Goal: Task Accomplishment & Management: Manage account settings

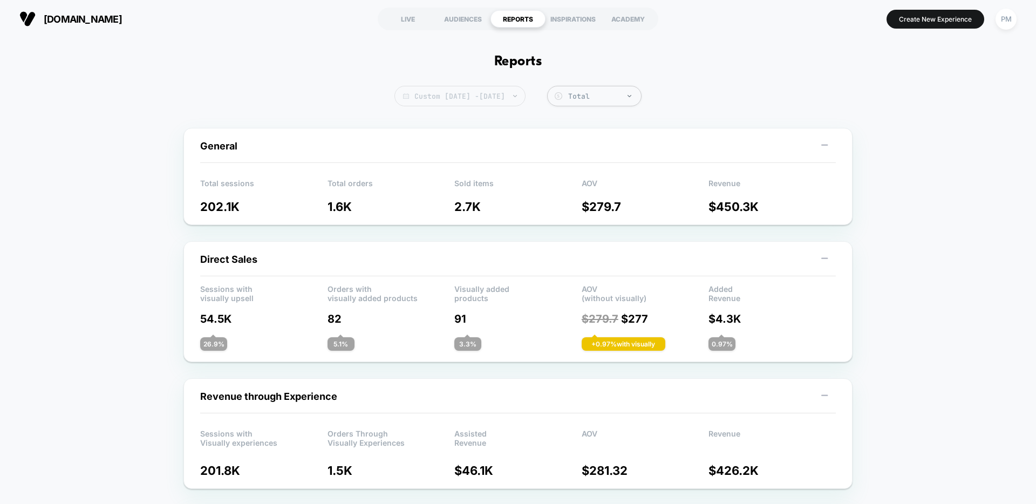
click at [474, 97] on span "Custom Aug 25, 2025 - Aug 28, 2025" at bounding box center [460, 96] width 131 height 21
select select "*"
select select "****"
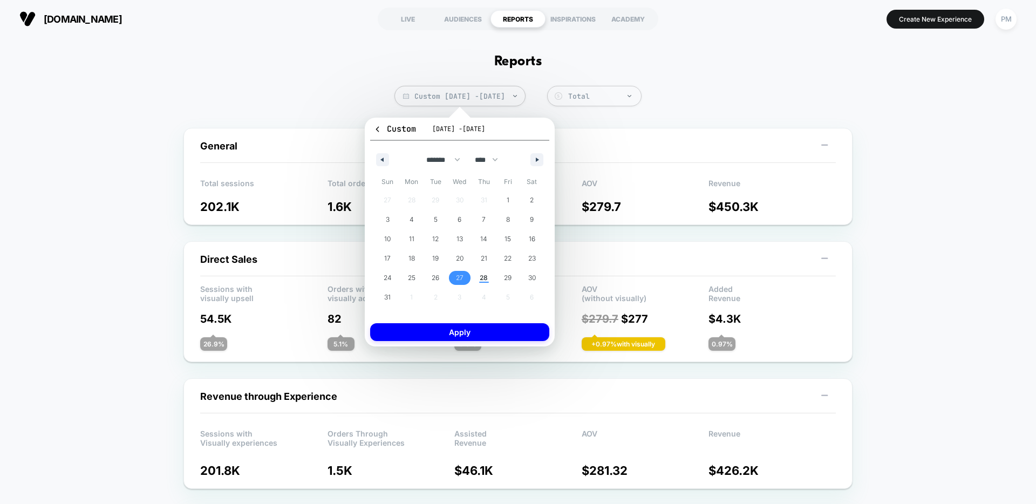
click at [466, 279] on span "27" at bounding box center [460, 278] width 24 height 14
click at [497, 279] on span "29" at bounding box center [508, 278] width 24 height 14
click at [483, 279] on span "28" at bounding box center [484, 277] width 8 height 19
click at [463, 277] on span "27" at bounding box center [460, 277] width 8 height 19
click at [480, 338] on button "Apply" at bounding box center [459, 332] width 179 height 18
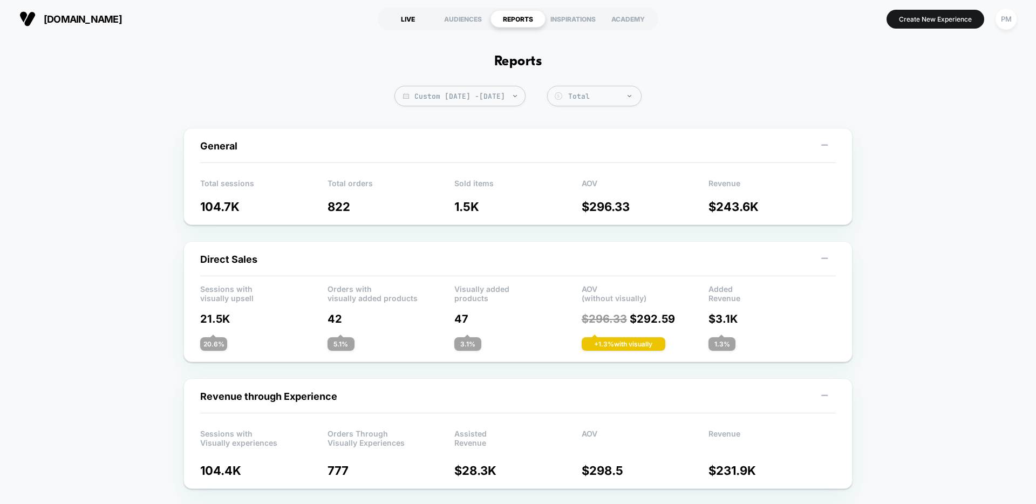
click at [404, 23] on div "LIVE" at bounding box center [408, 18] width 55 height 17
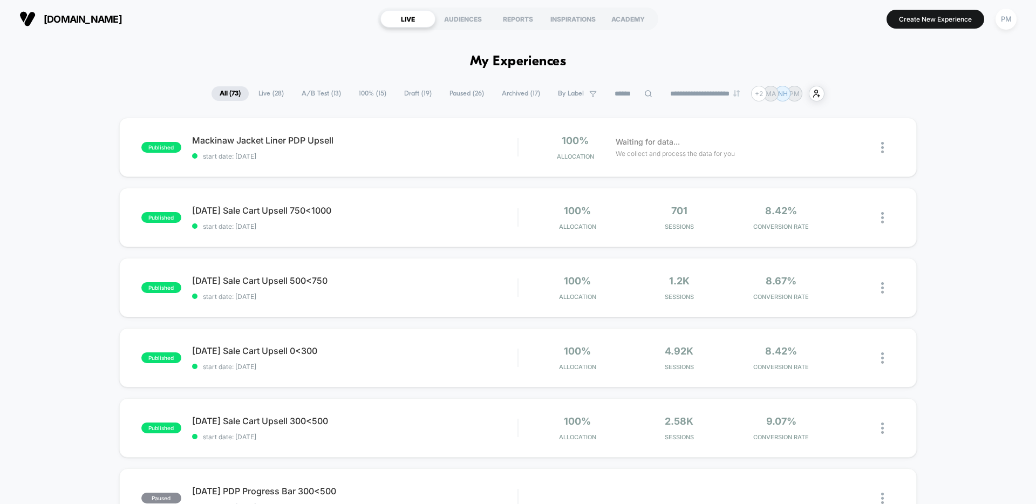
click at [398, 93] on span "Draft ( 19 )" at bounding box center [418, 93] width 44 height 15
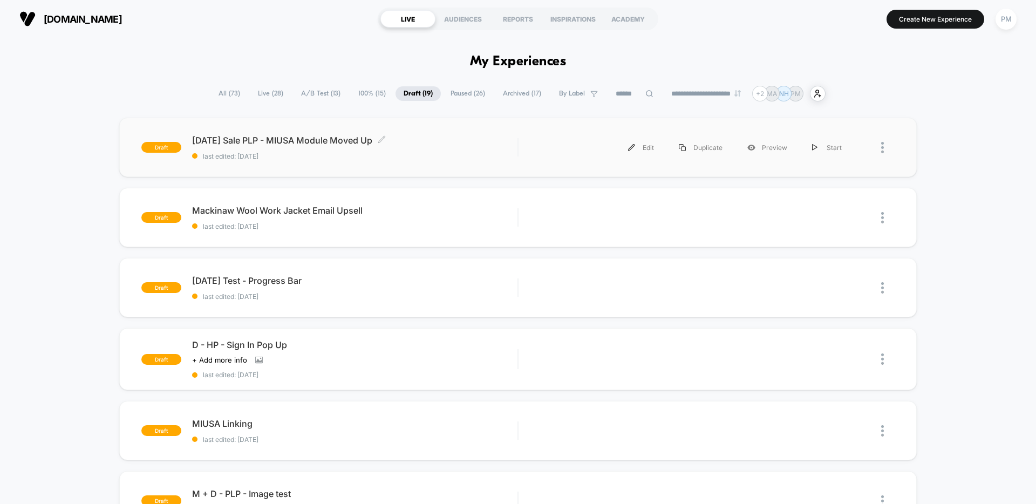
click at [449, 142] on span "Labor Day Sale PLP - MIUSA Module Moved Up Click to edit experience details" at bounding box center [354, 140] width 325 height 11
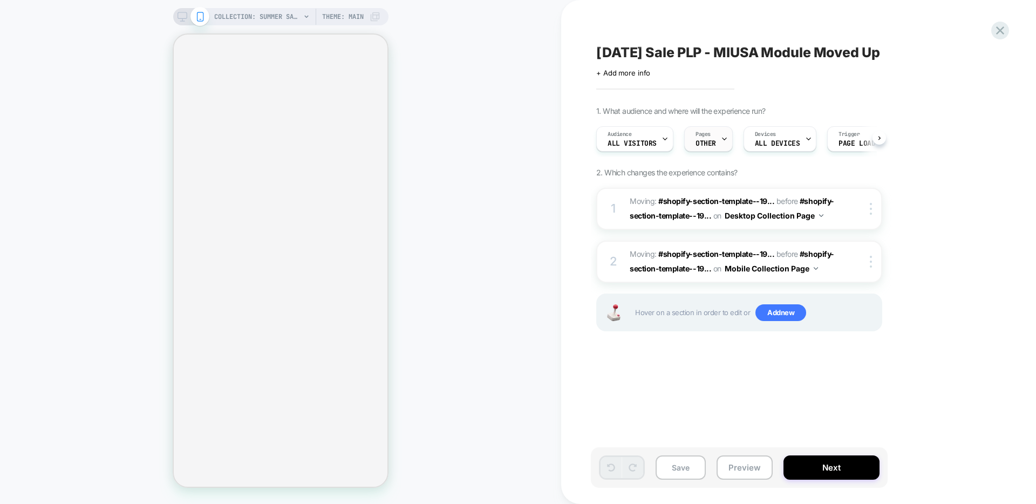
scroll to position [0, 1]
click at [710, 131] on div "Pages OTHER" at bounding box center [705, 139] width 42 height 24
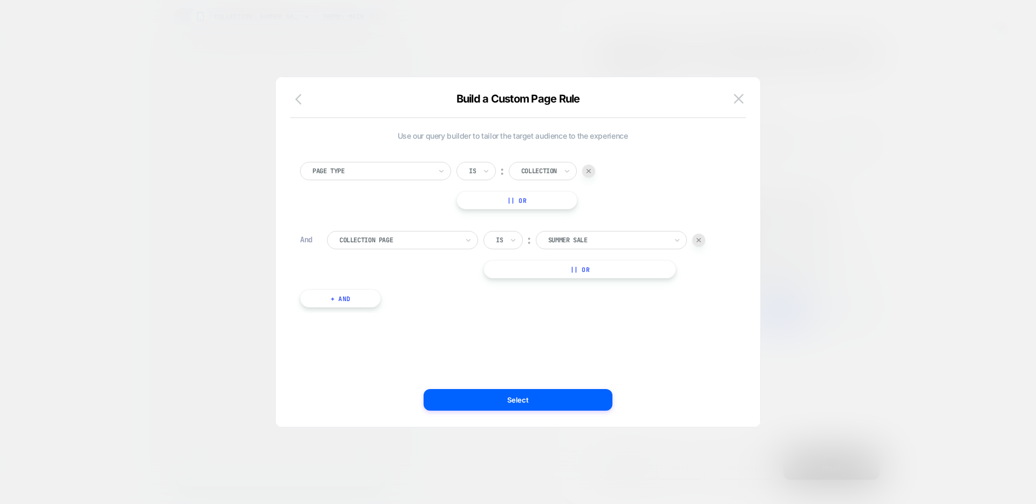
click at [295, 99] on icon "button" at bounding box center [298, 99] width 6 height 11
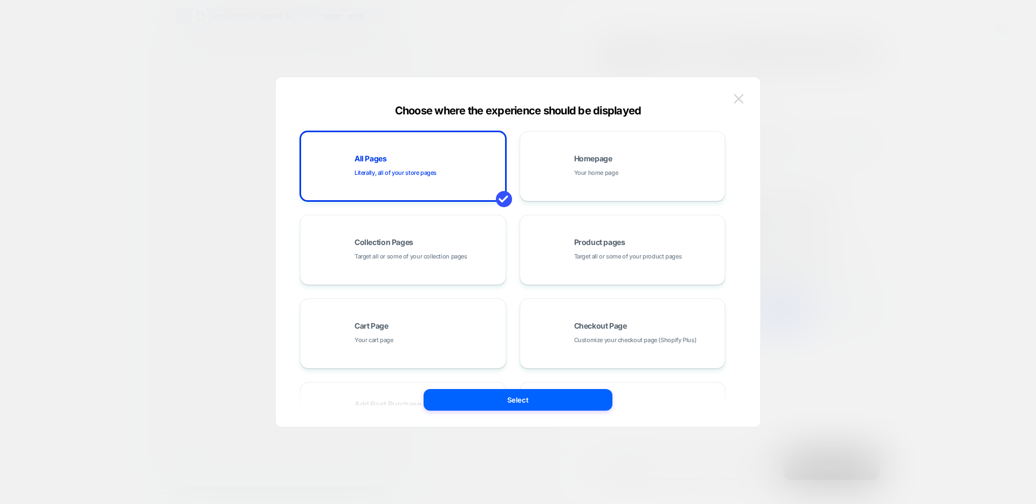
click at [741, 98] on img at bounding box center [739, 98] width 10 height 9
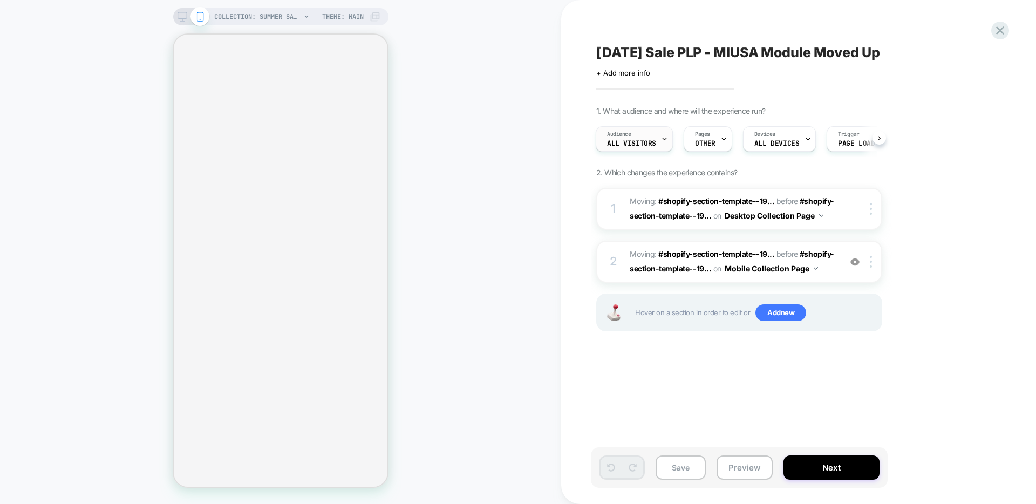
click at [607, 139] on div "Audience All Visitors" at bounding box center [631, 139] width 71 height 24
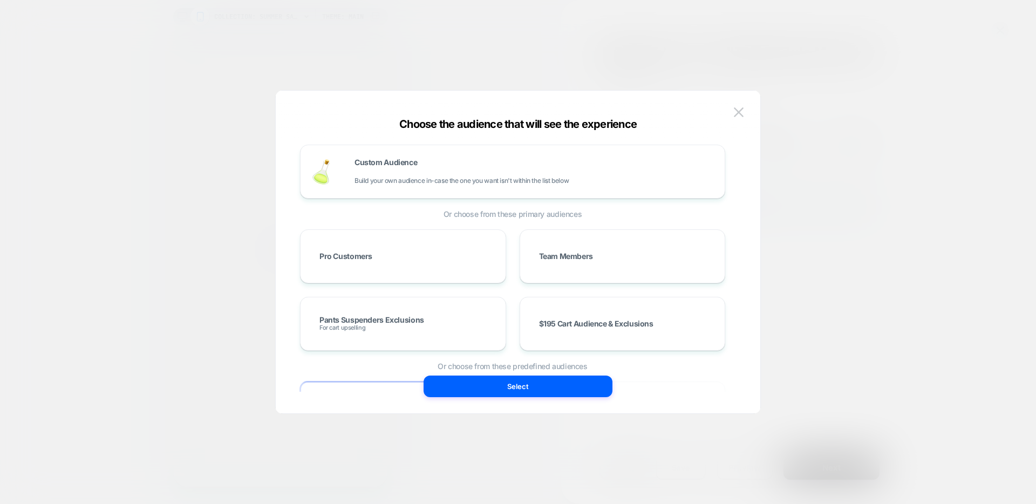
click at [494, 169] on div "COLLECTION: Summer Sale (Category) COLLECTION: Summer Sale (Category) Theme: MA…" at bounding box center [518, 252] width 1036 height 504
click at [433, 194] on div "Custom Audience Build your own audience in-case the one you want isn't within t…" at bounding box center [512, 172] width 425 height 54
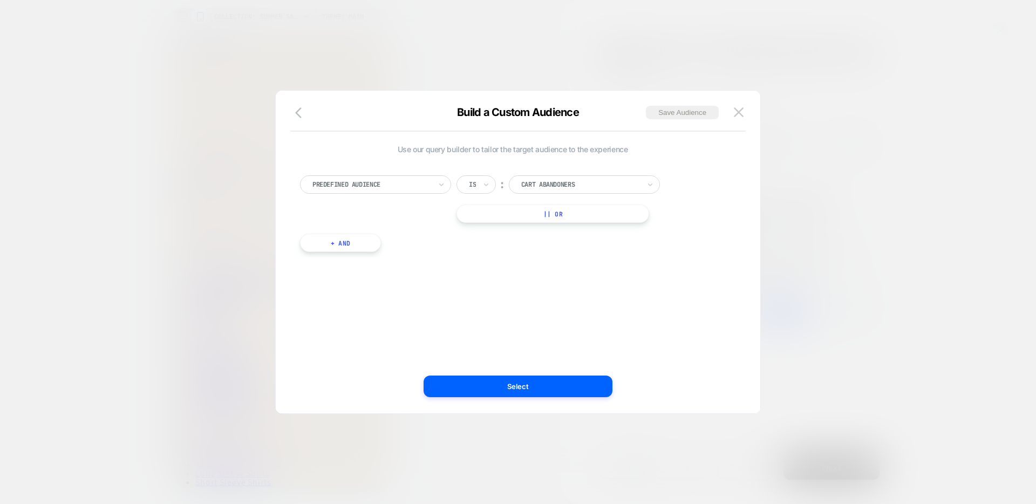
scroll to position [0, 0]
click at [427, 180] on div at bounding box center [372, 185] width 119 height 10
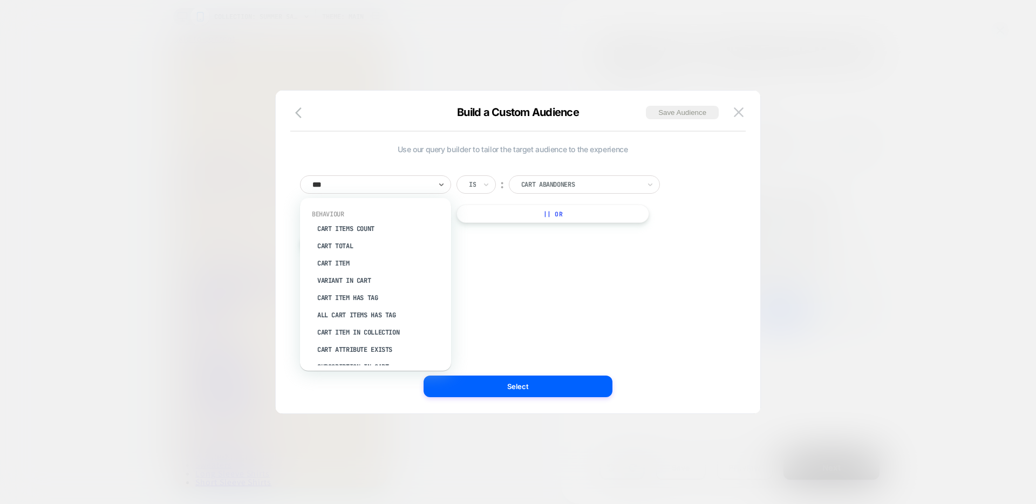
type input "****"
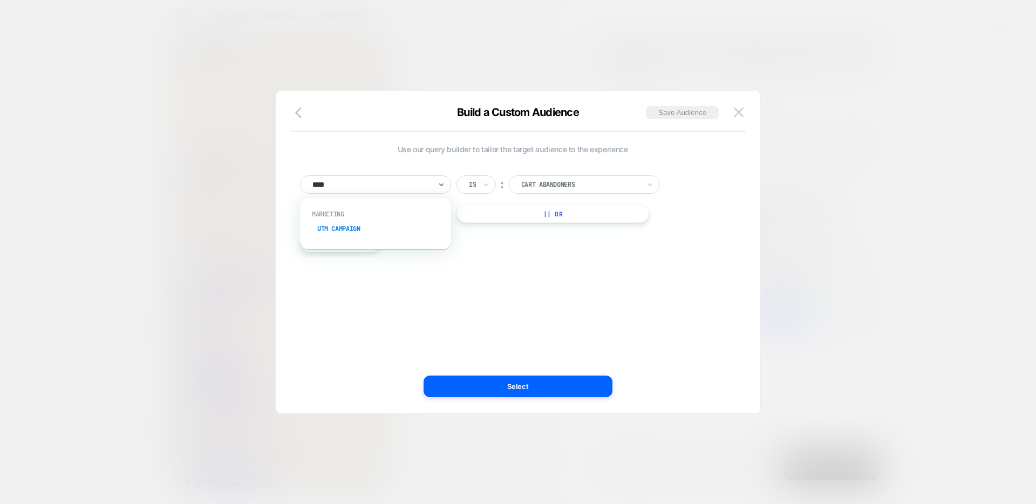
click at [349, 227] on div "UTM Campaign" at bounding box center [381, 228] width 140 height 17
click at [548, 184] on input at bounding box center [576, 184] width 135 height 18
paste input "**********"
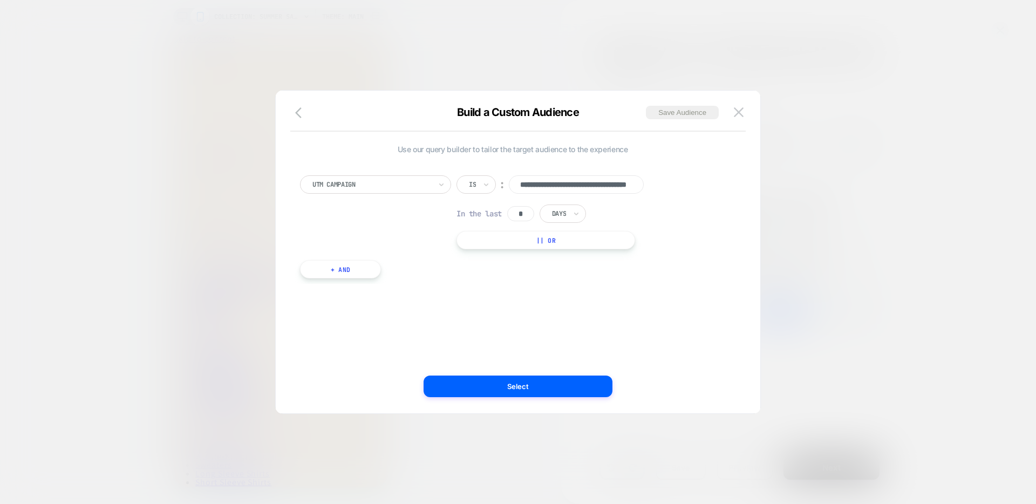
scroll to position [0, 65]
click at [555, 185] on input "**********" at bounding box center [576, 184] width 135 height 18
click at [527, 184] on input "**********" at bounding box center [576, 184] width 135 height 18
click at [555, 187] on input "**********" at bounding box center [576, 184] width 135 height 18
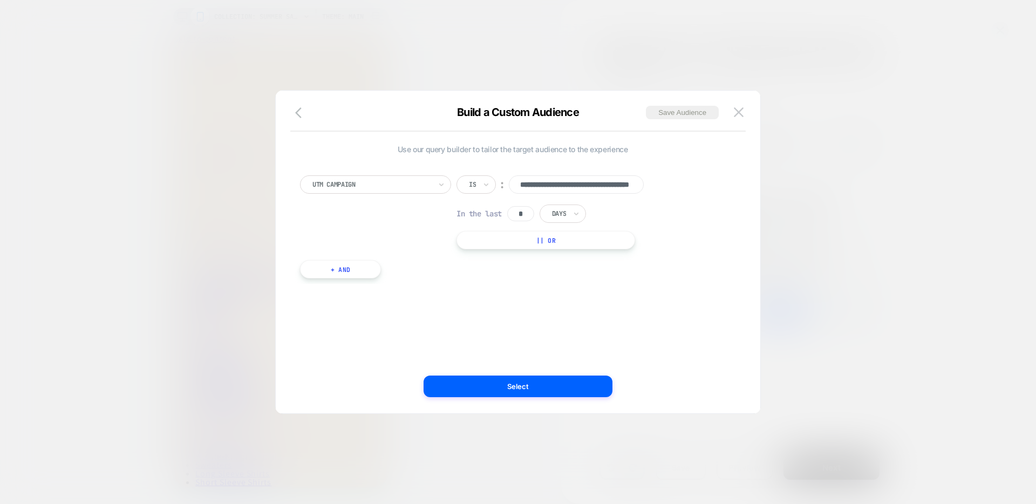
type input "**********"
click at [0, 0] on div "**********" at bounding box center [0, 0] width 0 height 0
click at [357, 186] on div at bounding box center [372, 185] width 119 height 10
type input "***"
click at [472, 181] on input "text" at bounding box center [471, 185] width 4 height 10
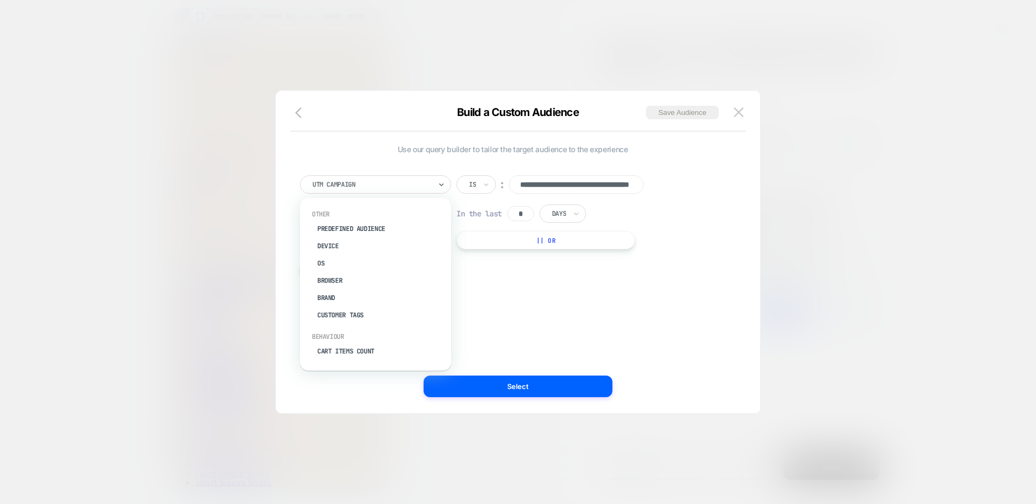
click at [395, 183] on div at bounding box center [372, 185] width 119 height 10
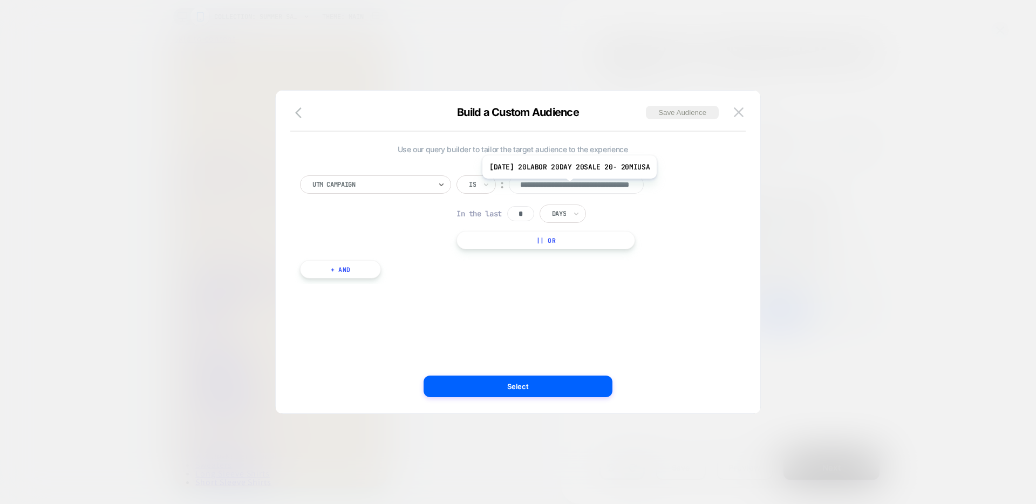
click at [567, 185] on input "**********" at bounding box center [576, 184] width 135 height 18
type input "**********"
click at [0, 0] on div "**********" at bounding box center [0, 0] width 0 height 0
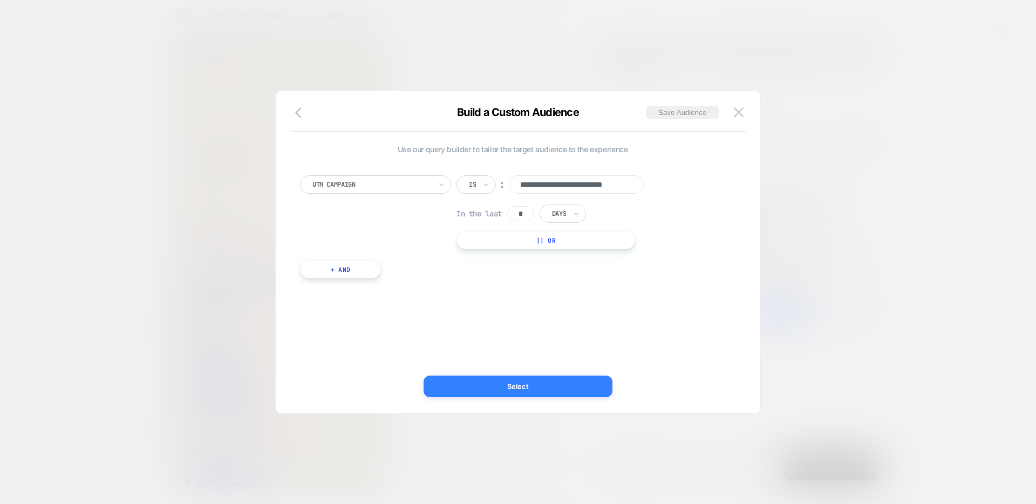
click at [536, 389] on button "Select" at bounding box center [518, 387] width 189 height 22
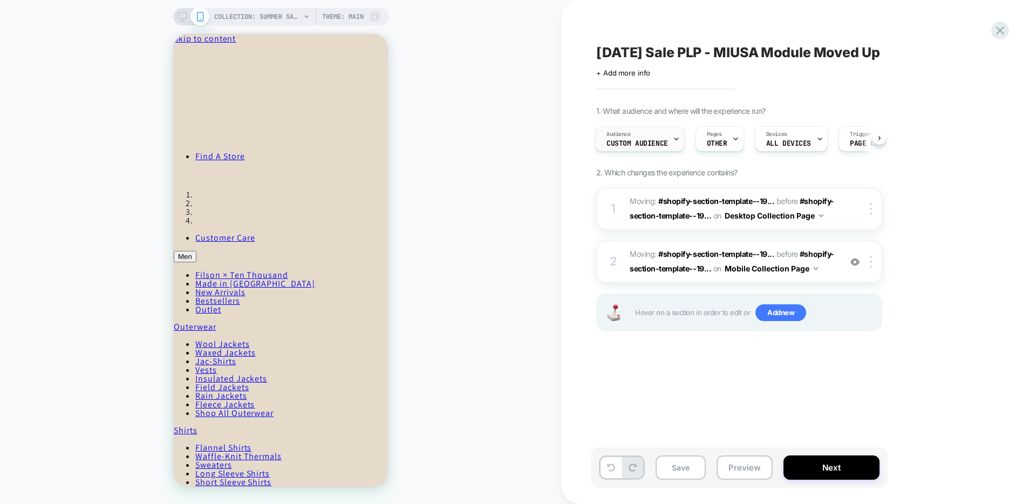
click at [660, 138] on div "Audience Custom Audience" at bounding box center [637, 139] width 83 height 24
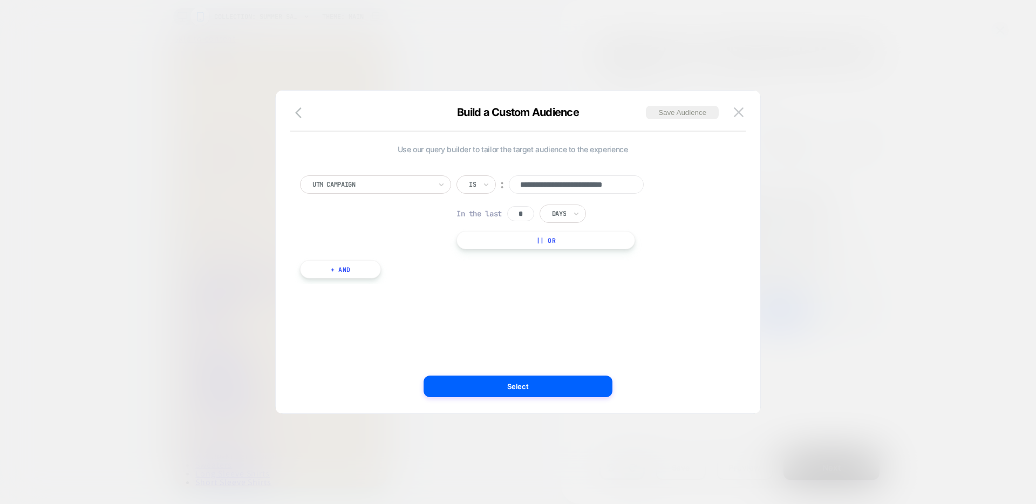
click at [692, 259] on div "**********" at bounding box center [513, 221] width 436 height 125
click at [556, 383] on button "Select" at bounding box center [518, 387] width 189 height 22
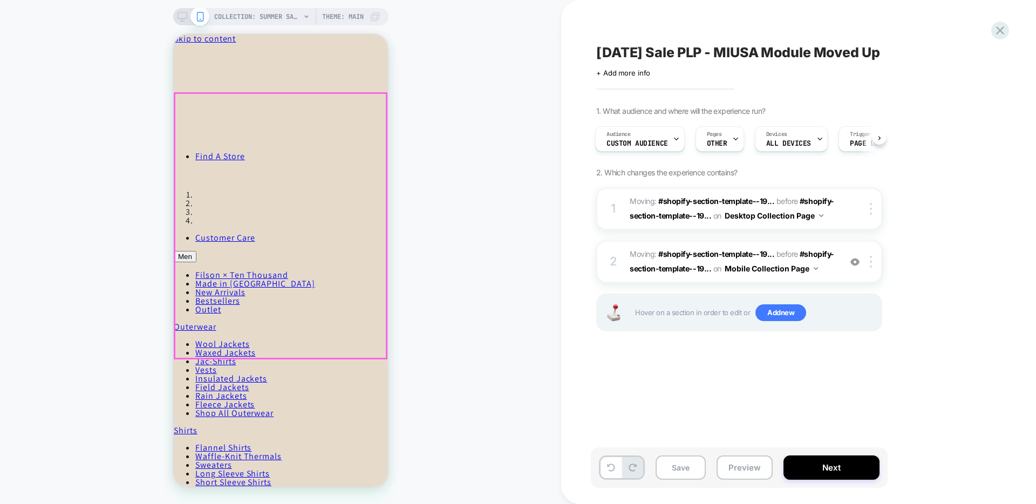
scroll to position [44, 0]
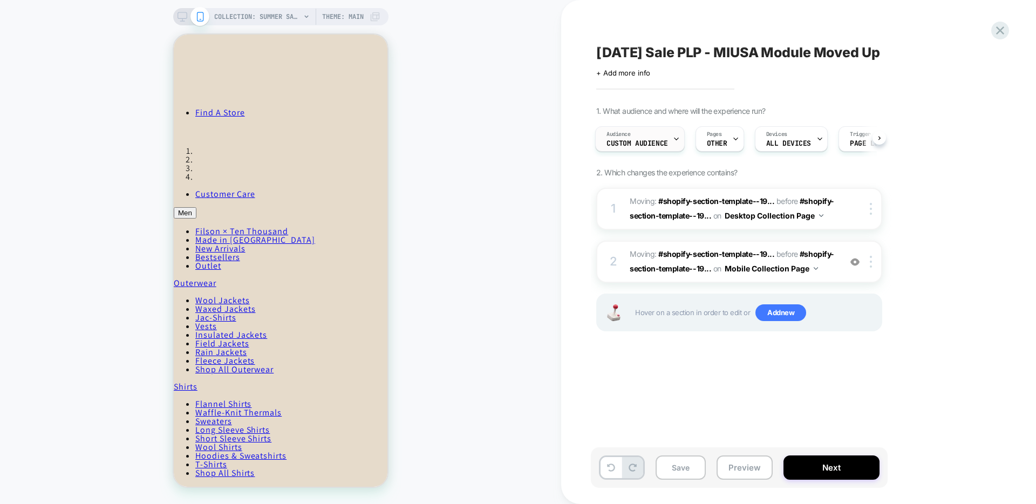
click at [656, 137] on div "Audience Custom Audience" at bounding box center [637, 139] width 83 height 24
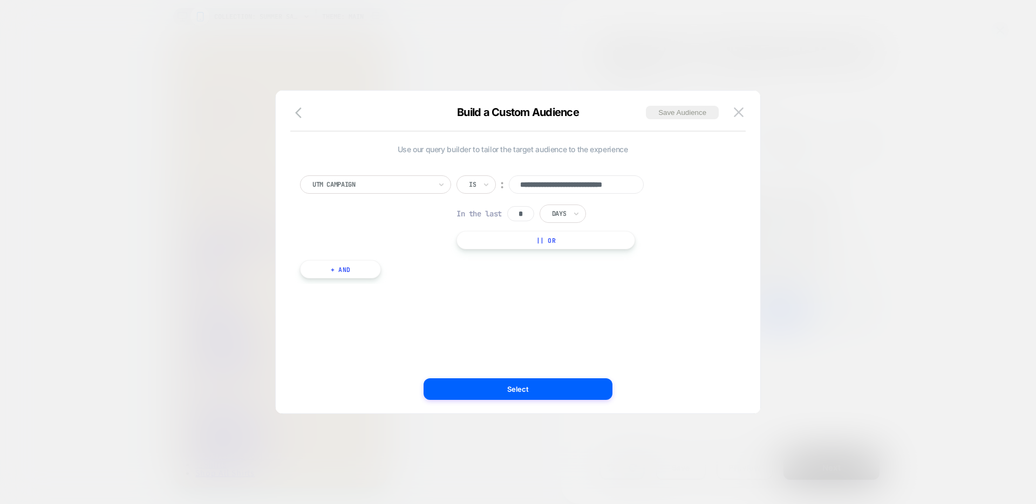
scroll to position [0, 24]
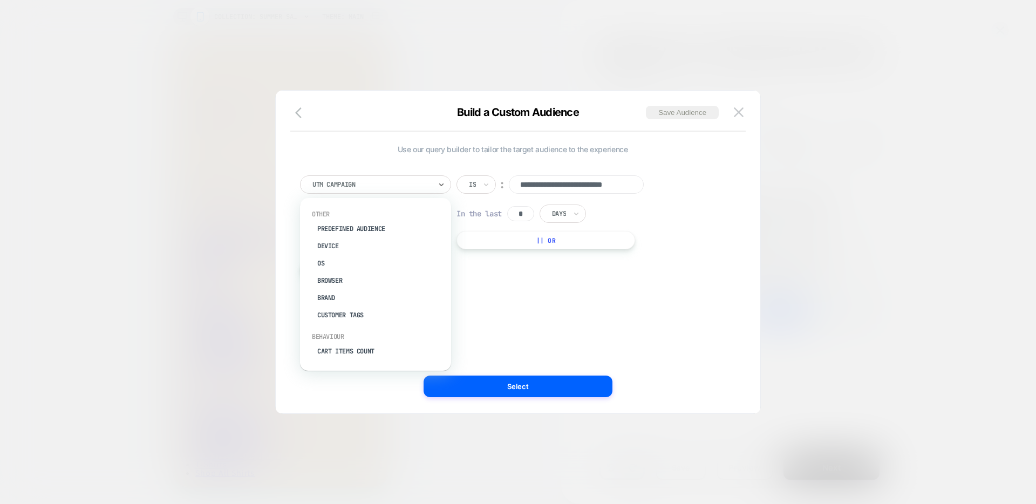
click at [428, 186] on div at bounding box center [372, 185] width 119 height 10
type input "***"
click at [403, 189] on div at bounding box center [372, 185] width 119 height 10
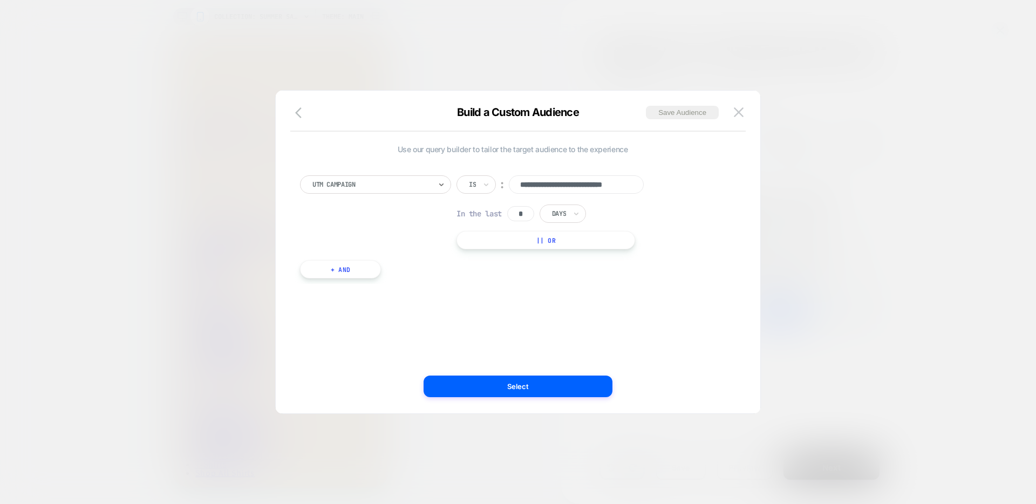
click at [389, 183] on div at bounding box center [372, 185] width 119 height 10
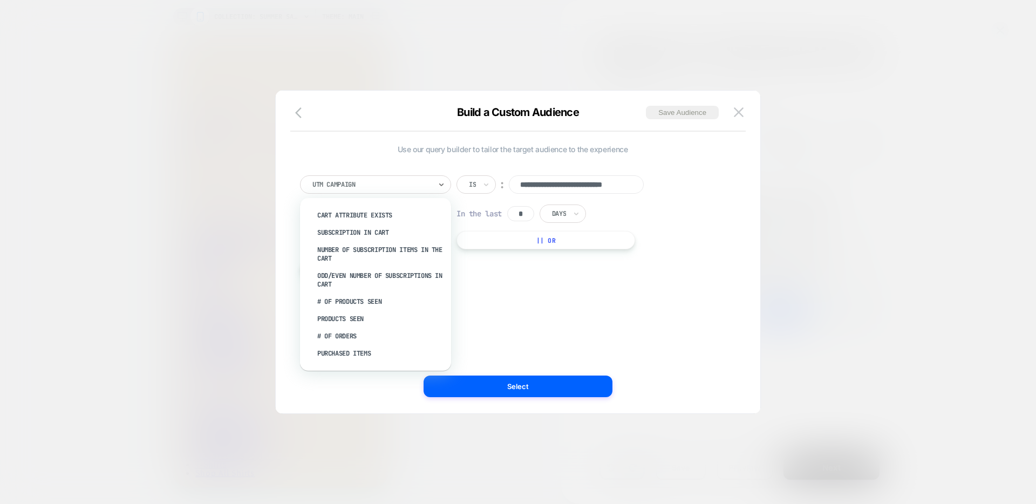
scroll to position [302, 0]
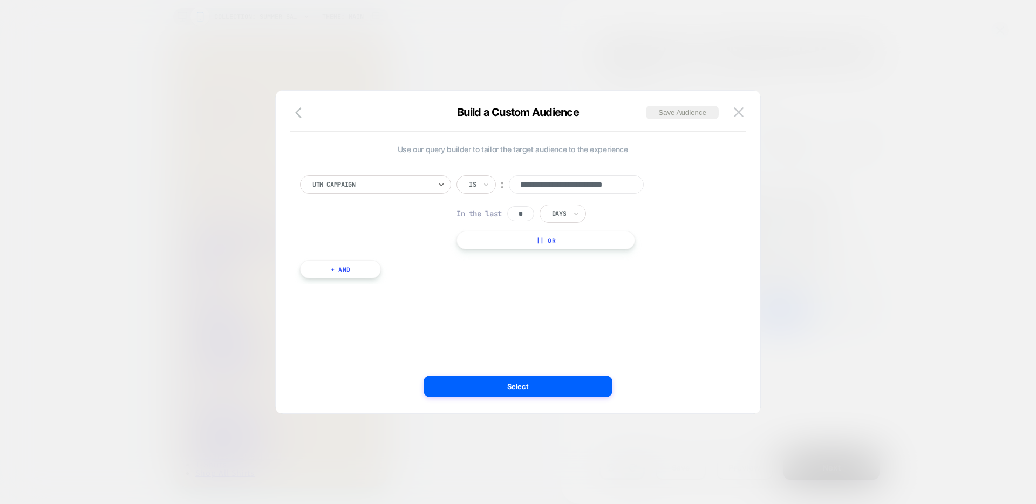
click at [406, 176] on div "UTM Campaign" at bounding box center [375, 184] width 151 height 18
click at [347, 257] on div "UTM Source" at bounding box center [381, 254] width 140 height 17
click at [555, 184] on input at bounding box center [576, 184] width 135 height 18
type input "*******"
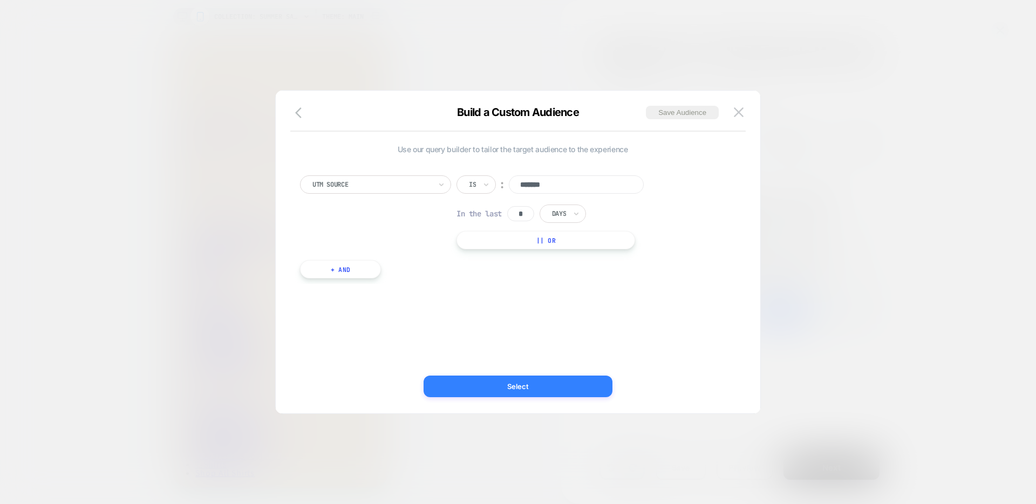
click at [521, 390] on button "Select" at bounding box center [518, 387] width 189 height 22
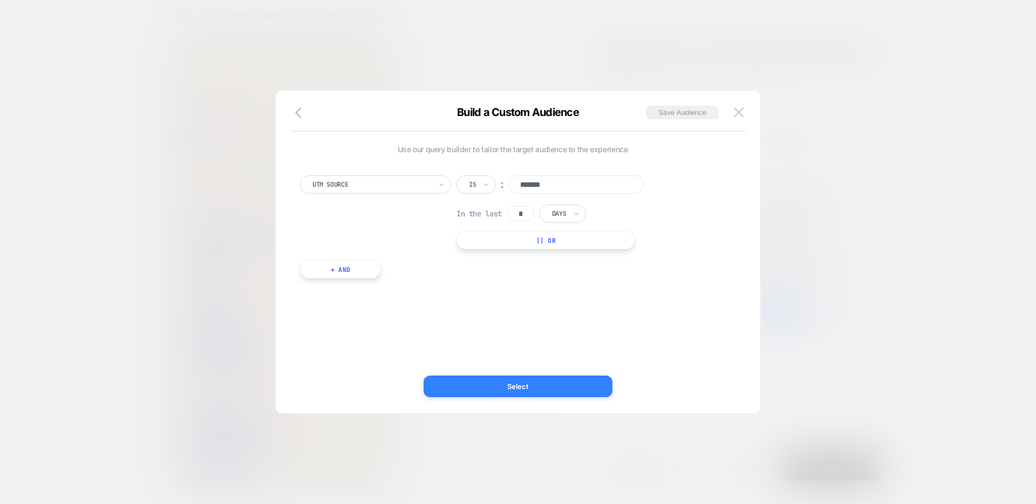
click at [508, 386] on button "Select" at bounding box center [518, 387] width 189 height 22
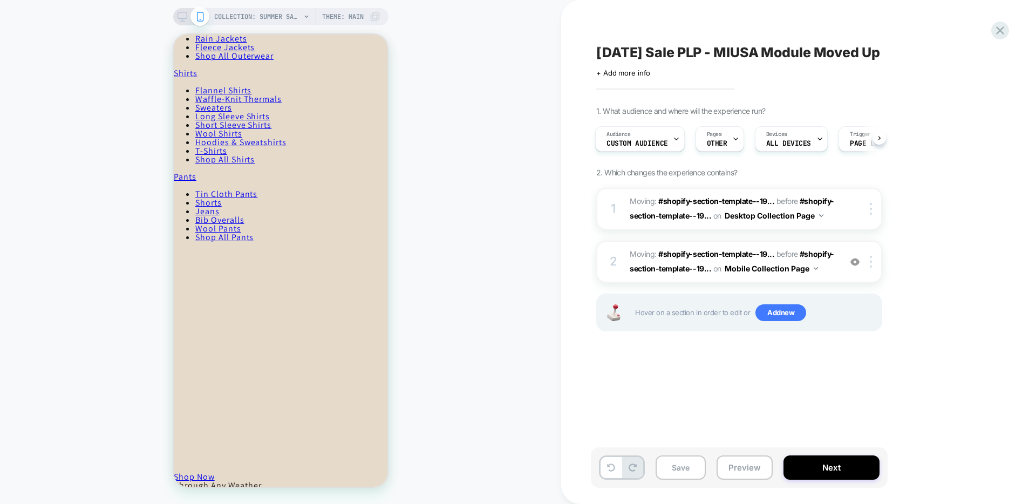
scroll to position [357, 0]
click at [178, 13] on rect at bounding box center [182, 15] width 9 height 6
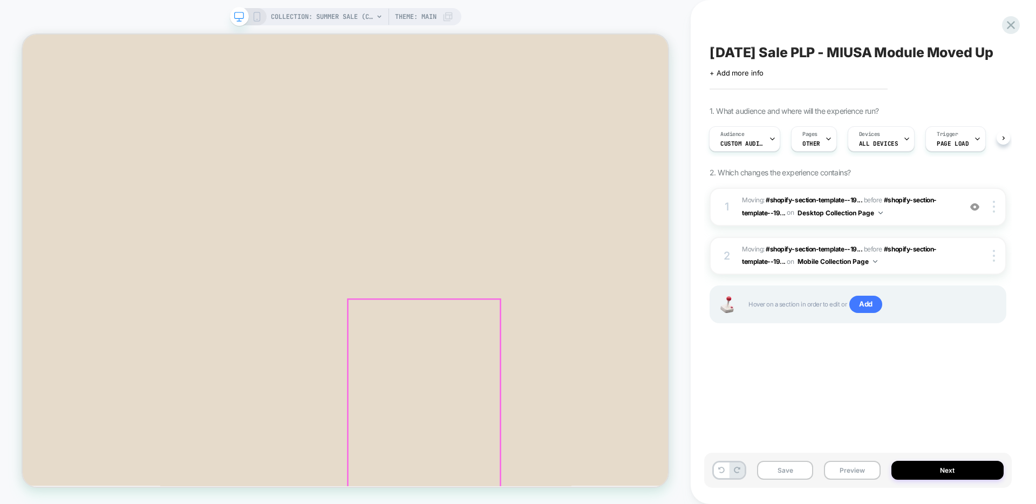
scroll to position [51, 0]
click at [260, 16] on icon at bounding box center [257, 17] width 10 height 10
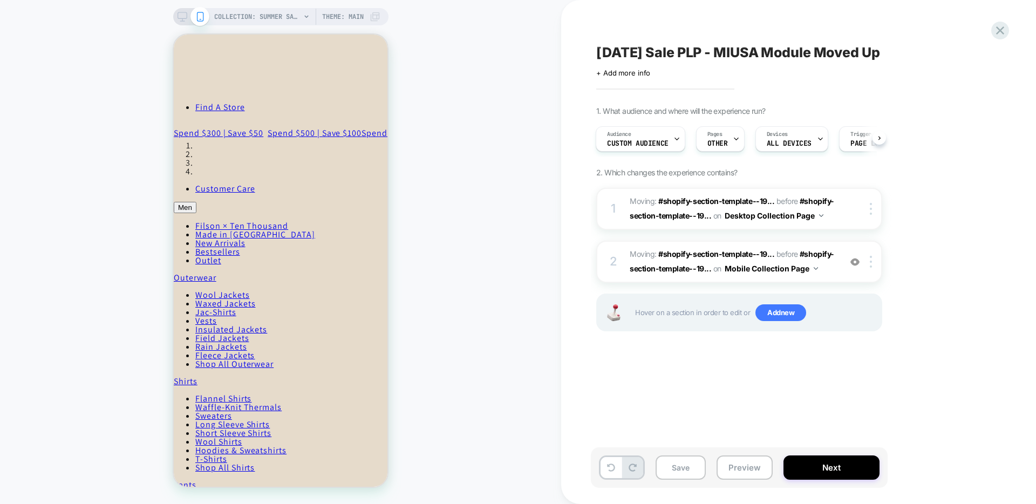
scroll to position [59, 0]
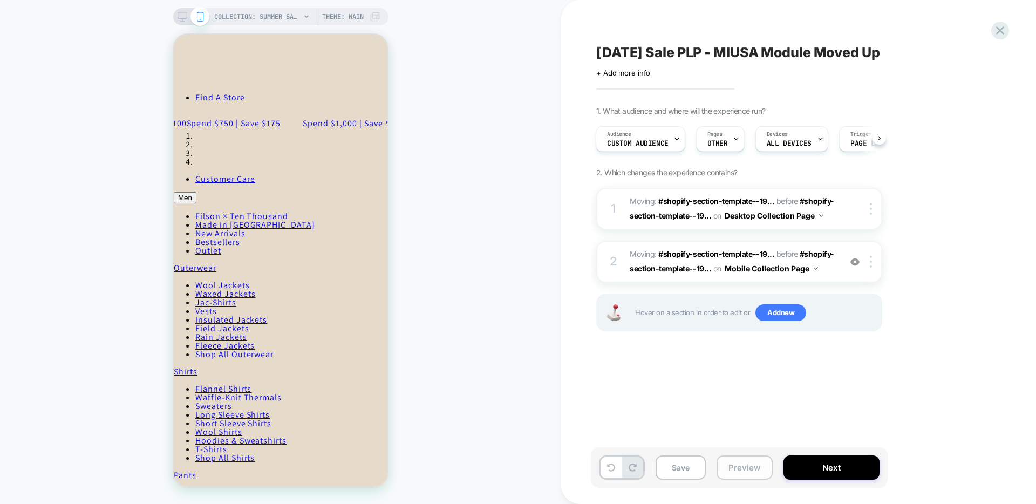
click at [744, 461] on button "Preview" at bounding box center [745, 468] width 56 height 24
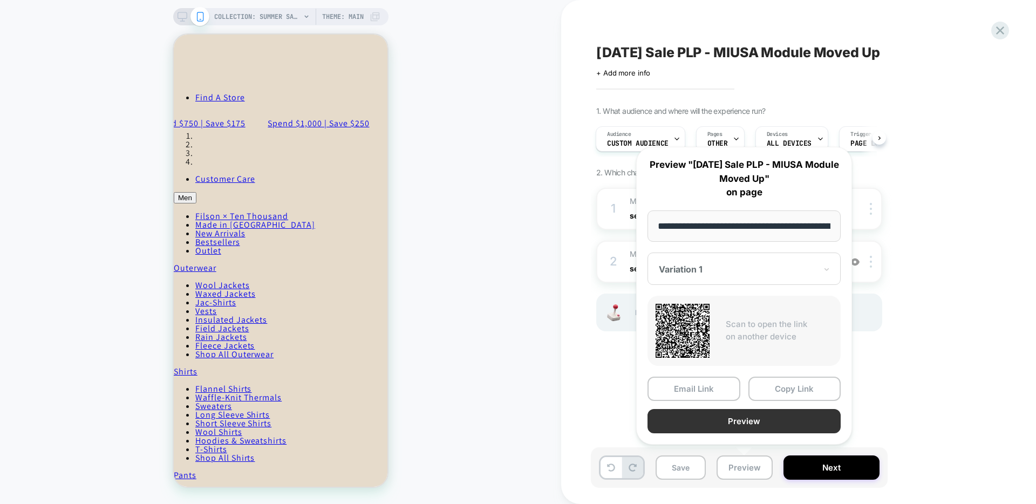
scroll to position [0, 82]
click at [748, 416] on button "Preview" at bounding box center [744, 422] width 193 height 24
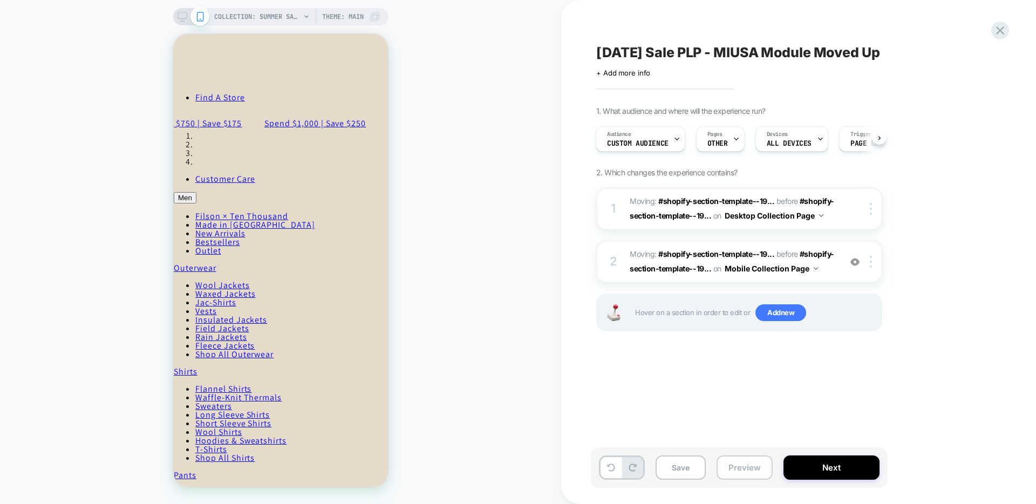
click at [742, 469] on button "Preview" at bounding box center [745, 468] width 56 height 24
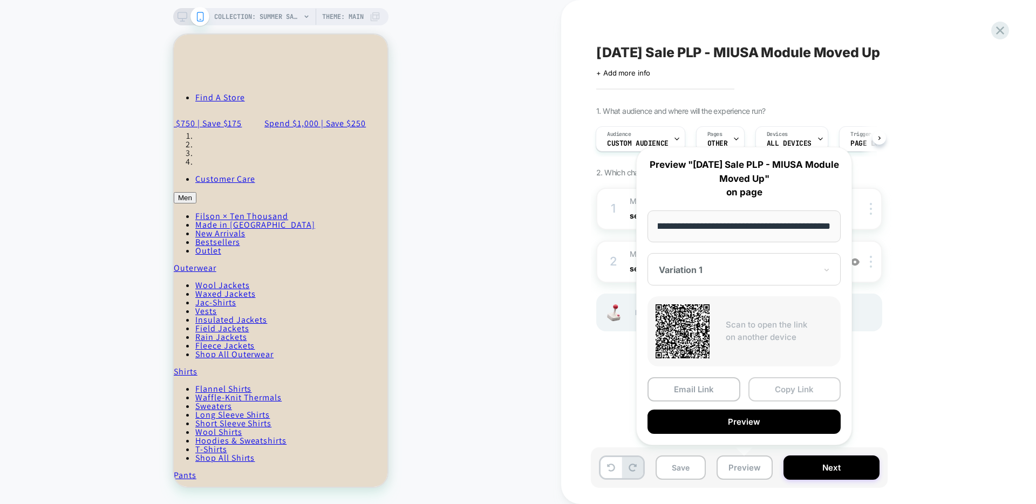
click at [782, 385] on button "Copy Link" at bounding box center [795, 389] width 93 height 24
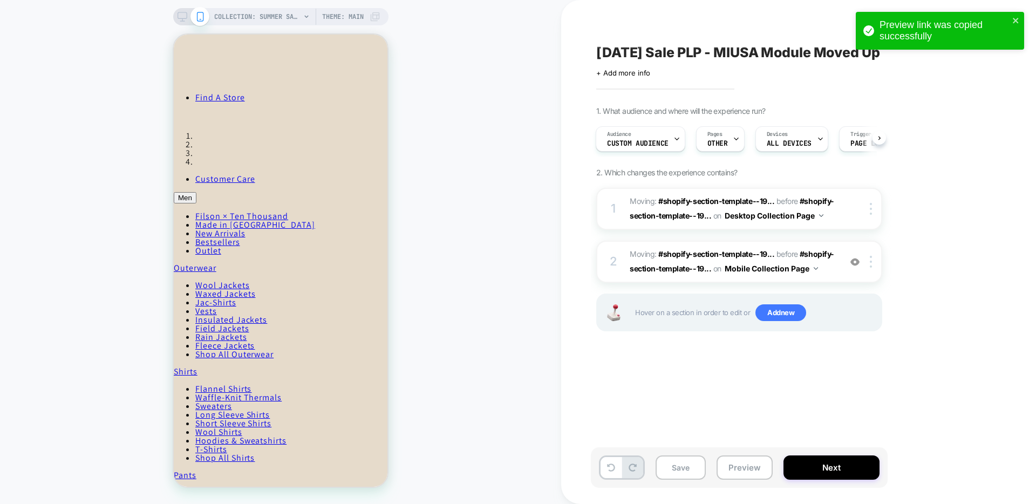
click at [180, 16] on icon at bounding box center [183, 17] width 10 height 10
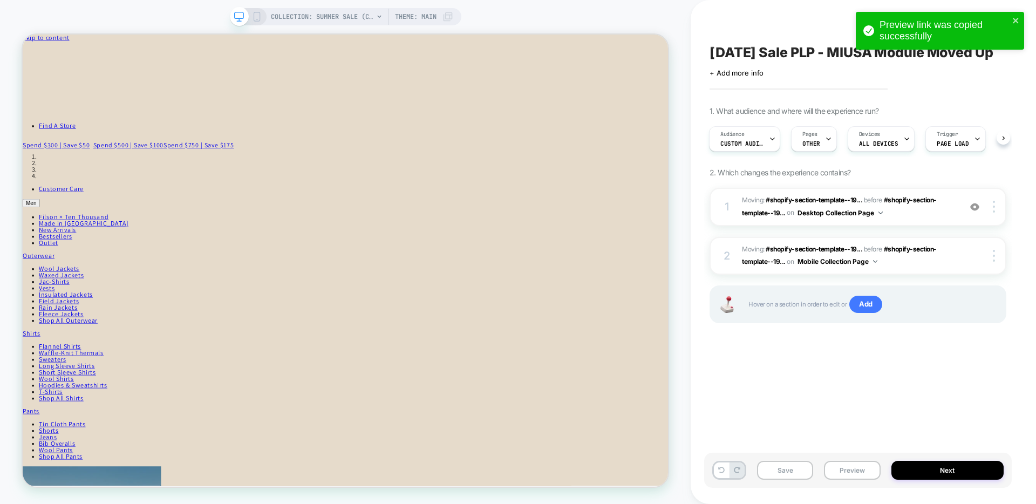
scroll to position [33, 0]
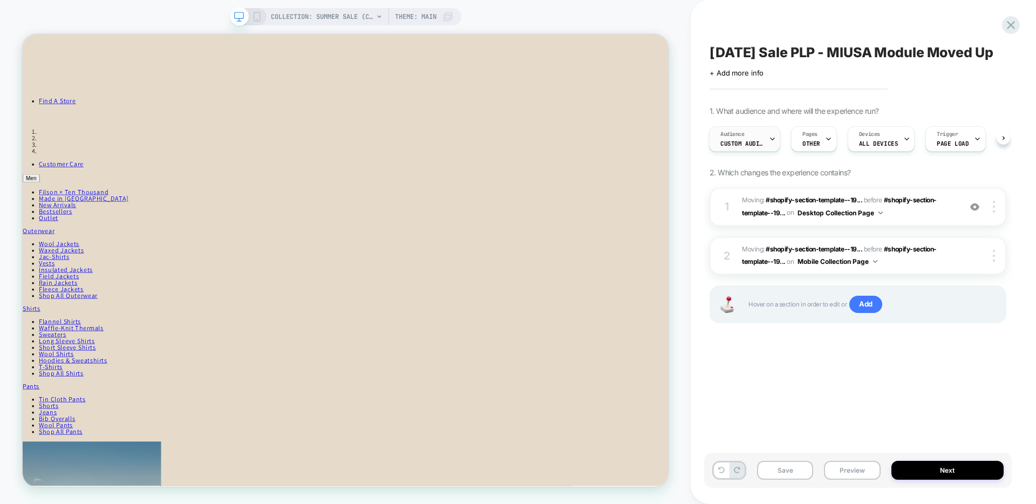
click at [0, 0] on span "Custom Audience" at bounding box center [0, 0] width 0 height 0
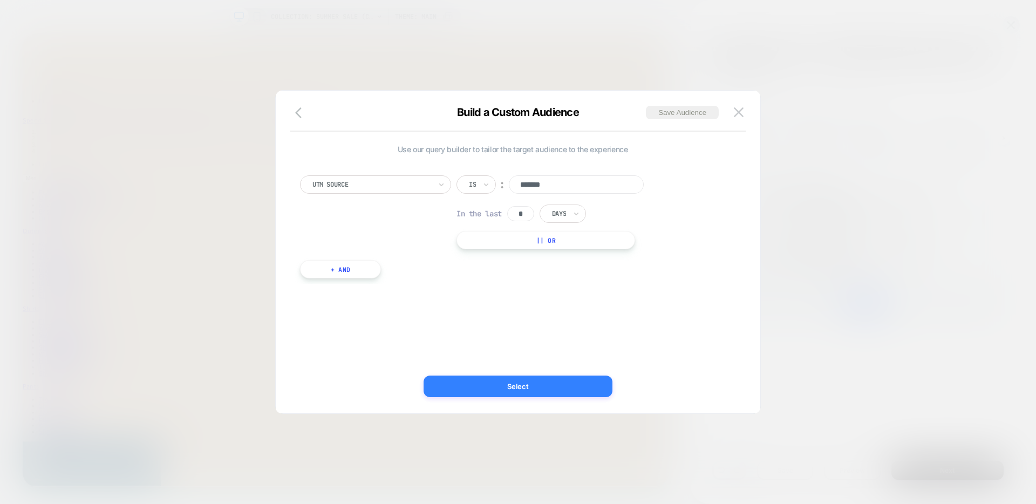
click at [563, 385] on button "Select" at bounding box center [518, 387] width 189 height 22
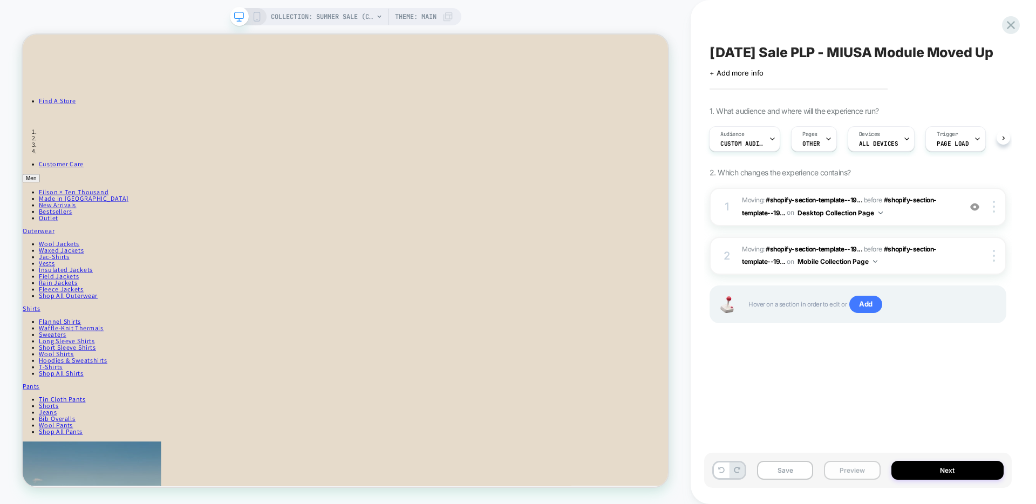
click at [846, 464] on button "Preview" at bounding box center [852, 470] width 56 height 19
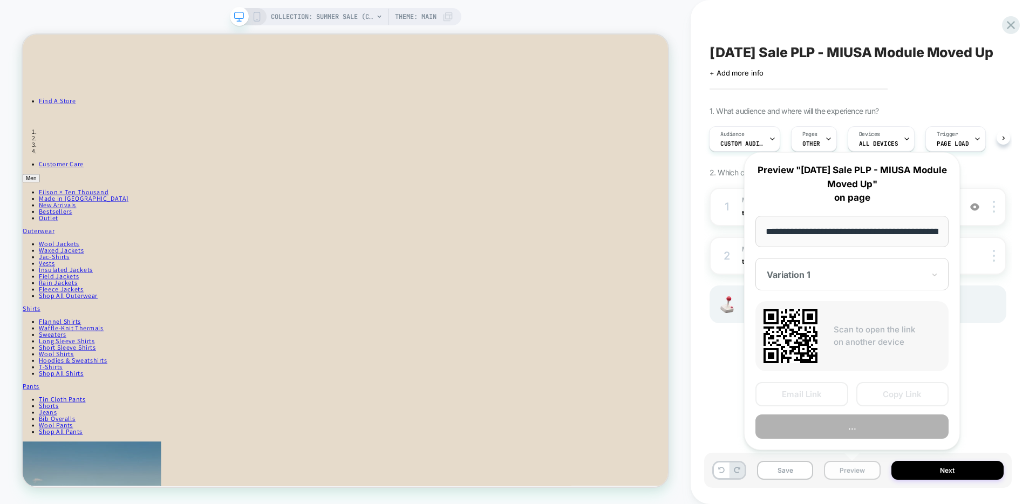
scroll to position [0, 82]
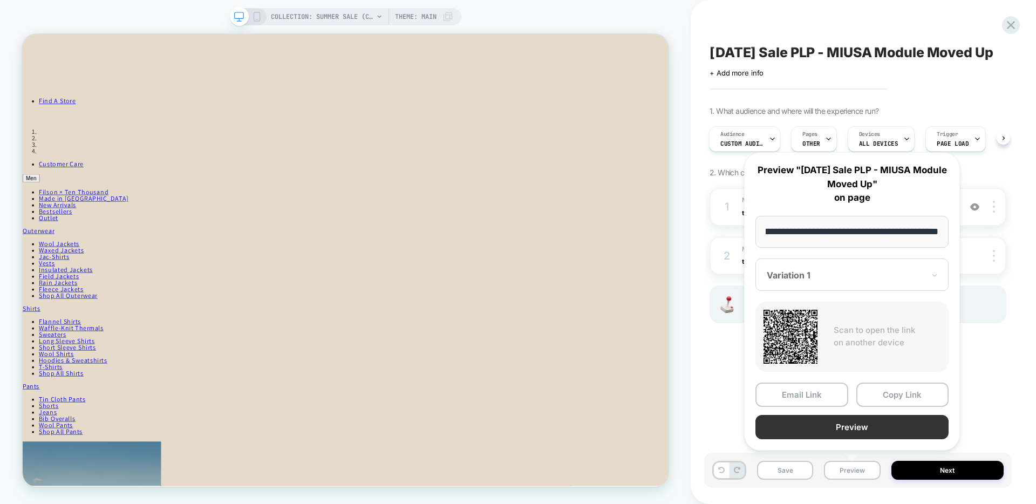
click at [841, 424] on button "Preview" at bounding box center [852, 427] width 193 height 24
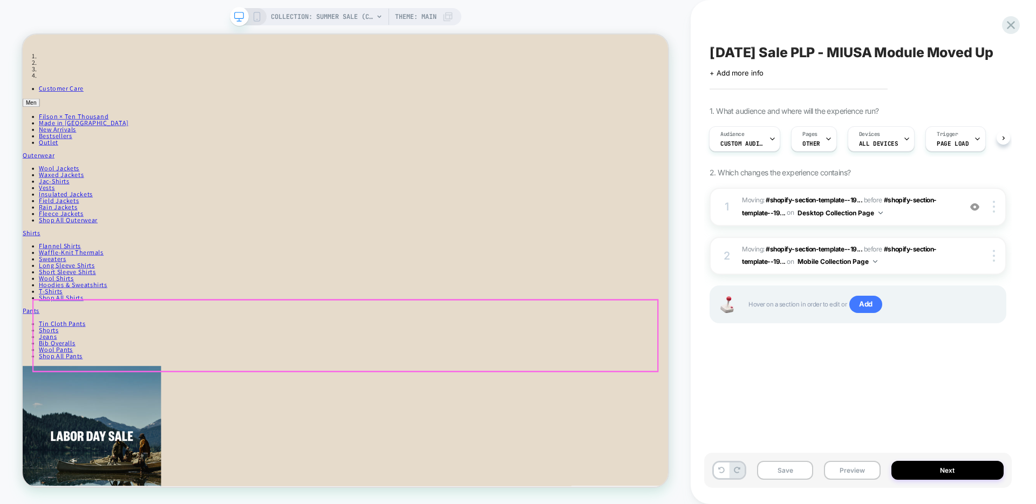
scroll to position [159, 0]
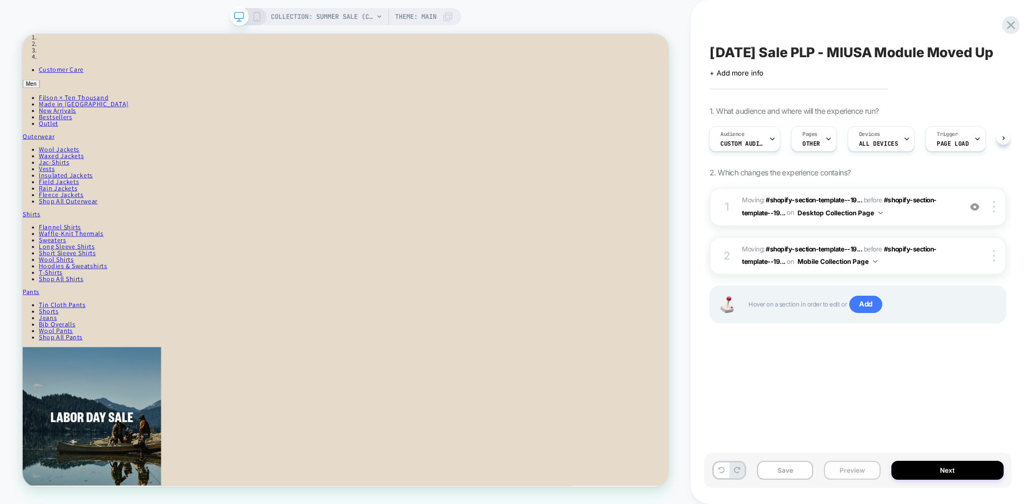
click at [847, 471] on button "Preview" at bounding box center [852, 470] width 56 height 19
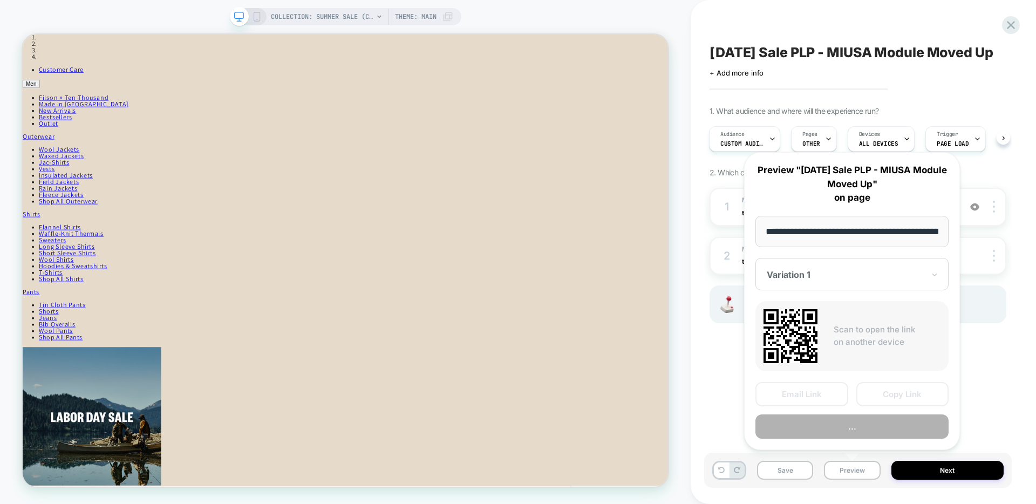
scroll to position [0, 82]
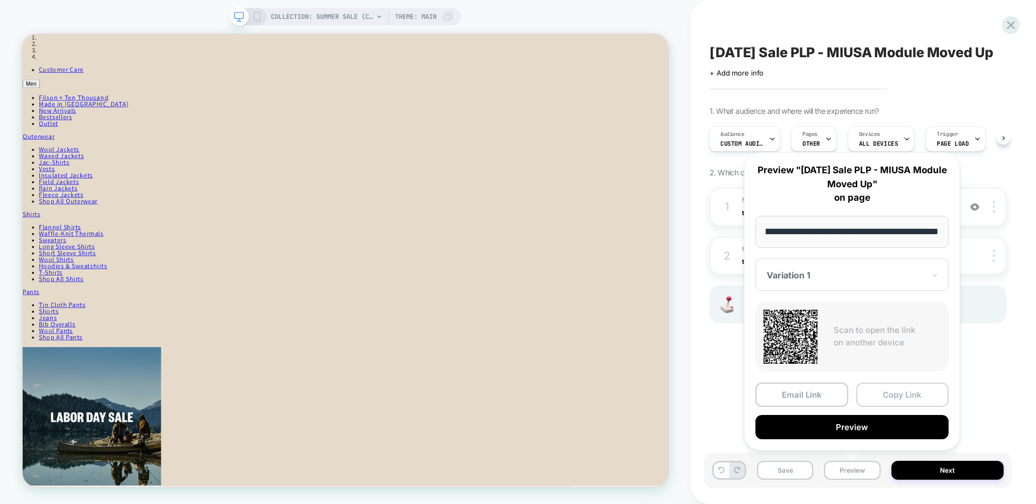
click at [887, 393] on button "Copy Link" at bounding box center [903, 395] width 93 height 24
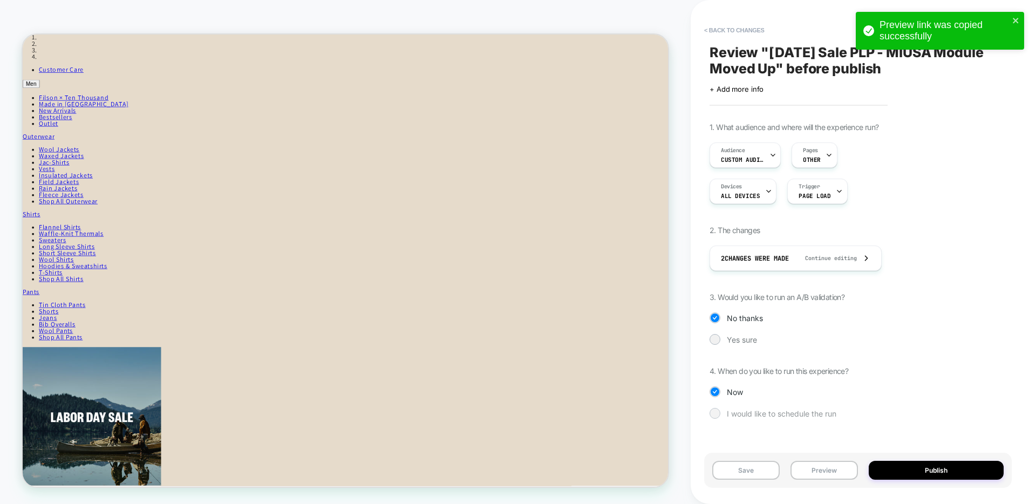
click at [715, 412] on div at bounding box center [715, 413] width 8 height 8
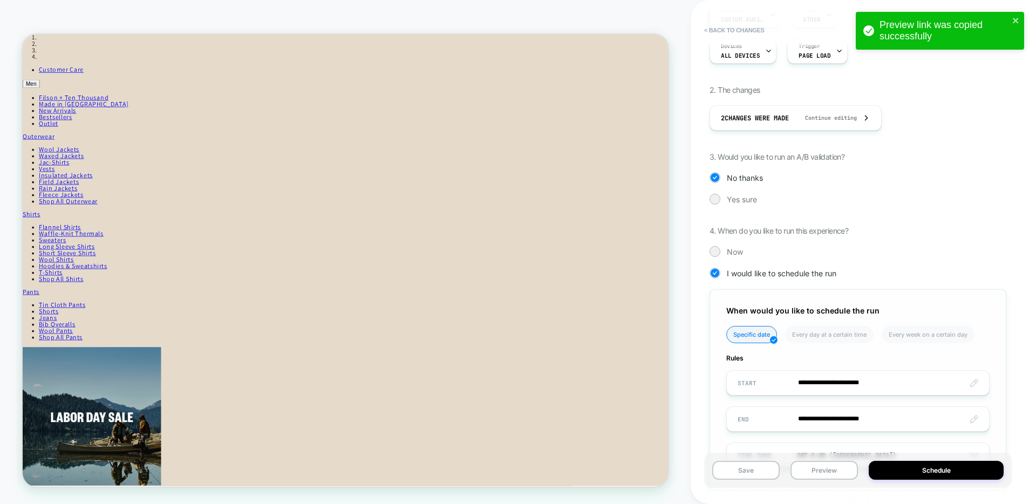
scroll to position [196, 0]
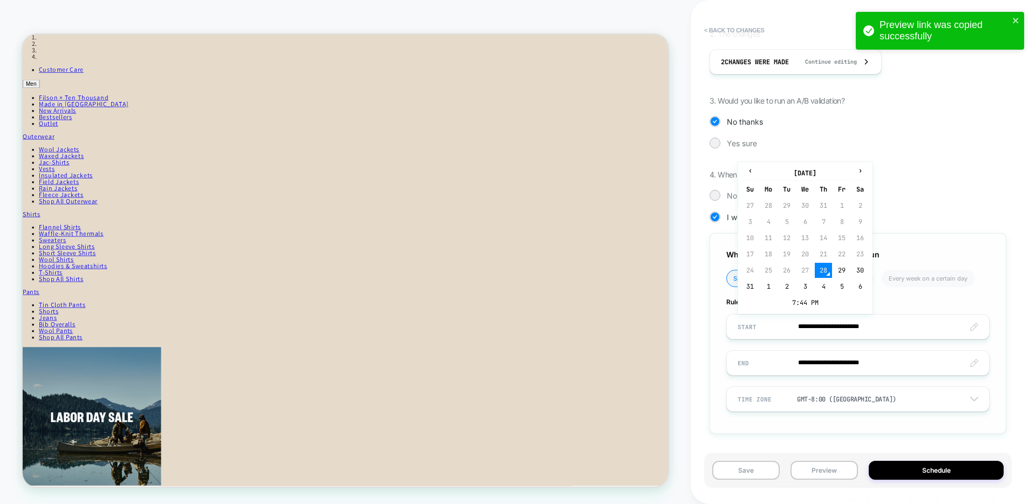
click at [821, 321] on input "**********" at bounding box center [858, 326] width 262 height 25
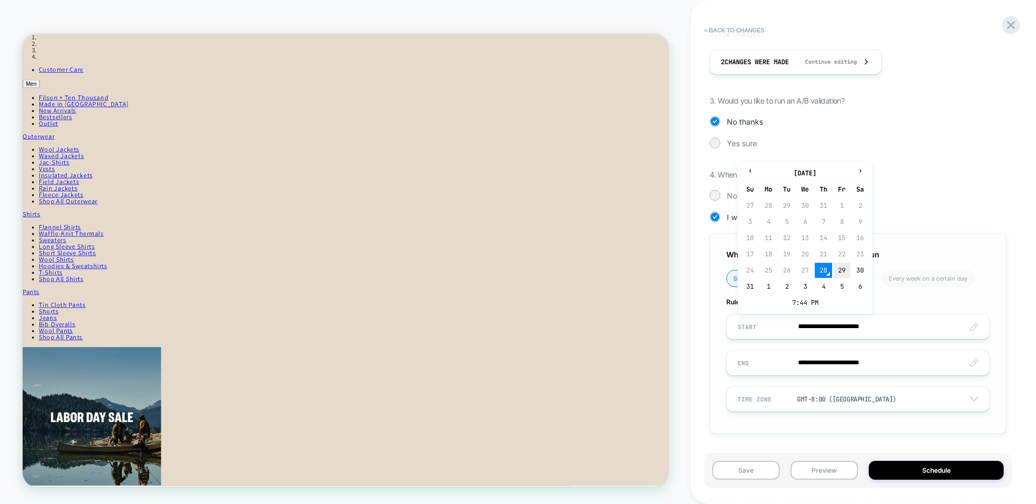
click at [840, 269] on td "29" at bounding box center [841, 270] width 17 height 15
type input "**********"
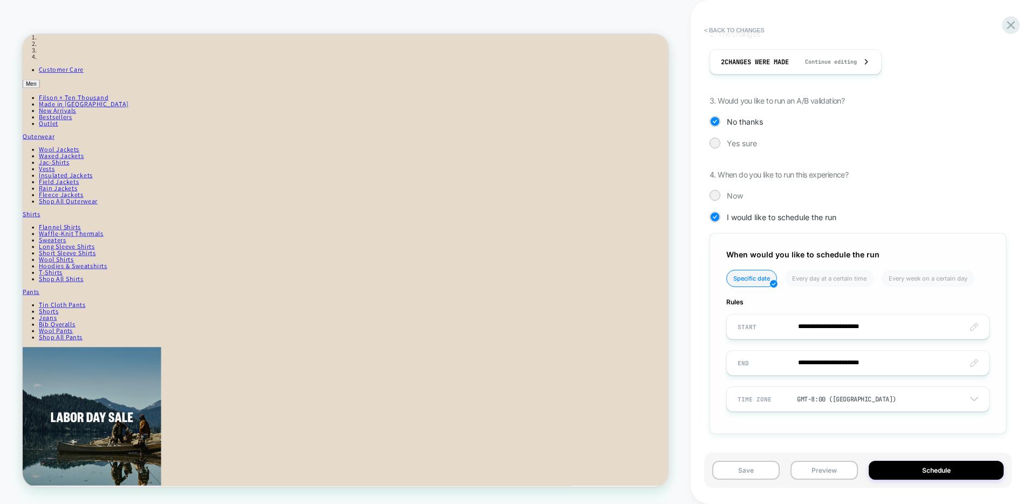
click at [877, 328] on input "**********" at bounding box center [858, 326] width 262 height 25
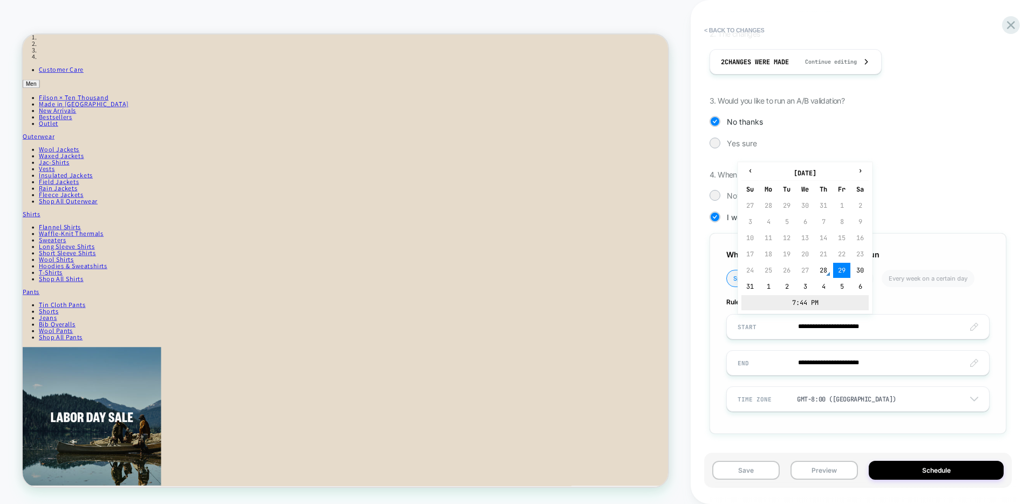
click at [819, 299] on td "7:44 PM" at bounding box center [805, 302] width 127 height 15
click at [826, 263] on span "▲" at bounding box center [829, 265] width 22 height 22
click at [783, 294] on span "▼" at bounding box center [782, 297] width 22 height 22
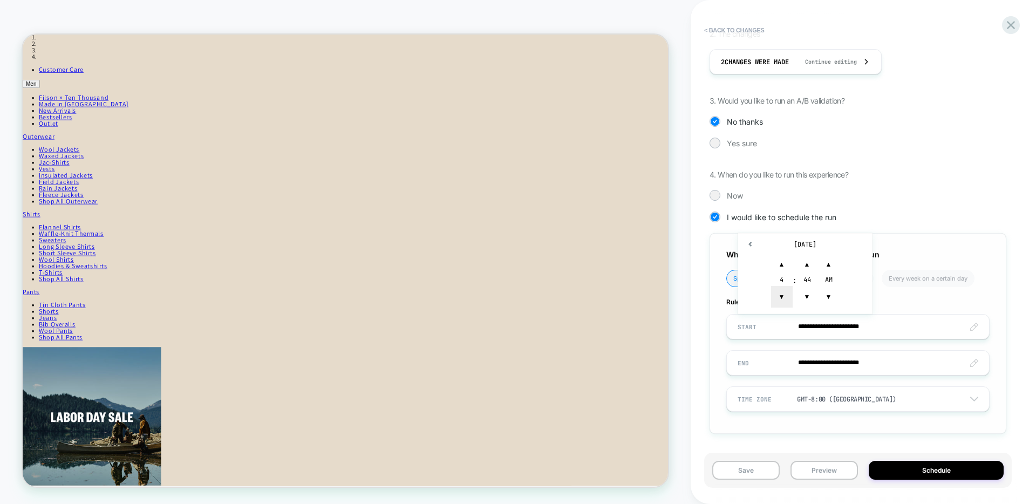
click at [783, 294] on span "▼" at bounding box center [782, 297] width 22 height 22
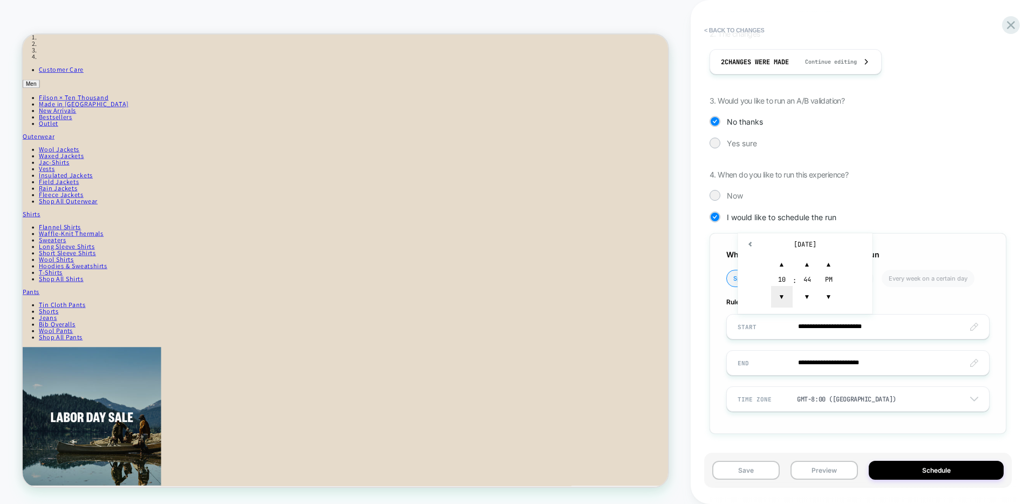
click at [783, 294] on span "▼" at bounding box center [782, 297] width 22 height 22
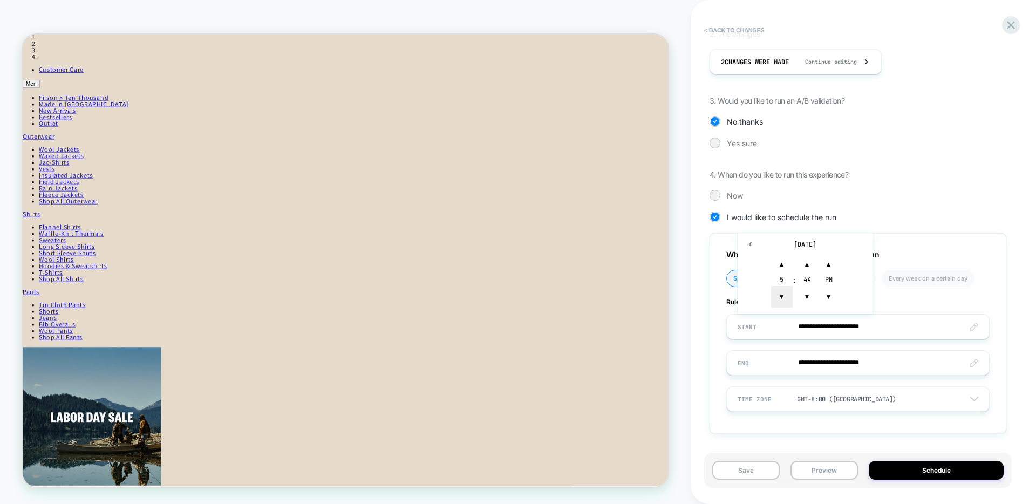
click at [783, 294] on span "▼" at bounding box center [782, 297] width 22 height 22
click at [780, 264] on span "▲" at bounding box center [782, 265] width 22 height 22
click at [832, 263] on span "▲" at bounding box center [829, 265] width 22 height 22
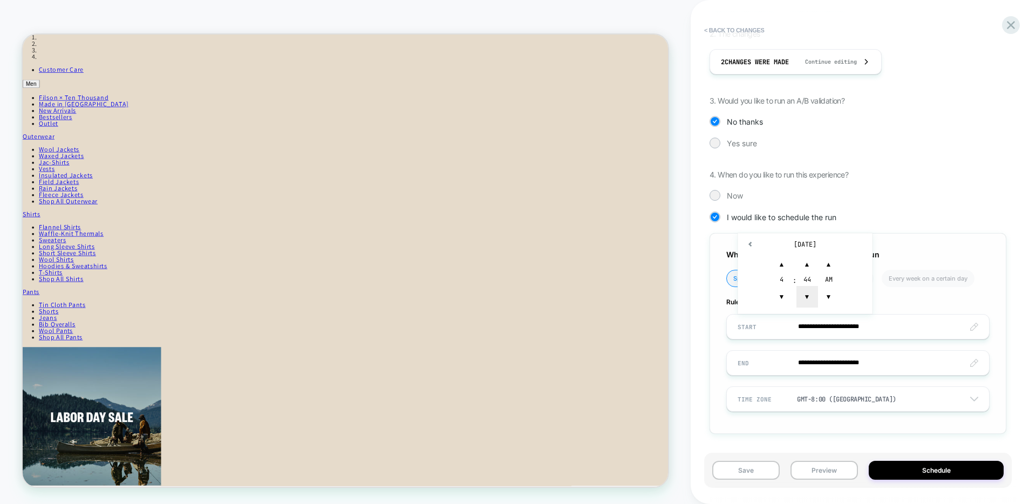
click at [812, 294] on span "▼" at bounding box center [808, 297] width 22 height 22
click at [810, 265] on span "▲" at bounding box center [808, 265] width 22 height 22
click at [809, 264] on span "▲" at bounding box center [808, 265] width 22 height 22
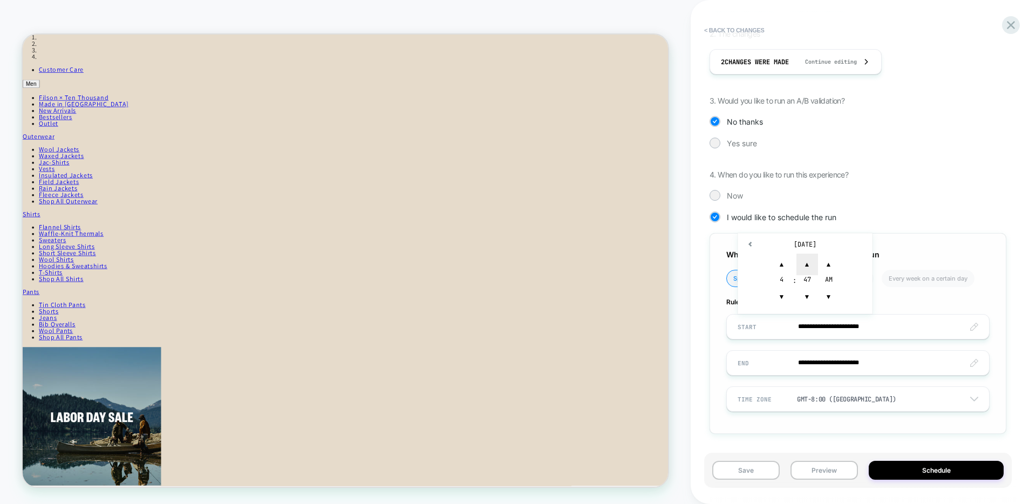
click at [809, 264] on span "▲" at bounding box center [808, 265] width 22 height 22
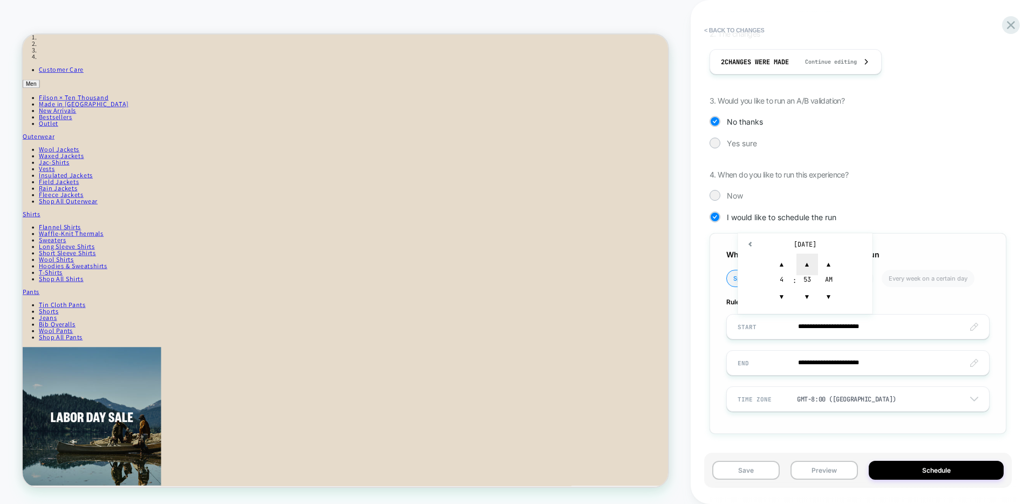
click at [809, 264] on span "▲" at bounding box center [808, 265] width 22 height 22
click at [811, 297] on span "▼" at bounding box center [808, 297] width 22 height 22
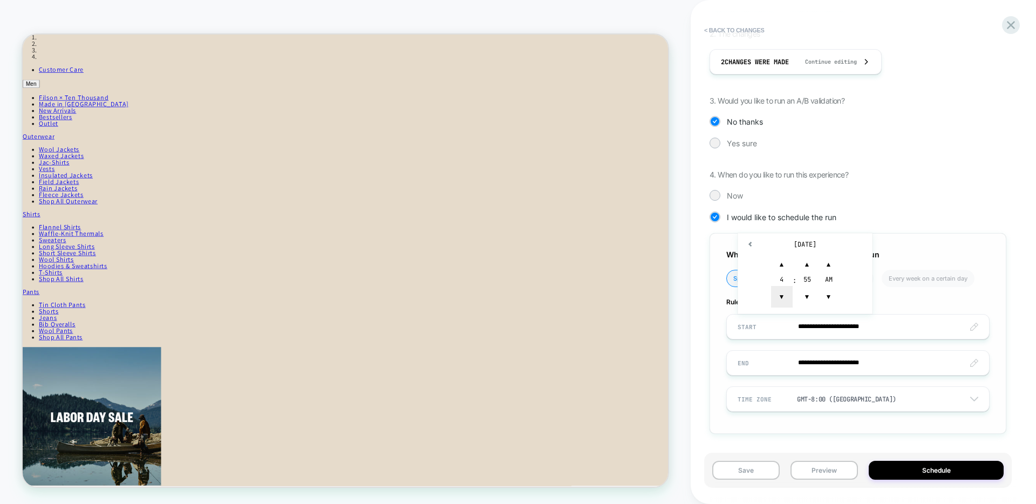
click at [775, 300] on span "▼" at bounding box center [782, 297] width 22 height 22
click at [810, 263] on span "▲" at bounding box center [808, 265] width 22 height 22
type input "**********"
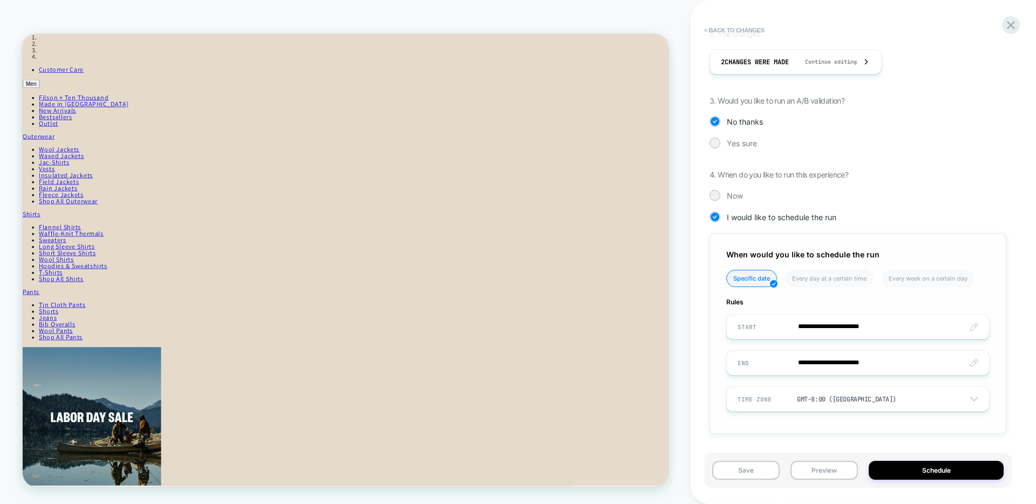
click at [918, 236] on div "**********" at bounding box center [858, 333] width 297 height 201
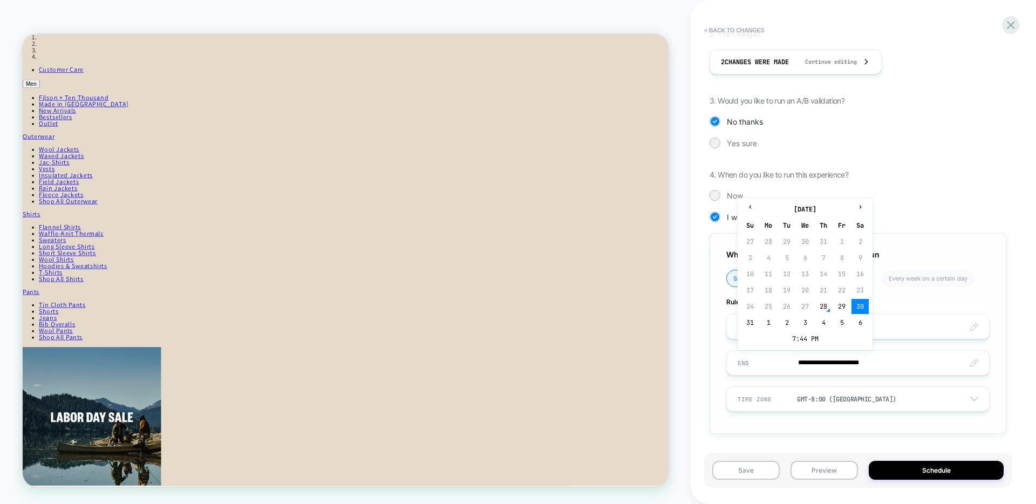
click at [828, 362] on input "**********" at bounding box center [858, 362] width 262 height 25
click at [861, 307] on td "30" at bounding box center [860, 306] width 17 height 15
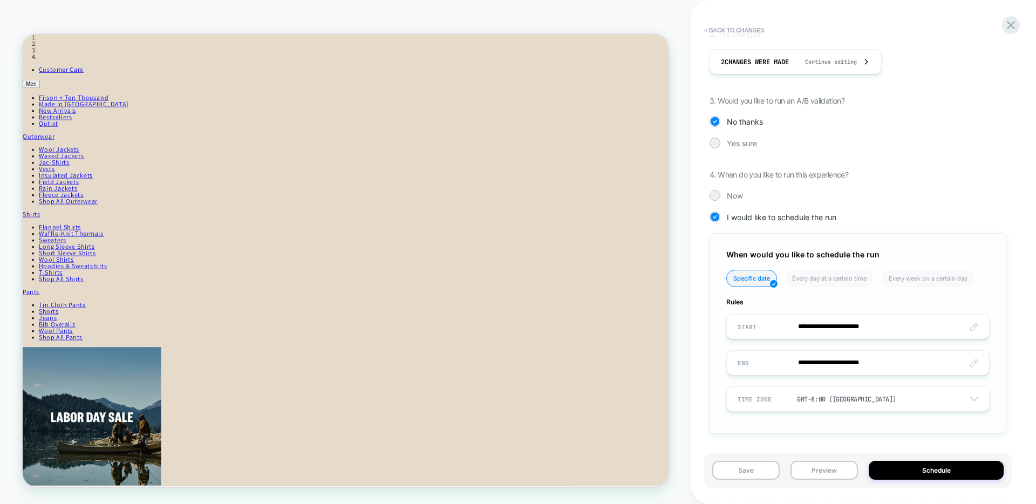
click at [868, 358] on input "**********" at bounding box center [858, 362] width 262 height 25
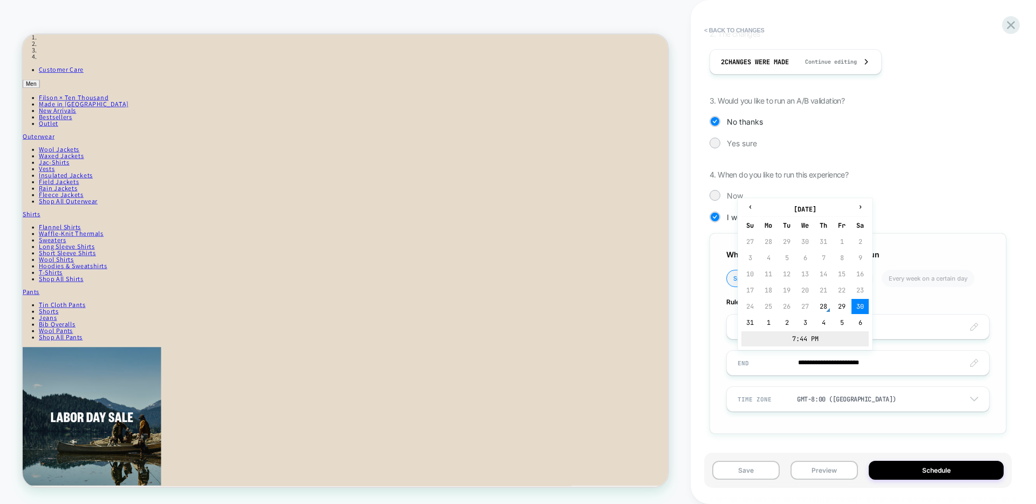
click at [813, 338] on td "7:44 PM" at bounding box center [805, 338] width 127 height 15
click at [782, 300] on span "▲" at bounding box center [782, 301] width 22 height 22
click at [807, 300] on span "▲" at bounding box center [808, 301] width 22 height 22
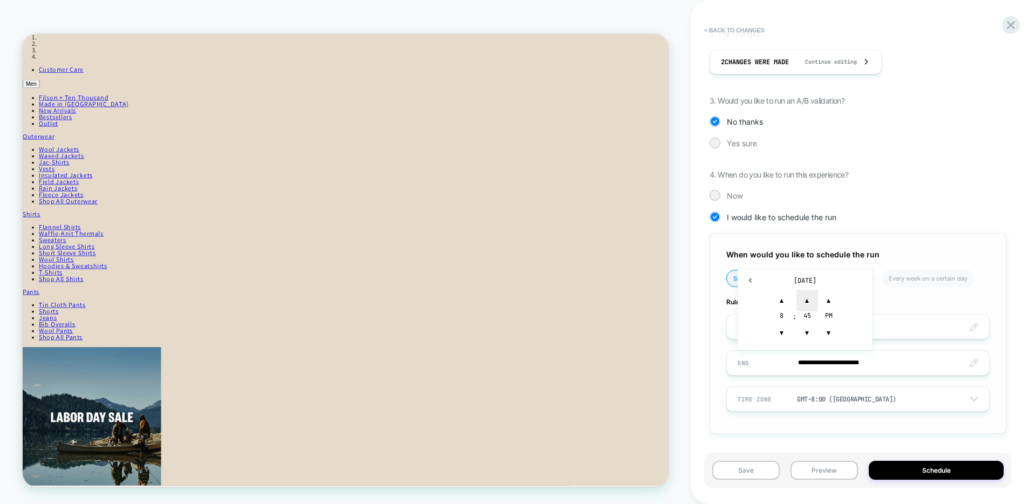
click at [807, 300] on span "▲" at bounding box center [808, 301] width 22 height 22
click at [780, 332] on span "▼" at bounding box center [782, 333] width 22 height 22
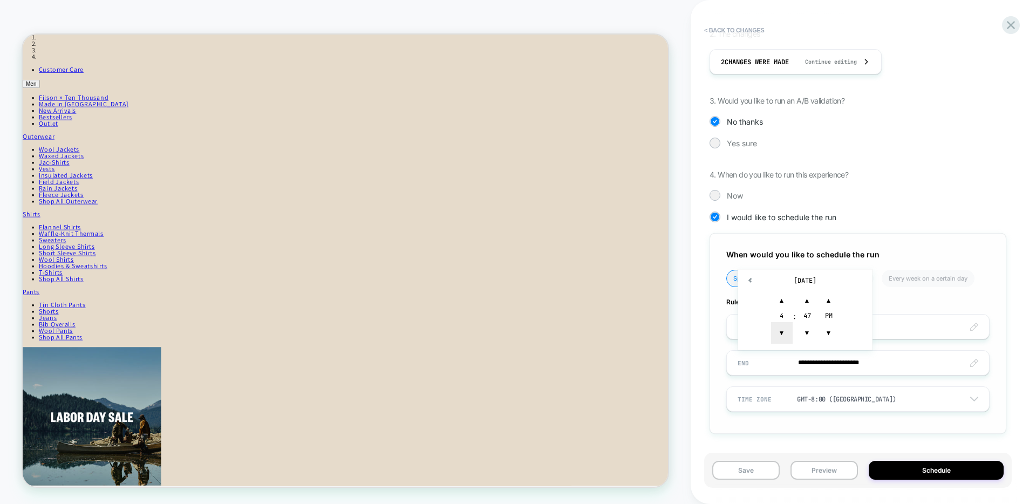
click at [780, 332] on span "▼" at bounding box center [782, 333] width 22 height 22
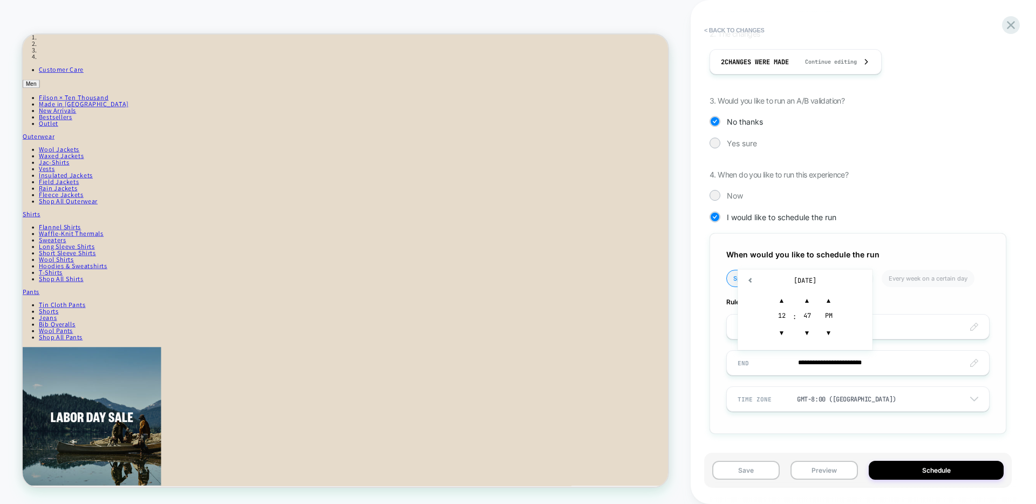
click at [809, 316] on div "47" at bounding box center [808, 316] width 22 height 11
click at [809, 300] on span "▲" at bounding box center [808, 301] width 22 height 22
click at [809, 333] on span "▼" at bounding box center [808, 333] width 22 height 22
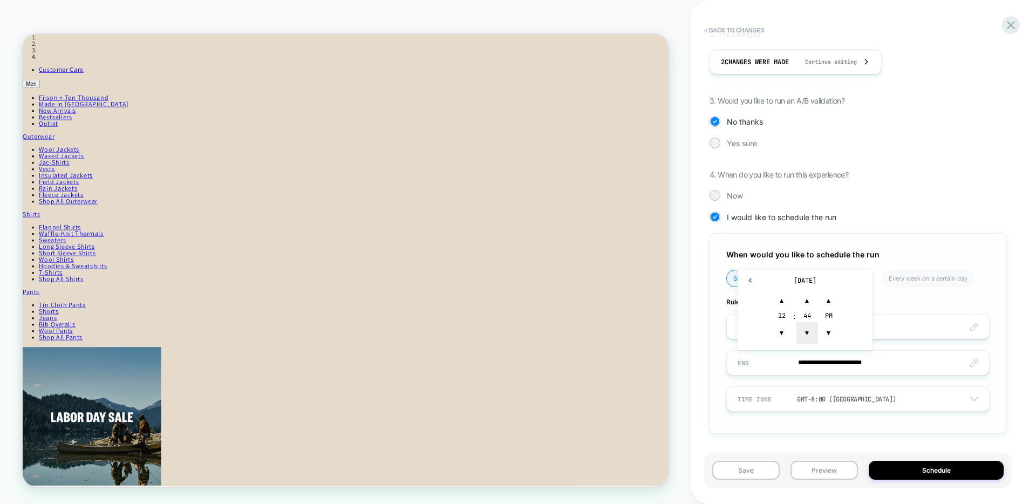
click at [809, 333] on span "▼" at bounding box center [808, 333] width 22 height 22
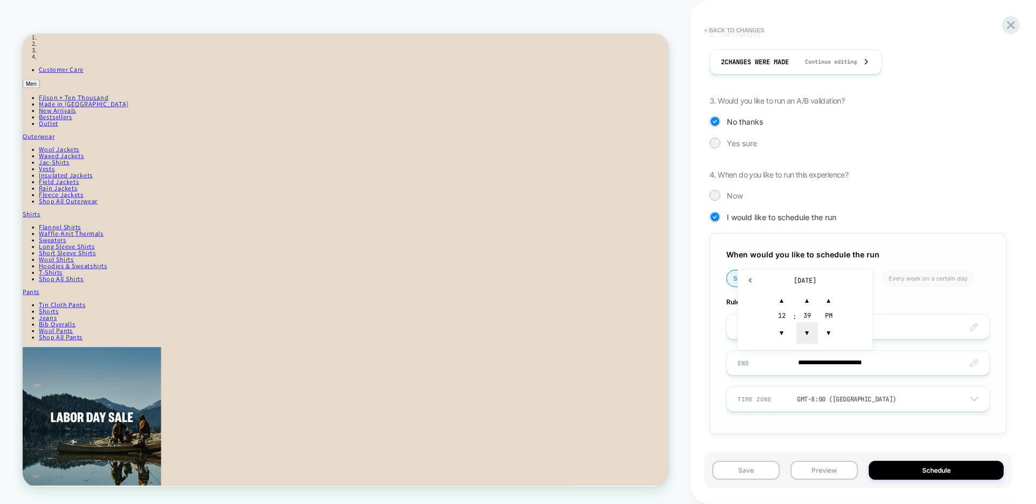
click at [809, 333] on span "▼" at bounding box center [808, 333] width 22 height 22
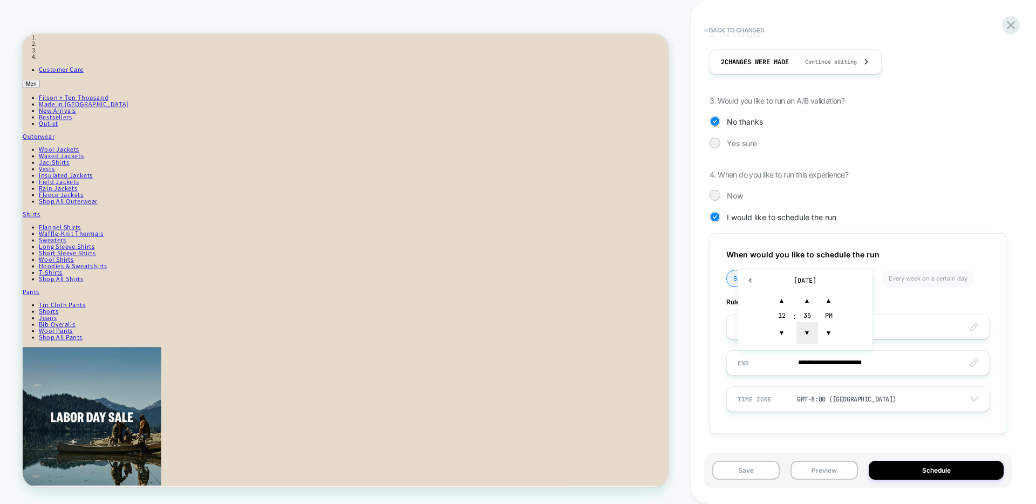
click at [809, 333] on span "▼" at bounding box center [808, 333] width 22 height 22
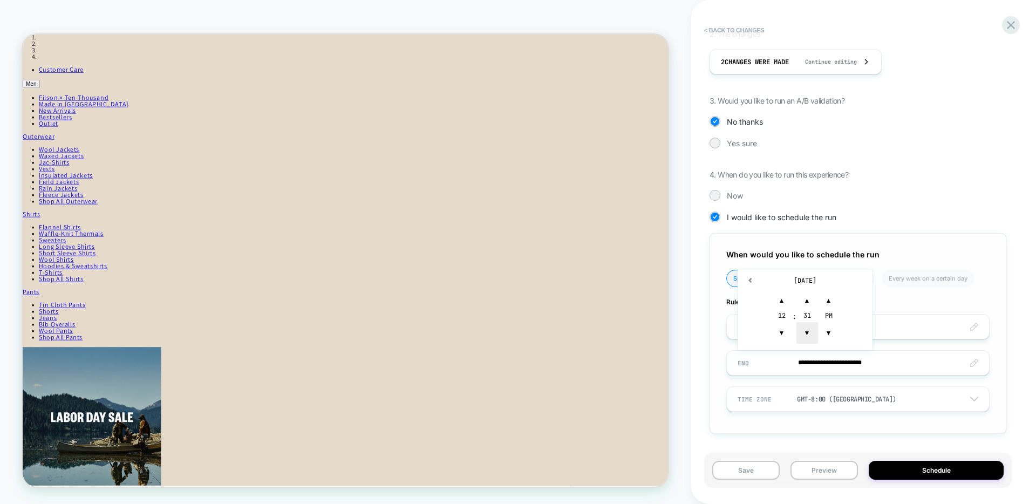
type input "**********"
click at [896, 299] on span "Rules" at bounding box center [857, 302] width 263 height 8
click at [914, 473] on button "Schedule" at bounding box center [936, 470] width 135 height 19
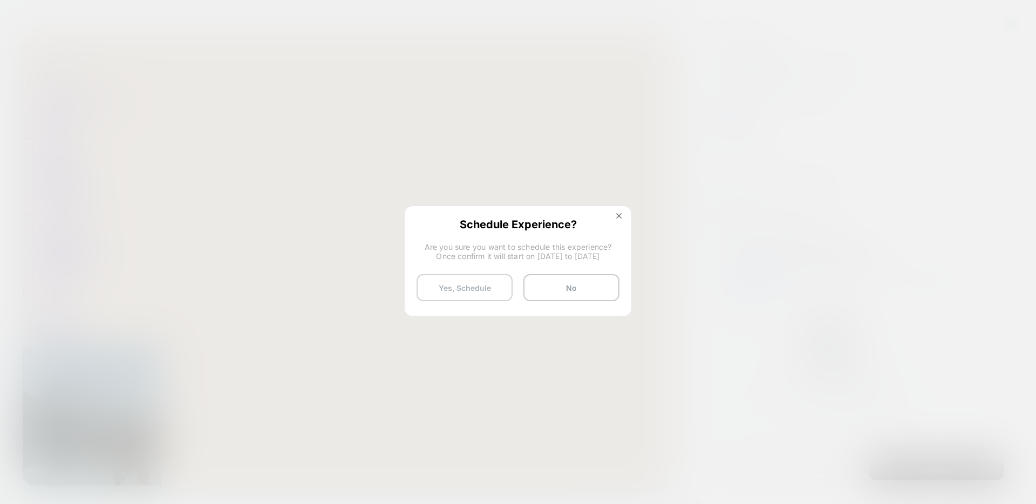
click at [488, 288] on button "Yes, Schedule" at bounding box center [465, 287] width 96 height 27
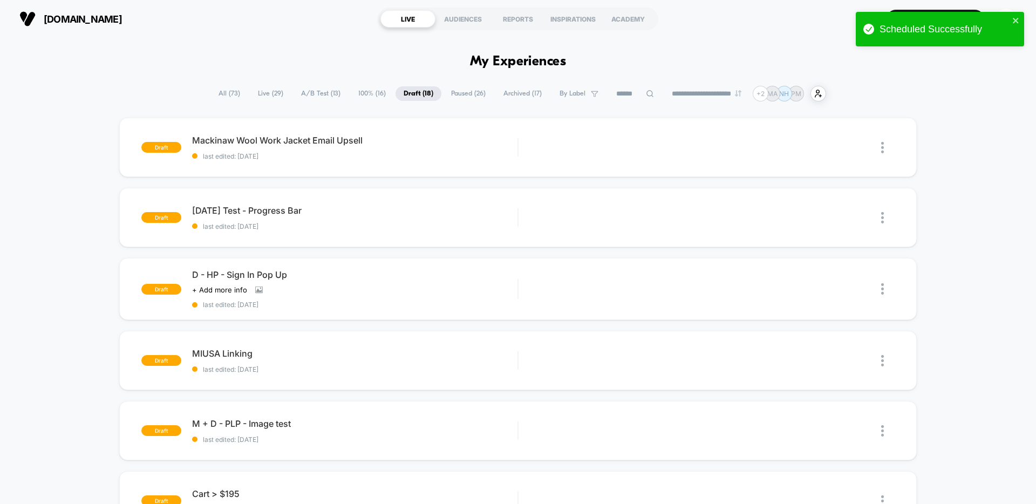
click at [410, 92] on span "Draft ( 18 )" at bounding box center [419, 93] width 46 height 15
click at [252, 93] on span "Live ( 29 )" at bounding box center [271, 93] width 42 height 15
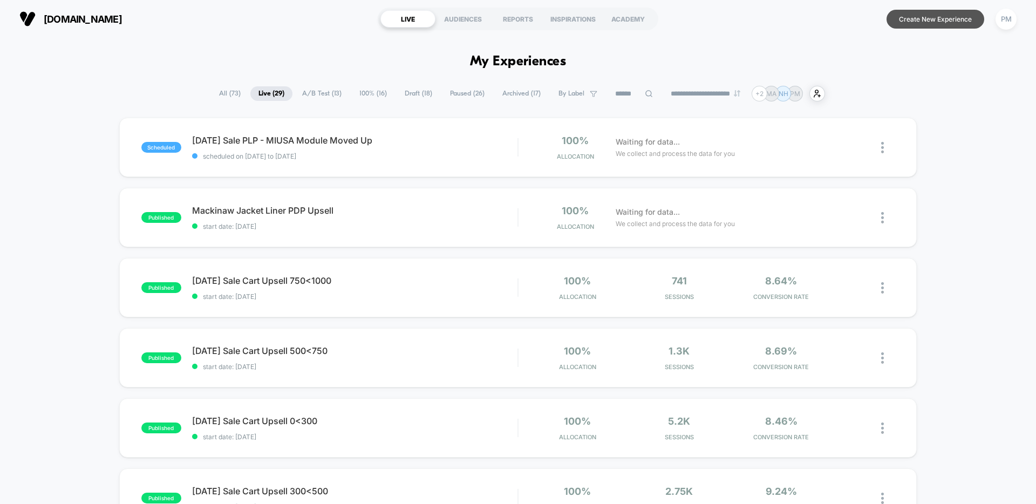
click at [942, 24] on button "Create New Experience" at bounding box center [936, 19] width 98 height 19
click at [386, 137] on icon at bounding box center [382, 139] width 8 height 8
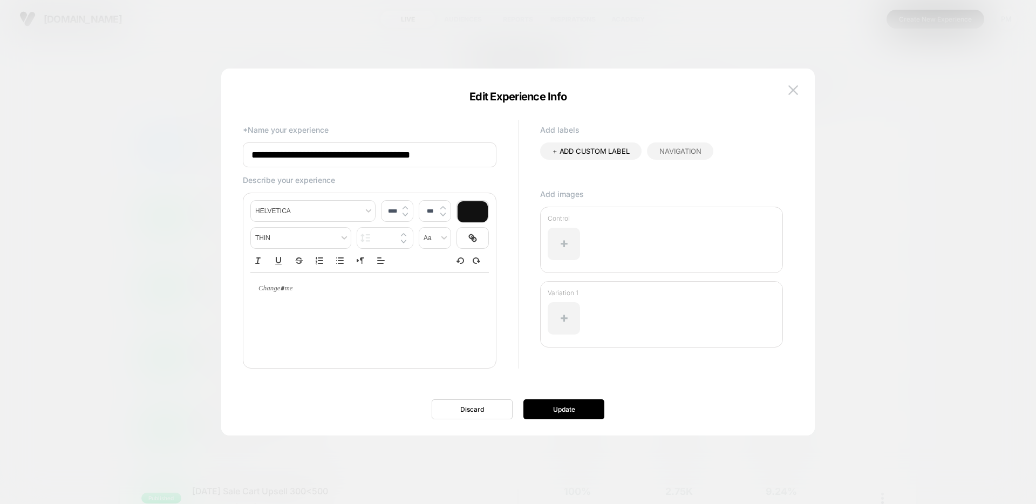
click at [423, 143] on input "**********" at bounding box center [370, 154] width 254 height 25
click at [423, 148] on input "**********" at bounding box center [370, 154] width 254 height 25
click at [544, 407] on button "Update" at bounding box center [564, 409] width 81 height 20
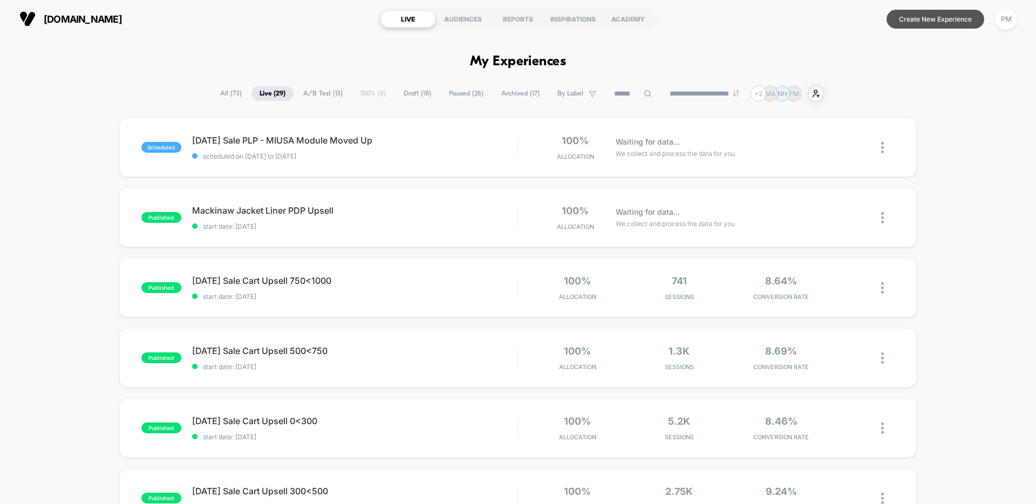
click at [897, 26] on button "Create New Experience" at bounding box center [936, 19] width 98 height 19
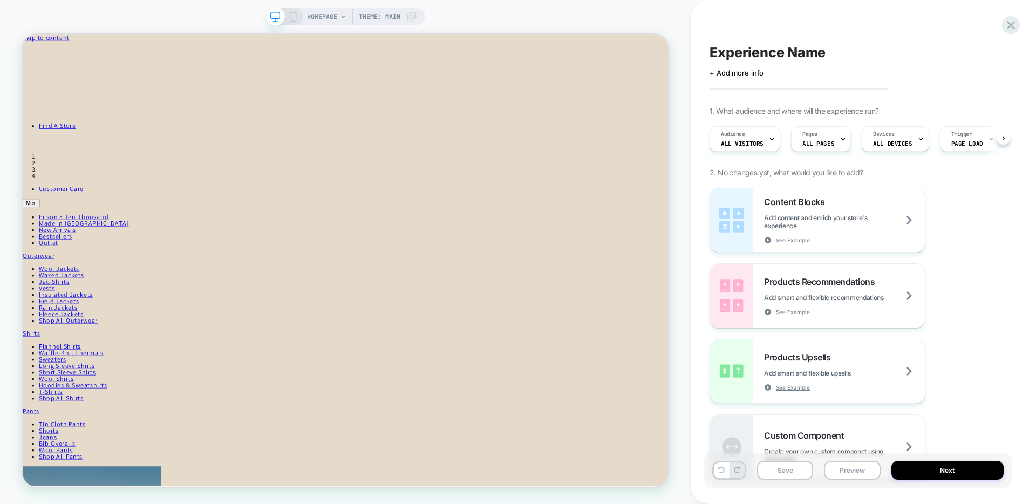
scroll to position [0, 1]
click at [807, 46] on span "Experience Name" at bounding box center [768, 52] width 116 height 16
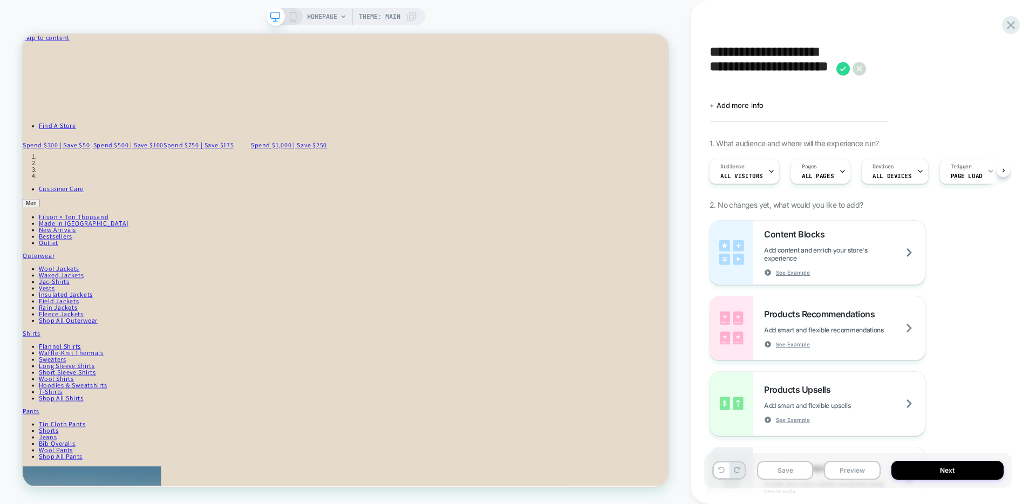
scroll to position [0, 0]
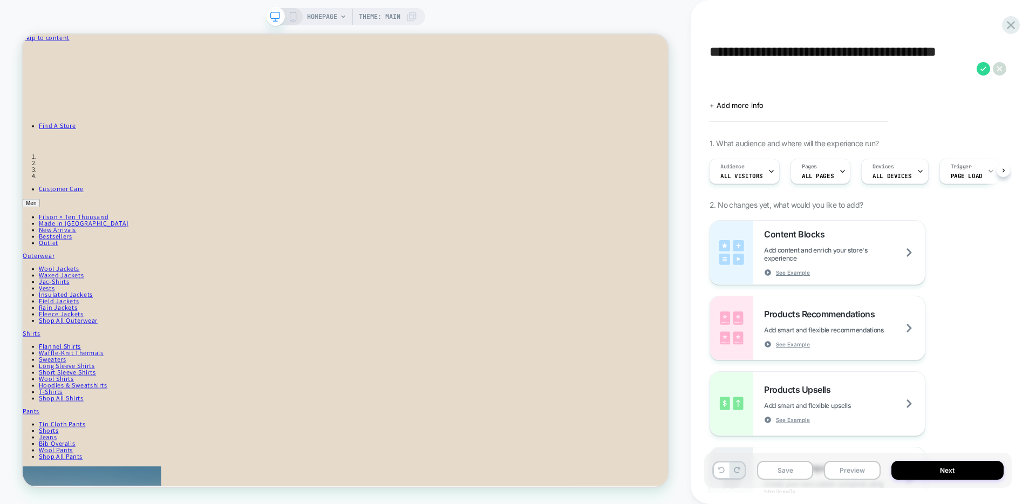
drag, startPoint x: 811, startPoint y: 66, endPoint x: 849, endPoint y: 49, distance: 41.8
click at [849, 49] on textarea "**********" at bounding box center [841, 68] width 262 height 49
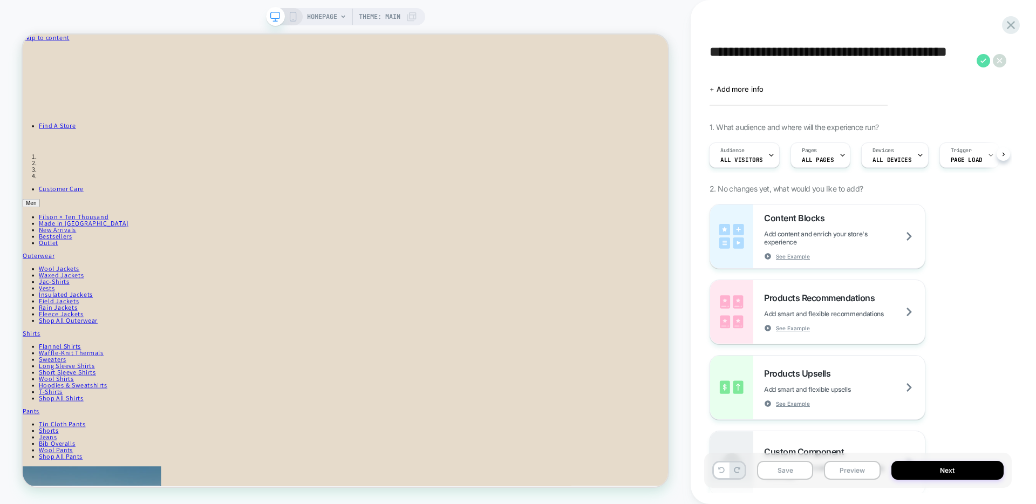
type textarea "**********"
click at [984, 62] on icon at bounding box center [983, 60] width 13 height 13
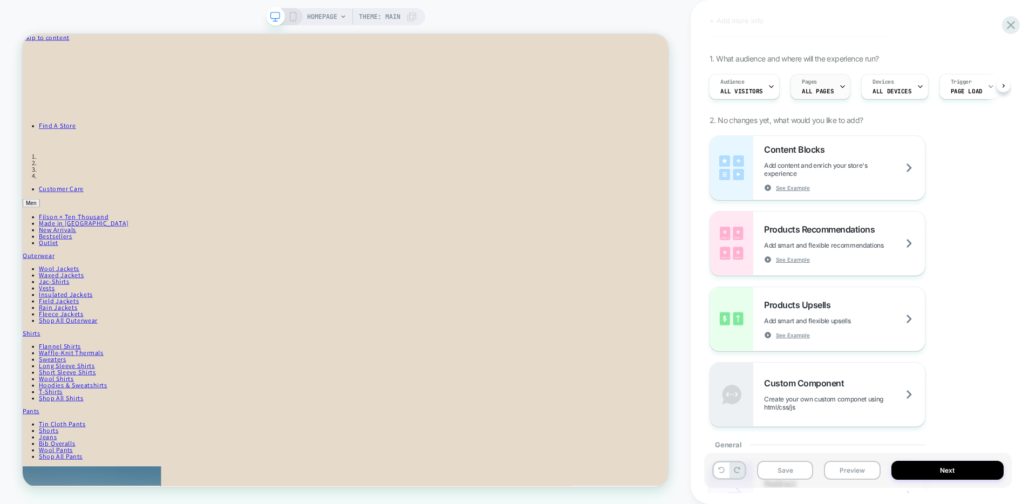
scroll to position [57, 0]
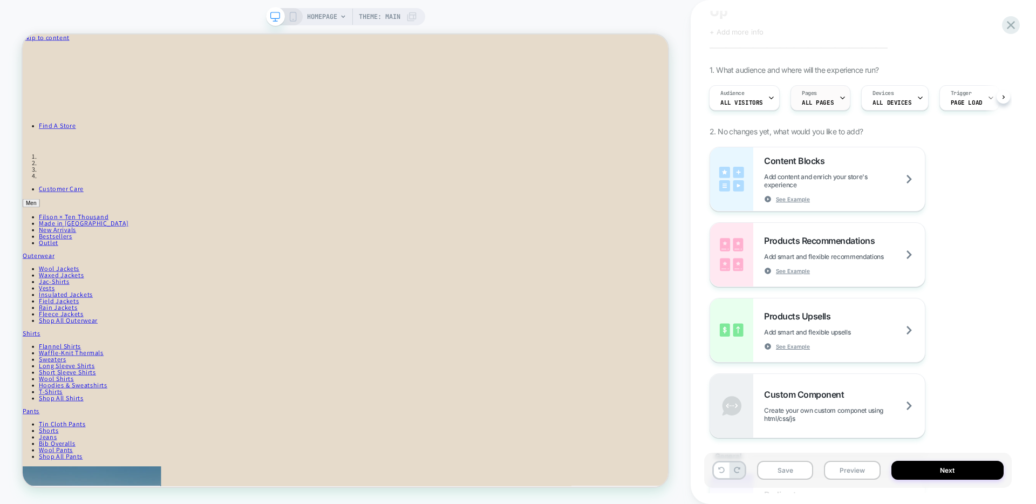
click at [822, 101] on span "ALL PAGES" at bounding box center [818, 103] width 32 height 8
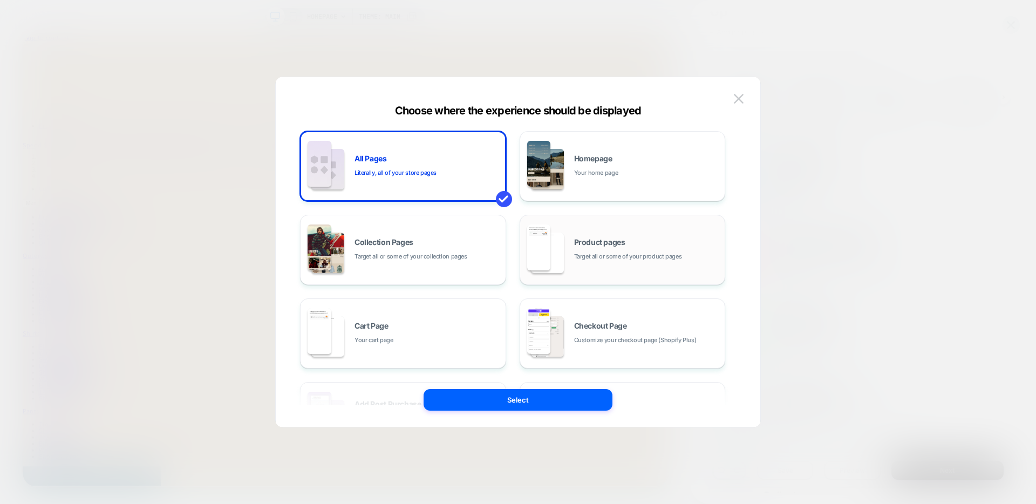
click at [600, 241] on span "Product pages" at bounding box center [599, 243] width 51 height 8
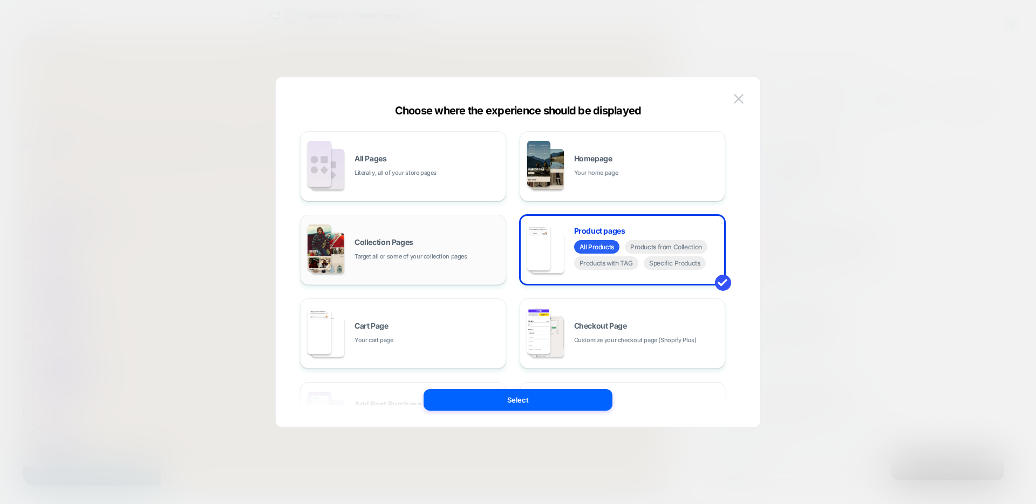
click at [434, 241] on div "Collection Pages Target all or some of your collection pages" at bounding box center [428, 250] width 146 height 23
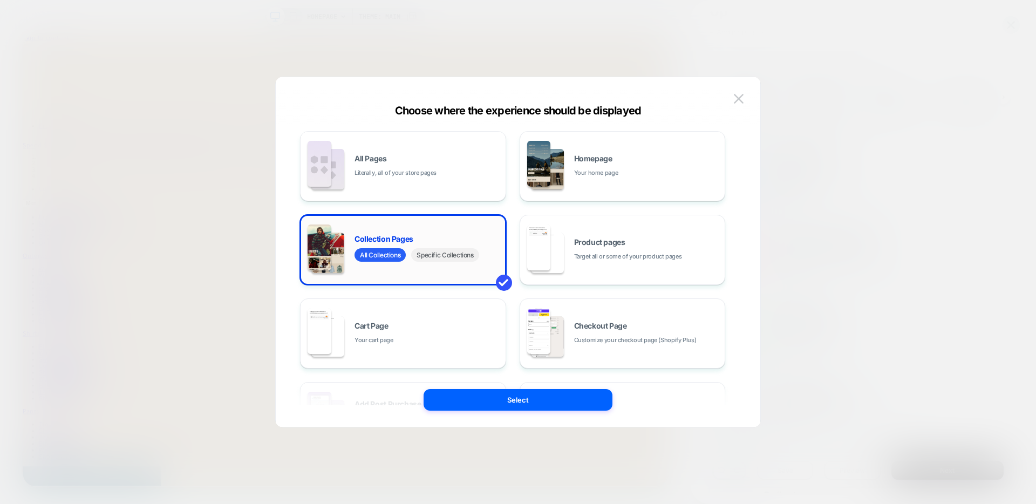
click at [450, 259] on span "Specific Collections" at bounding box center [444, 254] width 67 height 13
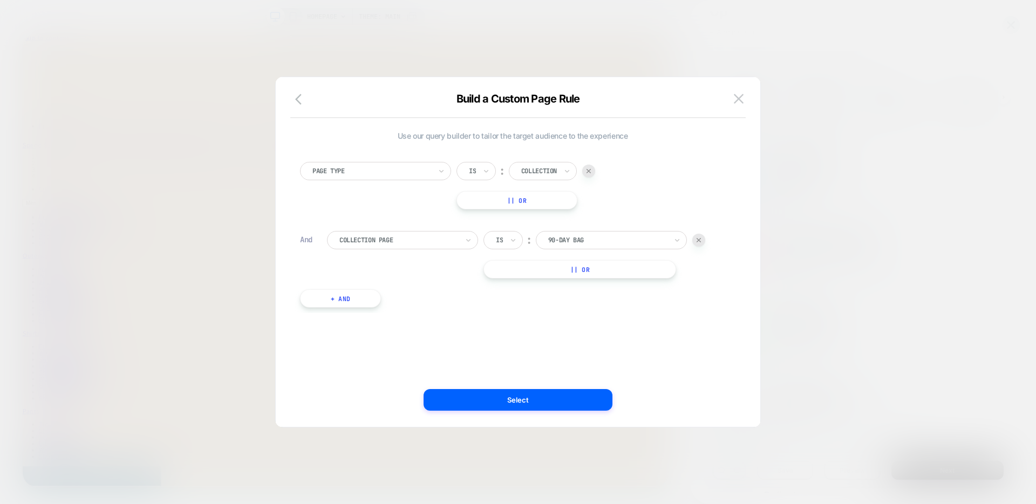
click at [566, 236] on div at bounding box center [607, 240] width 119 height 10
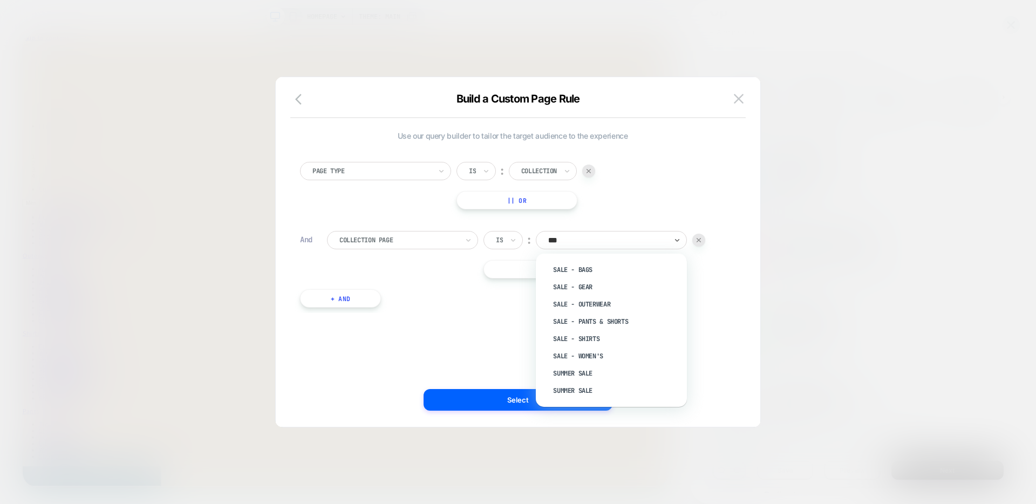
type input "****"
click at [585, 377] on div "Summer Sale" at bounding box center [617, 373] width 140 height 17
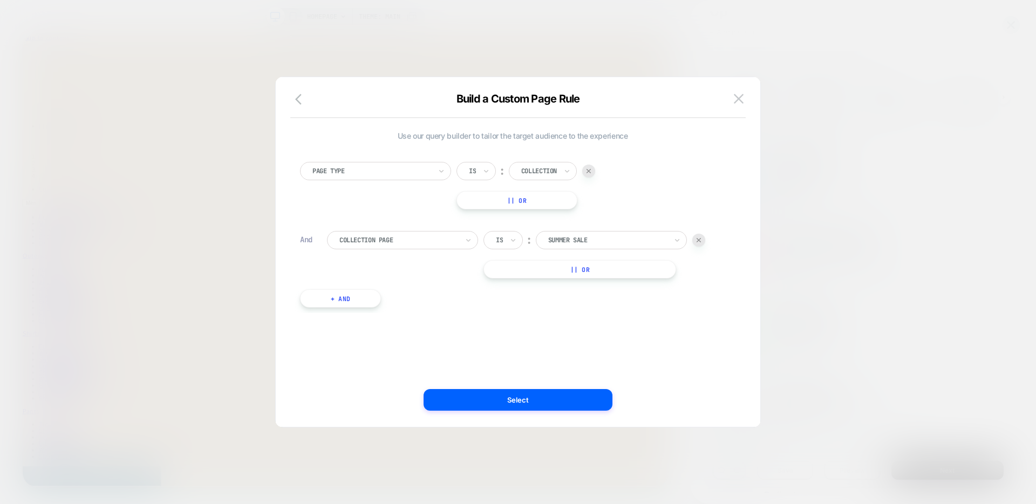
click at [562, 383] on div "Use our query builder to tailor the target audience to the experience Page Type…" at bounding box center [513, 252] width 452 height 307
click at [562, 393] on button "Select" at bounding box center [518, 400] width 189 height 22
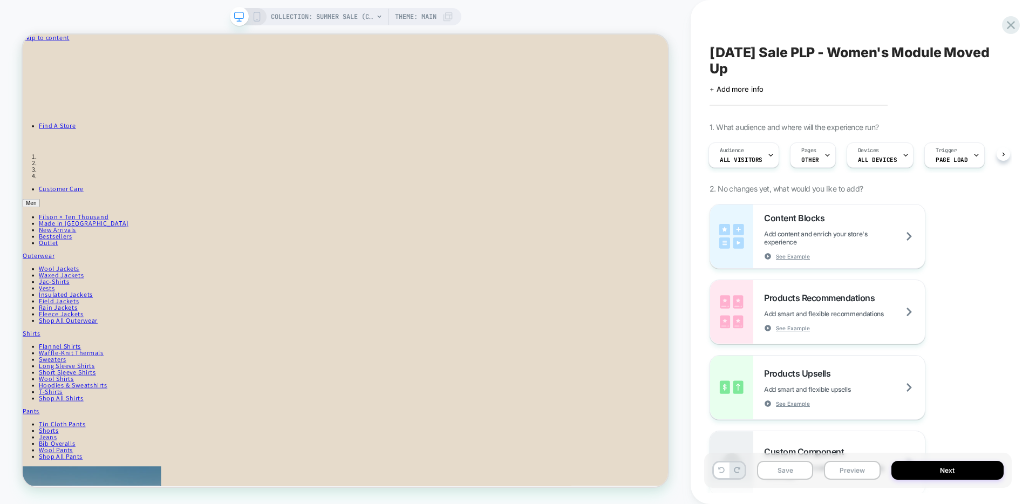
scroll to position [0, 2]
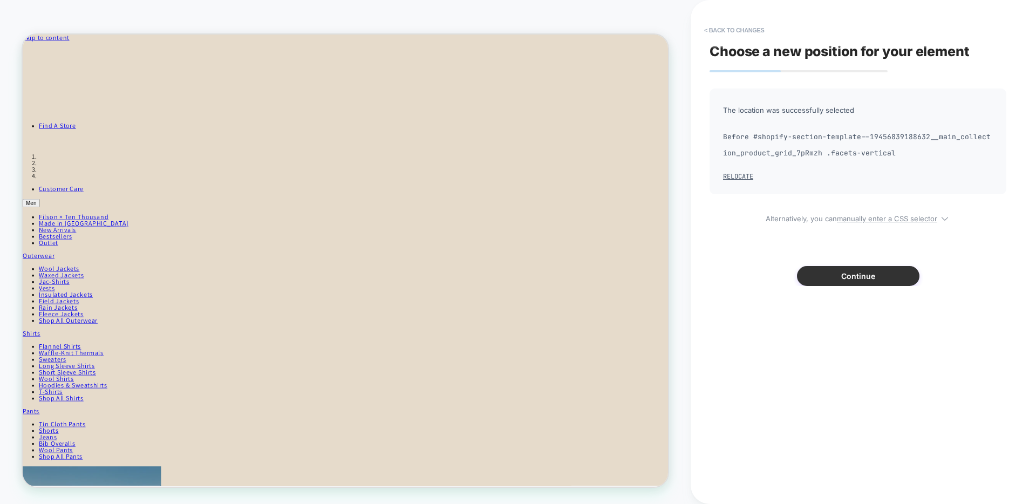
click at [875, 275] on button "Continue" at bounding box center [858, 276] width 123 height 20
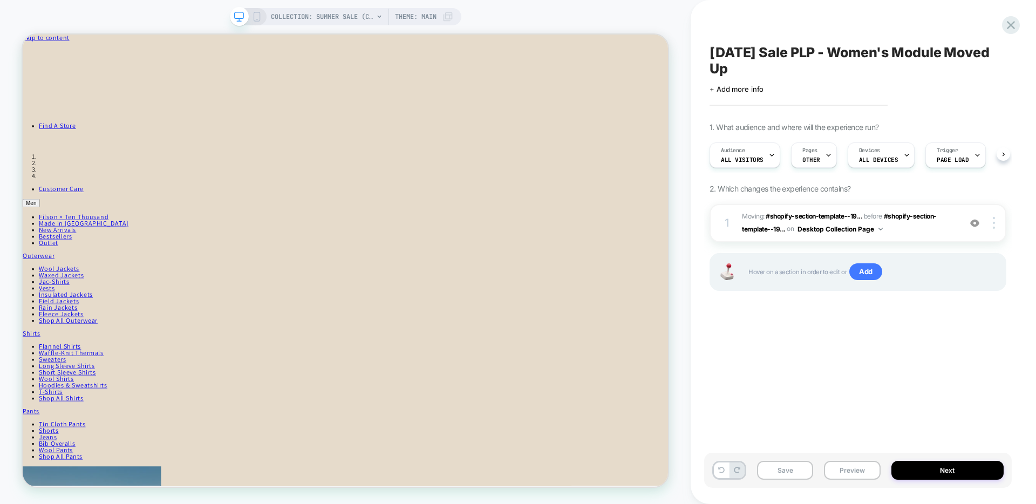
scroll to position [0, 1]
click at [849, 466] on button "Preview" at bounding box center [852, 470] width 56 height 19
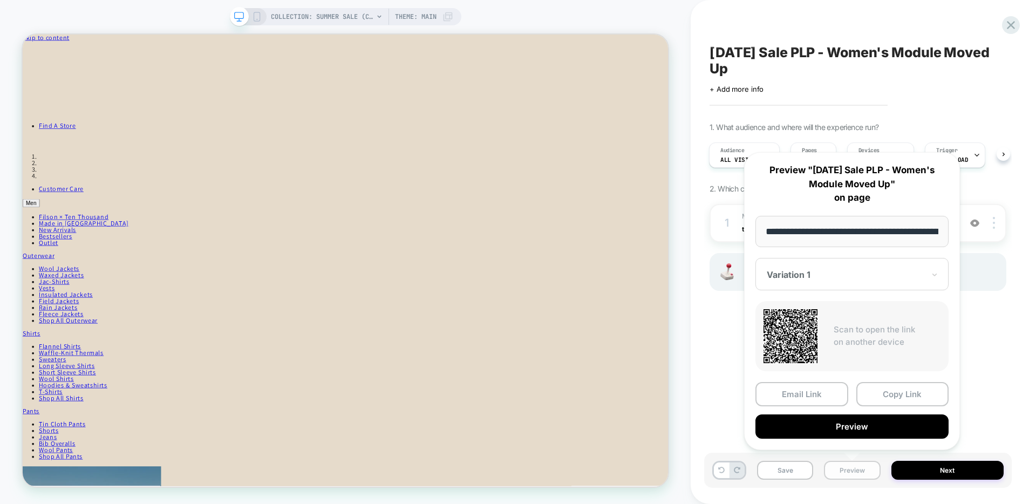
scroll to position [0, 82]
click at [843, 431] on button "Preview" at bounding box center [852, 427] width 193 height 24
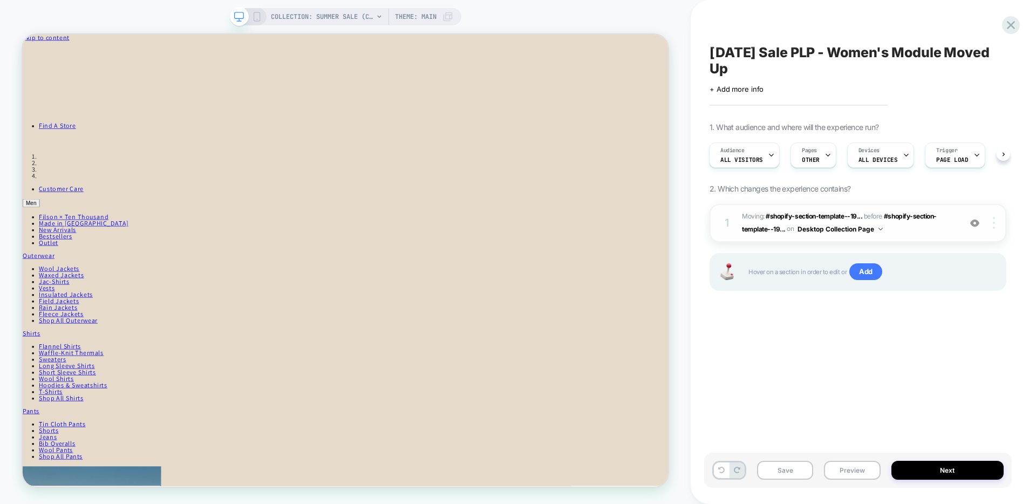
click at [994, 221] on img at bounding box center [994, 223] width 2 height 12
click at [921, 256] on div "Delete" at bounding box center [930, 252] width 96 height 29
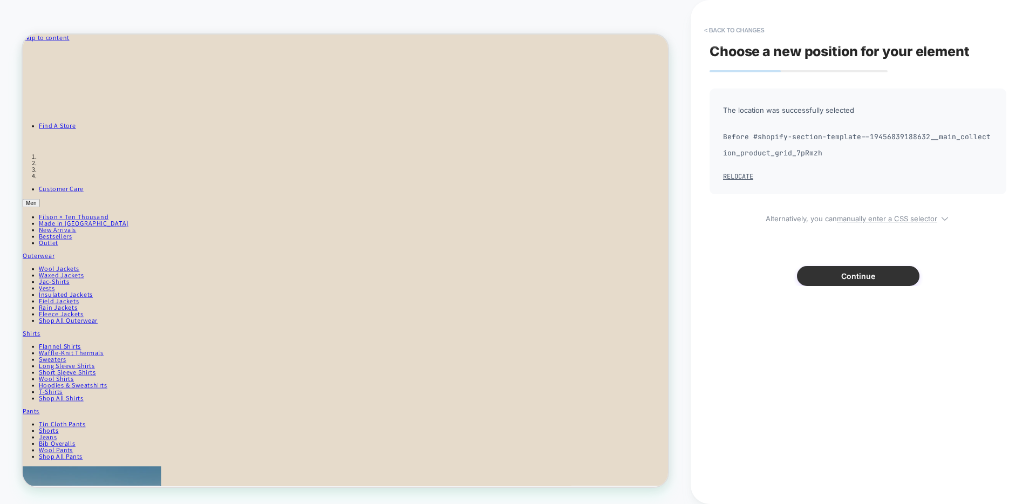
click at [828, 272] on button "Continue" at bounding box center [858, 276] width 123 height 20
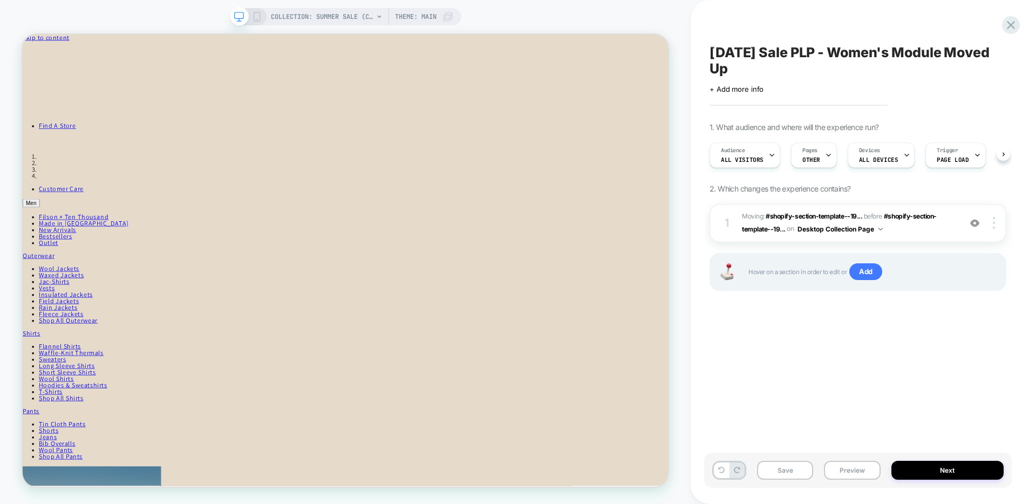
scroll to position [0, 1]
click at [753, 145] on div "Audience All Visitors" at bounding box center [742, 155] width 64 height 24
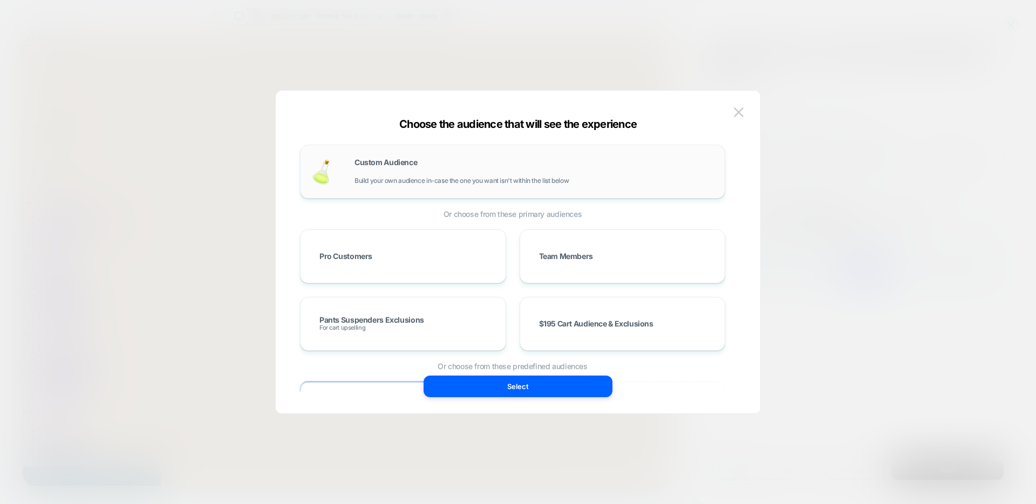
click at [443, 162] on div "Custom Audience Build your own audience in-case the one you want isn't within t…" at bounding box center [534, 172] width 359 height 26
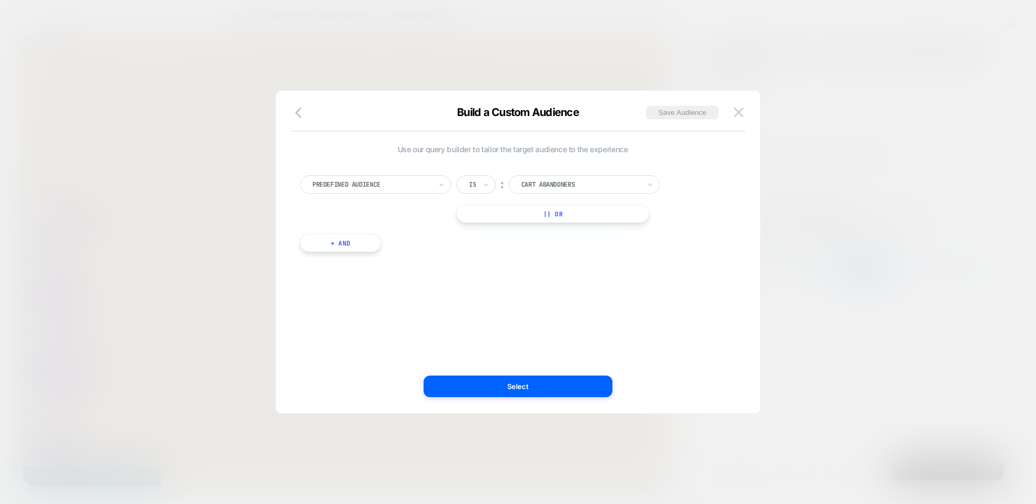
click at [550, 179] on div "Cart Abandoners" at bounding box center [580, 185] width 121 height 12
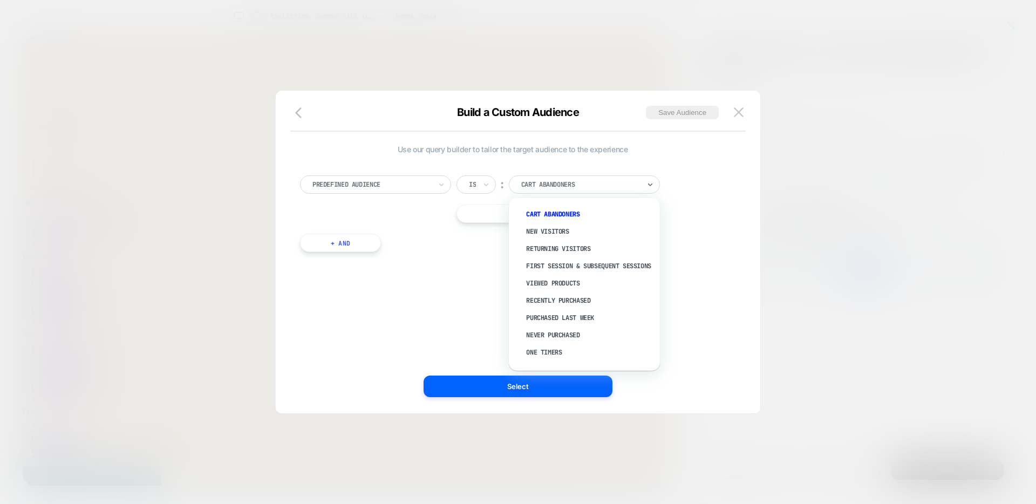
click at [413, 184] on div at bounding box center [372, 185] width 119 height 10
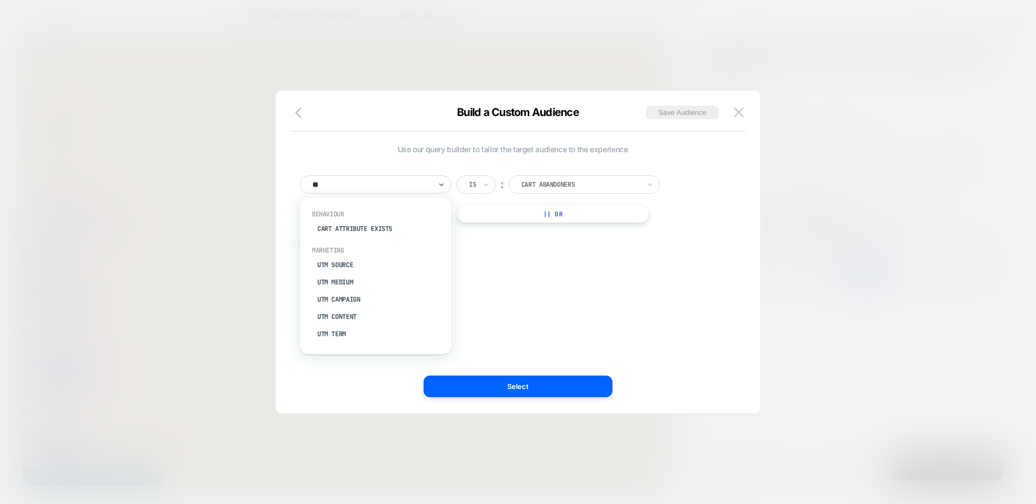
type input "***"
click at [342, 226] on div "UTM Source" at bounding box center [381, 228] width 140 height 17
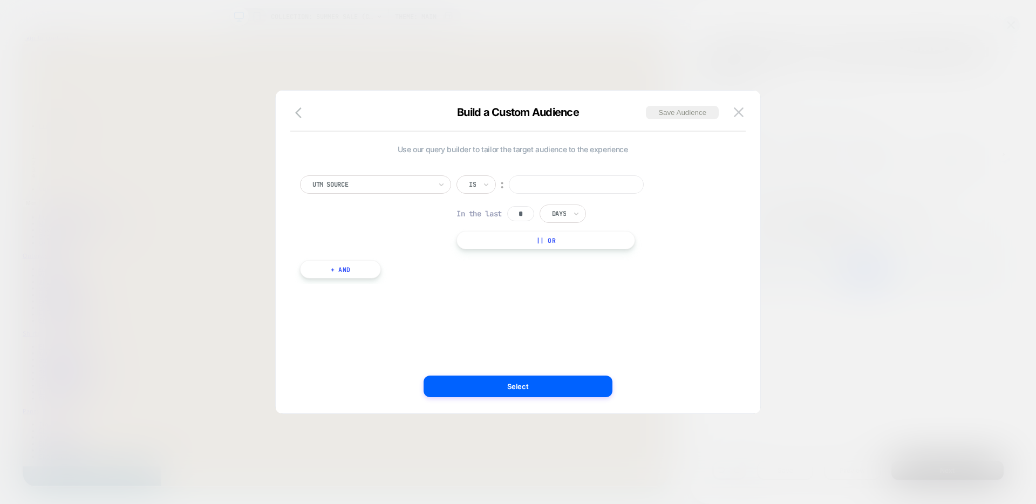
click at [548, 179] on input at bounding box center [576, 184] width 135 height 18
type input "*******"
click at [512, 379] on button "Select" at bounding box center [518, 387] width 189 height 22
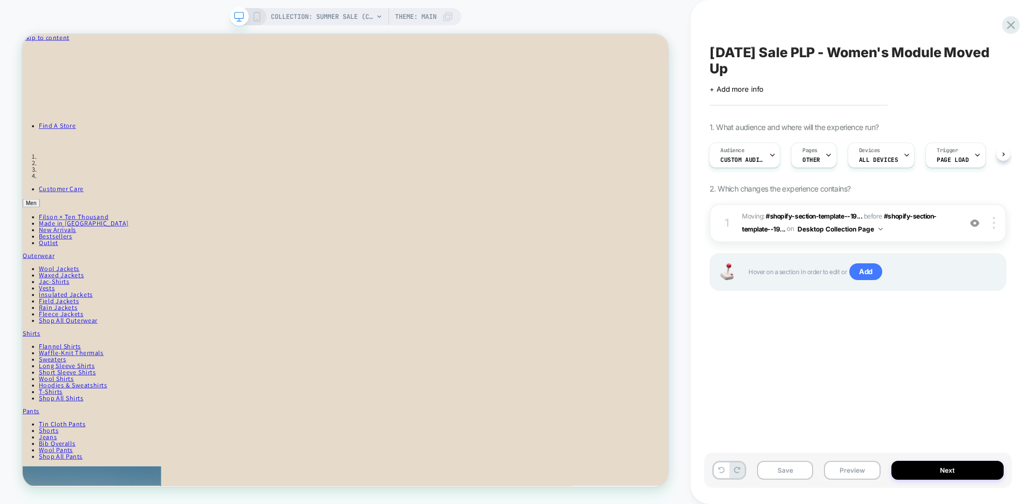
click at [255, 13] on icon at bounding box center [257, 17] width 10 height 10
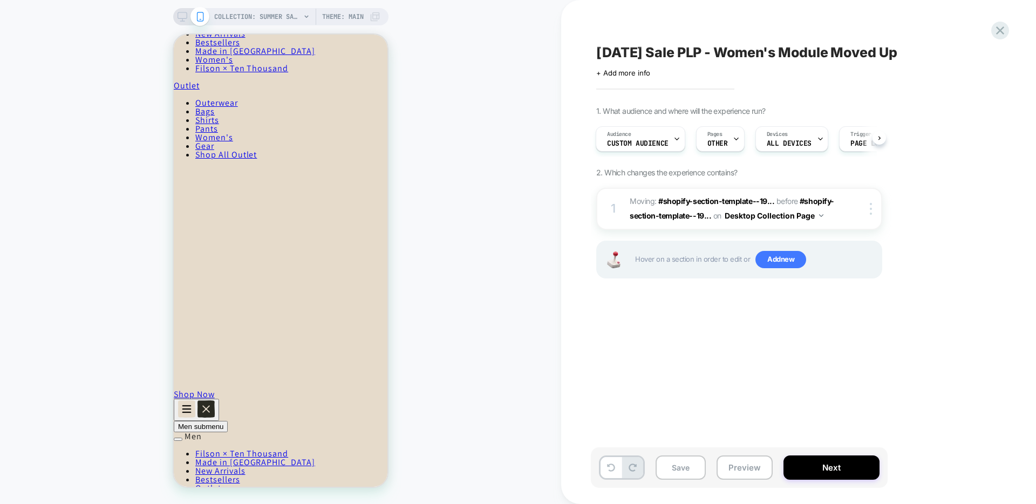
scroll to position [4007, 0]
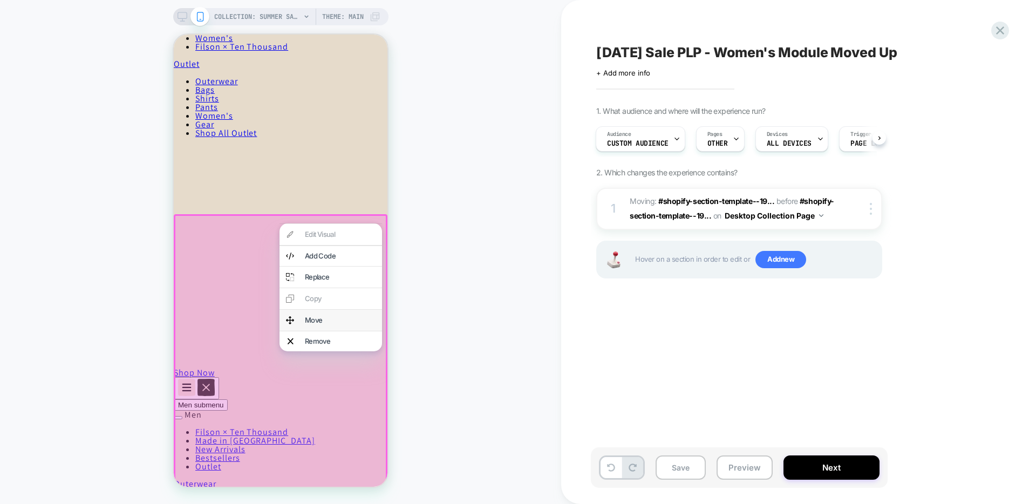
click at [323, 319] on div "Move" at bounding box center [340, 320] width 71 height 7
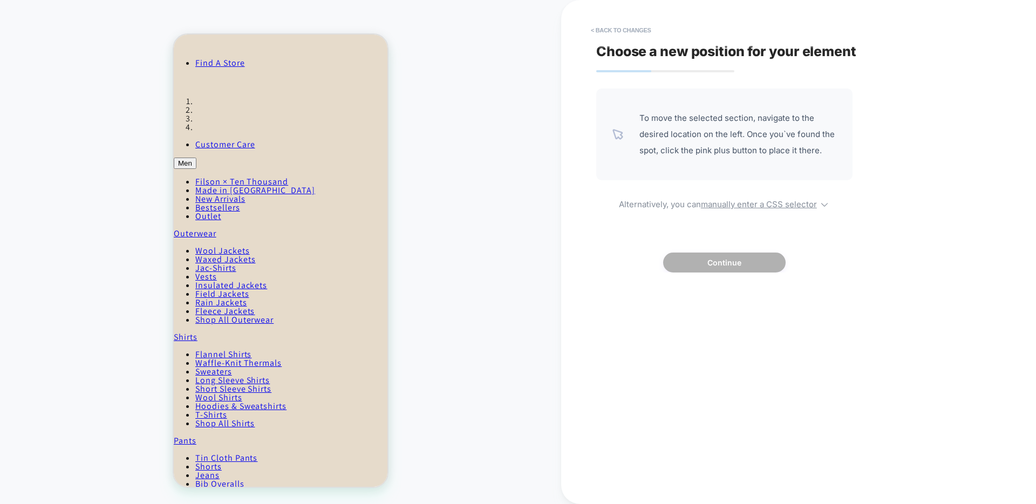
scroll to position [0, 0]
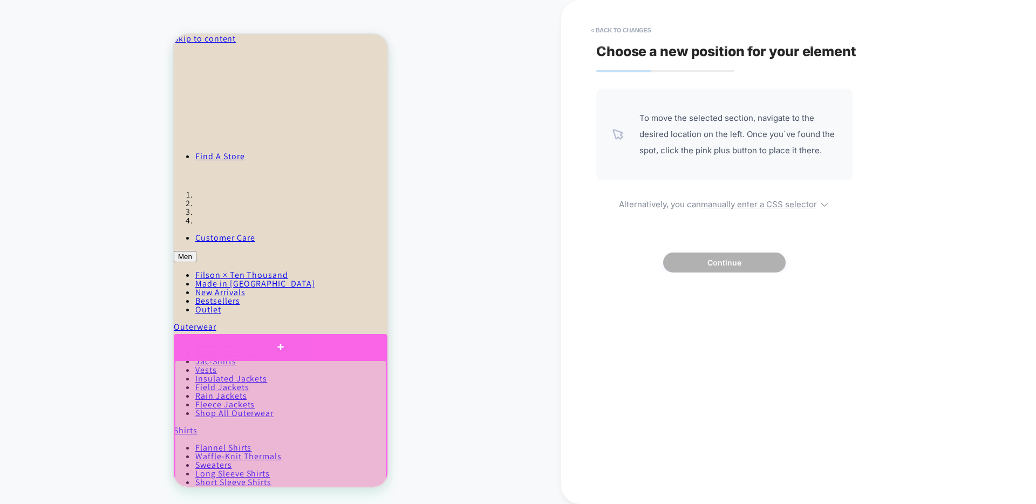
click at [273, 355] on div at bounding box center [281, 346] width 214 height 25
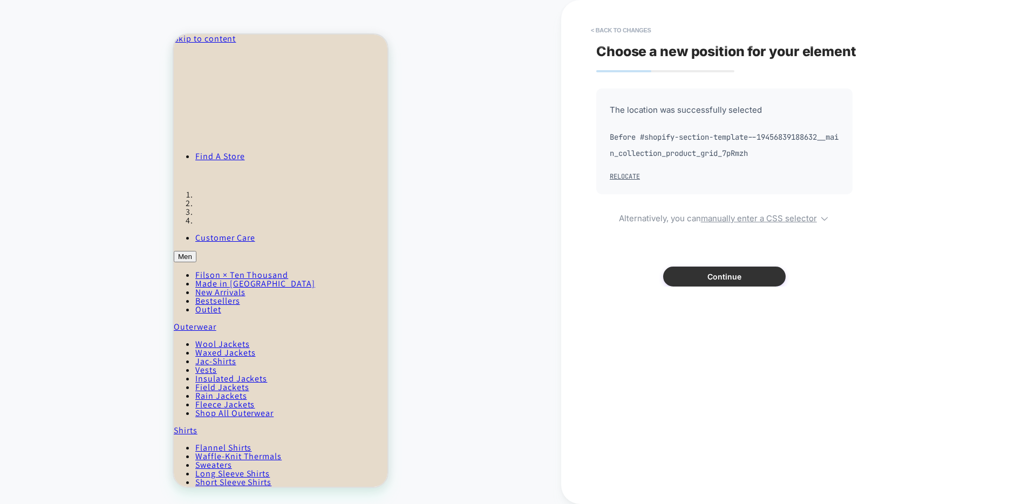
click at [742, 275] on button "Continue" at bounding box center [724, 277] width 123 height 20
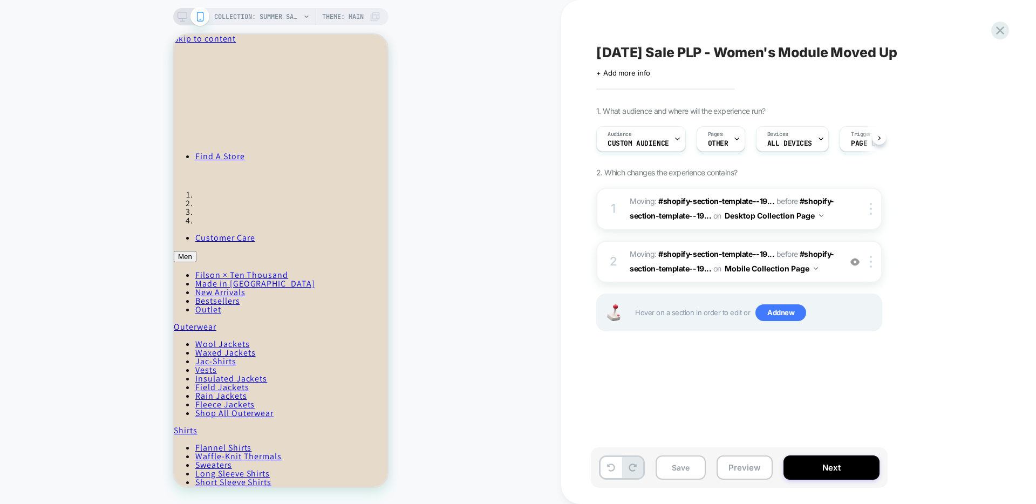
scroll to position [0, 1]
click at [679, 460] on button "Save" at bounding box center [681, 468] width 50 height 24
click at [839, 52] on span "Labor Day Sale PLP - Women's Module Moved Up" at bounding box center [746, 52] width 301 height 16
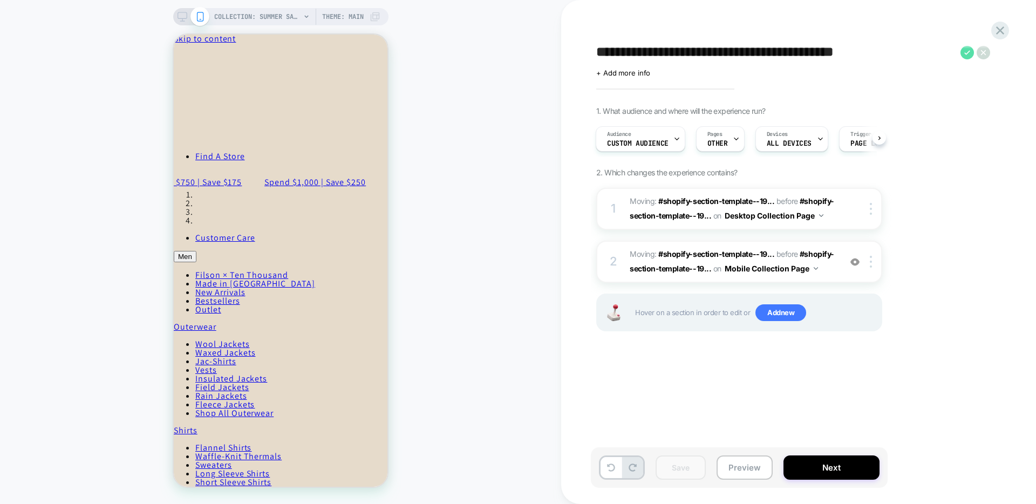
click at [963, 51] on icon at bounding box center [967, 52] width 13 height 13
click at [1002, 29] on icon at bounding box center [1000, 30] width 8 height 8
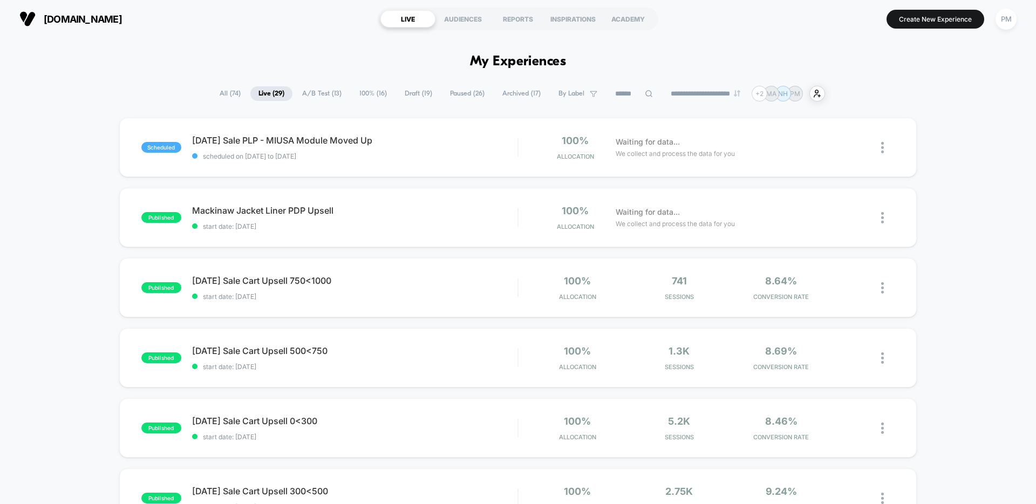
click at [403, 94] on span "Draft ( 19 )" at bounding box center [419, 93] width 44 height 15
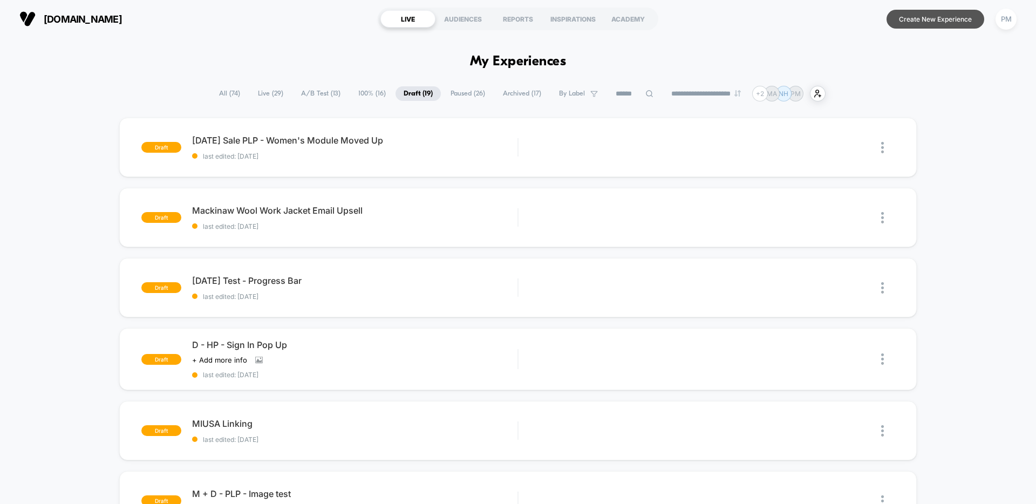
click at [903, 23] on button "Create New Experience" at bounding box center [936, 19] width 98 height 19
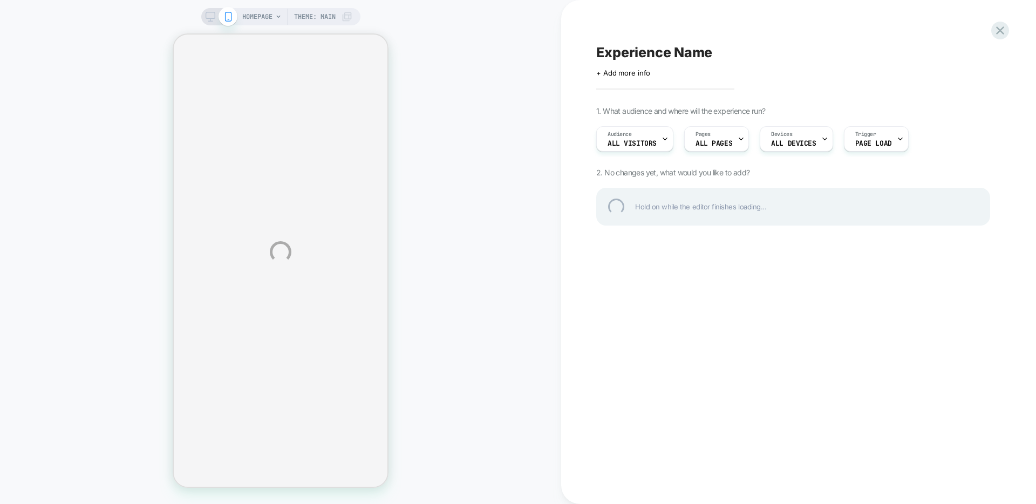
click at [657, 42] on div "HOMEPAGE Theme: MAIN Experience Name Click to edit experience details + Add mor…" at bounding box center [518, 252] width 1036 height 504
click at [657, 50] on div "Experience Name" at bounding box center [793, 52] width 394 height 16
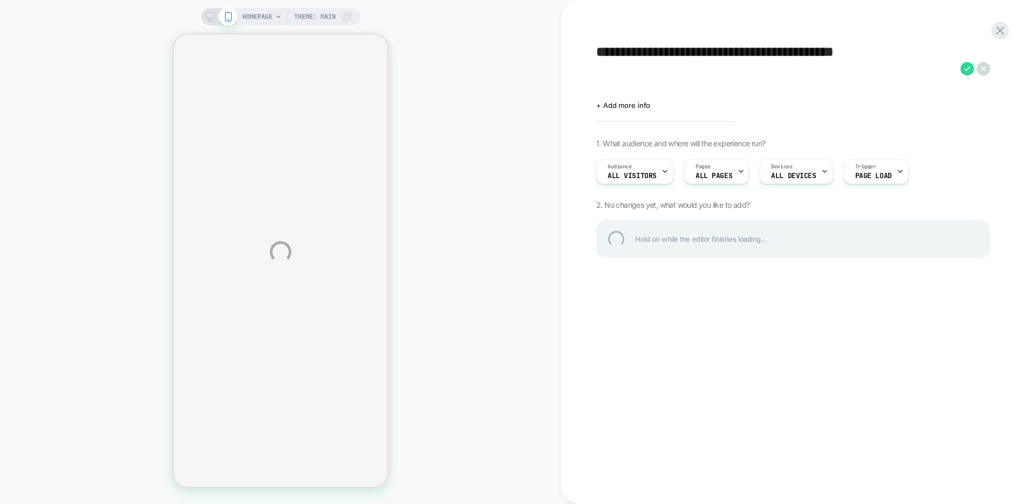
click at [766, 49] on textarea "**********" at bounding box center [775, 68] width 359 height 49
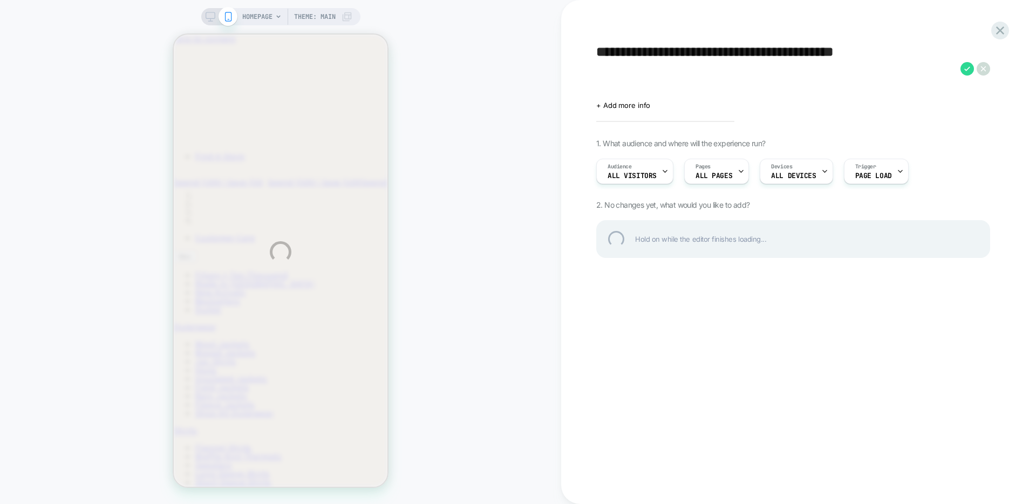
click at [786, 51] on textarea "**********" at bounding box center [775, 68] width 359 height 49
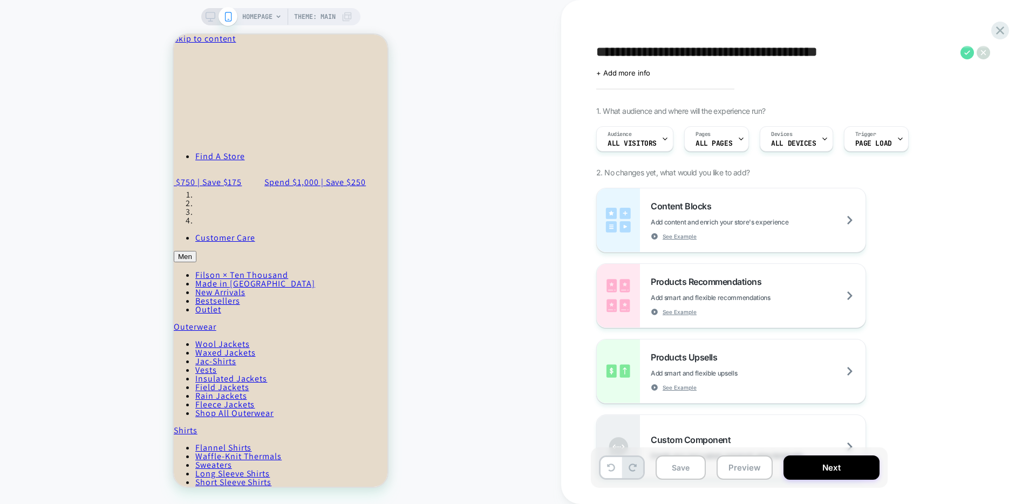
type textarea "**********"
click at [968, 53] on icon at bounding box center [967, 52] width 13 height 13
click at [644, 142] on span "All Visitors" at bounding box center [632, 144] width 49 height 8
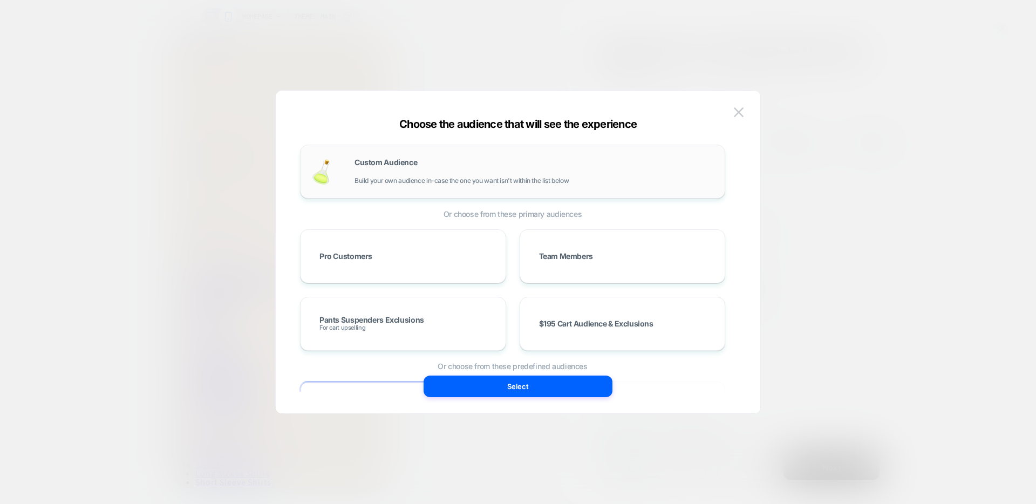
click at [547, 163] on div "Custom Audience Build your own audience in-case the one you want isn't within t…" at bounding box center [534, 172] width 359 height 26
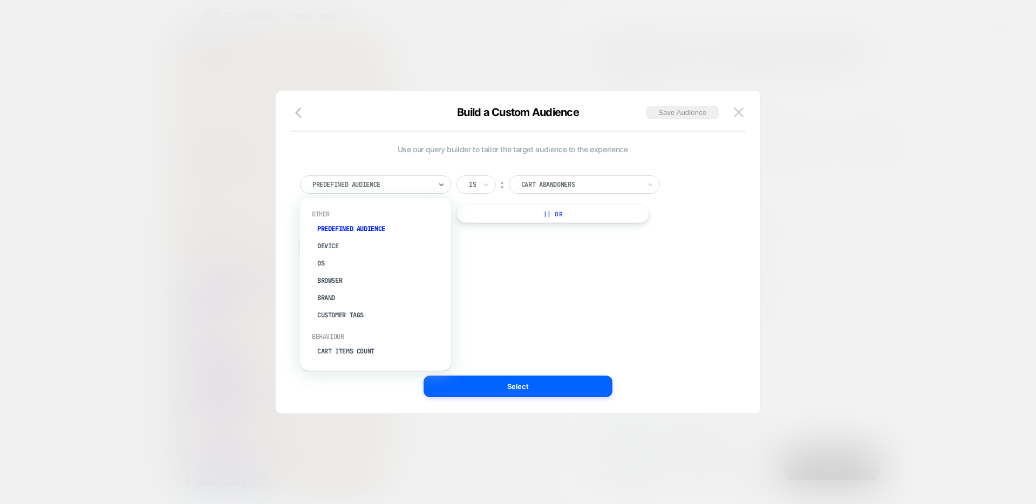
click at [418, 179] on div "Predefined Audience" at bounding box center [371, 185] width 121 height 12
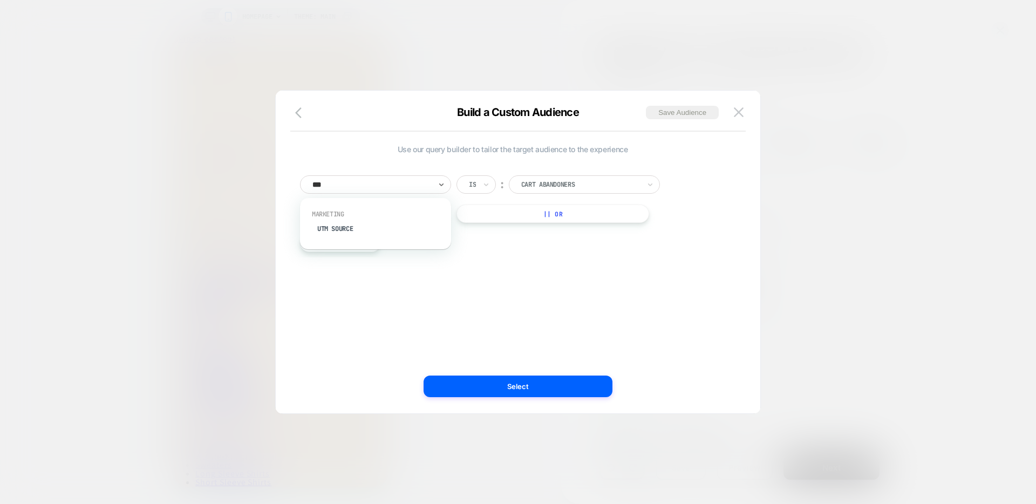
type input "****"
click at [346, 232] on div "UTM Source" at bounding box center [381, 228] width 140 height 17
click at [563, 183] on input at bounding box center [576, 184] width 135 height 18
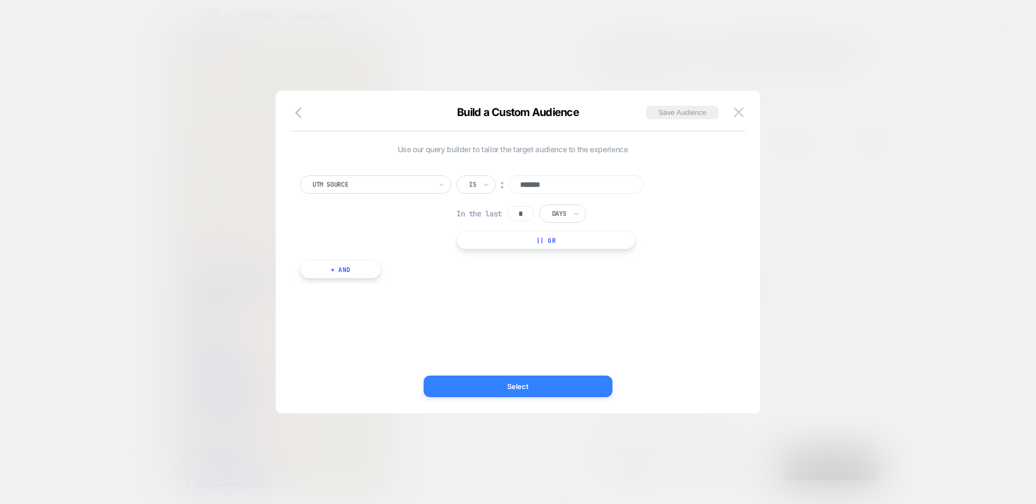
type input "*******"
click at [517, 385] on button "Select" at bounding box center [518, 387] width 189 height 22
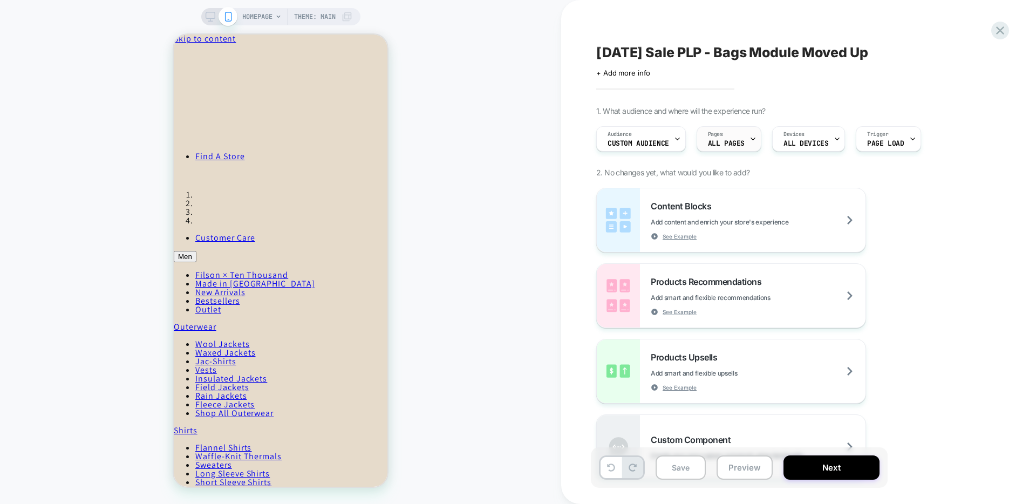
click at [729, 142] on span "ALL PAGES" at bounding box center [726, 144] width 37 height 8
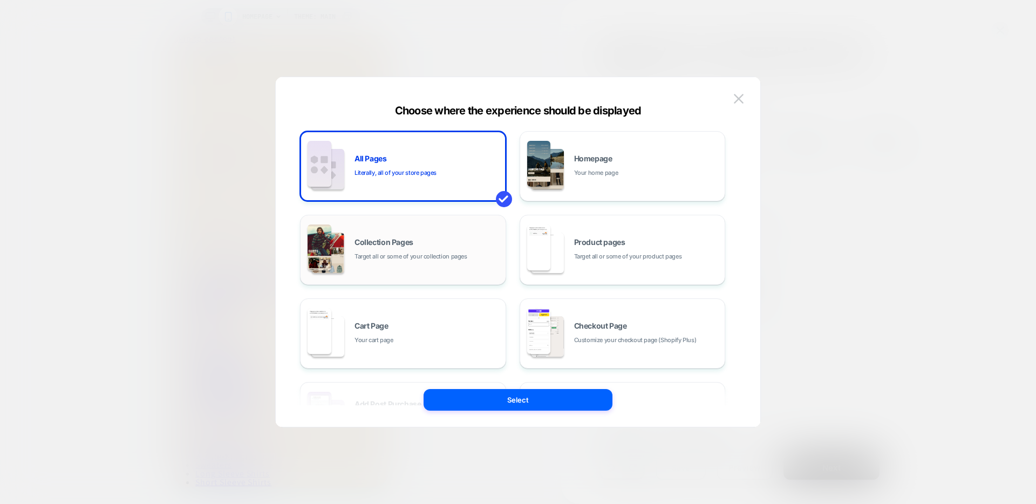
click at [452, 246] on div "Collection Pages Target all or some of your collection pages" at bounding box center [428, 250] width 146 height 23
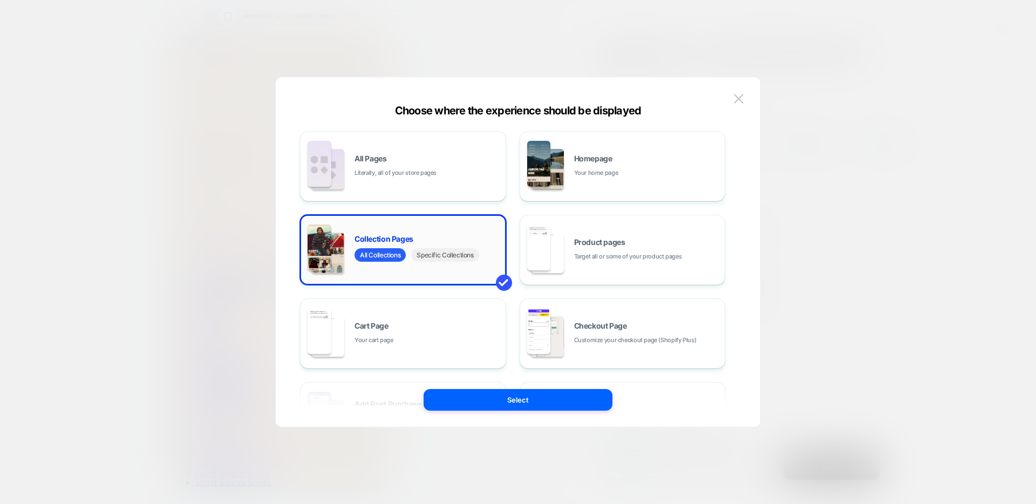
click at [461, 258] on span "Specific Collections" at bounding box center [444, 254] width 67 height 13
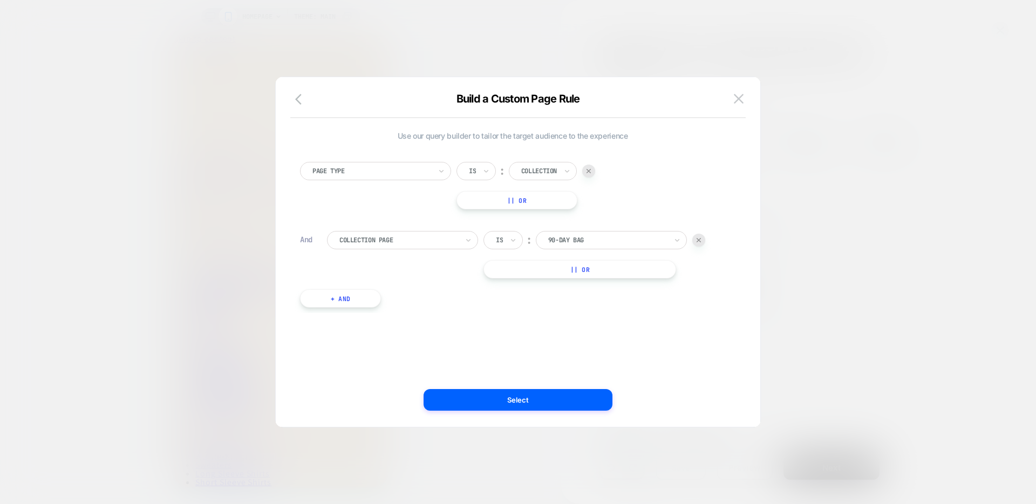
click at [444, 243] on div at bounding box center [398, 240] width 119 height 10
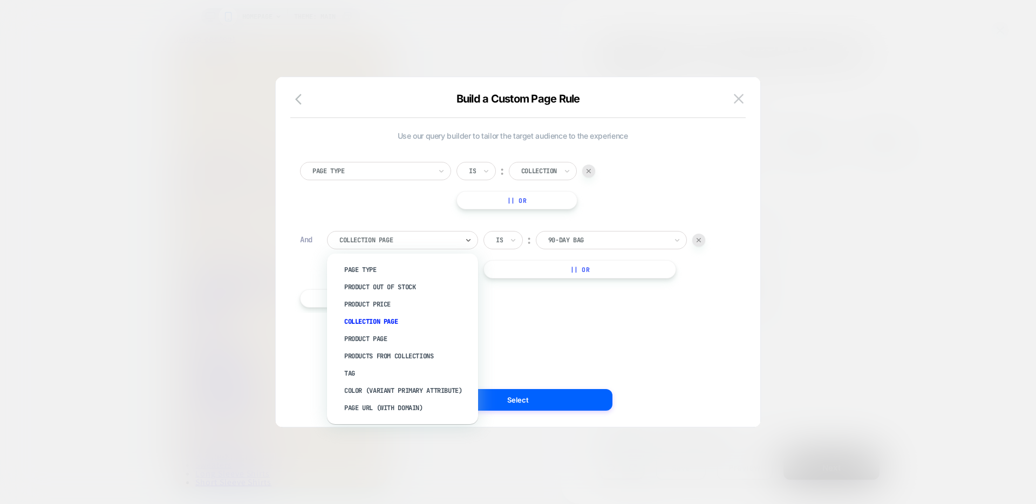
click at [584, 241] on div at bounding box center [607, 240] width 119 height 10
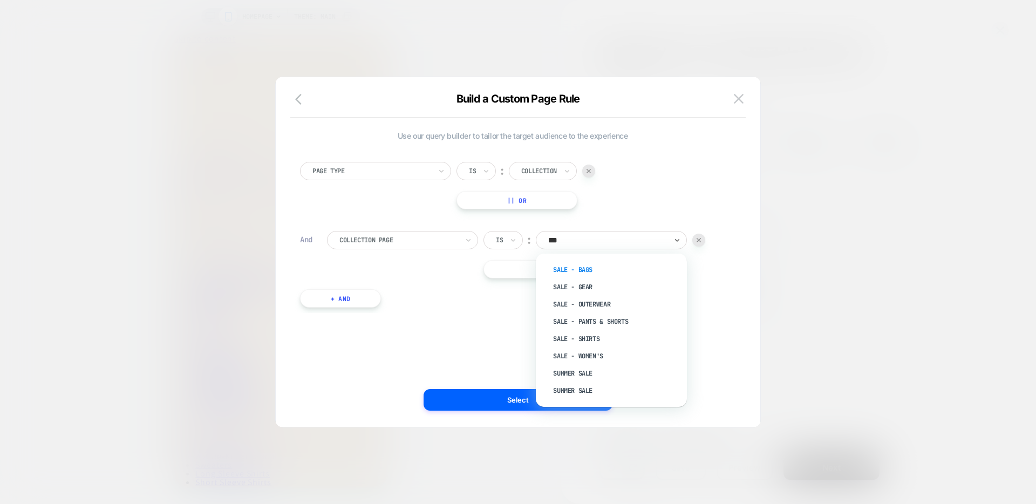
type input "****"
click at [573, 368] on div "Summer Sale" at bounding box center [617, 373] width 140 height 17
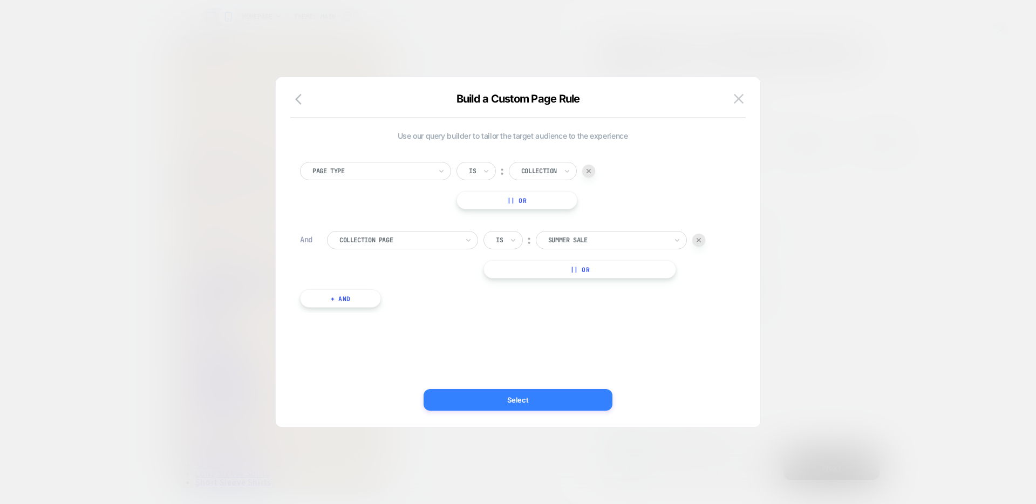
click at [525, 397] on button "Select" at bounding box center [518, 400] width 189 height 22
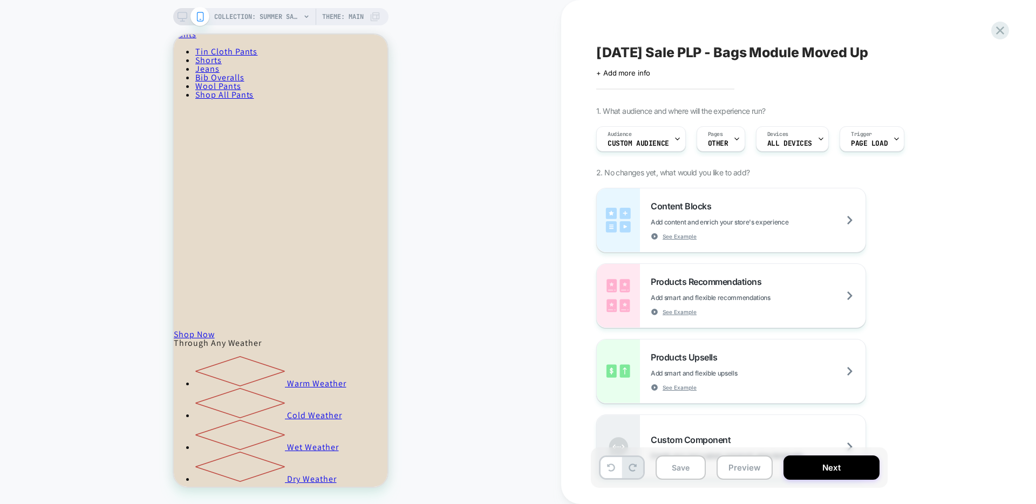
scroll to position [1152, 0]
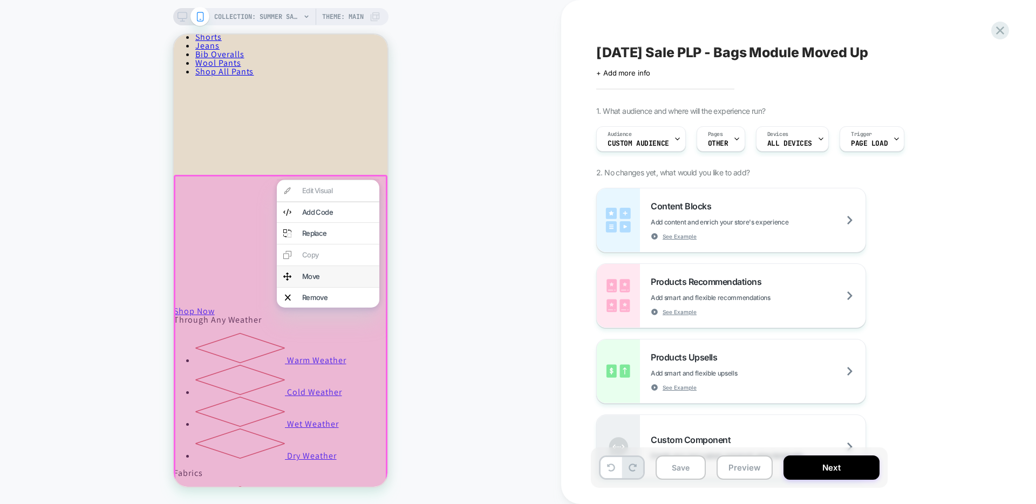
click at [311, 273] on div "Move" at bounding box center [337, 276] width 71 height 7
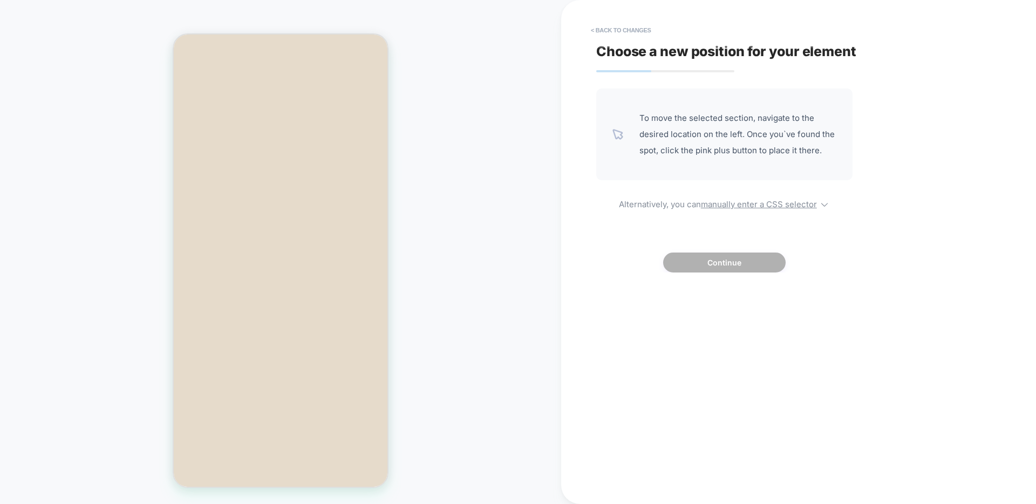
scroll to position [0, 0]
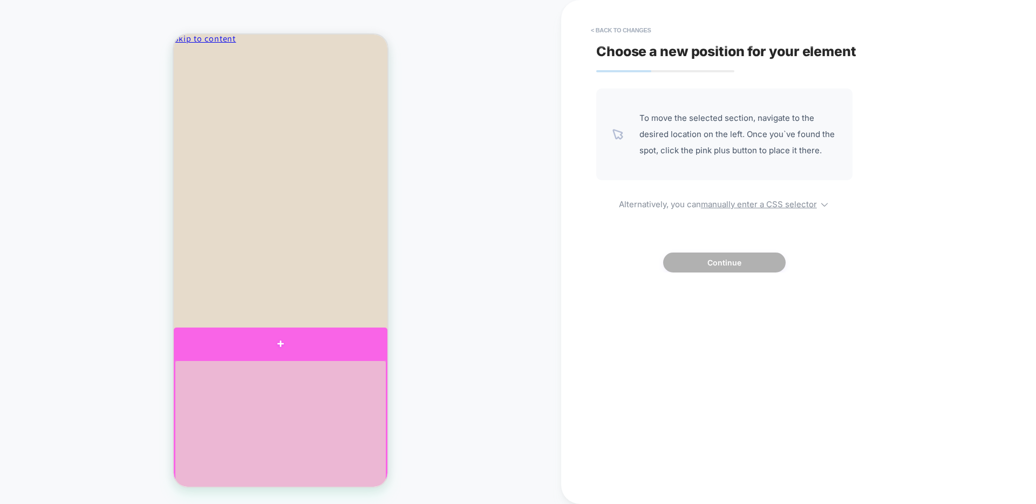
click at [268, 349] on div at bounding box center [281, 344] width 214 height 32
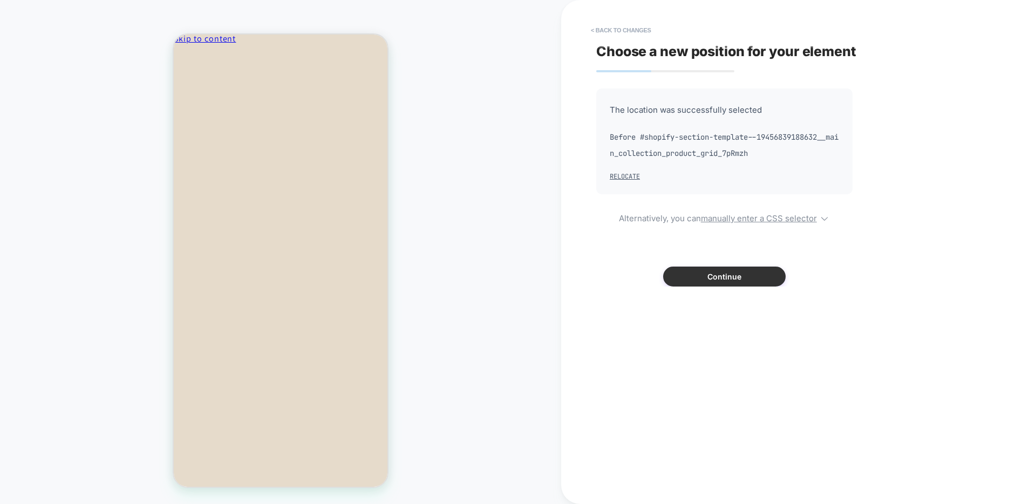
click at [713, 277] on button "Continue" at bounding box center [724, 277] width 123 height 20
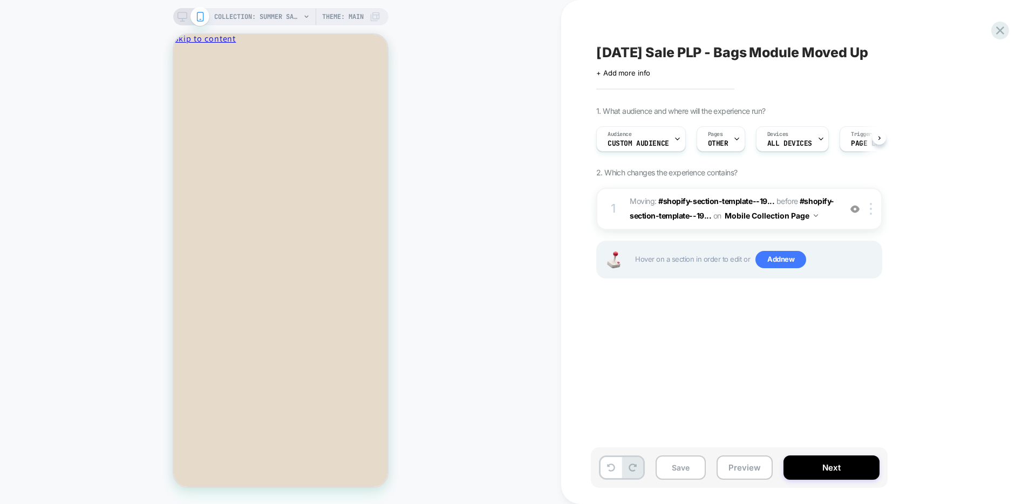
scroll to position [0, 1]
click at [180, 13] on icon at bounding box center [183, 17] width 10 height 10
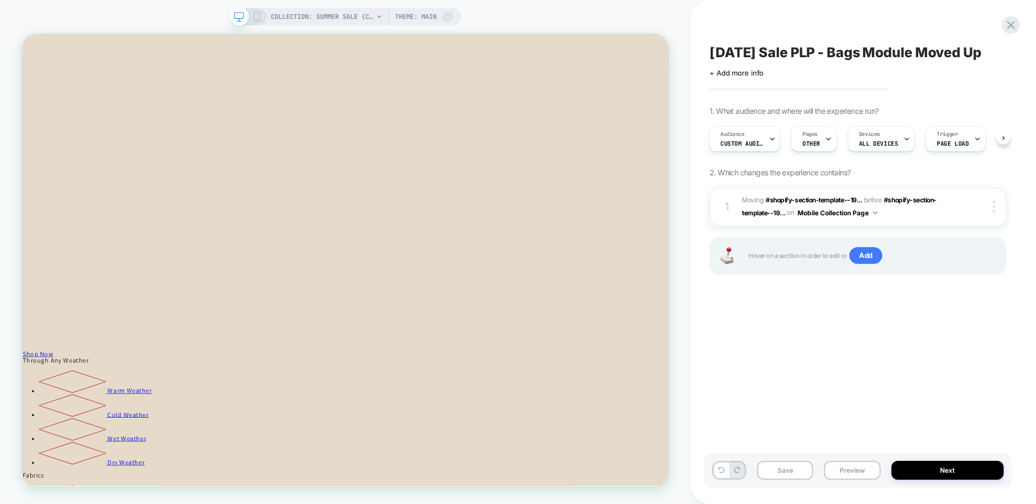
scroll to position [1194, 0]
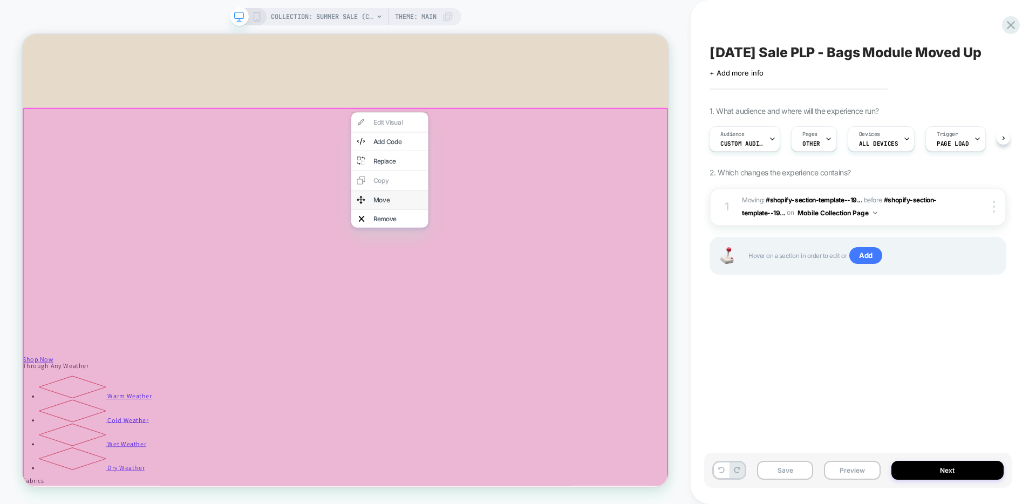
click at [508, 251] on div "Move" at bounding box center [523, 255] width 66 height 9
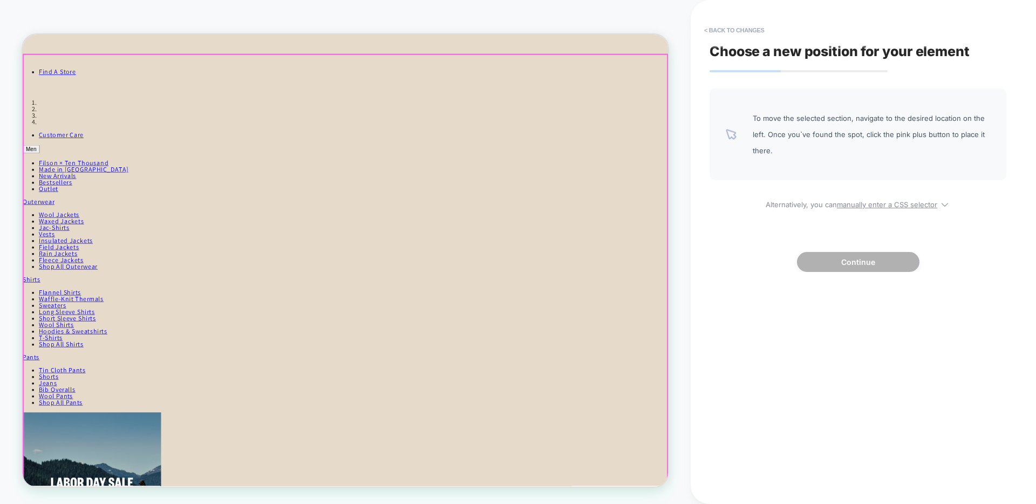
scroll to position [73, 0]
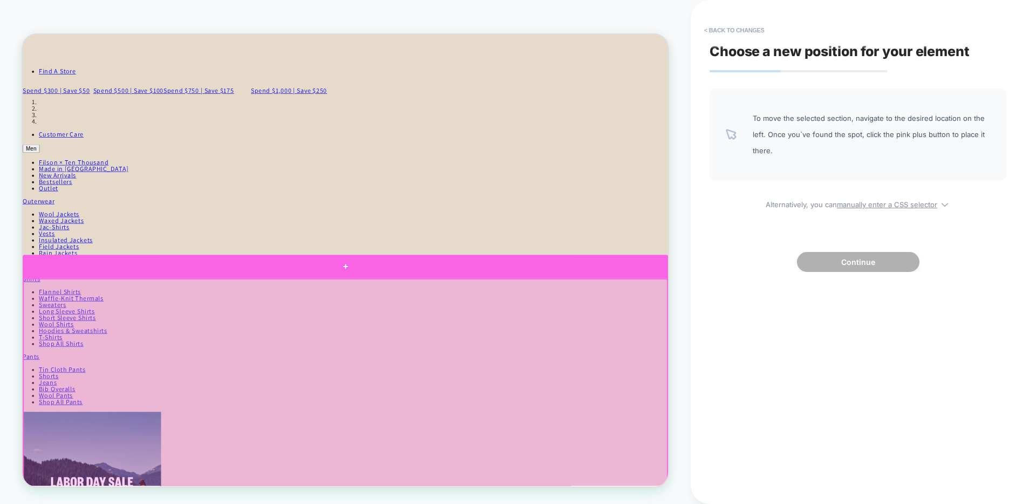
click at [446, 351] on div at bounding box center [453, 343] width 861 height 31
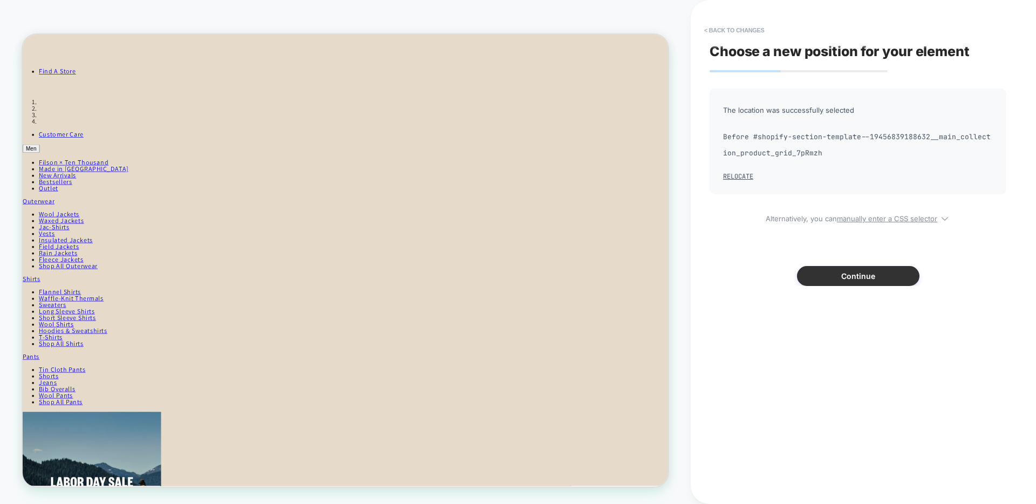
click at [837, 270] on button "Continue" at bounding box center [858, 276] width 123 height 20
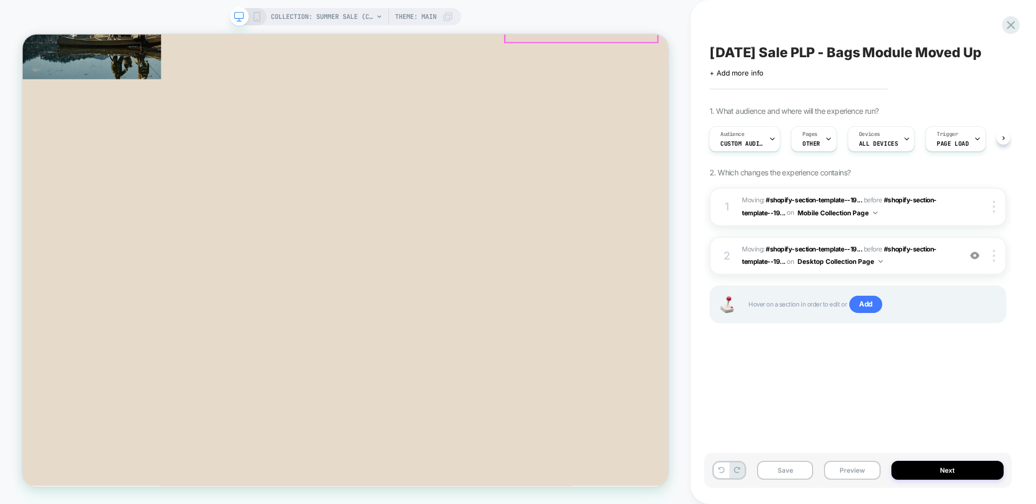
scroll to position [704, 0]
click at [786, 471] on button "Save" at bounding box center [785, 470] width 56 height 19
click at [1006, 21] on icon at bounding box center [1011, 25] width 15 height 15
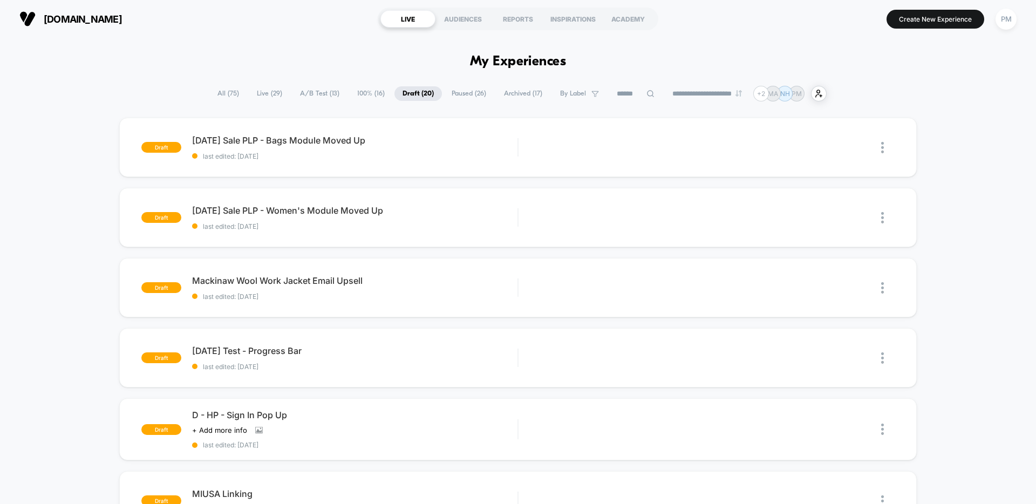
click at [257, 96] on span "Live ( 29 )" at bounding box center [270, 93] width 42 height 15
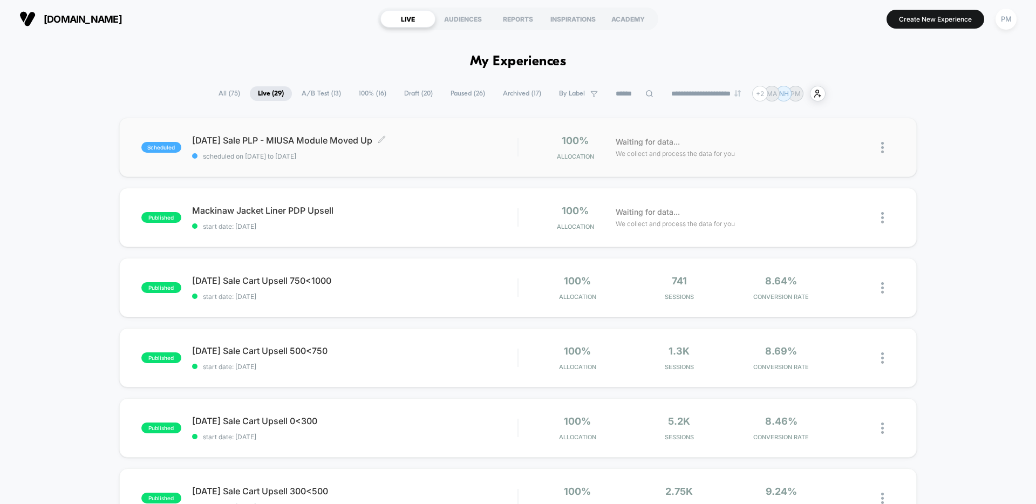
click at [249, 137] on span "Labor Day Sale PLP - MIUSA Module Moved Up Click to edit experience details" at bounding box center [354, 140] width 325 height 11
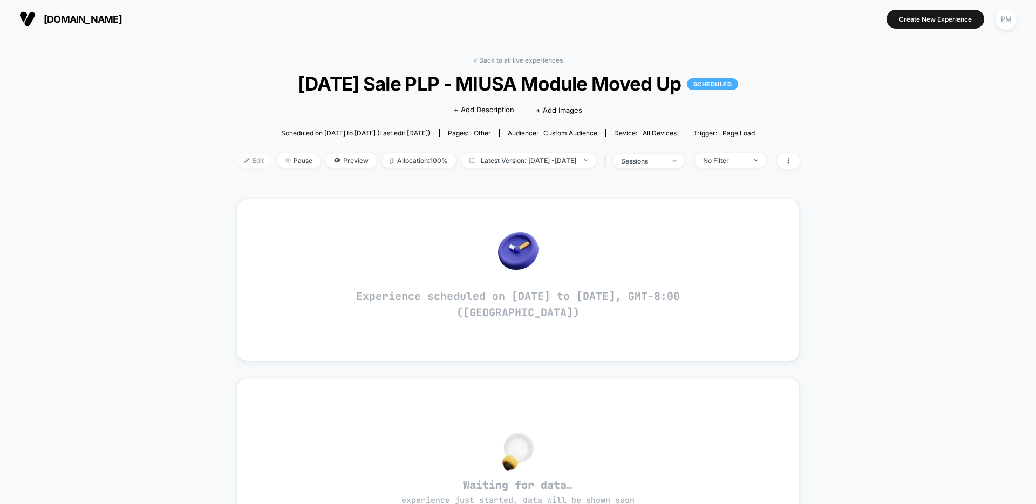
click at [244, 159] on img at bounding box center [246, 160] width 5 height 5
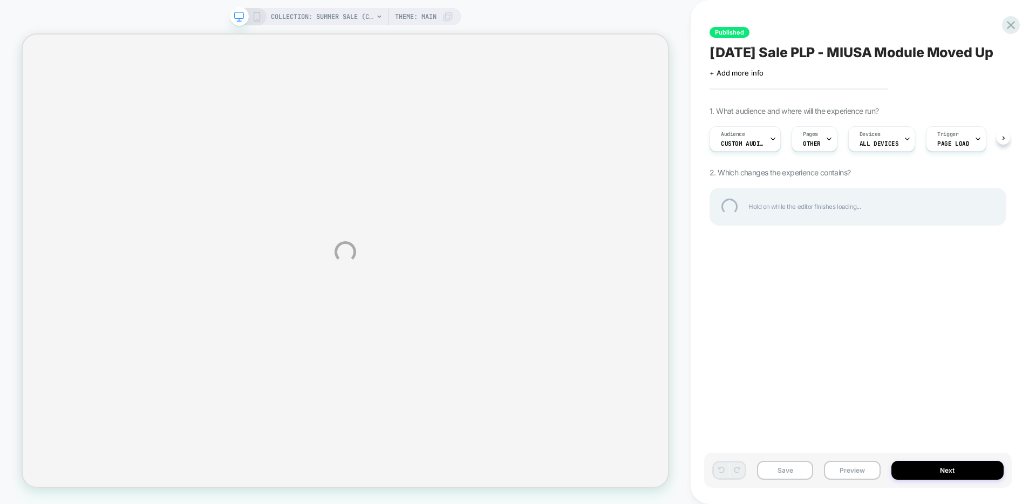
click at [762, 138] on div "COLLECTION: Summer Sale (Category) COLLECTION: Summer Sale (Category) Theme: MA…" at bounding box center [518, 252] width 1036 height 504
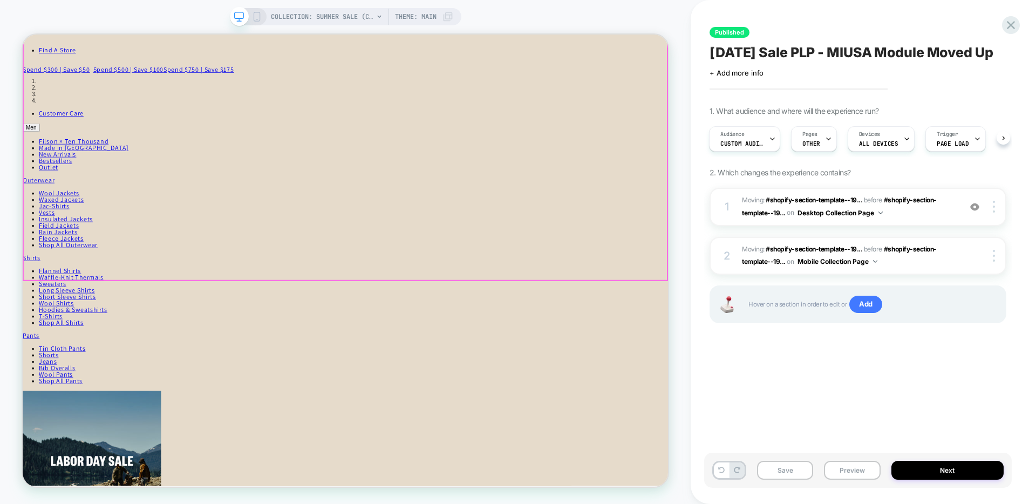
scroll to position [99, 0]
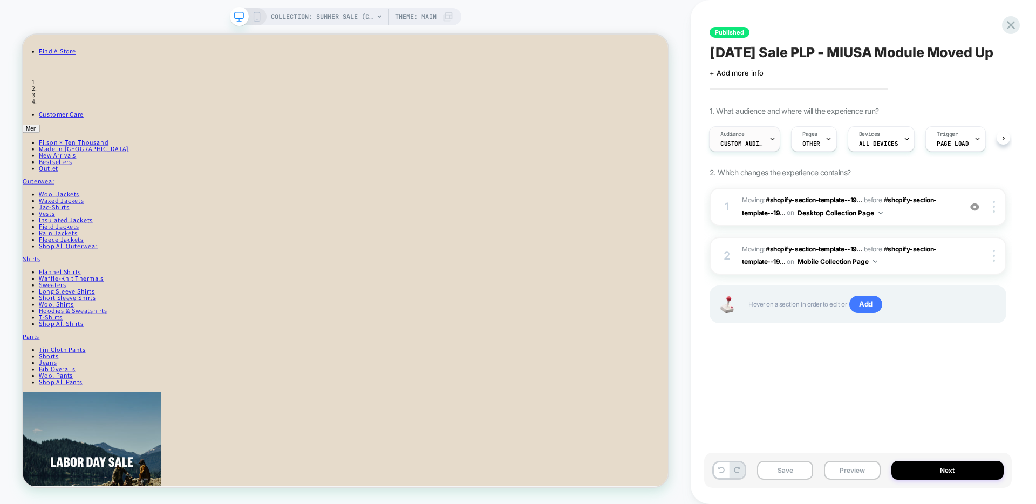
click at [725, 146] on div "Audience Custom Audience" at bounding box center [742, 139] width 65 height 24
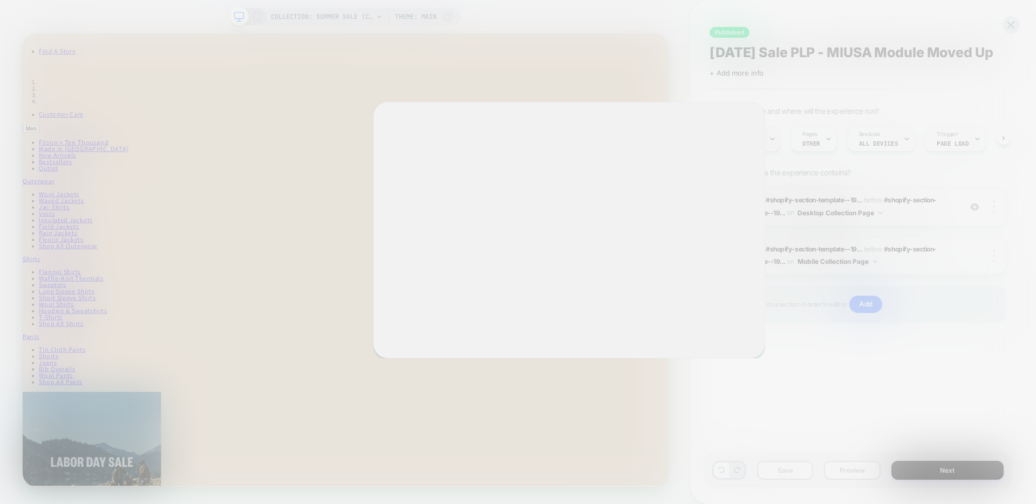
click at [725, 148] on div "Build a Custom Audience Save Audience Use our query builder to tailor the targe…" at bounding box center [569, 230] width 392 height 256
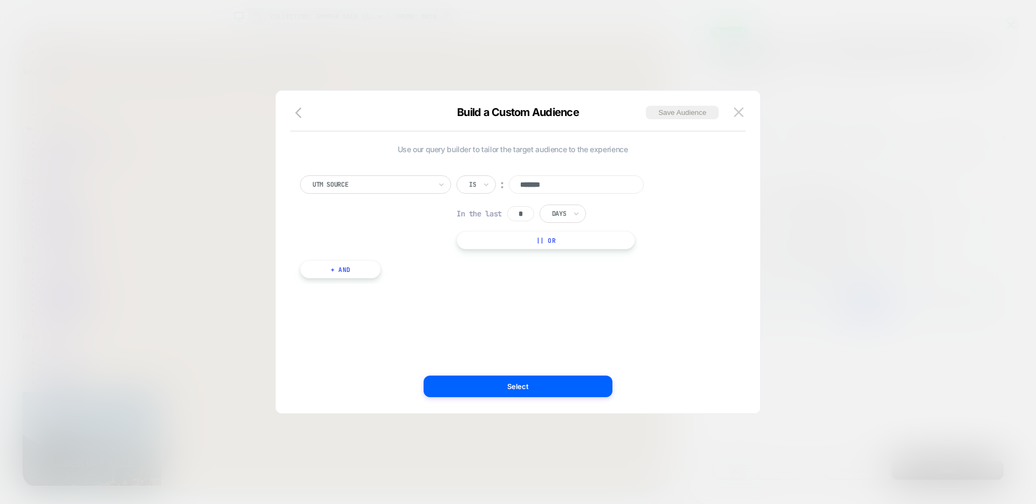
click at [398, 190] on div "UTM Source" at bounding box center [371, 185] width 121 height 12
type input "***"
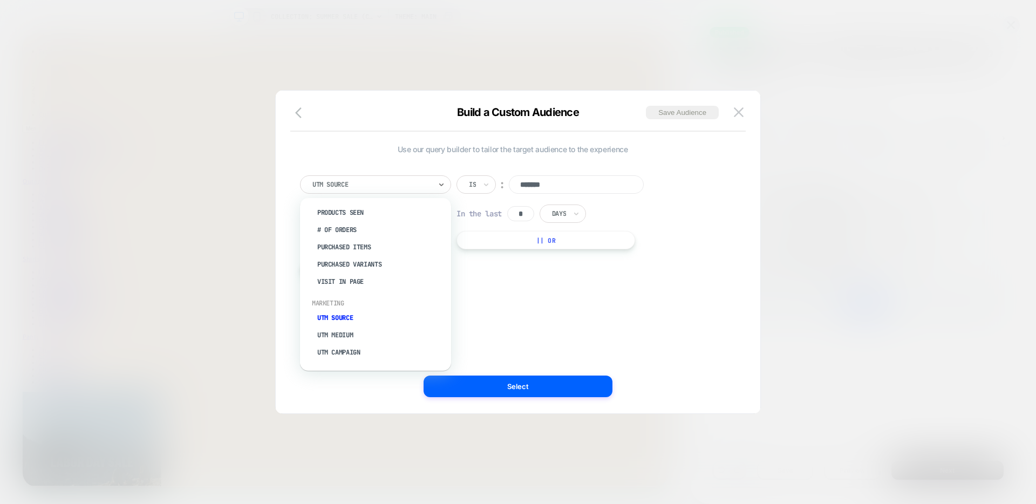
scroll to position [451, 0]
click at [344, 142] on div "Use our query builder to tailor the target audience to the experience option UT…" at bounding box center [513, 252] width 452 height 280
click at [344, 180] on div at bounding box center [372, 185] width 119 height 10
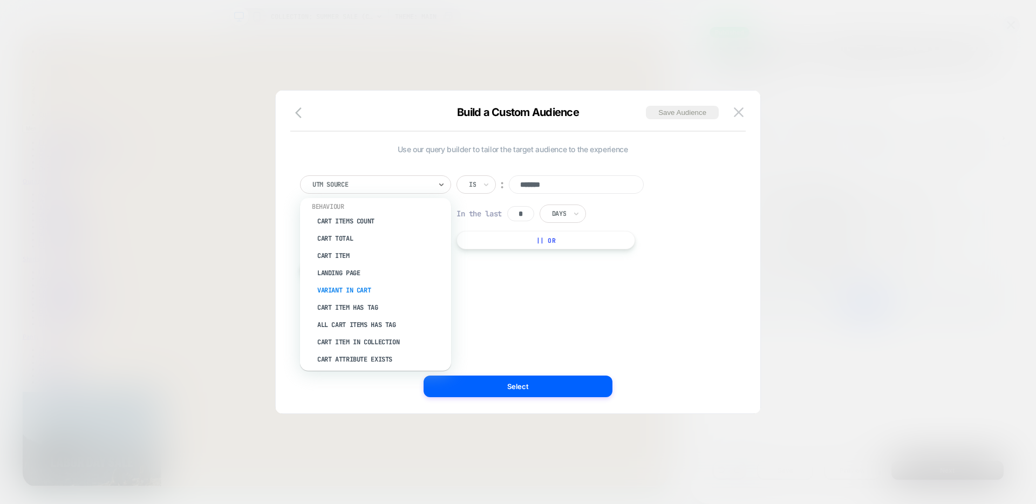
scroll to position [138, 0]
click at [351, 267] on div "Landing Page" at bounding box center [381, 264] width 140 height 17
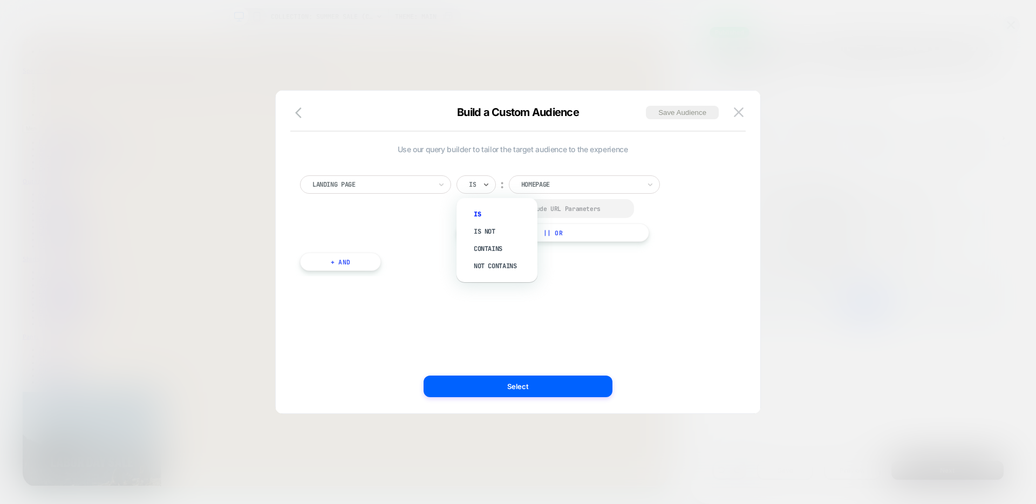
click at [476, 186] on div at bounding box center [472, 185] width 7 height 10
click at [493, 250] on div "Contains" at bounding box center [502, 248] width 70 height 17
paste input "**********"
click at [628, 185] on input "**********" at bounding box center [598, 183] width 135 height 17
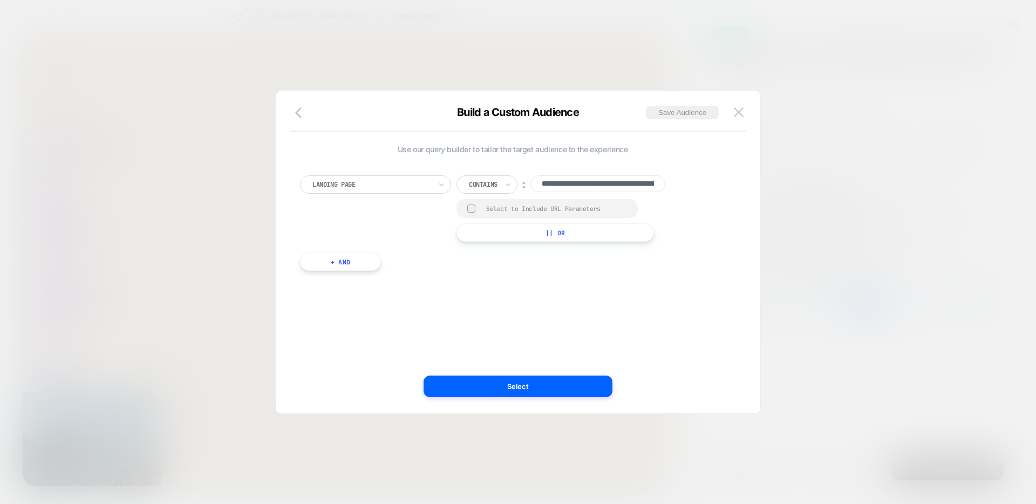
click at [651, 235] on button "|| Or" at bounding box center [556, 232] width 198 height 18
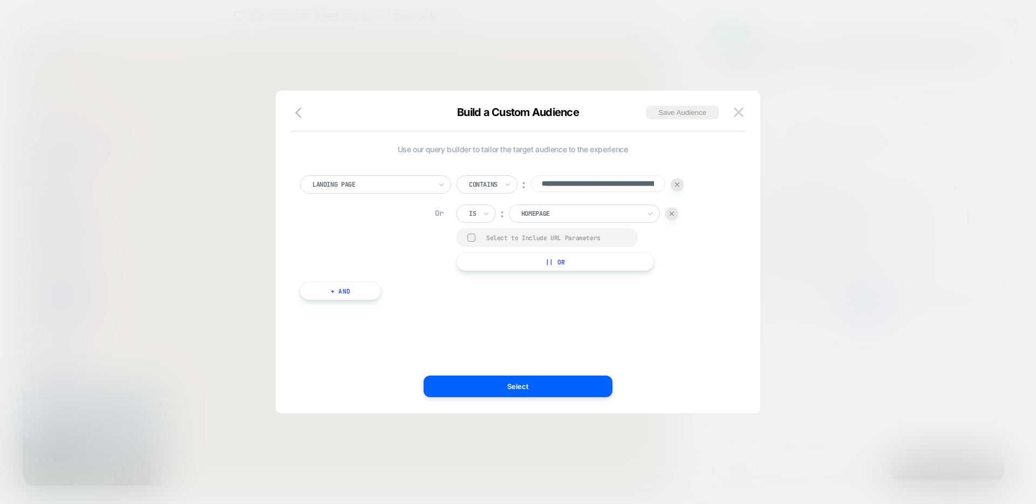
click at [674, 212] on img at bounding box center [672, 214] width 4 height 4
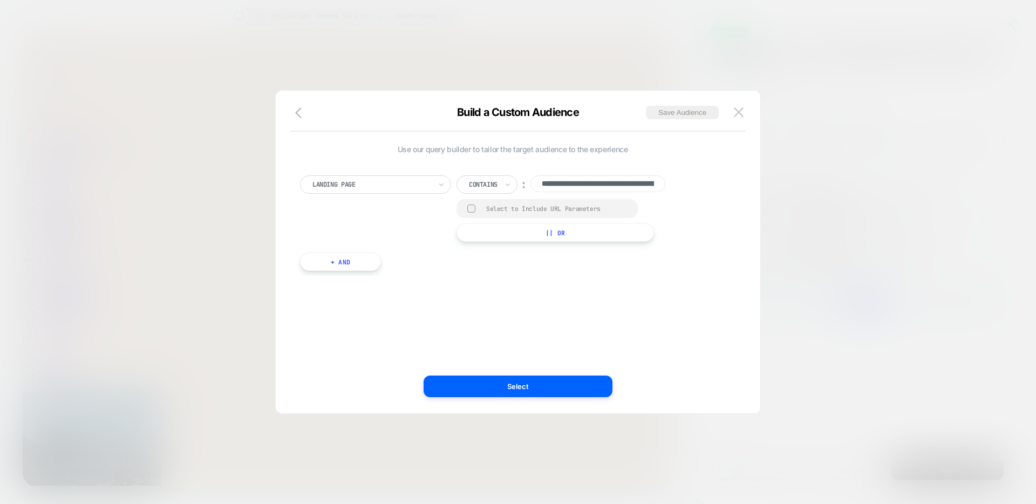
click at [664, 305] on div "**********" at bounding box center [513, 252] width 452 height 280
click at [627, 184] on input "**********" at bounding box center [598, 183] width 135 height 17
click at [632, 184] on input "**********" at bounding box center [598, 183] width 135 height 17
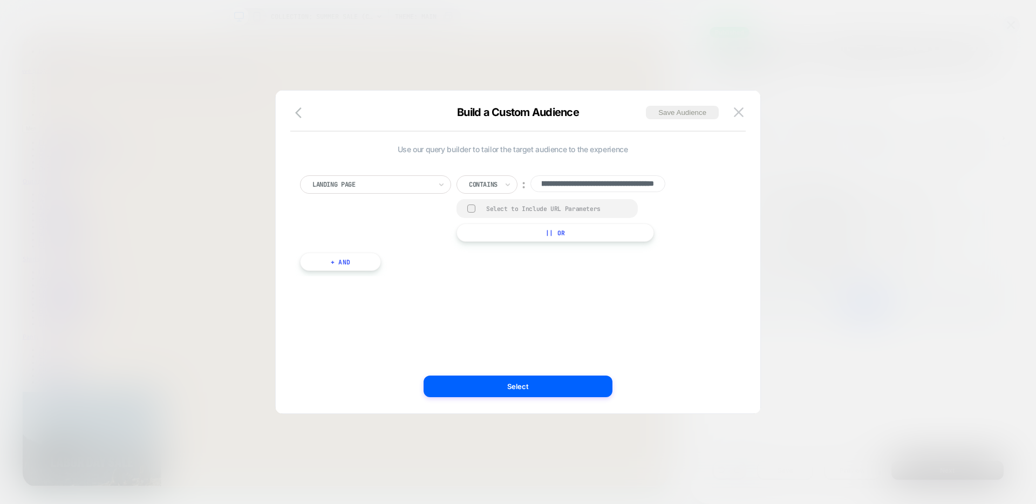
click at [620, 184] on input "**********" at bounding box center [598, 183] width 135 height 17
click at [648, 266] on div "**********" at bounding box center [513, 217] width 436 height 117
click at [613, 327] on div "**********" at bounding box center [513, 252] width 452 height 280
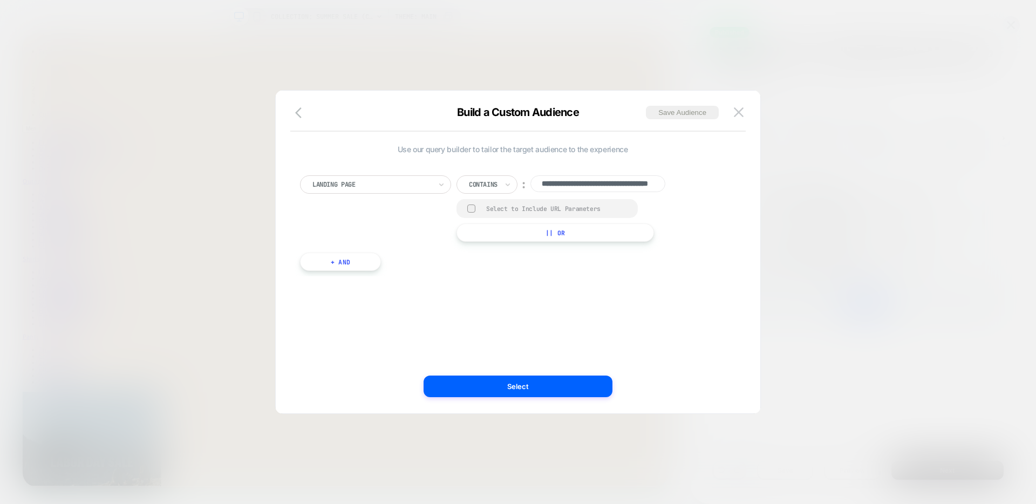
click at [561, 180] on input "**********" at bounding box center [598, 183] width 135 height 17
paste input "**********"
type input "**********"
click at [701, 174] on div "**********" at bounding box center [513, 217] width 436 height 117
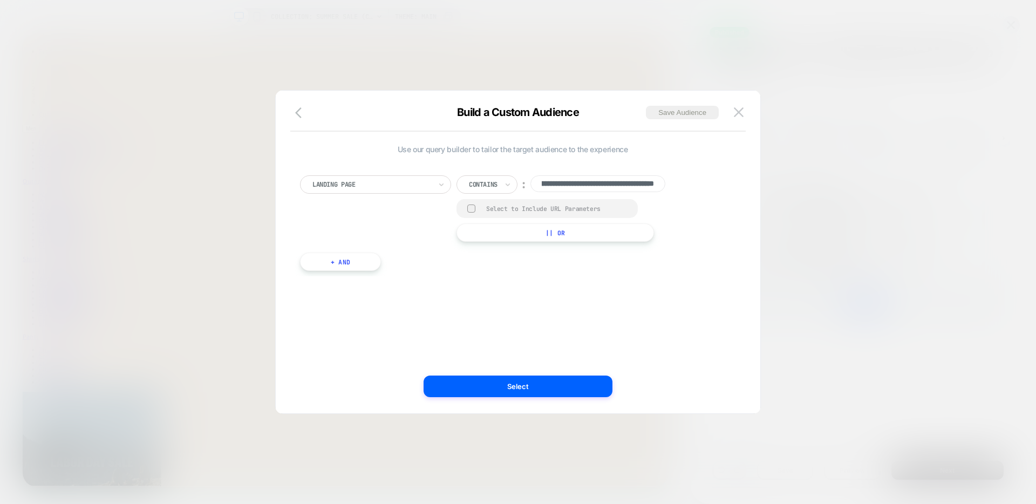
scroll to position [0, 0]
click at [527, 391] on button "Select" at bounding box center [518, 387] width 189 height 22
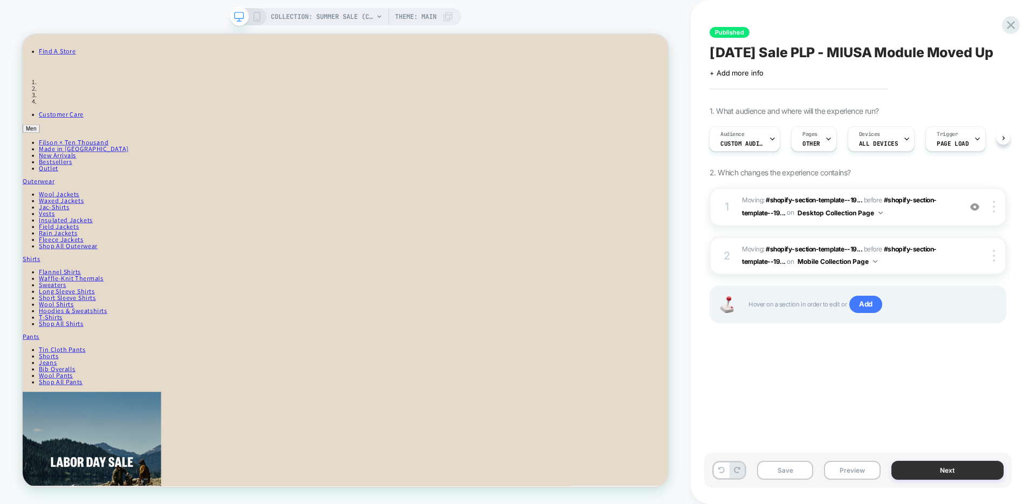
click at [930, 466] on button "Next" at bounding box center [948, 470] width 113 height 19
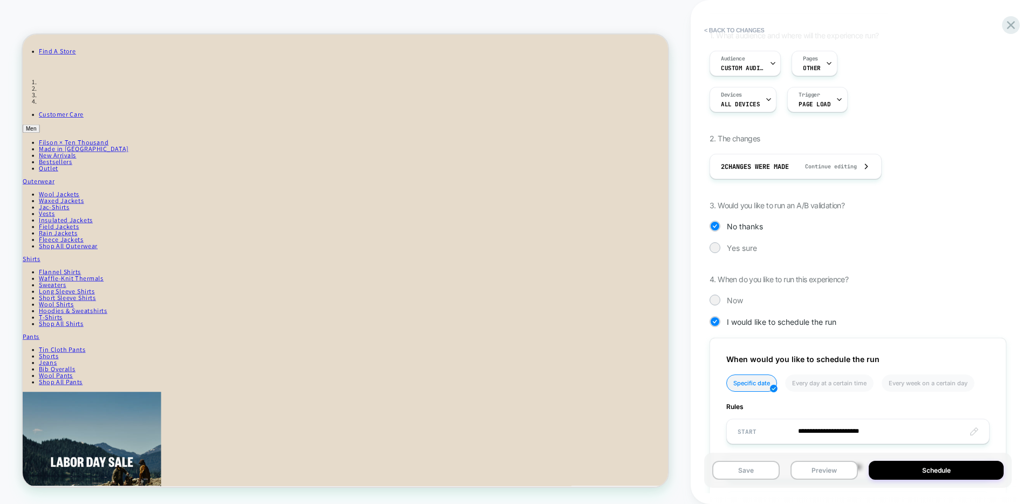
scroll to position [112, 0]
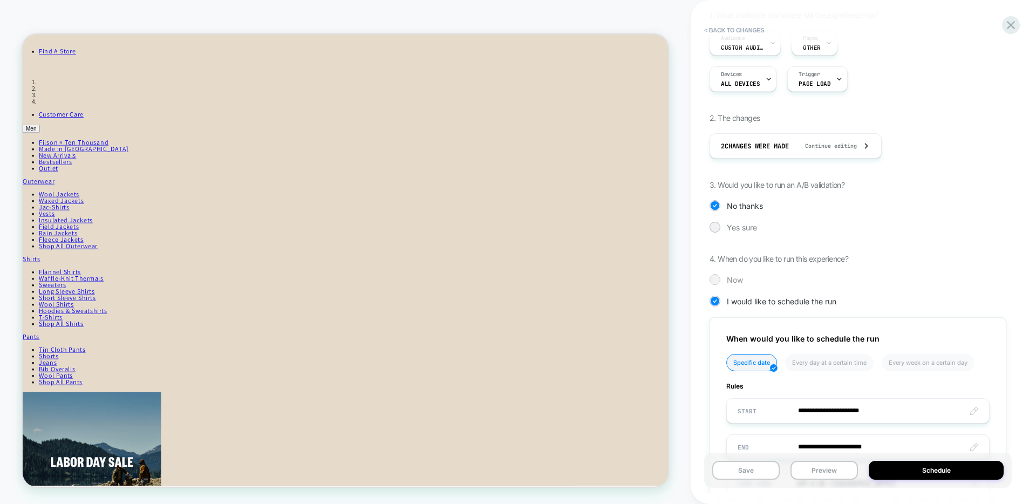
click at [716, 274] on div at bounding box center [715, 279] width 11 height 11
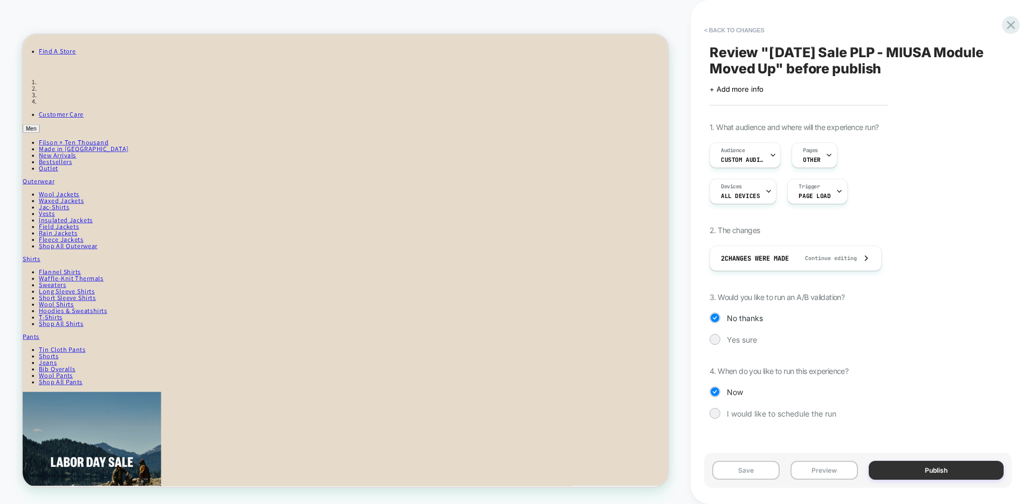
click at [932, 474] on button "Publish" at bounding box center [936, 470] width 135 height 19
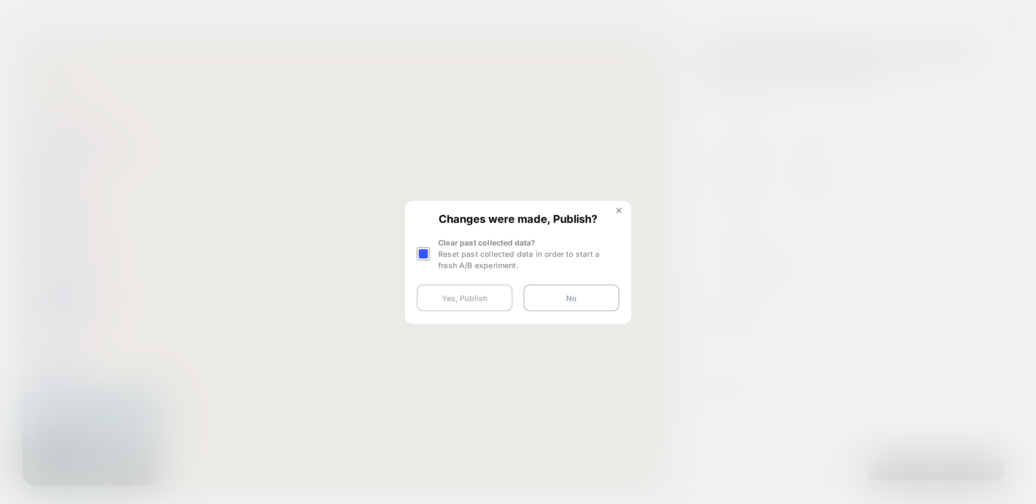
click at [440, 305] on button "Yes, Publish" at bounding box center [465, 297] width 96 height 27
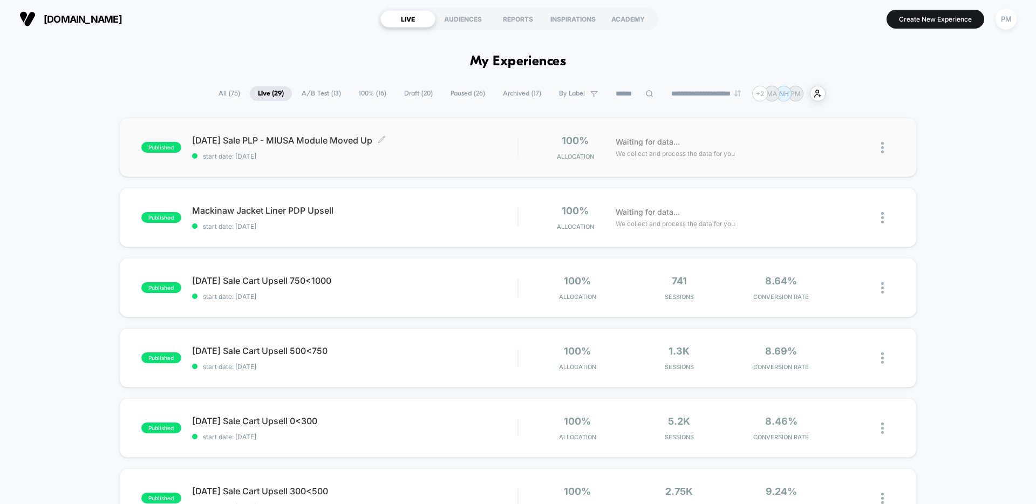
click at [434, 147] on div "Labor Day Sale PLP - MIUSA Module Moved Up Click to edit experience details Cli…" at bounding box center [354, 147] width 325 height 25
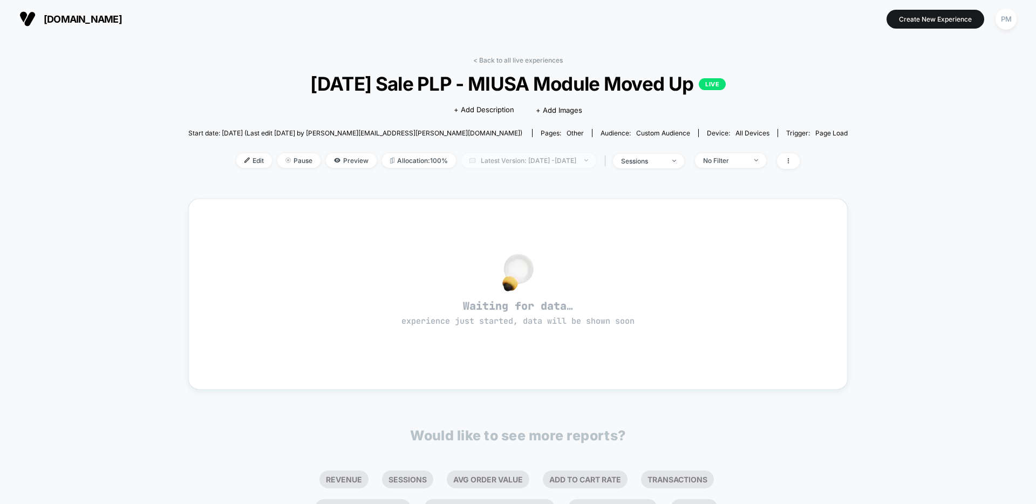
click at [484, 161] on span "Latest Version: Aug 28, 2025 - Aug 28, 2025" at bounding box center [528, 160] width 135 height 15
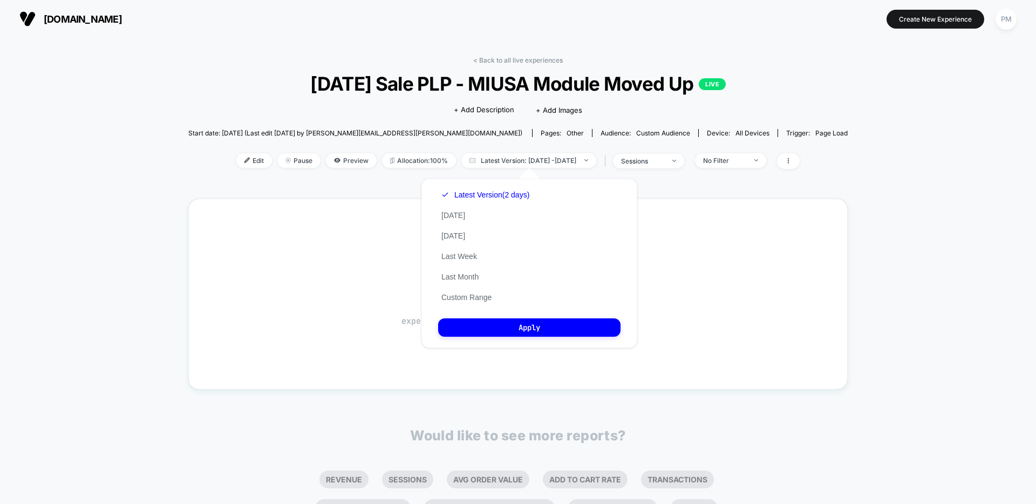
click at [404, 103] on div "Click to edit experience details + Add Description + Add Images" at bounding box center [519, 109] width 396 height 29
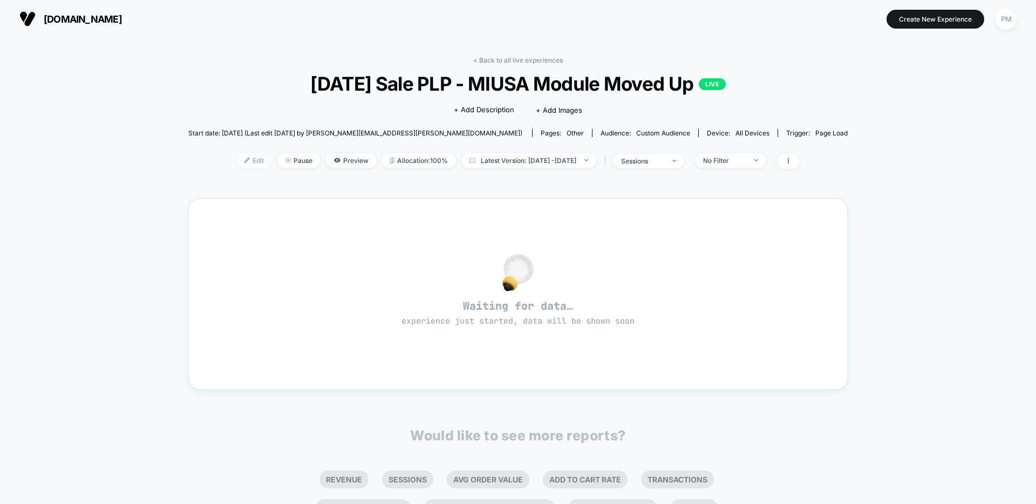
click at [236, 162] on span "Edit" at bounding box center [254, 160] width 36 height 15
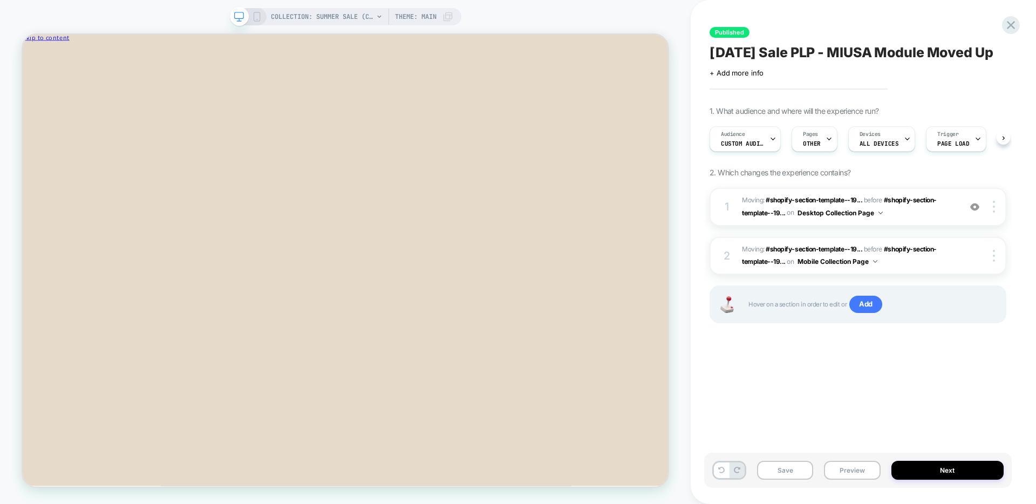
scroll to position [0, 1]
click at [742, 138] on span "Audience" at bounding box center [733, 135] width 24 height 8
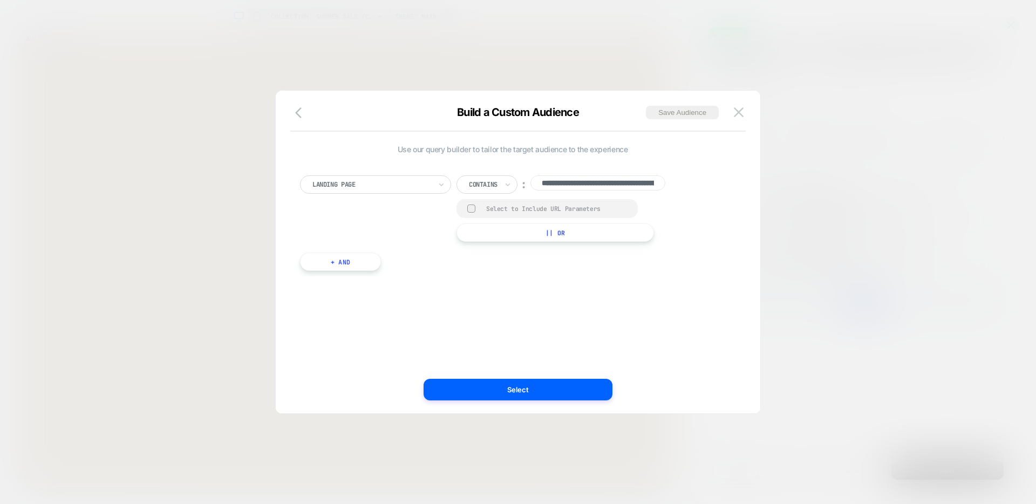
scroll to position [0, 110]
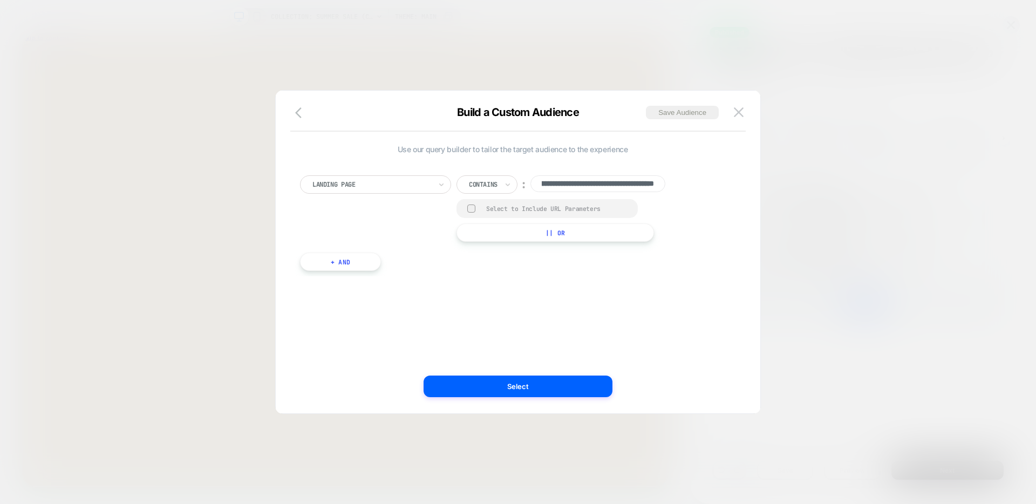
click at [392, 179] on div "Landing Page" at bounding box center [371, 185] width 121 height 12
type input "******"
click at [391, 157] on div "**********" at bounding box center [512, 213] width 425 height 137
click at [426, 184] on div at bounding box center [372, 185] width 119 height 10
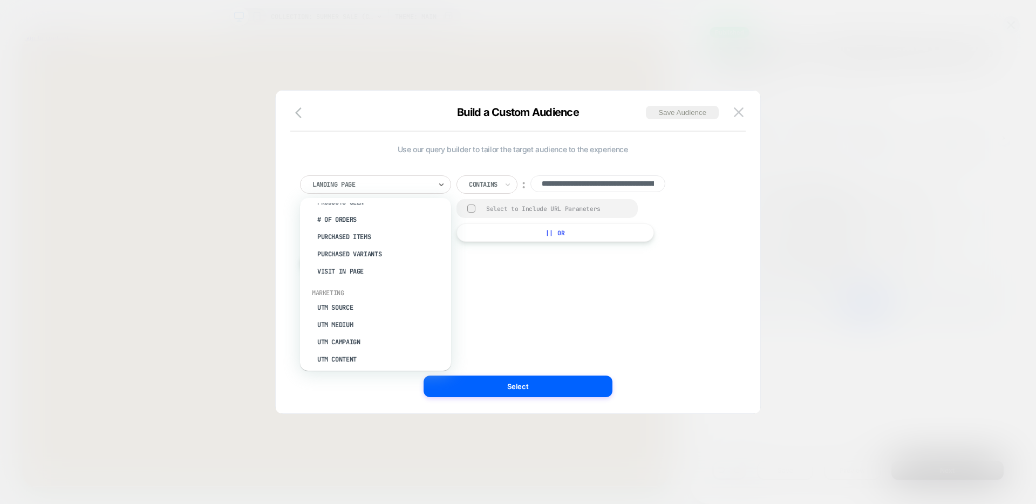
scroll to position [505, 0]
click at [301, 112] on icon "button" at bounding box center [301, 112] width 13 height 13
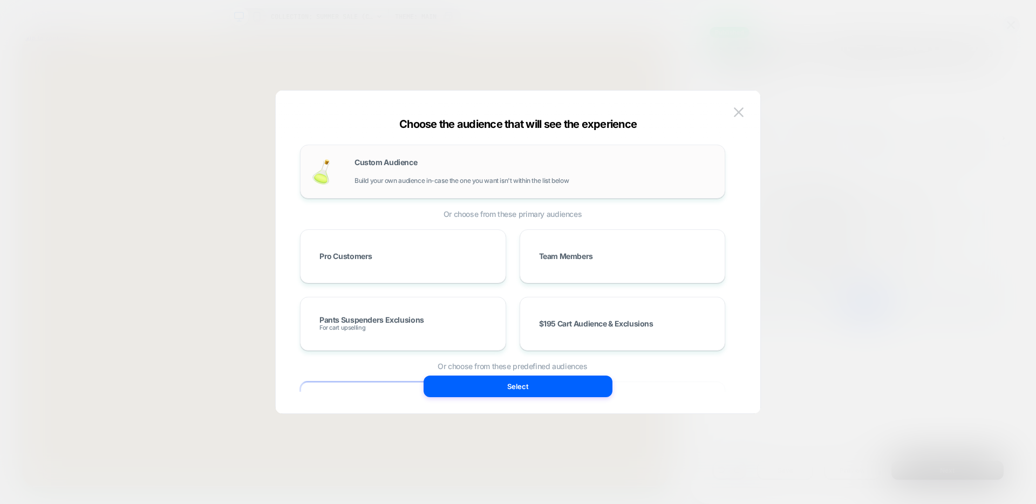
click at [389, 166] on span "Custom Audience" at bounding box center [386, 163] width 63 height 8
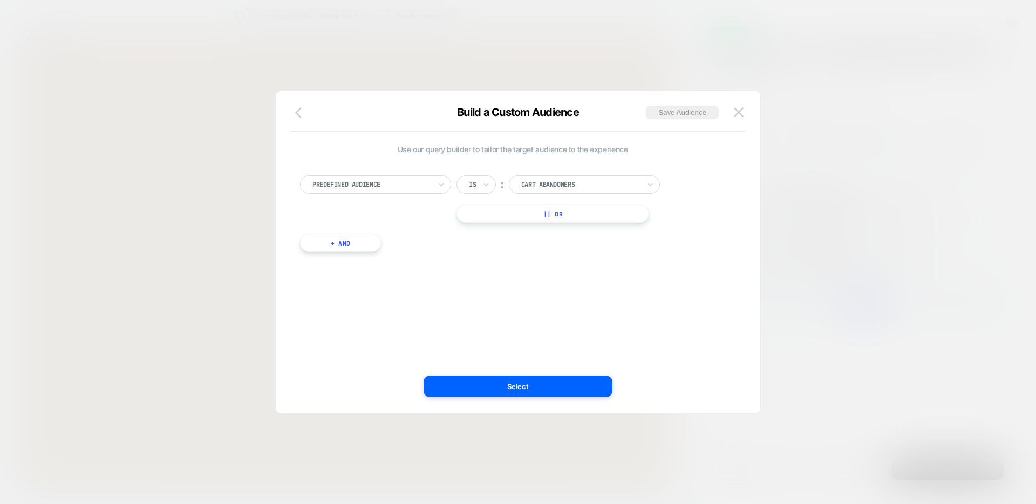
click at [301, 113] on icon "button" at bounding box center [301, 112] width 13 height 13
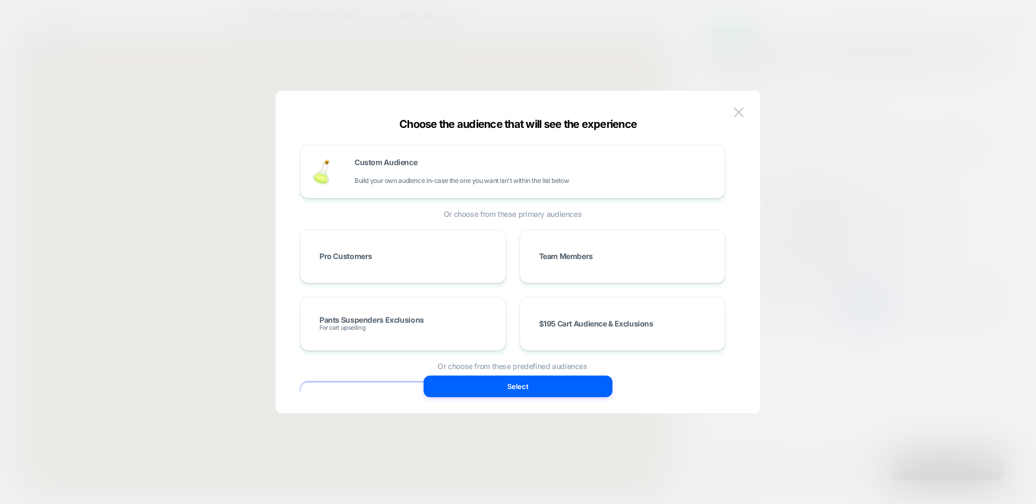
scroll to position [38, 0]
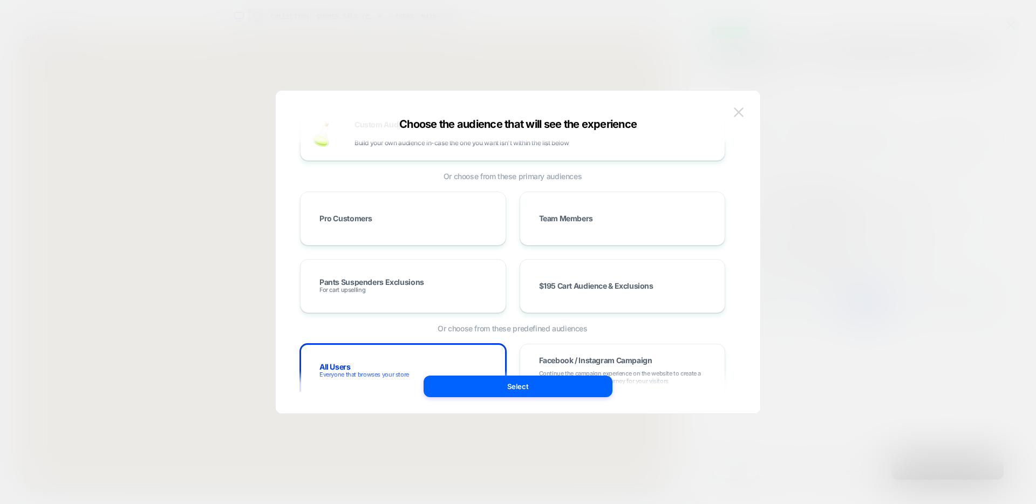
click at [744, 111] on button at bounding box center [739, 112] width 16 height 16
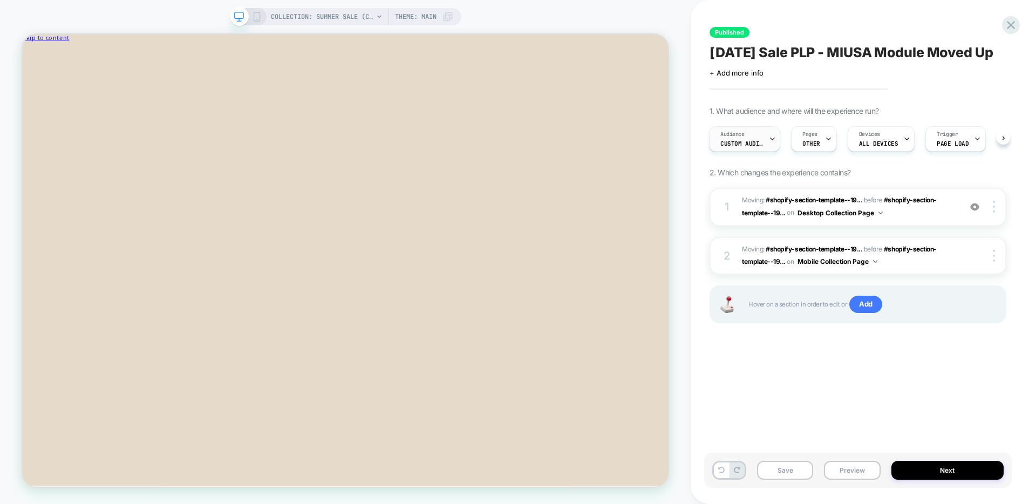
click at [773, 142] on icon at bounding box center [772, 138] width 7 height 7
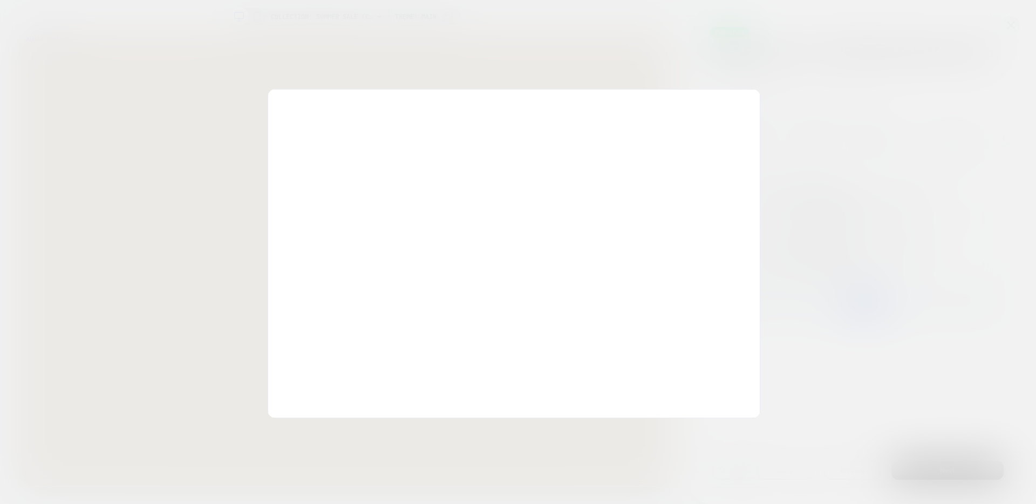
click at [831, 113] on div at bounding box center [518, 252] width 1036 height 504
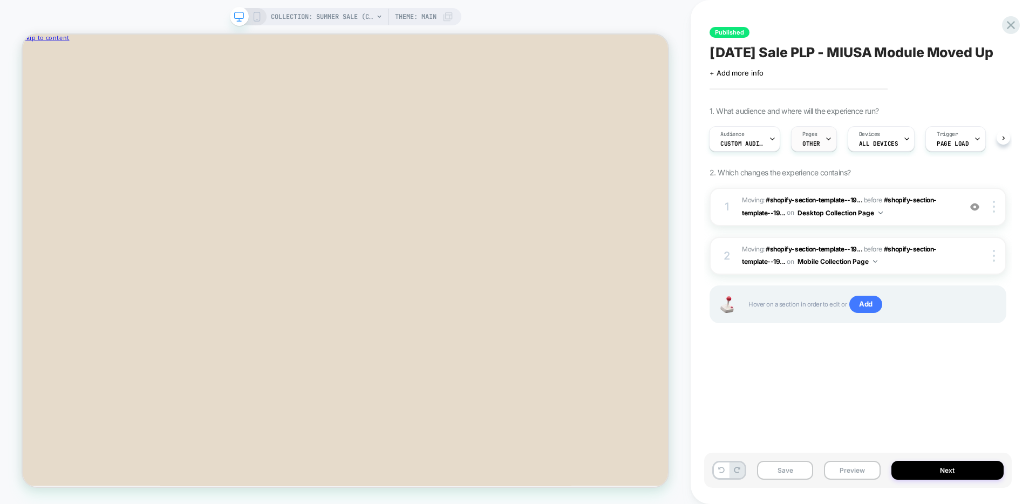
click at [824, 151] on div "Pages OTHER" at bounding box center [811, 139] width 39 height 24
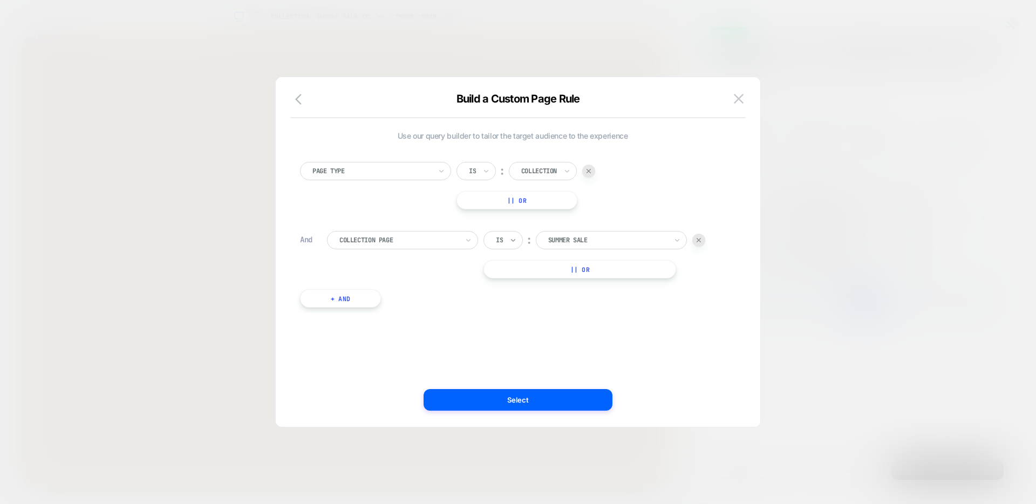
click at [512, 244] on icon at bounding box center [514, 240] width 8 height 11
click at [478, 223] on div "Page Type Is ︰ Collection || Or And Collection Page option Is focused, 1 of 2. …" at bounding box center [513, 229] width 436 height 167
click at [300, 97] on icon "button" at bounding box center [298, 99] width 6 height 11
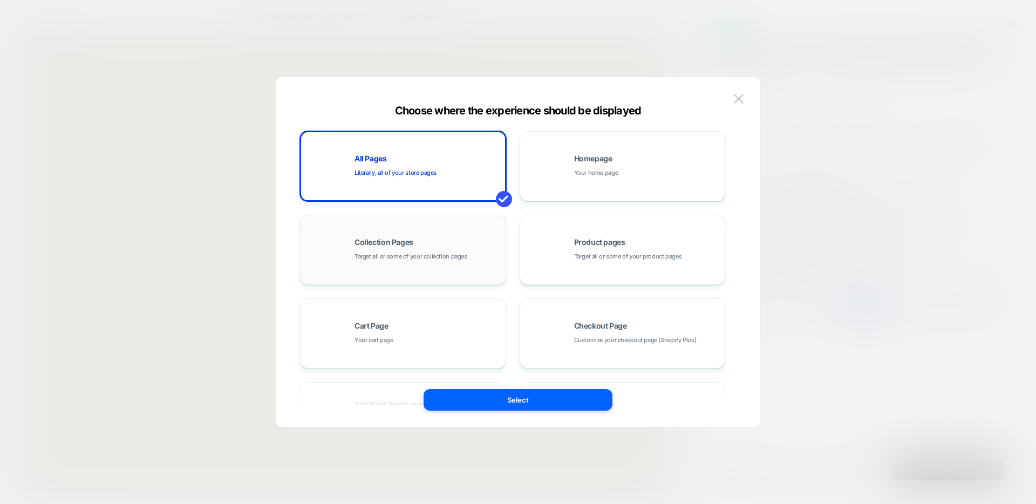
click at [398, 267] on div "Collection Pages Target all or some of your collection pages" at bounding box center [403, 249] width 194 height 59
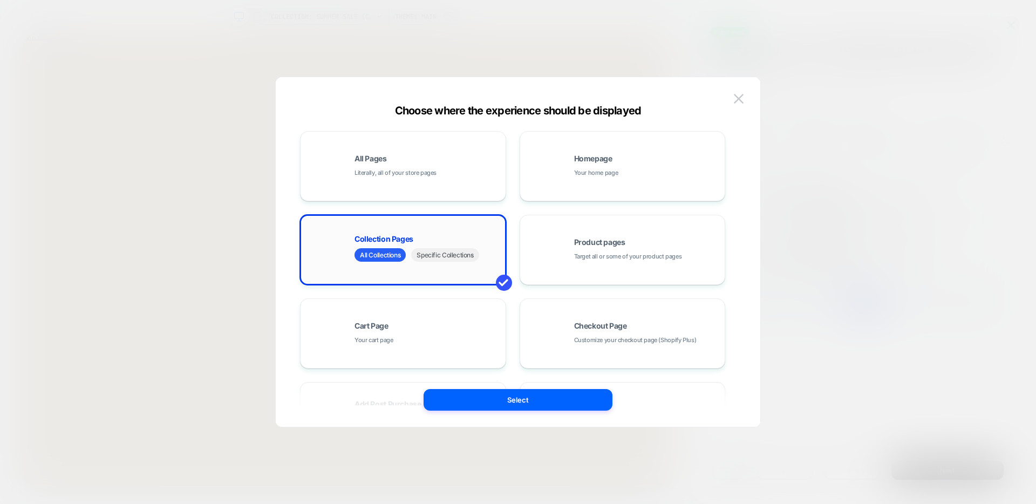
click at [440, 253] on span "Specific Collections" at bounding box center [444, 254] width 67 height 13
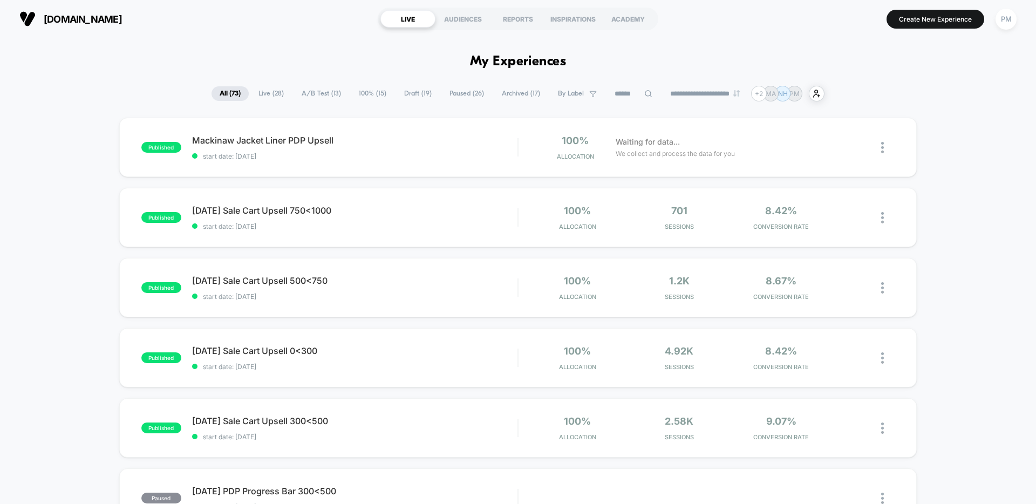
click at [460, 99] on span "Paused ( 26 )" at bounding box center [466, 93] width 51 height 15
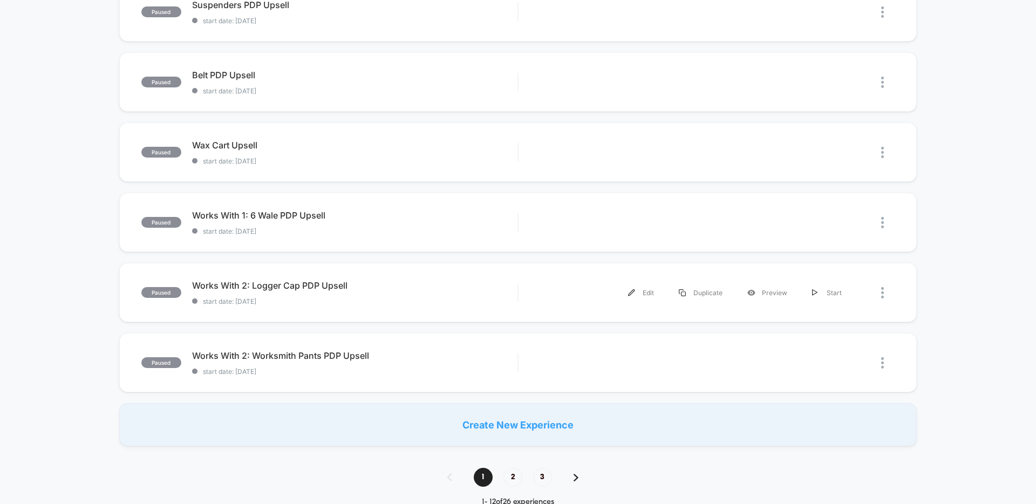
scroll to position [620, 0]
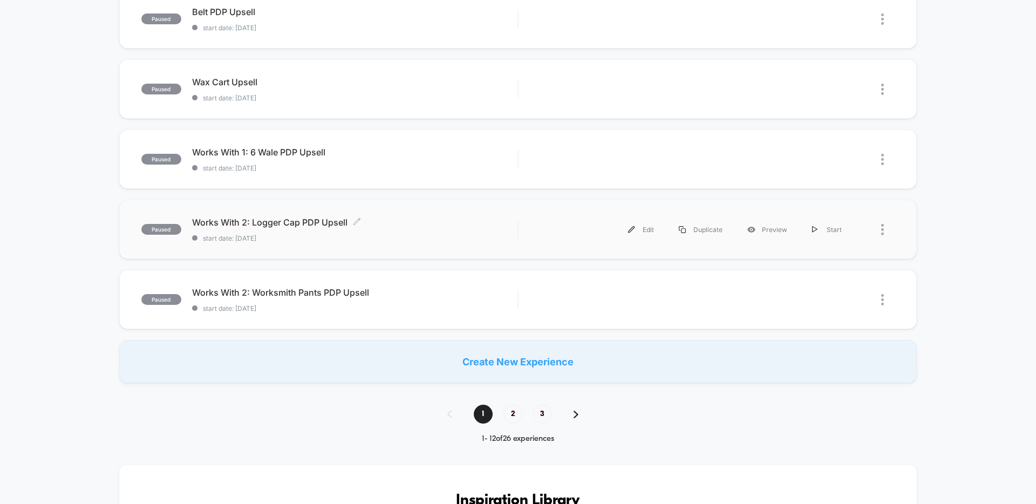
click at [426, 230] on div "Works With 2: Logger Cap PDP Upsell Click to edit experience details Click to e…" at bounding box center [354, 229] width 325 height 25
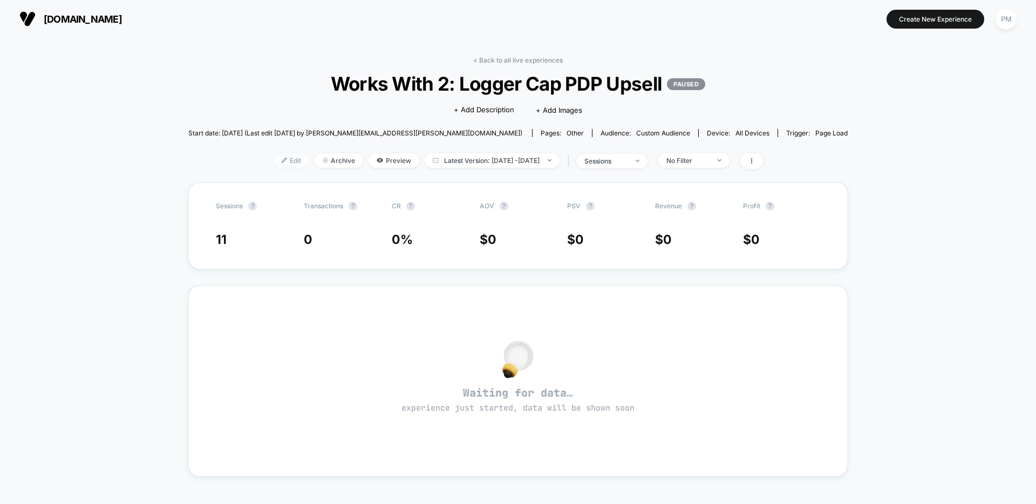
click at [274, 161] on span "Edit" at bounding box center [292, 160] width 36 height 15
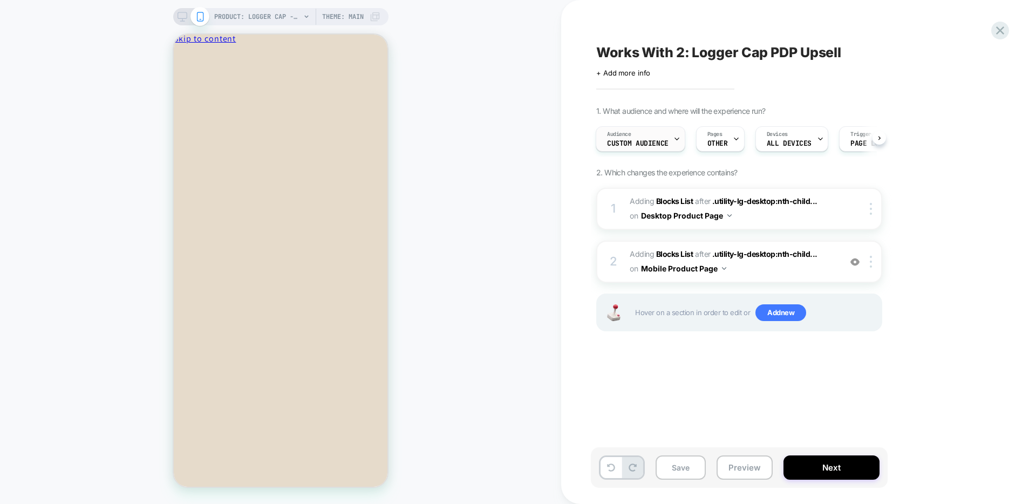
click at [639, 136] on div "Audience Custom Audience" at bounding box center [637, 139] width 83 height 24
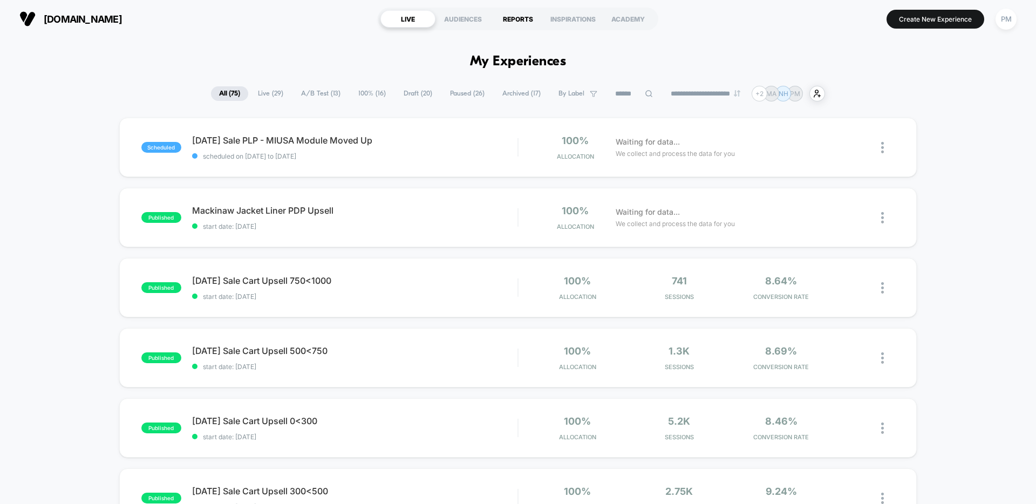
click at [520, 16] on div "REPORTS" at bounding box center [518, 18] width 55 height 17
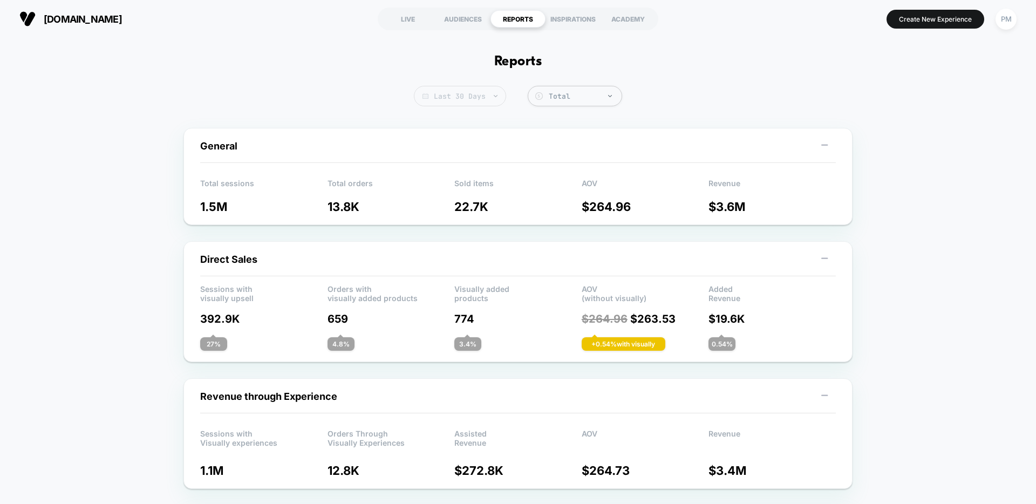
click at [472, 96] on span "Last 30 Days" at bounding box center [460, 96] width 92 height 21
select select "*"
select select "****"
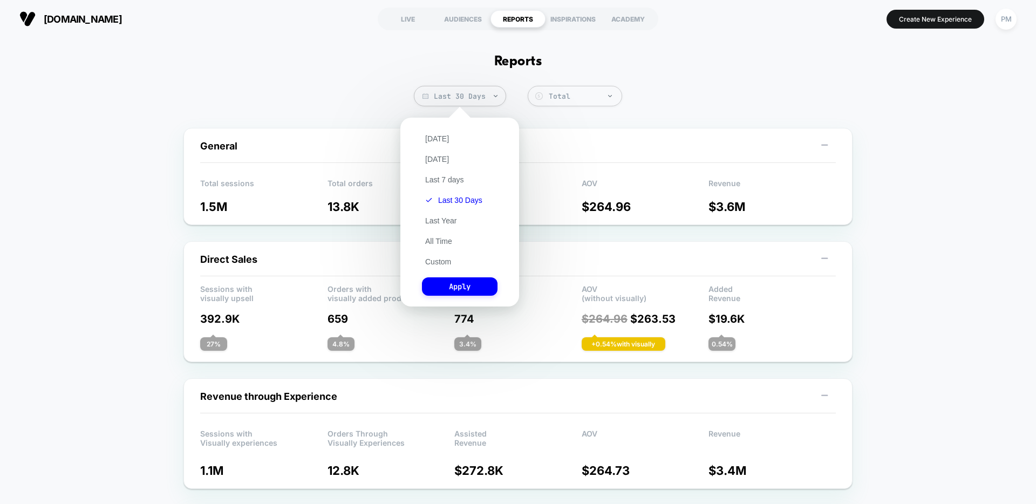
click at [442, 255] on div "Today Yesterday Last 7 days Last 30 Days Last Year All Time Custom Apply" at bounding box center [460, 212] width 108 height 178
click at [441, 259] on button "Custom" at bounding box center [438, 262] width 32 height 10
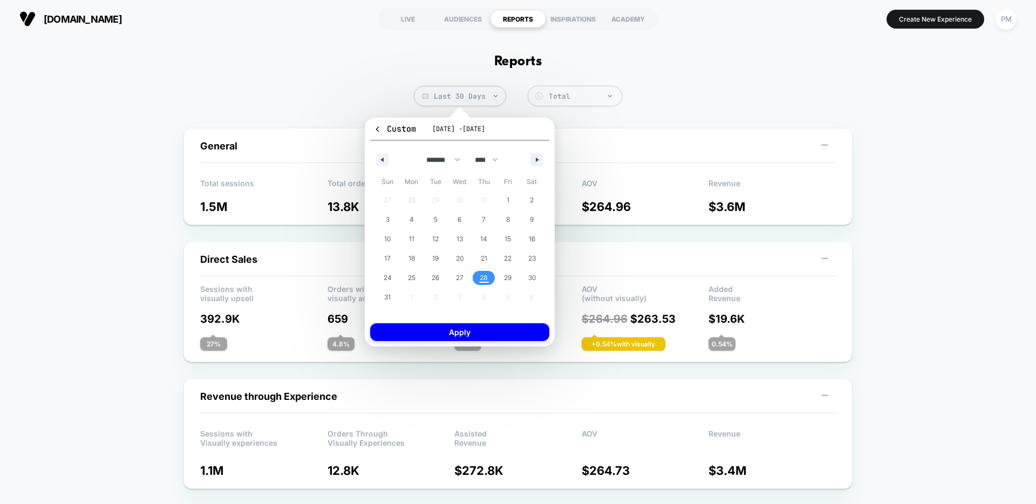
click at [486, 277] on span "28" at bounding box center [484, 277] width 8 height 19
click at [486, 339] on button "Apply" at bounding box center [459, 332] width 179 height 18
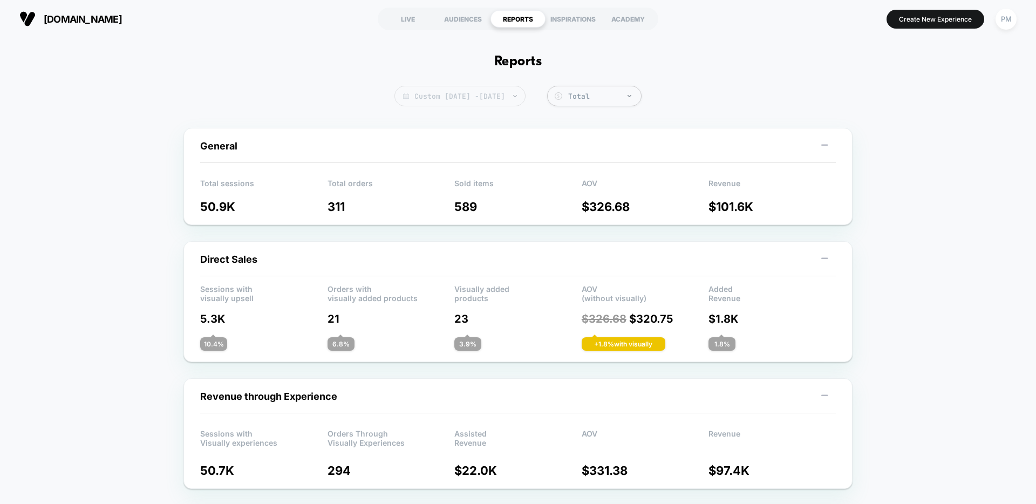
click at [499, 92] on span "Custom Aug 28, 2025 - Aug 28, 2025" at bounding box center [460, 96] width 131 height 21
select select "*"
select select "****"
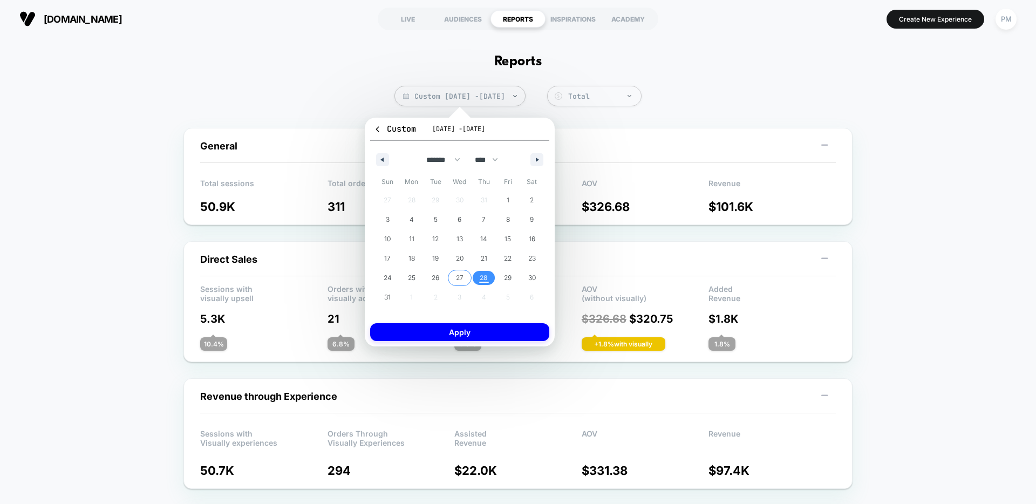
click at [461, 277] on span "27" at bounding box center [460, 277] width 8 height 19
click at [476, 277] on span "28" at bounding box center [484, 278] width 24 height 14
click at [461, 332] on button "Apply" at bounding box center [459, 332] width 179 height 18
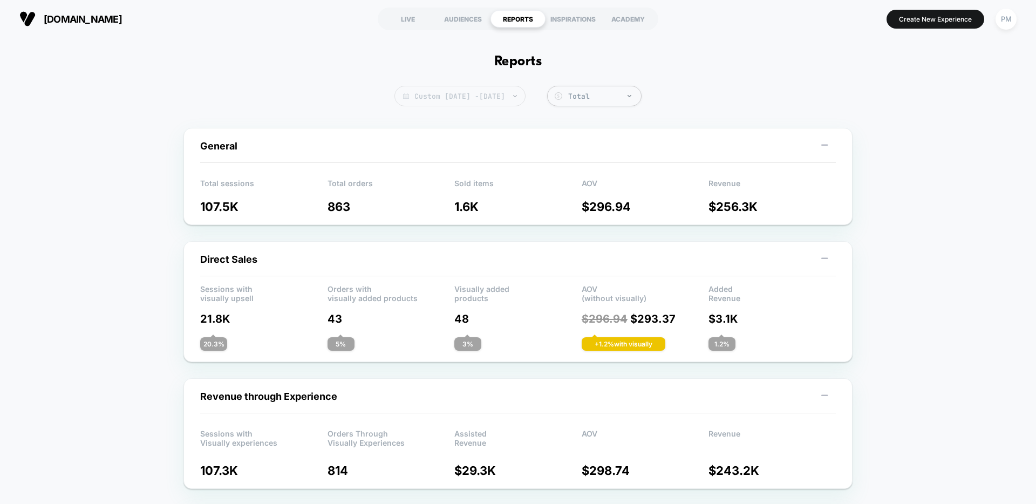
click at [505, 96] on span "Custom Aug 27, 2025 - Aug 28, 2025" at bounding box center [460, 96] width 131 height 21
select select "*"
select select "****"
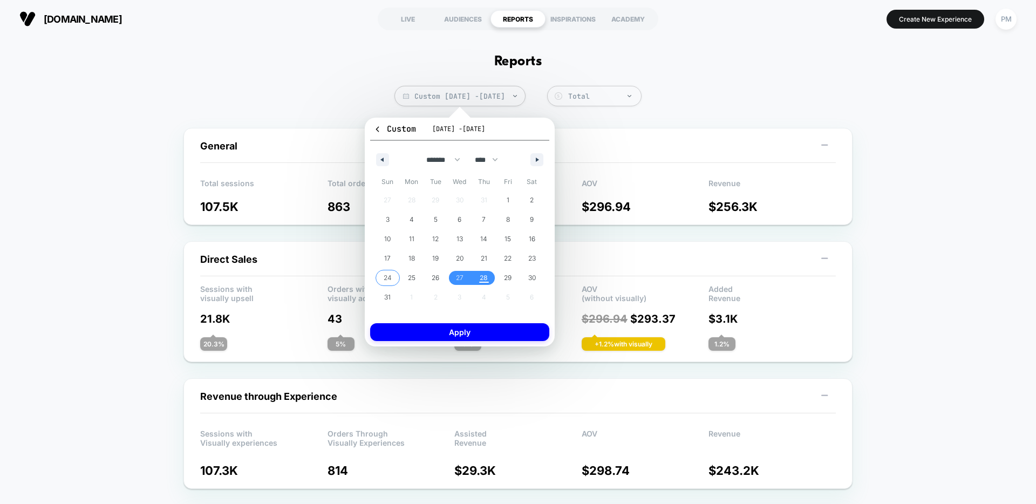
click at [384, 278] on span "24" at bounding box center [388, 277] width 8 height 19
click at [535, 280] on span "30" at bounding box center [532, 277] width 8 height 19
click at [489, 334] on button "Apply" at bounding box center [459, 332] width 179 height 18
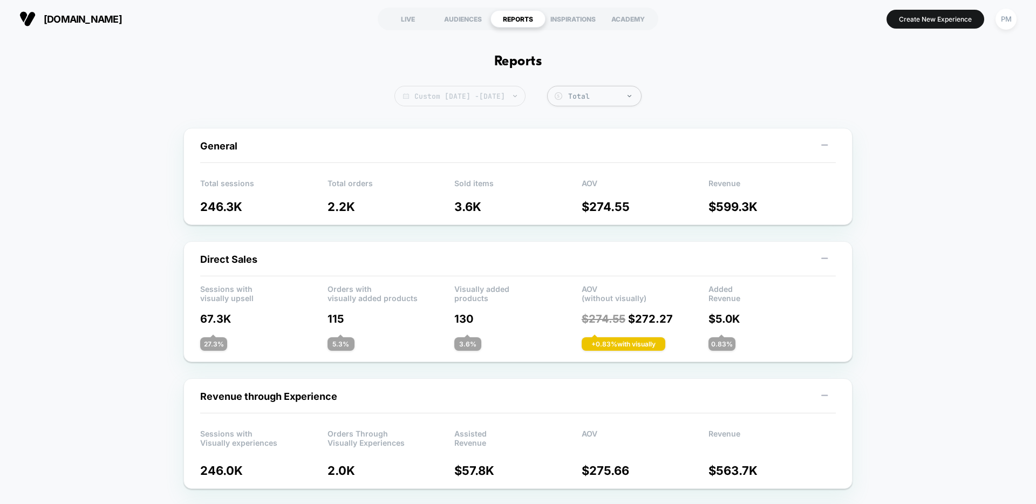
click at [514, 92] on span "Custom Aug 24, 2025 - Aug 28, 2025" at bounding box center [460, 96] width 131 height 21
select select "*"
select select "****"
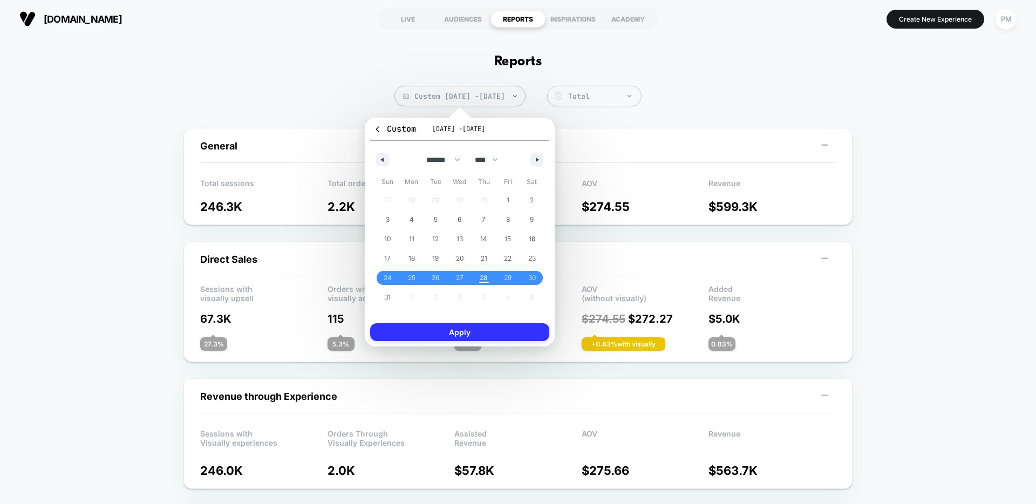
click at [500, 335] on button "Apply" at bounding box center [459, 332] width 179 height 18
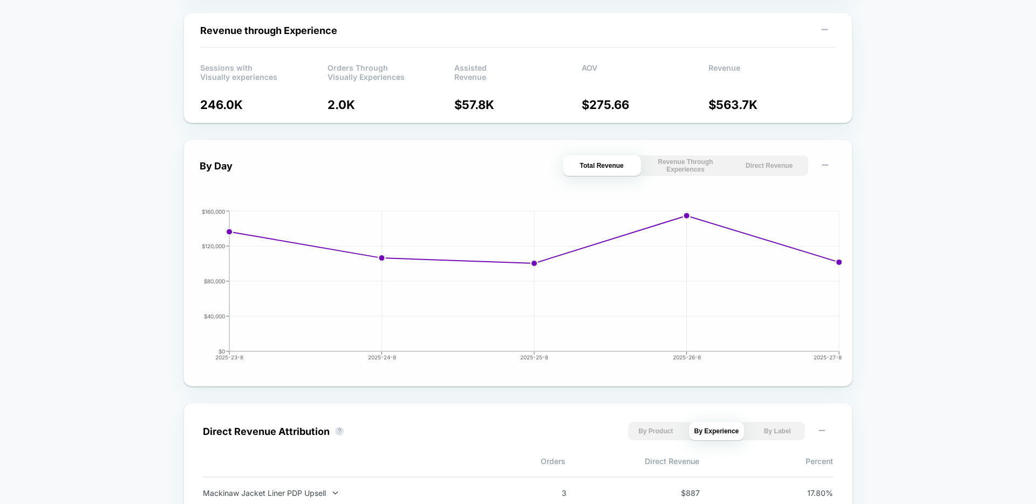
scroll to position [555, 0]
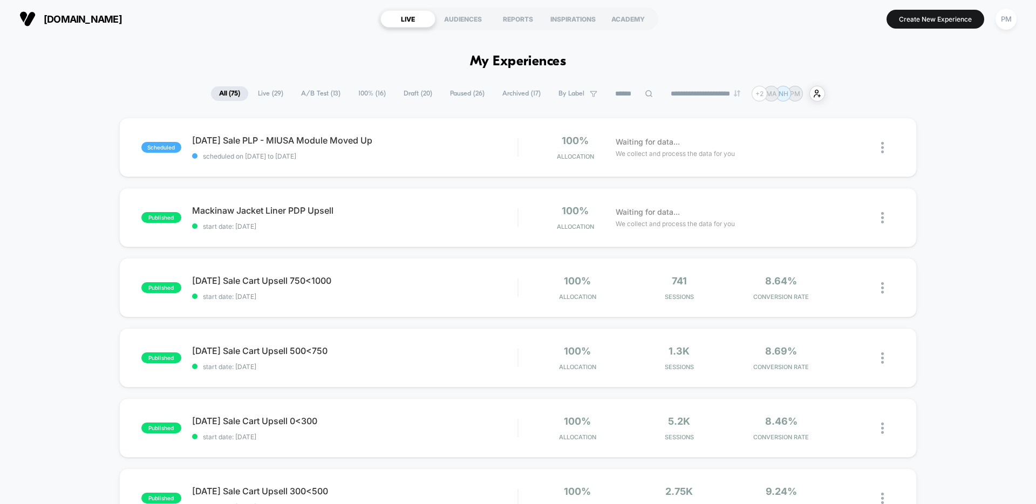
click at [467, 94] on span "Paused ( 26 )" at bounding box center [467, 93] width 51 height 15
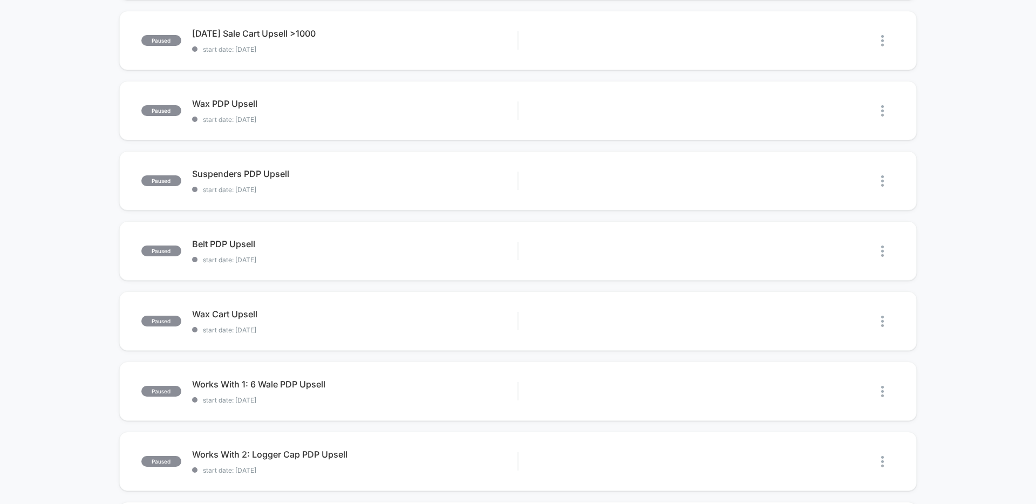
scroll to position [593, 0]
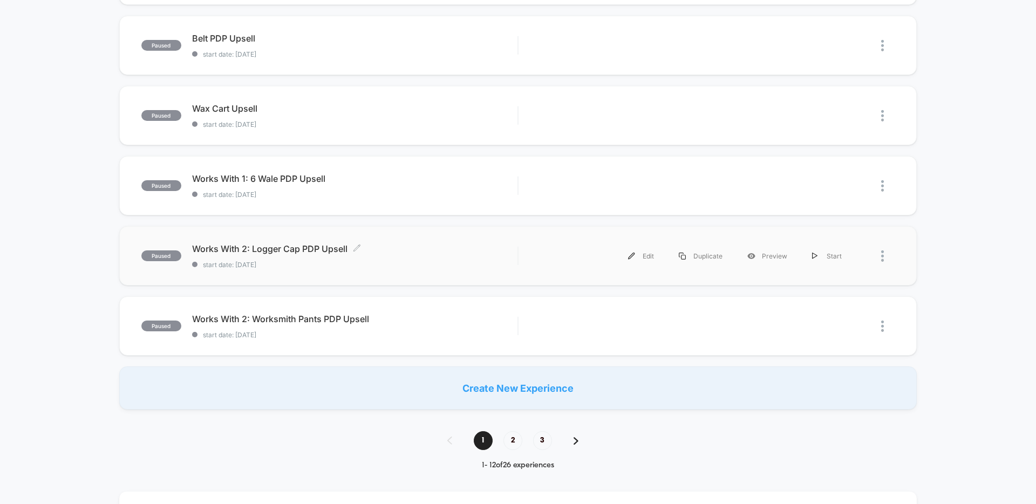
click at [409, 249] on span "Works With 2: Logger Cap PDP Upsell Click to edit experience details" at bounding box center [354, 248] width 325 height 11
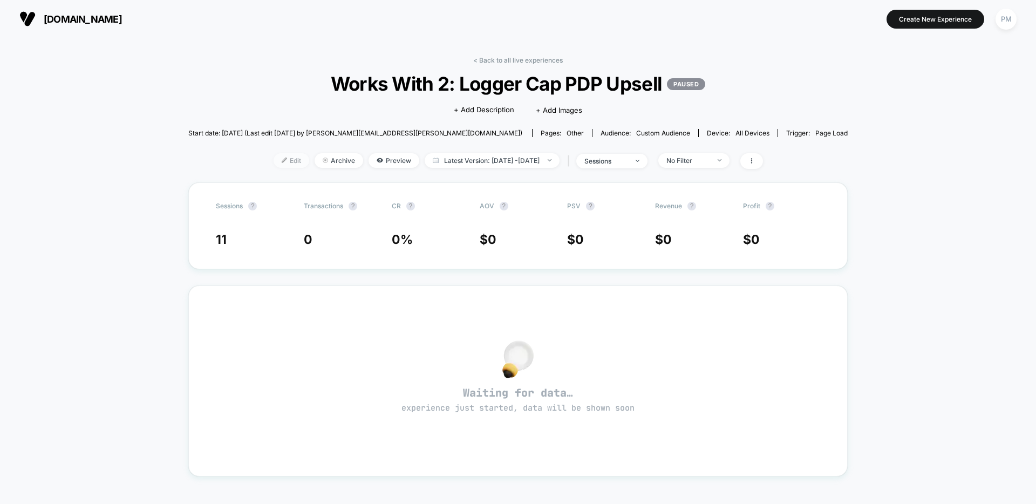
click at [274, 162] on span "Edit" at bounding box center [292, 160] width 36 height 15
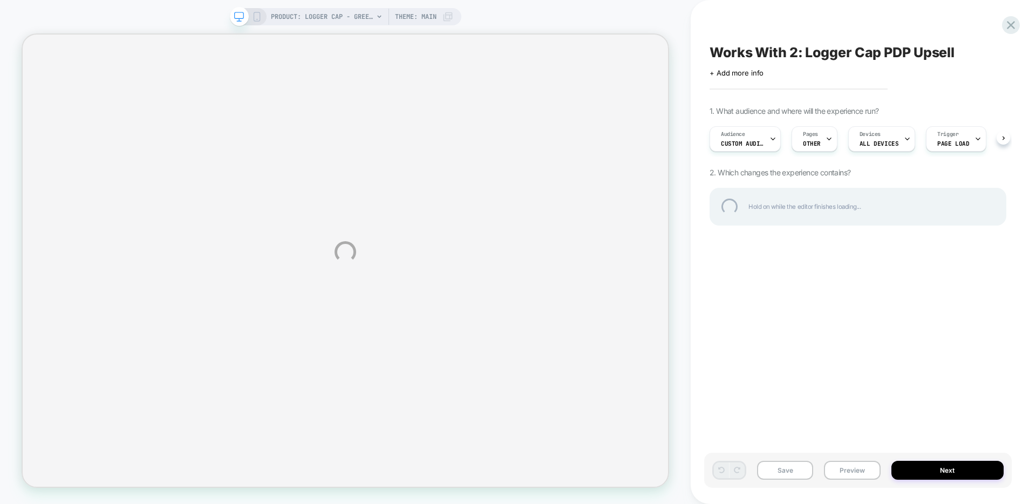
click at [738, 137] on div "PRODUCT: Logger Cap - Green Camo / Any Weather PRODUCT: Logger Cap - Green Camo…" at bounding box center [518, 252] width 1036 height 504
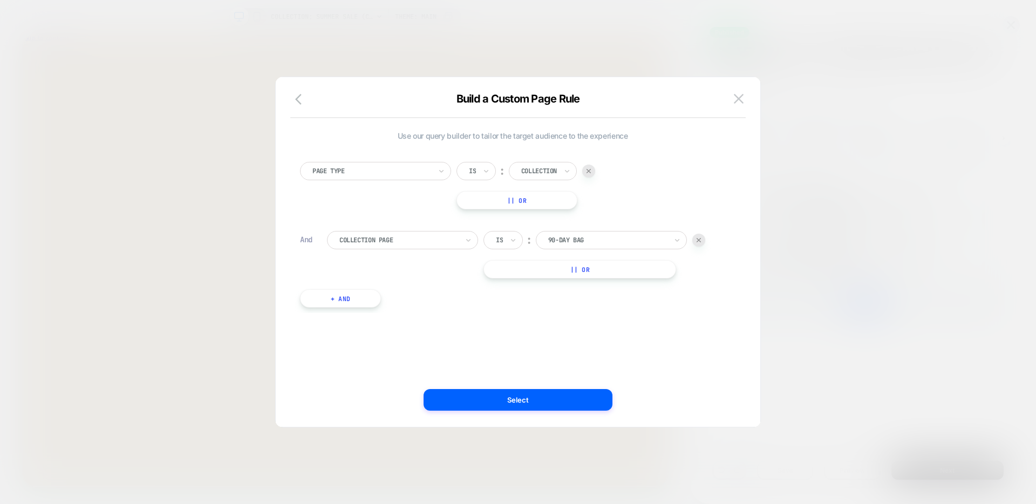
scroll to position [0, 1]
click at [0, 0] on div "Use our query builder to tailor the target audience to the experience Page Type…" at bounding box center [0, 0] width 0 height 0
click at [740, 96] on img at bounding box center [739, 98] width 10 height 9
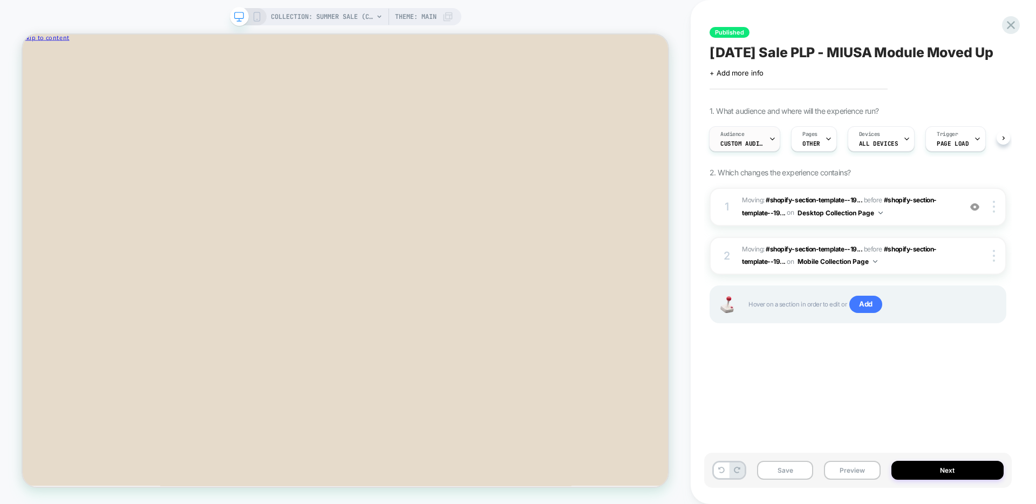
click at [0, 0] on div "Audience Custom Audience" at bounding box center [0, 0] width 0 height 0
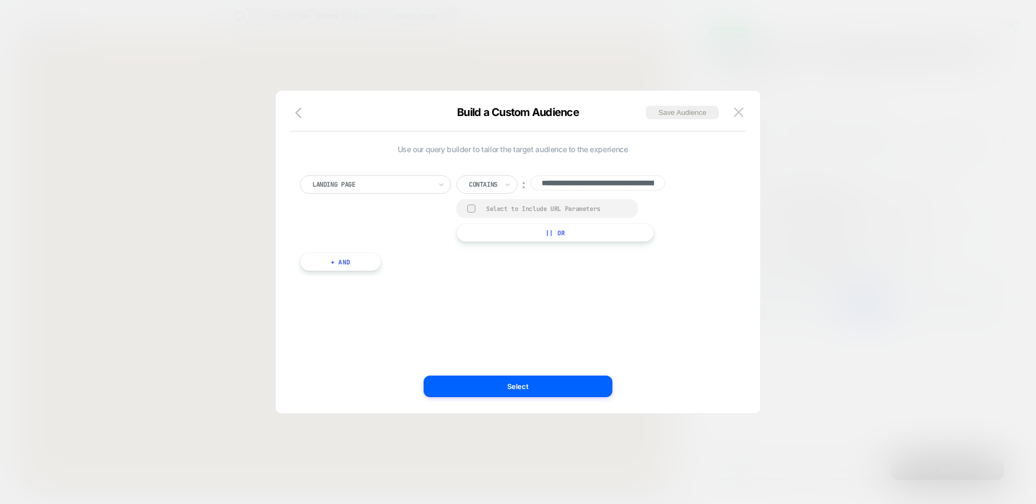
scroll to position [0, 110]
click at [508, 280] on div "**********" at bounding box center [512, 213] width 425 height 137
click at [380, 184] on div at bounding box center [372, 185] width 119 height 10
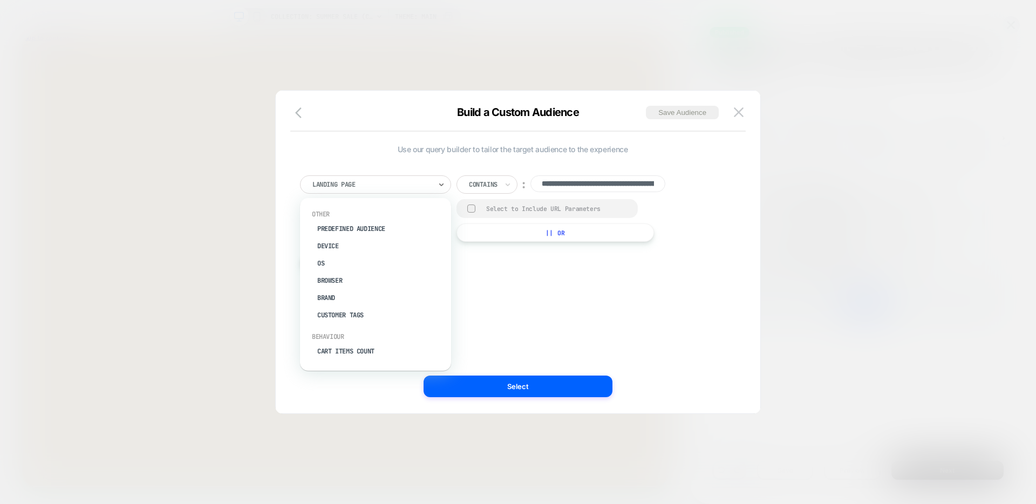
click at [615, 186] on input "**********" at bounding box center [598, 183] width 135 height 17
click at [586, 185] on input "**********" at bounding box center [598, 183] width 135 height 17
paste input
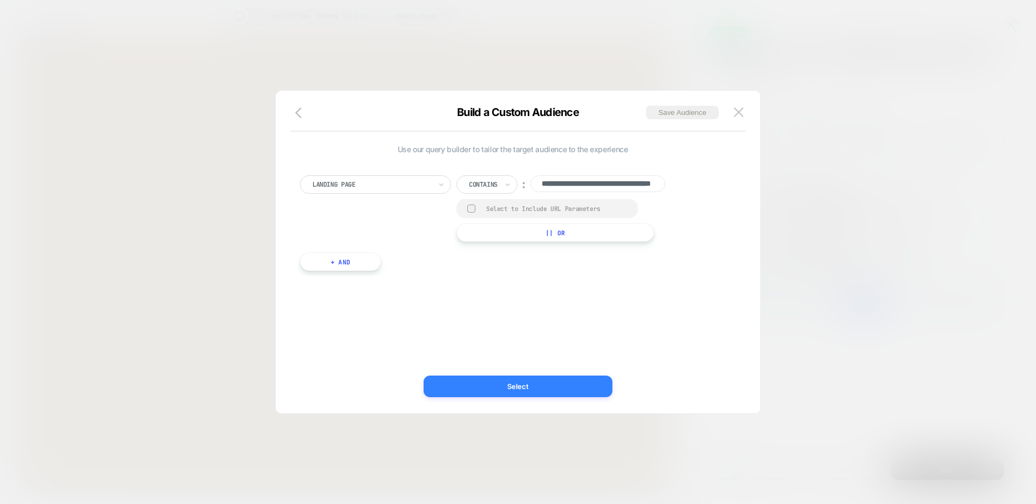
type input "**********"
click at [538, 385] on button "Select" at bounding box center [518, 387] width 189 height 22
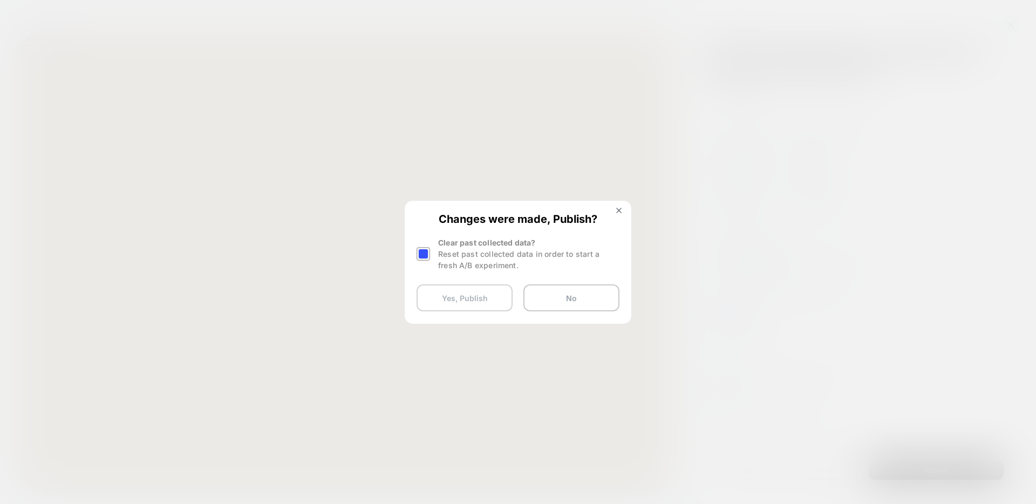
click at [473, 298] on button "Yes, Publish" at bounding box center [465, 297] width 96 height 27
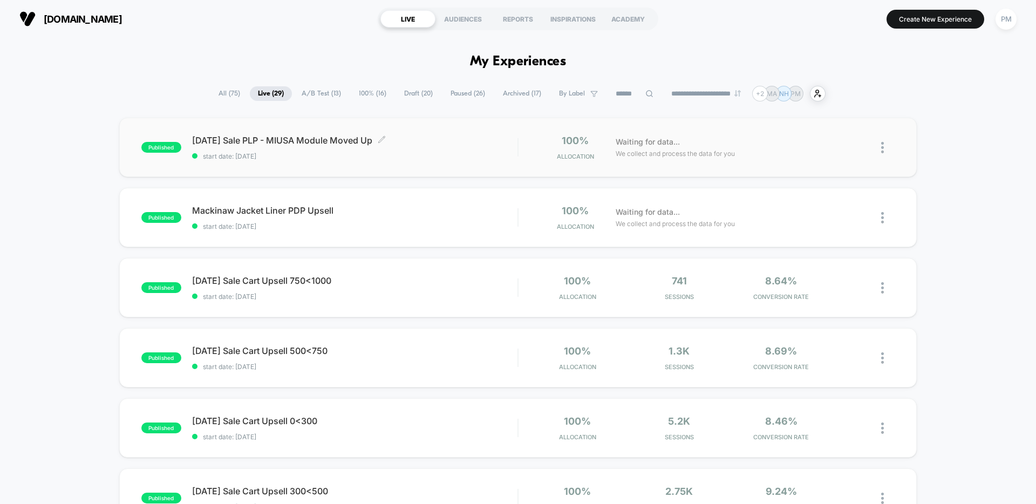
click at [410, 142] on span "Labor Day Sale PLP - MIUSA Module Moved Up Click to edit experience details" at bounding box center [354, 140] width 325 height 11
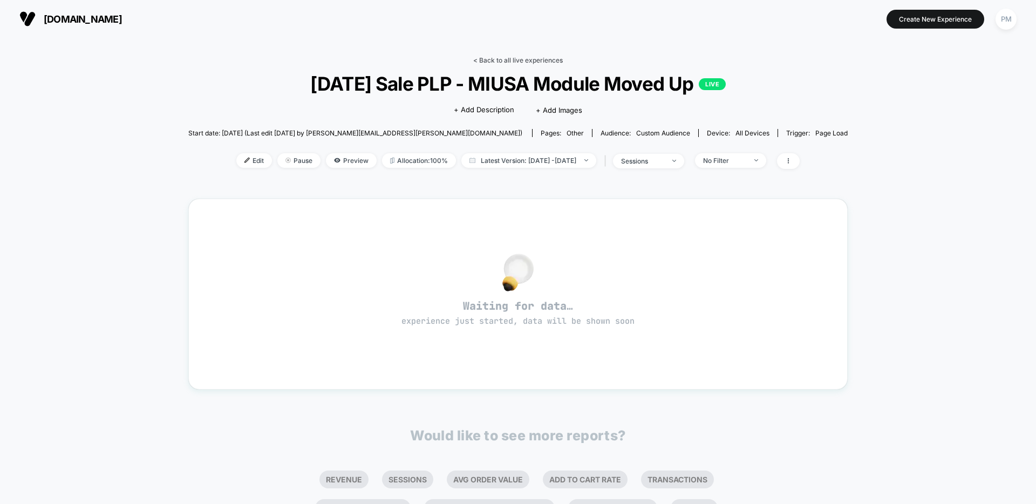
click at [499, 61] on link "< Back to all live experiences" at bounding box center [518, 60] width 90 height 8
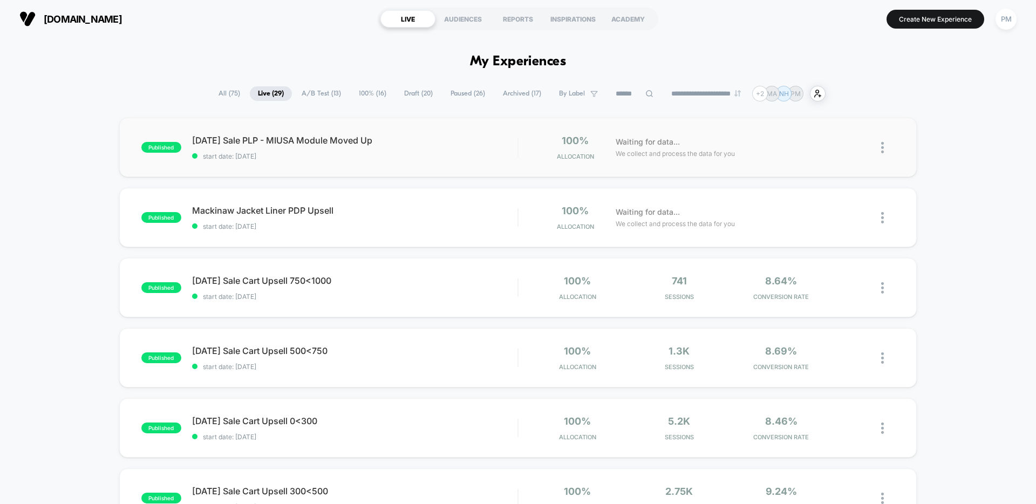
click at [410, 134] on div "published Labor Day Sale PLP - MIUSA Module Moved Up start date: 8/28/2025 100%…" at bounding box center [518, 147] width 798 height 59
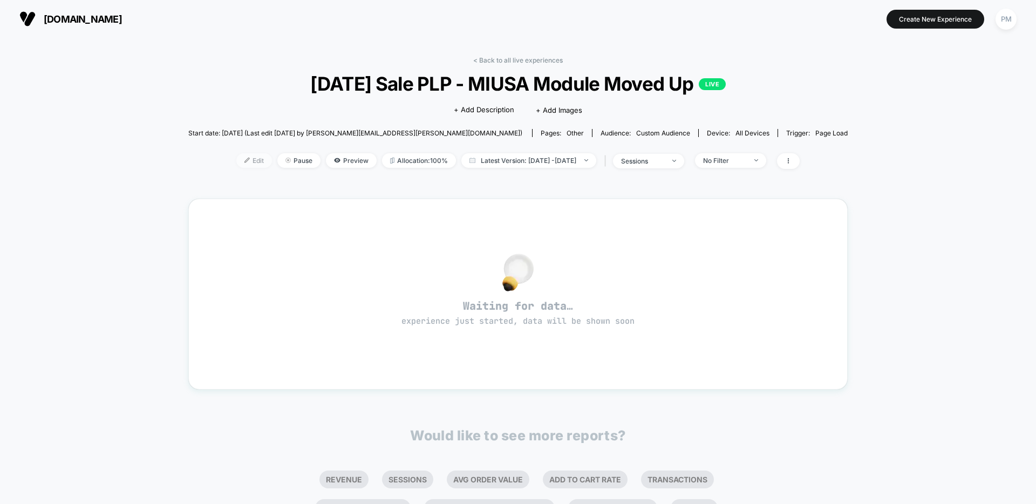
click at [236, 158] on span "Edit" at bounding box center [254, 160] width 36 height 15
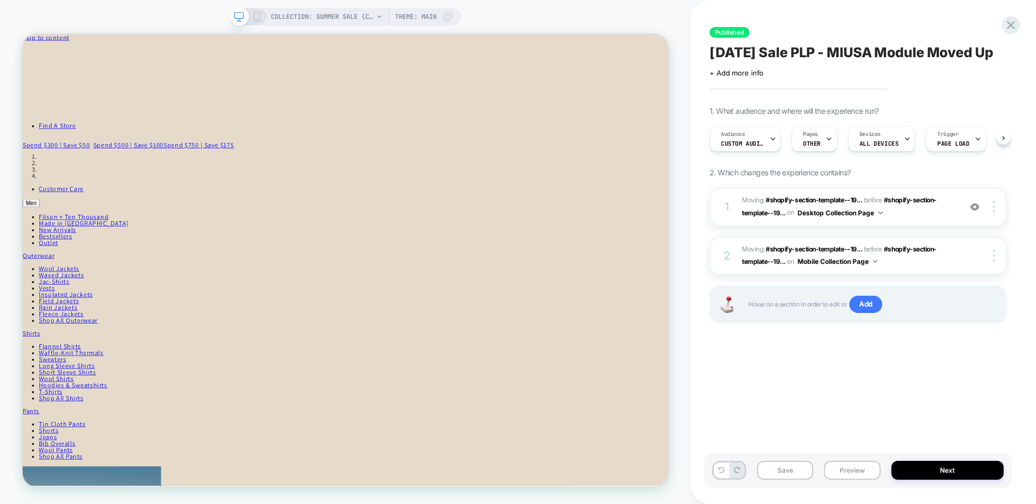
scroll to position [0, 1]
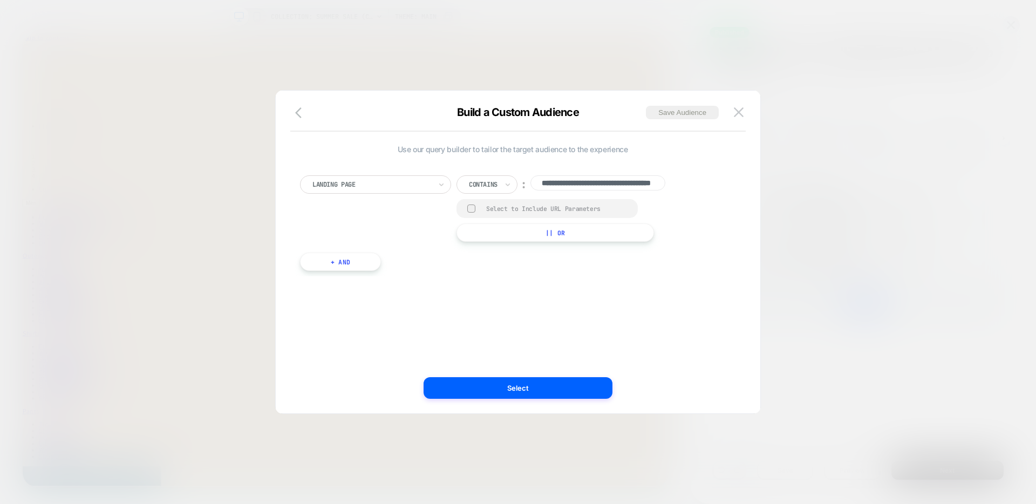
scroll to position [0, 69]
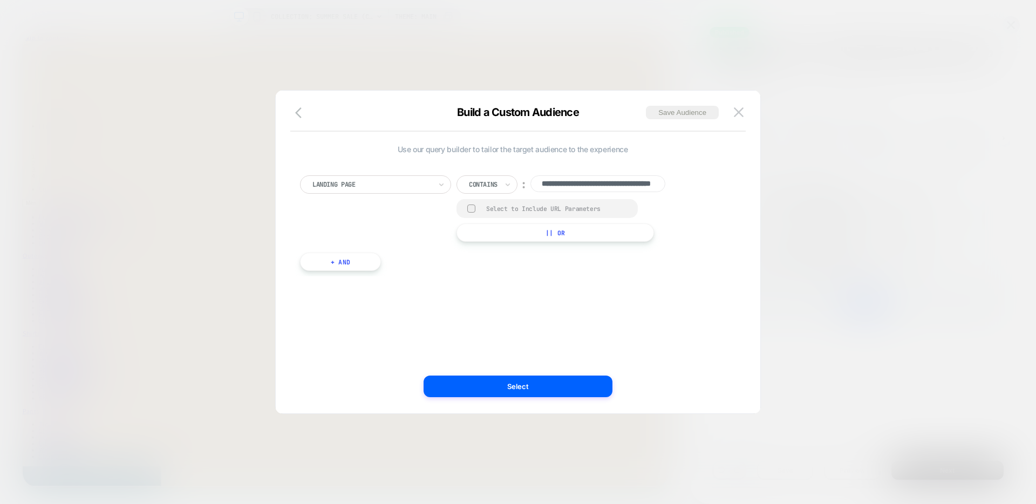
click at [468, 184] on div "Contains" at bounding box center [483, 185] width 31 height 12
click at [0, 0] on div "**********" at bounding box center [0, 0] width 0 height 0
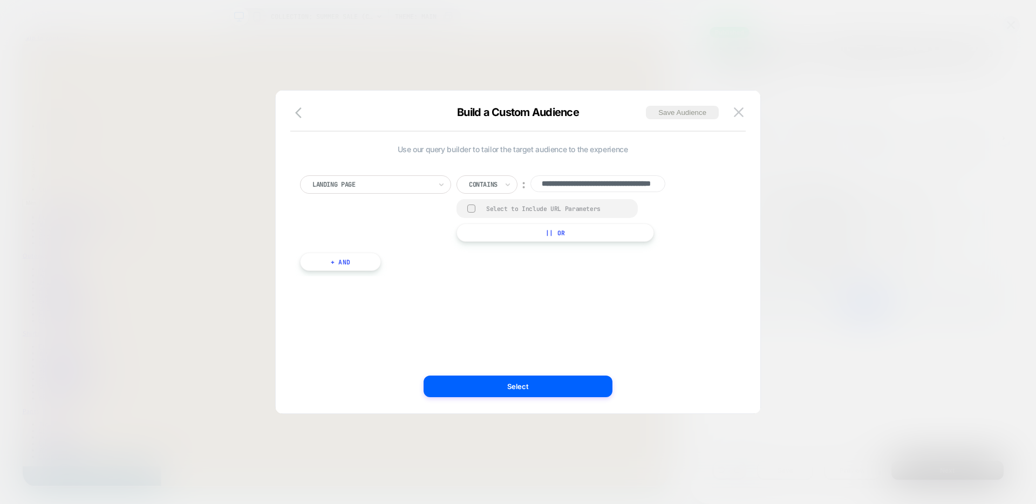
paste input "*********"
type input "**********"
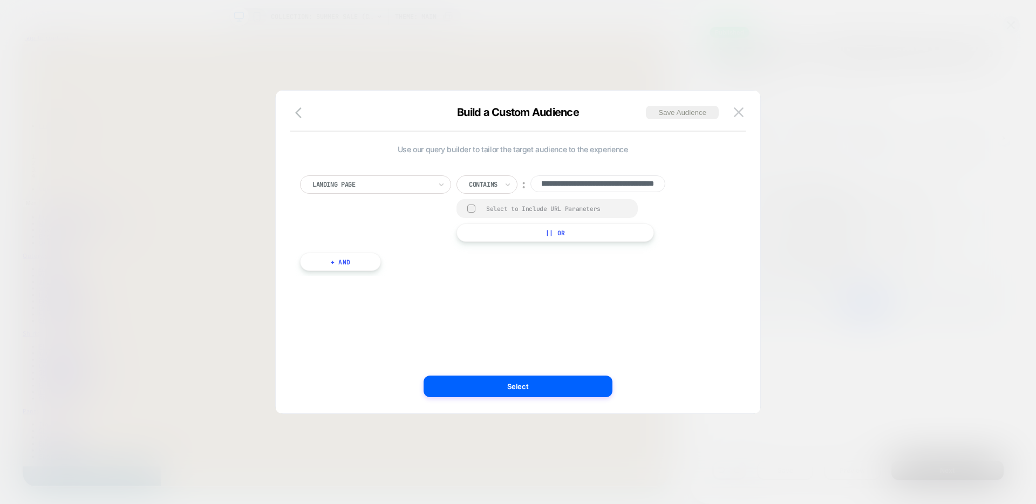
click at [587, 297] on div "**********" at bounding box center [513, 252] width 452 height 280
click at [518, 382] on button "Select" at bounding box center [518, 387] width 189 height 22
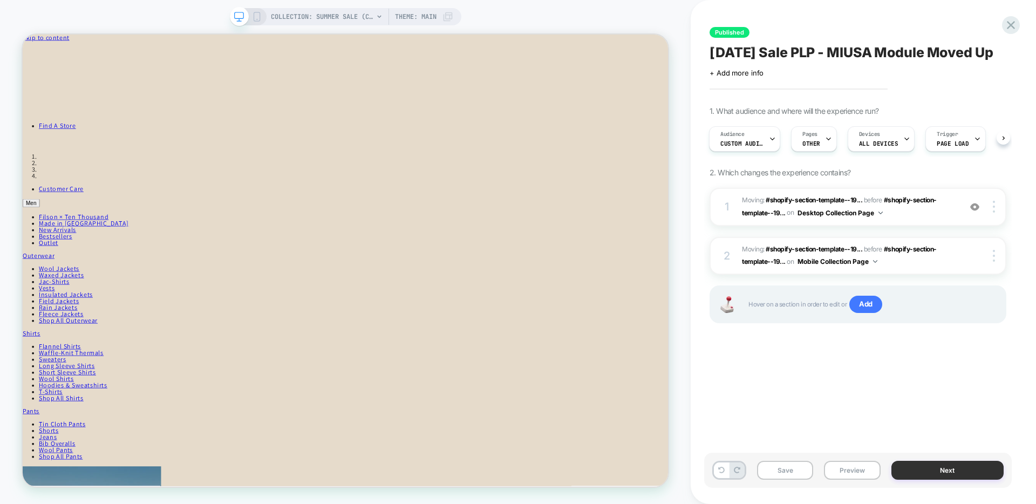
click at [911, 476] on button "Next" at bounding box center [948, 470] width 113 height 19
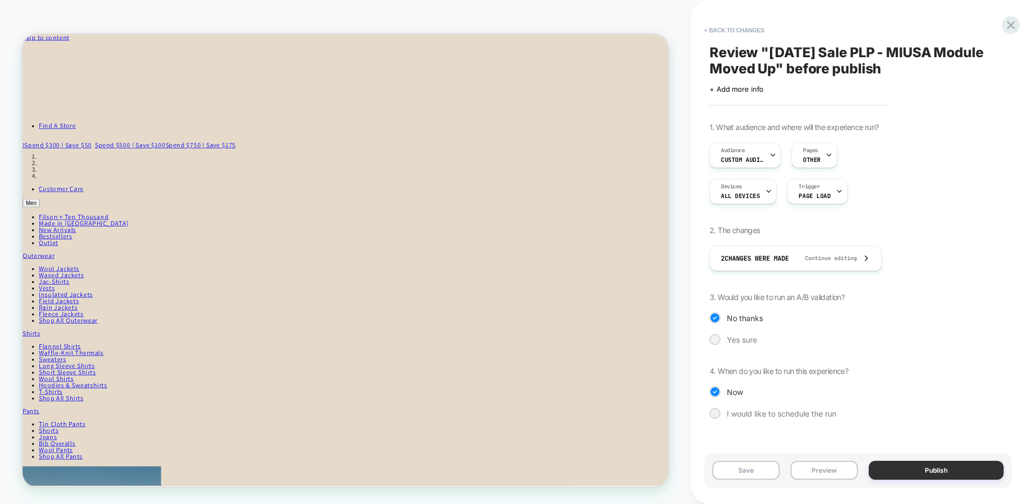
click at [933, 471] on button "Publish" at bounding box center [936, 470] width 135 height 19
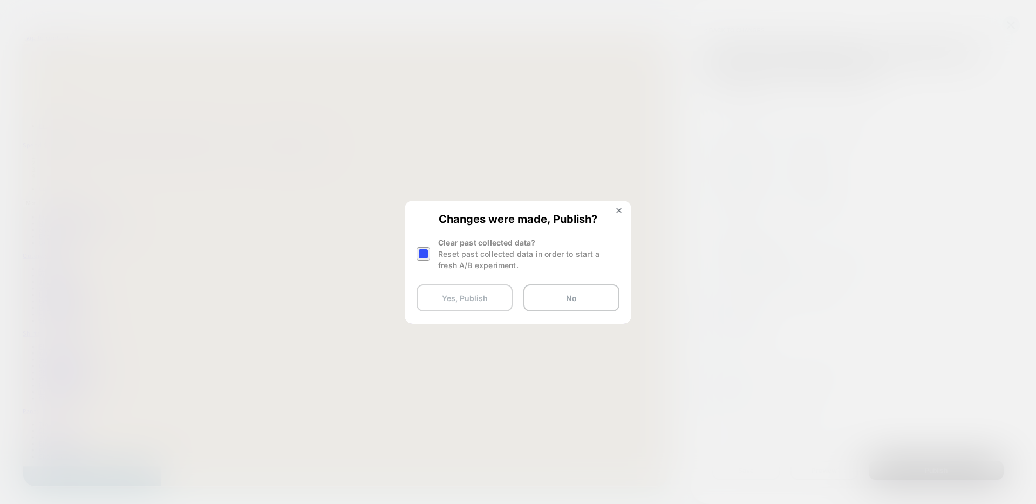
click at [0, 0] on button "Yes, Publish" at bounding box center [0, 0] width 0 height 0
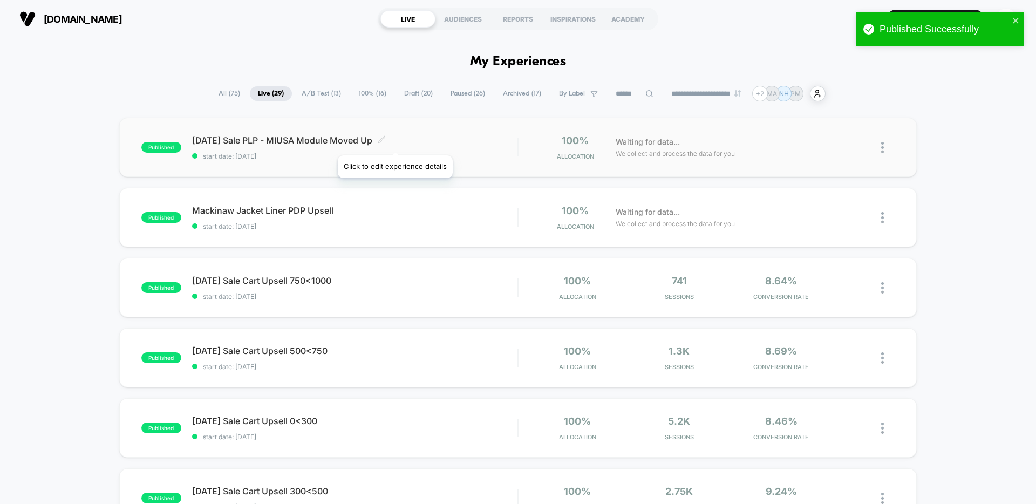
click at [385, 142] on icon at bounding box center [381, 139] width 6 height 6
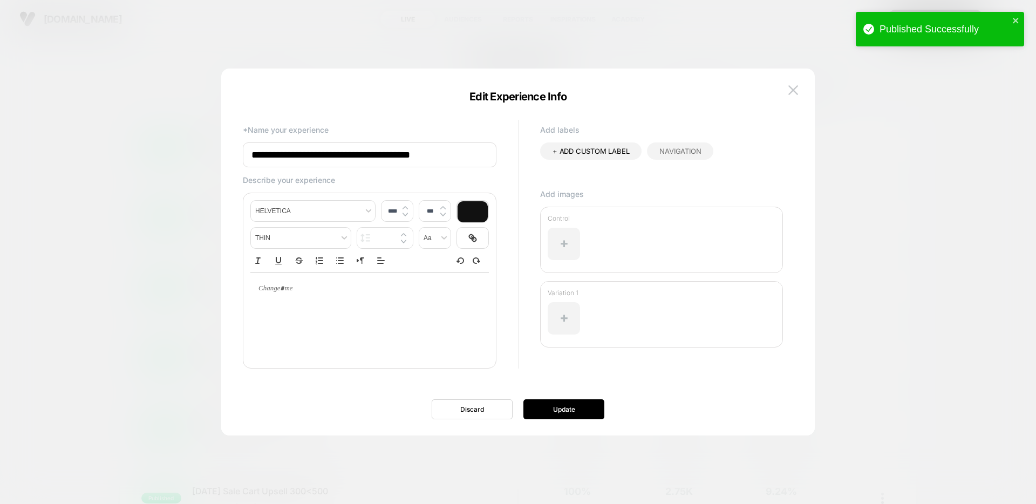
click at [387, 22] on div at bounding box center [518, 252] width 1036 height 504
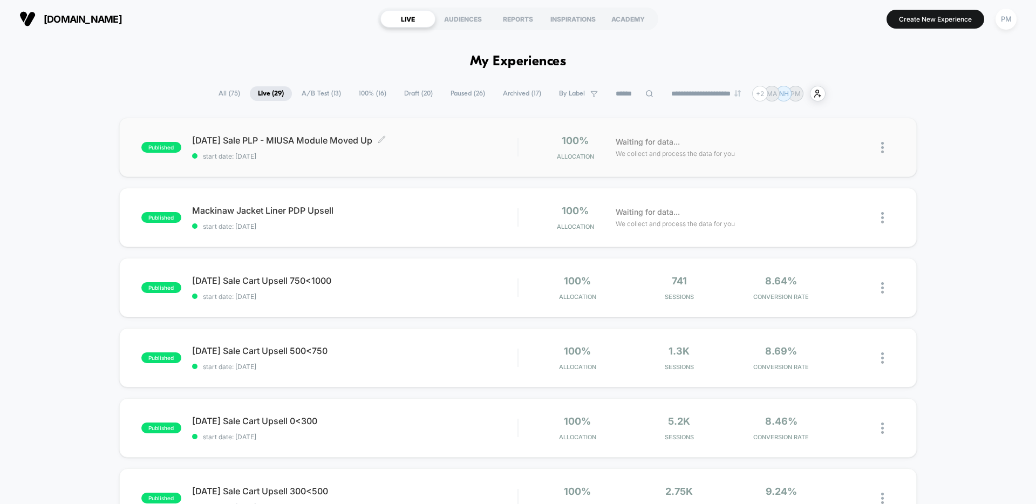
click at [309, 142] on span "Labor Day Sale PLP - MIUSA Module Moved Up Click to edit experience details" at bounding box center [354, 140] width 325 height 11
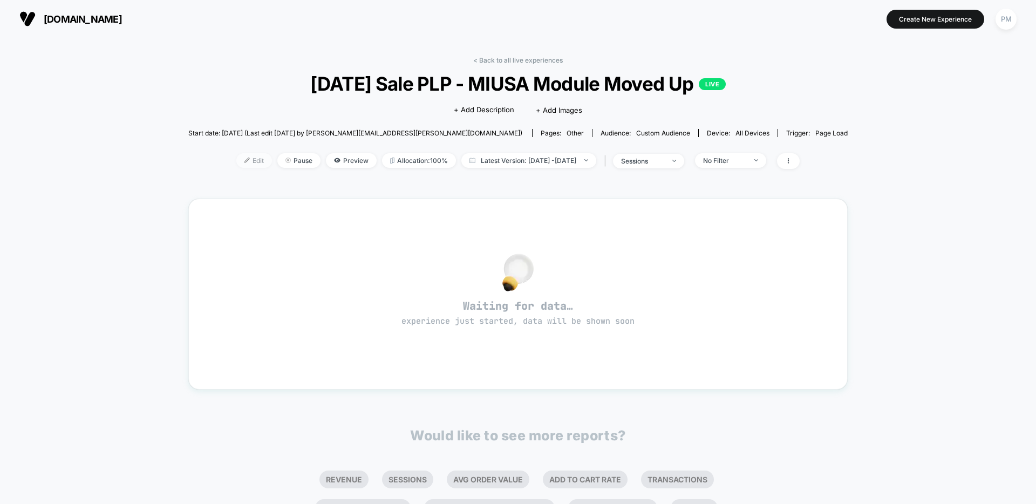
click at [236, 166] on span "Edit" at bounding box center [254, 160] width 36 height 15
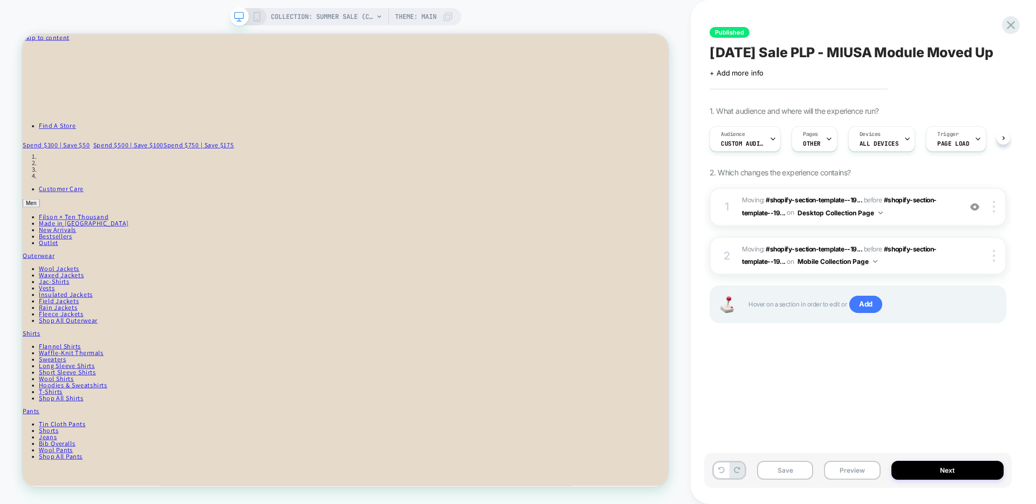
scroll to position [0, 1]
click at [751, 150] on div "Audience Custom Audience" at bounding box center [742, 139] width 65 height 24
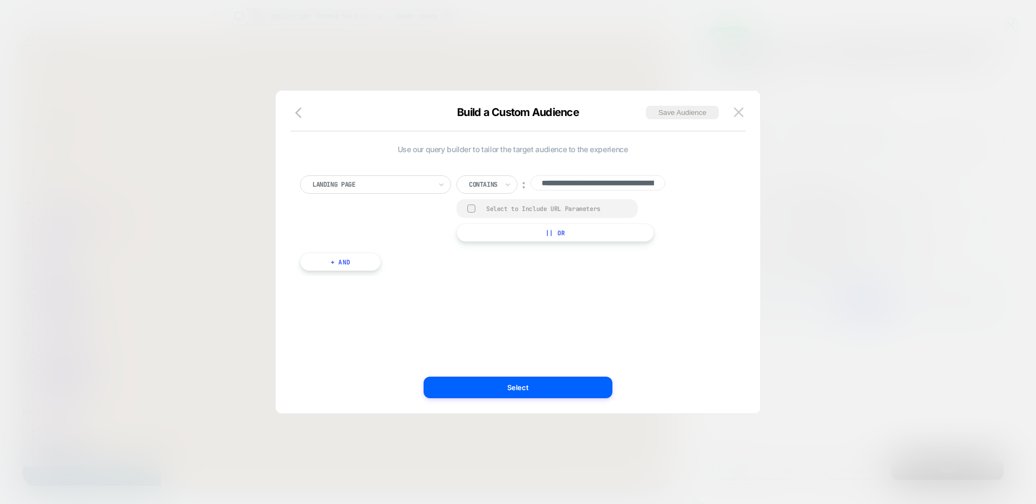
scroll to position [0, 110]
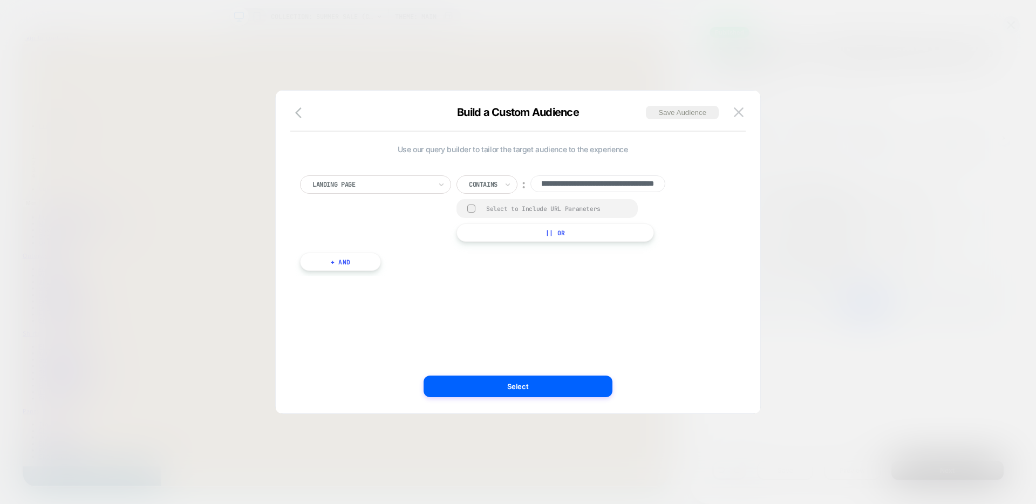
click at [631, 182] on input "**********" at bounding box center [598, 183] width 135 height 17
click at [628, 185] on input "**********" at bounding box center [598, 183] width 135 height 17
click at [604, 181] on input "**********" at bounding box center [598, 183] width 135 height 17
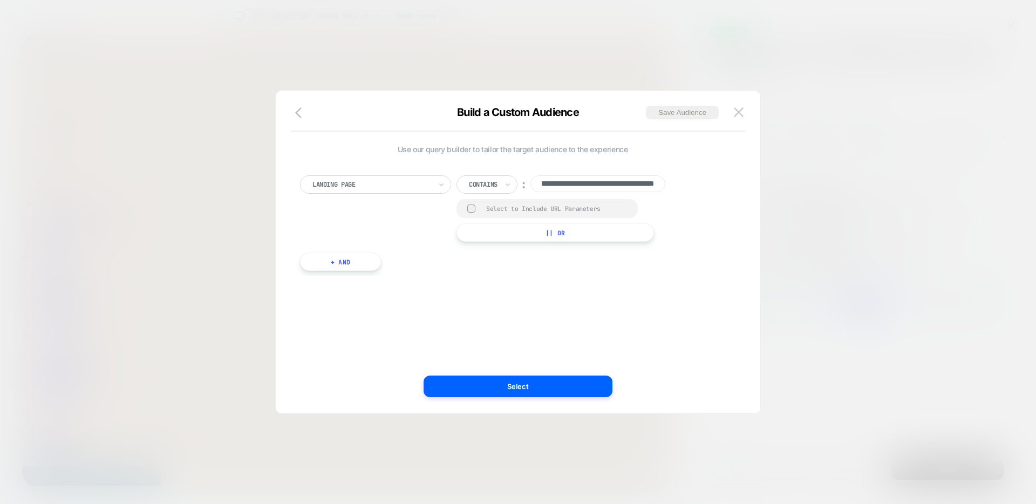
scroll to position [0, 78]
click at [585, 183] on input "**********" at bounding box center [598, 183] width 135 height 17
click at [559, 184] on input "**********" at bounding box center [598, 183] width 135 height 17
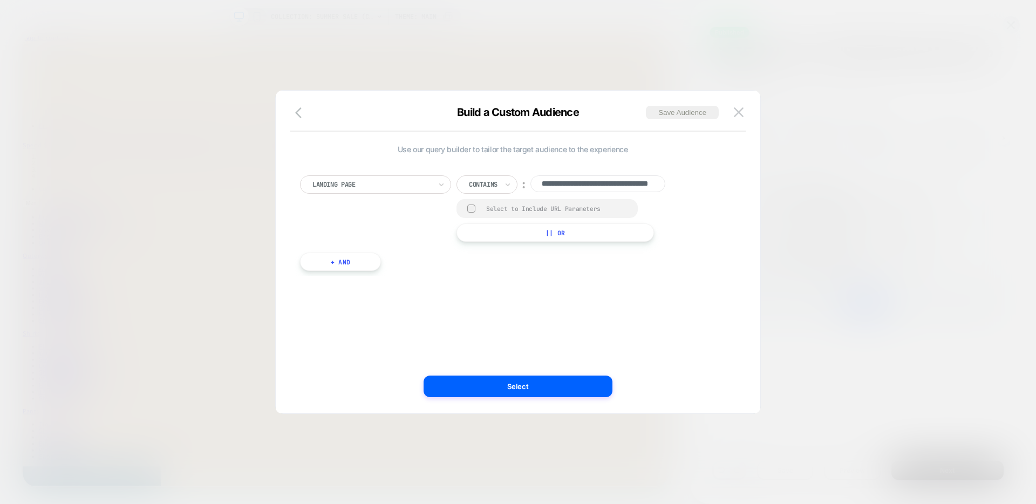
click at [585, 185] on input "**********" at bounding box center [598, 183] width 135 height 17
type input "**********"
click at [0, 0] on button "Select" at bounding box center [0, 0] width 0 height 0
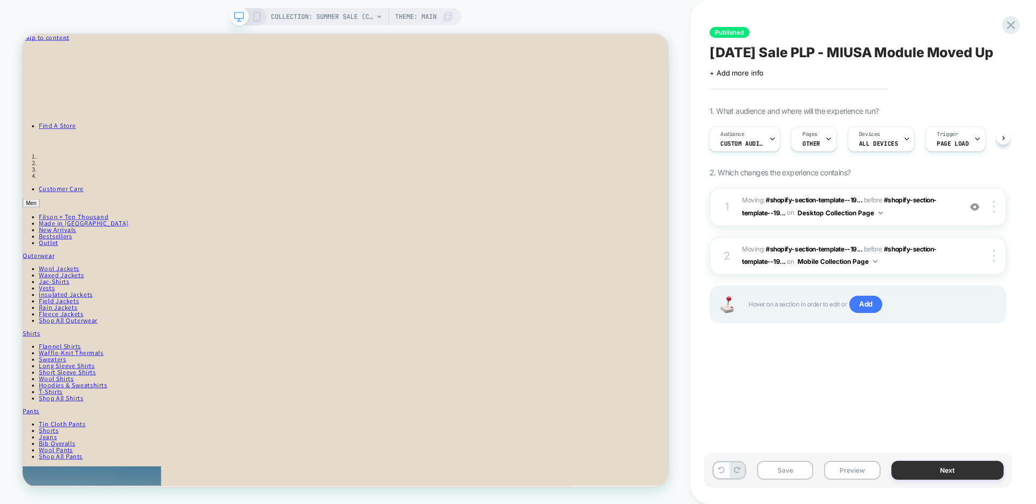
click at [0, 0] on button "Next" at bounding box center [0, 0] width 0 height 0
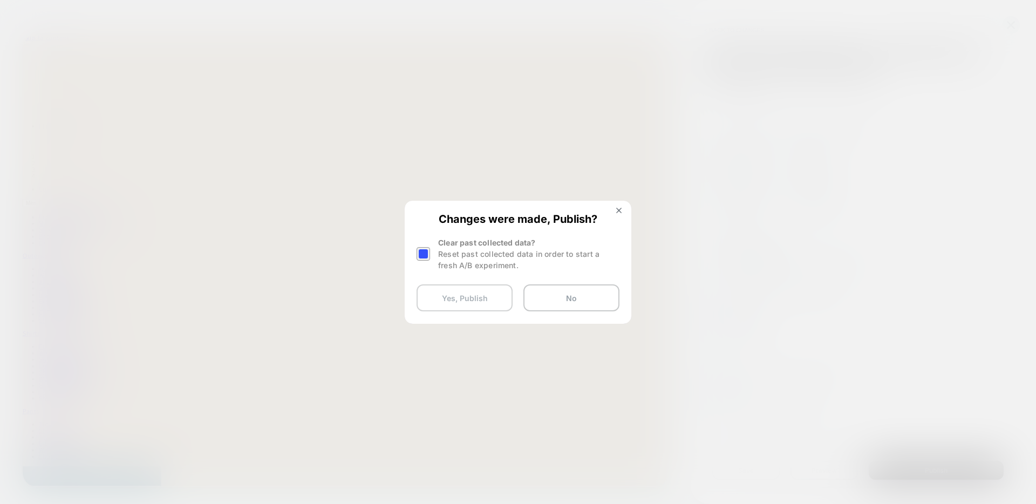
click at [479, 295] on button "Yes, Publish" at bounding box center [465, 297] width 96 height 27
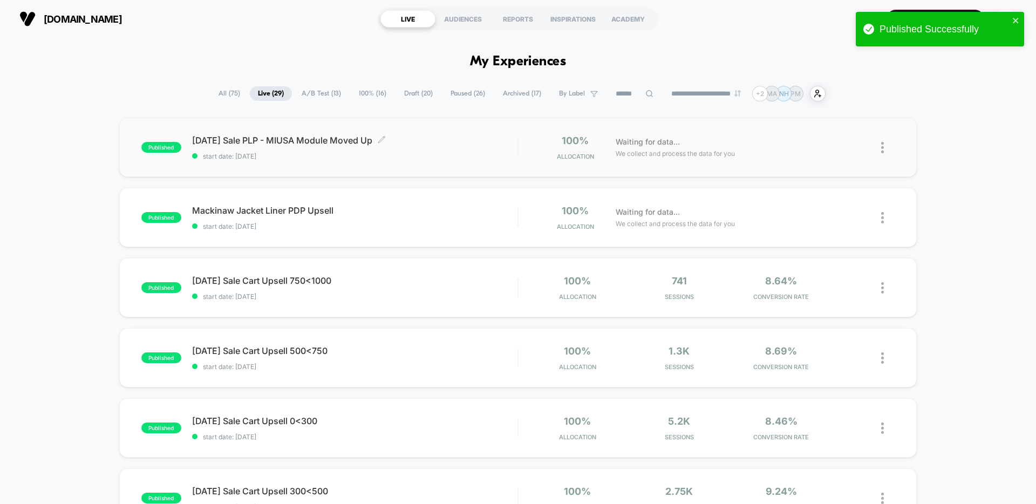
click at [459, 147] on div "Labor Day Sale PLP - MIUSA Module Moved Up Click to edit experience details Cli…" at bounding box center [354, 147] width 325 height 25
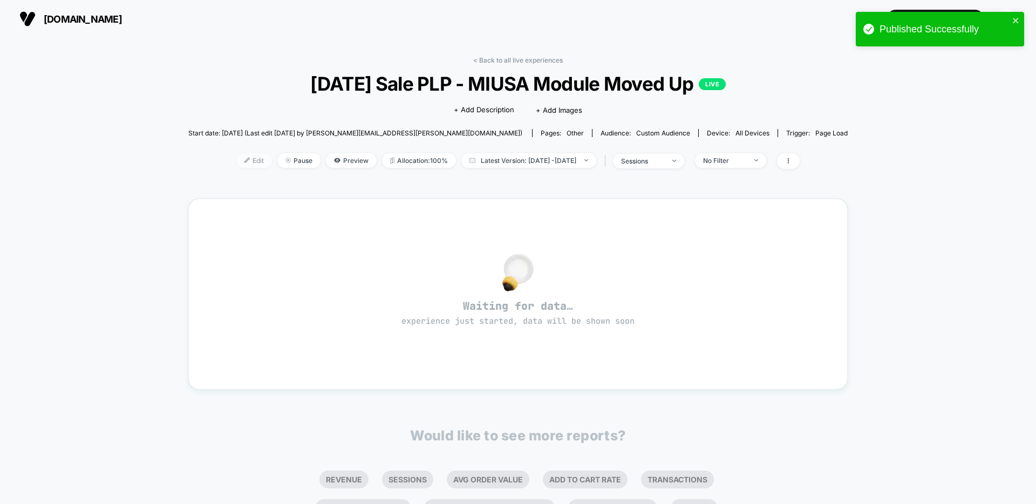
click at [236, 166] on span "Edit" at bounding box center [254, 160] width 36 height 15
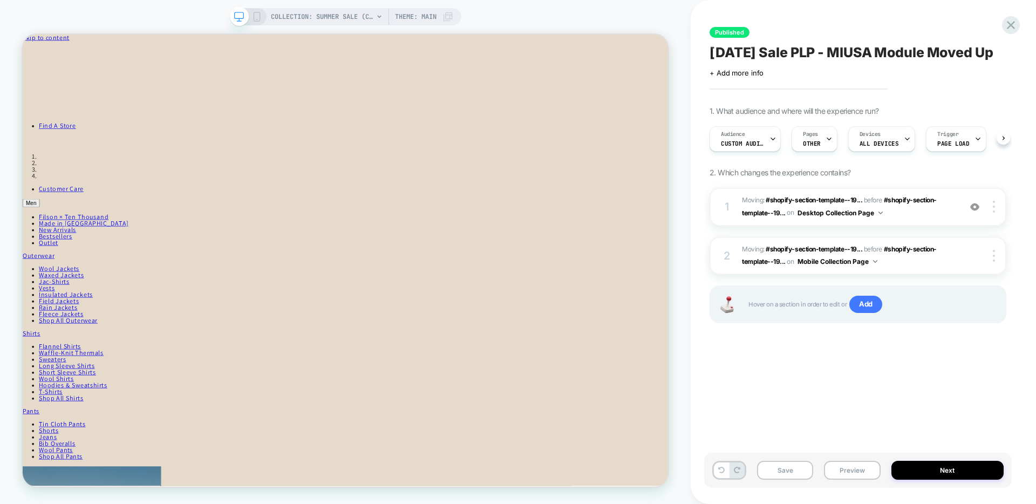
scroll to position [0, 1]
click at [752, 151] on div "Audience Custom Audience" at bounding box center [742, 139] width 65 height 24
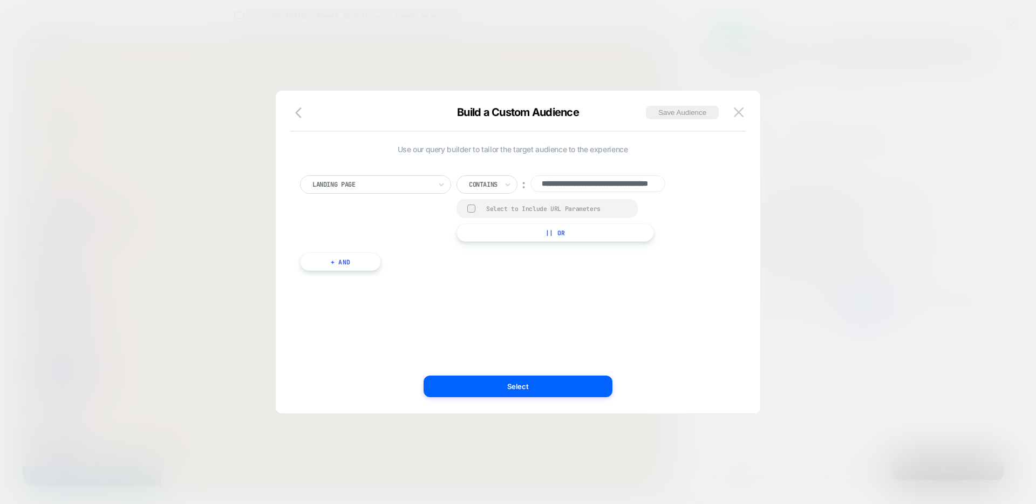
scroll to position [0, 0]
drag, startPoint x: 585, startPoint y: 186, endPoint x: 472, endPoint y: 186, distance: 113.3
click at [472, 186] on div "**********" at bounding box center [570, 184] width 227 height 18
type input "**********"
click at [542, 378] on button "Select" at bounding box center [518, 387] width 189 height 22
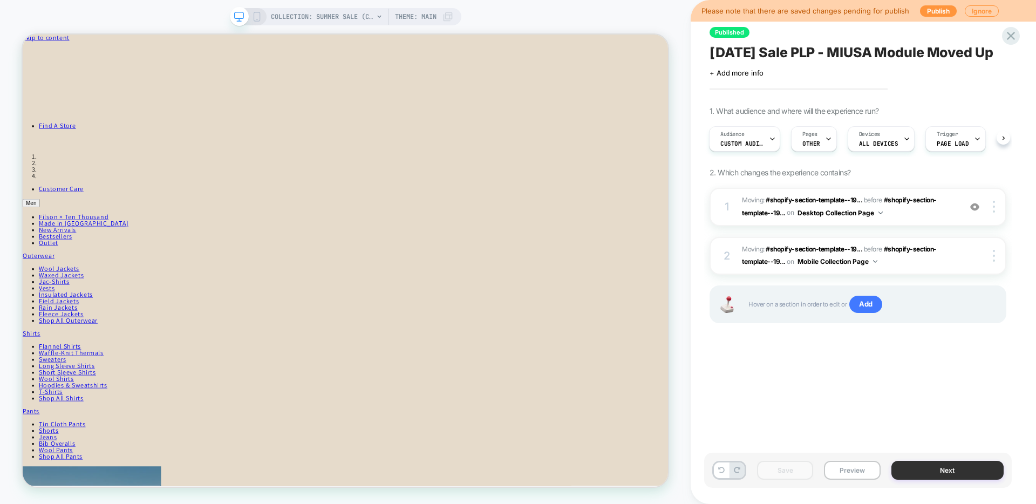
click at [933, 468] on button "Next" at bounding box center [948, 470] width 113 height 19
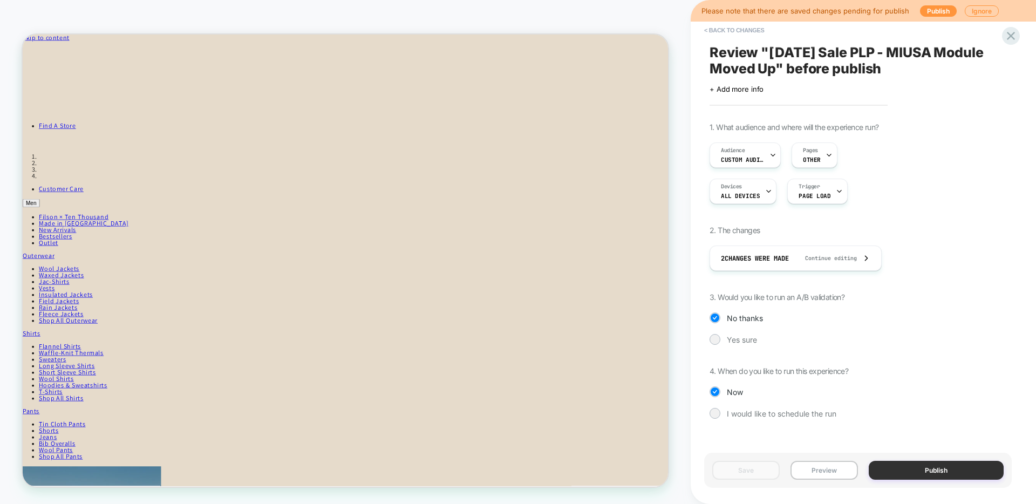
click at [924, 471] on button "Publish" at bounding box center [936, 470] width 135 height 19
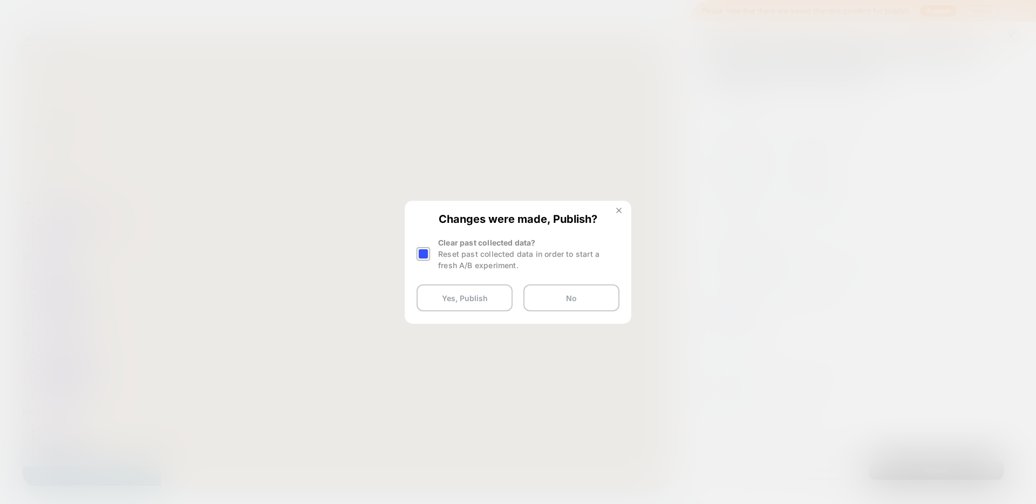
click at [621, 212] on img at bounding box center [618, 210] width 5 height 5
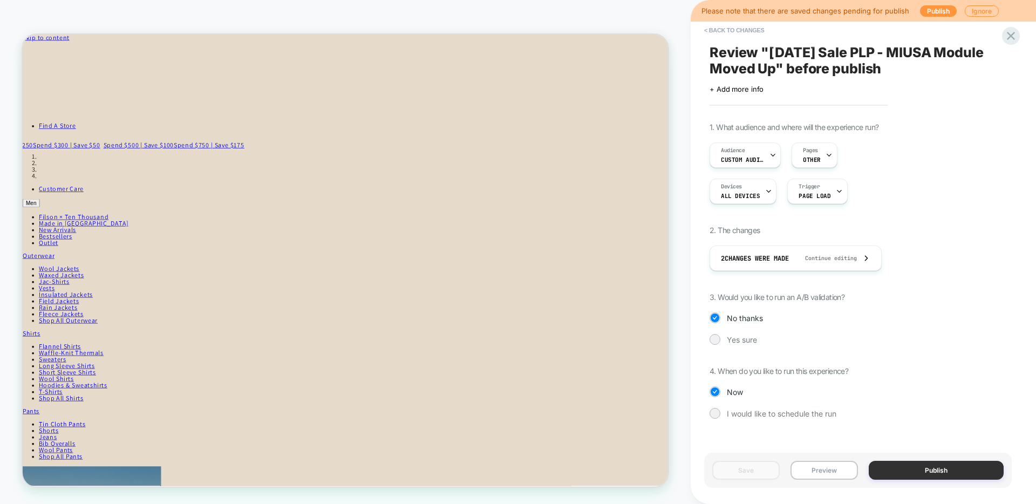
click at [919, 466] on button "Publish" at bounding box center [936, 470] width 135 height 19
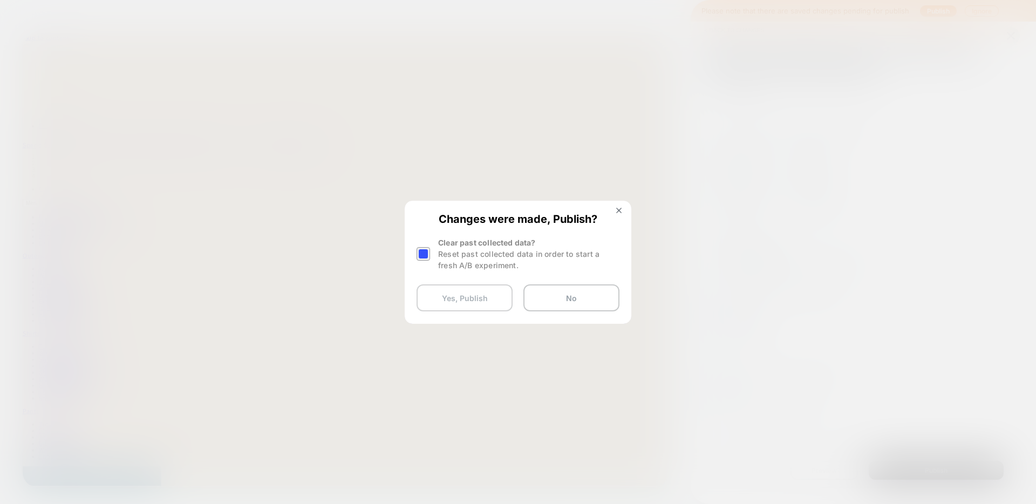
click at [460, 296] on button "Yes, Publish" at bounding box center [465, 297] width 96 height 27
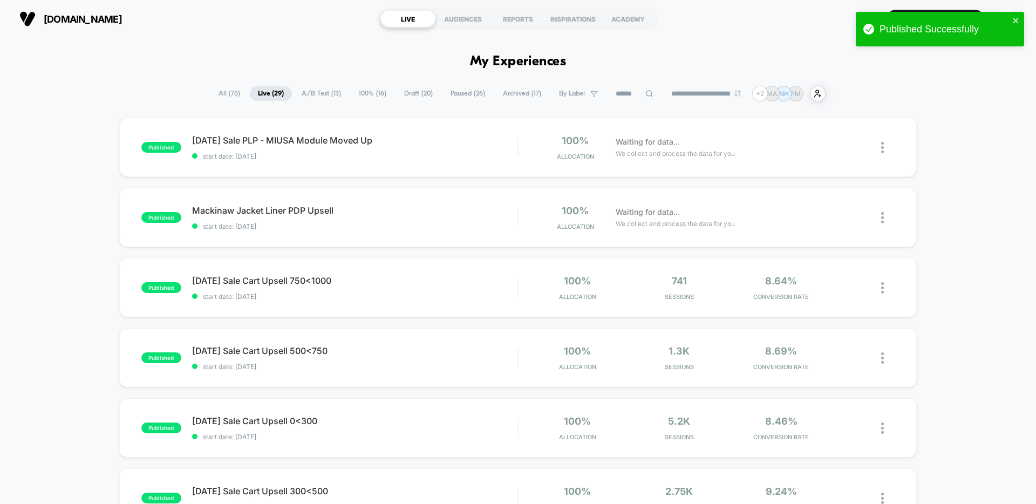
click at [268, 91] on span "Live ( 29 )" at bounding box center [271, 93] width 42 height 15
click at [272, 147] on div "Labor Day Sale PLP - MIUSA Module Moved Up Click to edit experience details Cli…" at bounding box center [354, 147] width 325 height 25
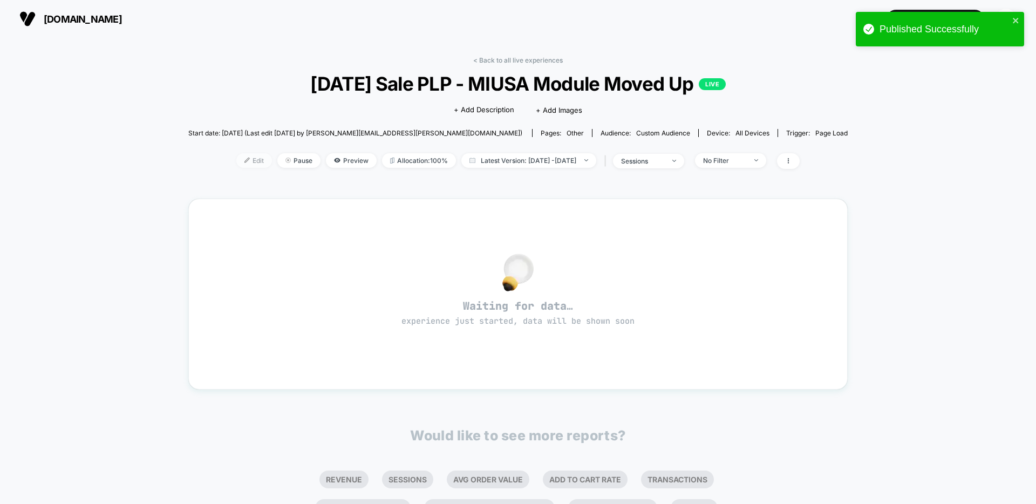
click at [236, 158] on span "Edit" at bounding box center [254, 160] width 36 height 15
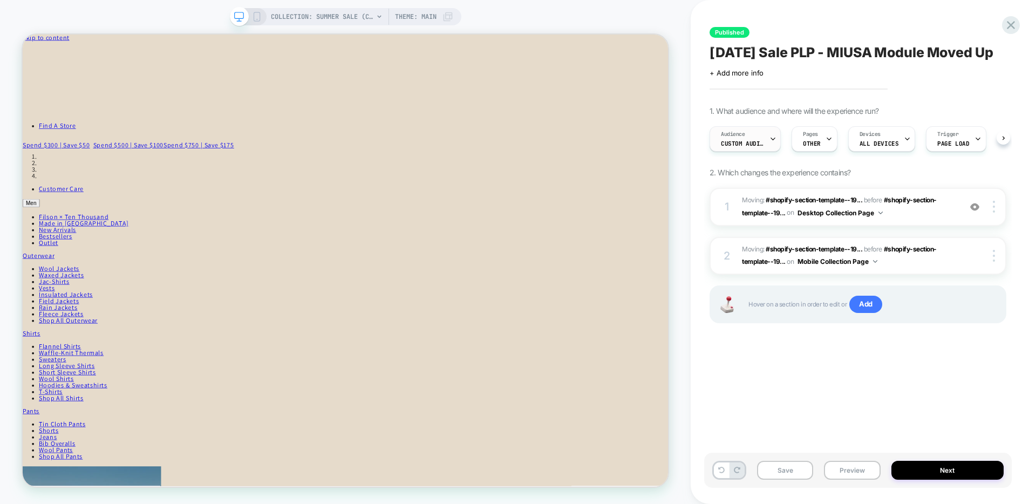
scroll to position [0, 1]
click at [750, 151] on div "Audience Custom Audience" at bounding box center [742, 139] width 65 height 24
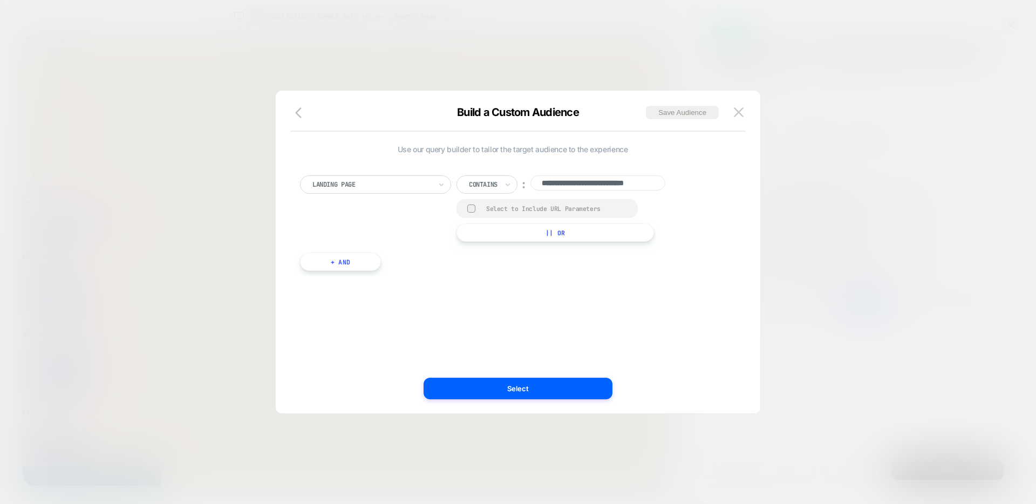
scroll to position [0, 24]
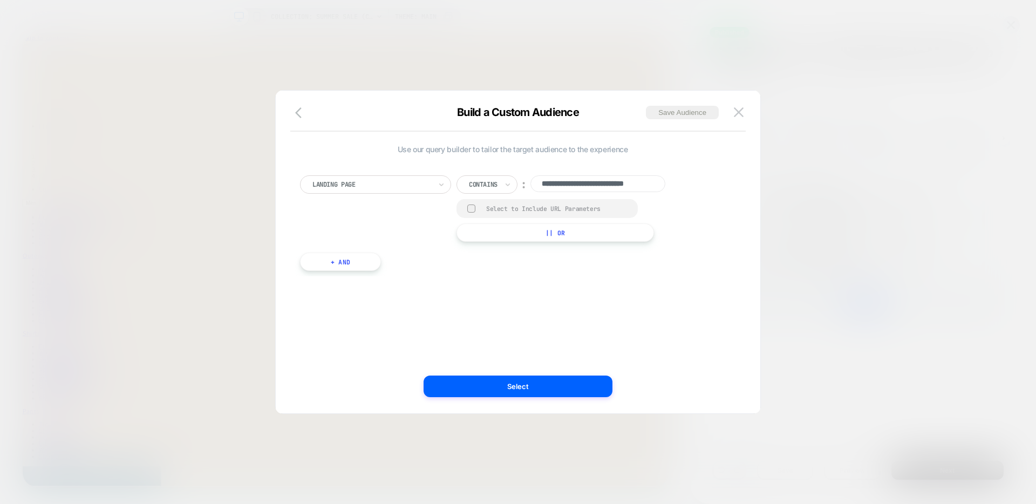
click at [580, 185] on input "**********" at bounding box center [598, 183] width 135 height 17
paste input "**********"
click at [631, 186] on input "**********" at bounding box center [598, 183] width 135 height 17
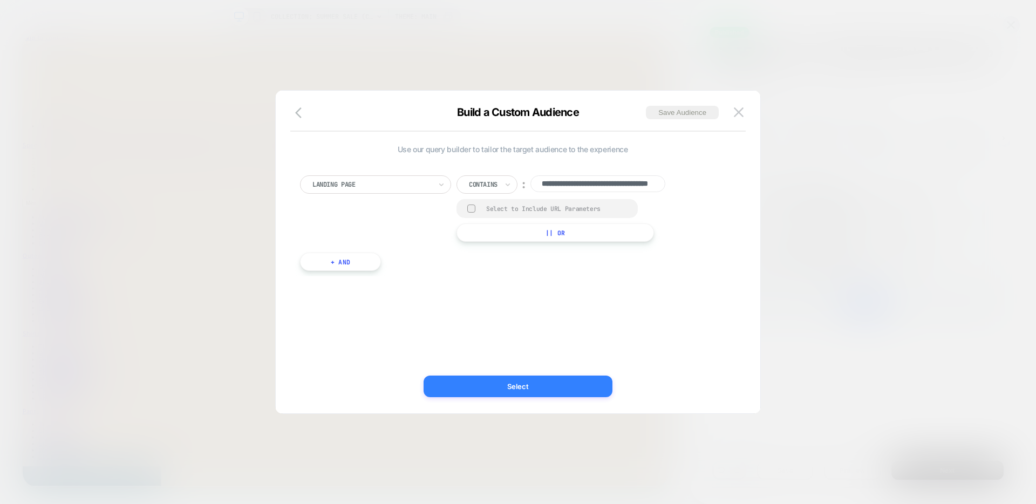
type input "**********"
click at [568, 384] on button "Select" at bounding box center [518, 387] width 189 height 22
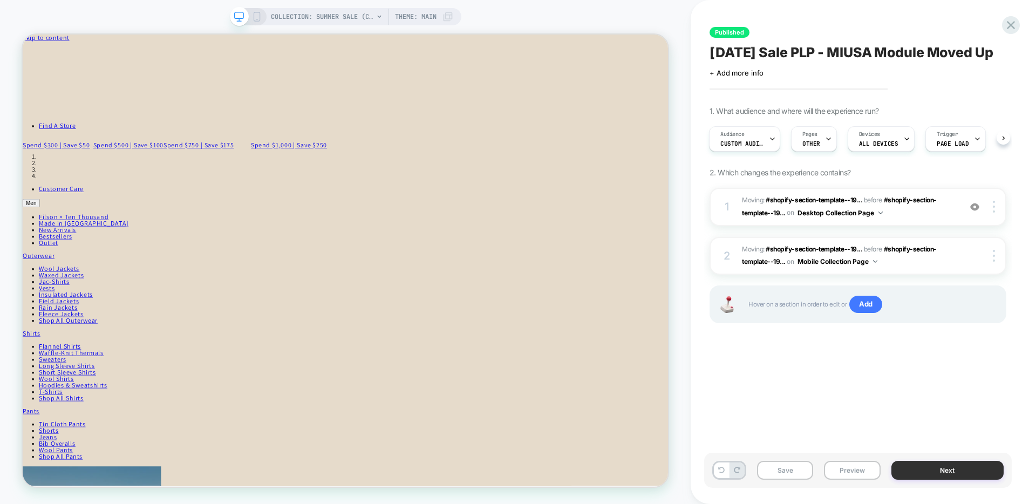
click at [925, 466] on button "Next" at bounding box center [948, 470] width 113 height 19
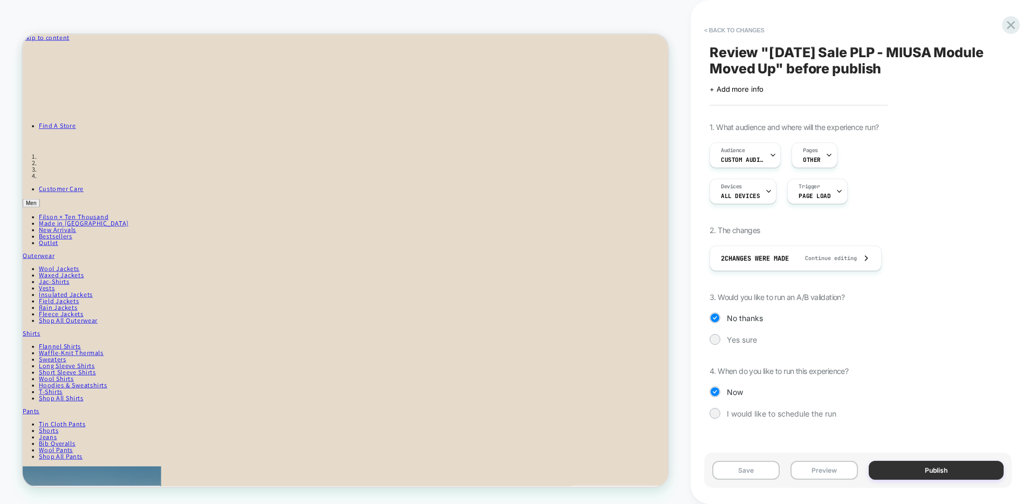
click at [916, 468] on button "Publish" at bounding box center [936, 470] width 135 height 19
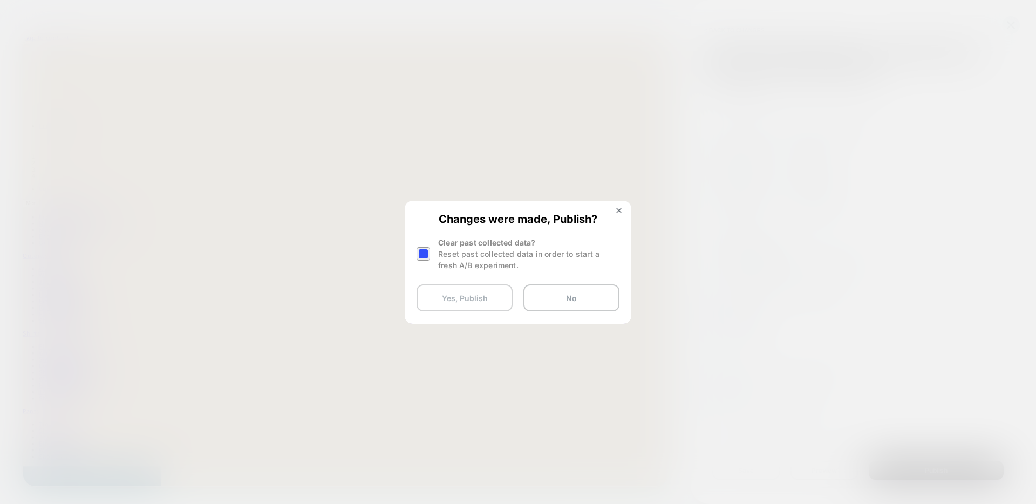
click at [444, 302] on button "Yes, Publish" at bounding box center [465, 297] width 96 height 27
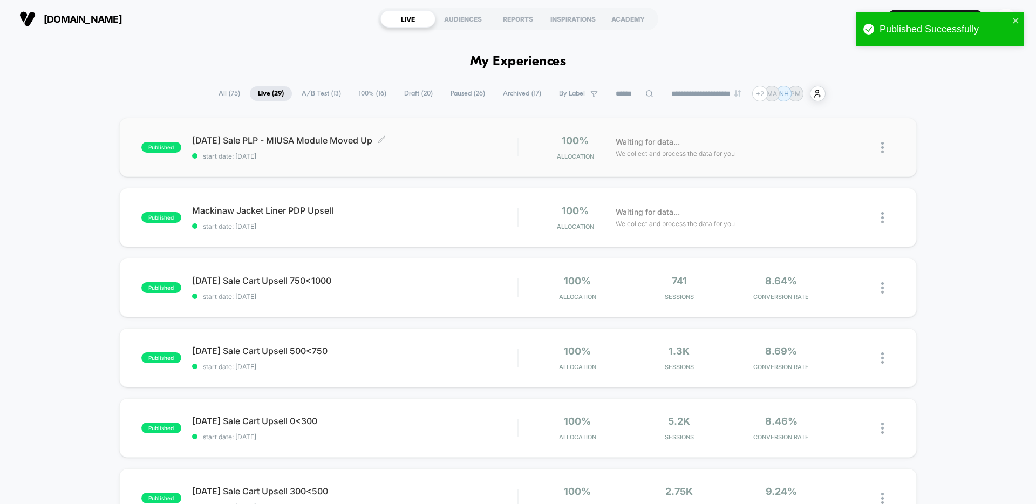
click at [354, 158] on span "start date: 8/28/2025" at bounding box center [354, 156] width 325 height 8
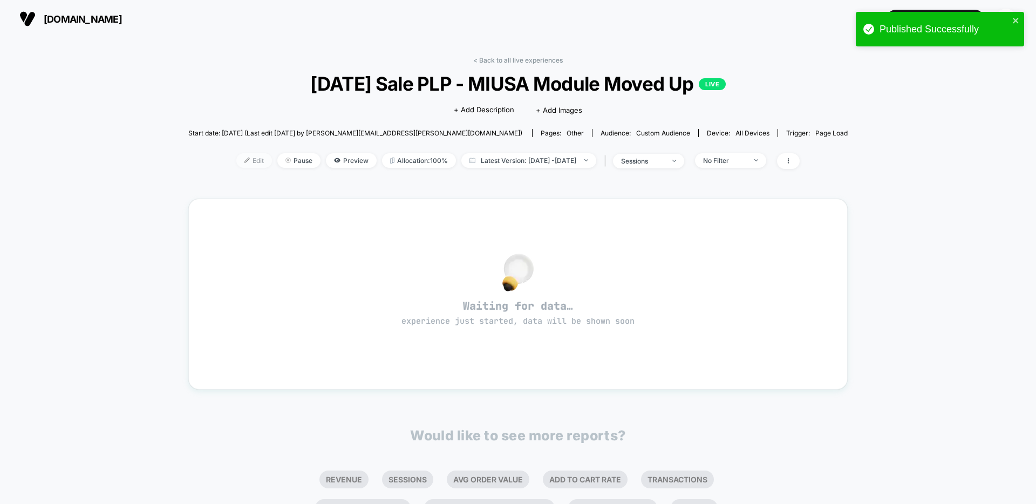
click at [243, 162] on span "Edit" at bounding box center [254, 160] width 36 height 15
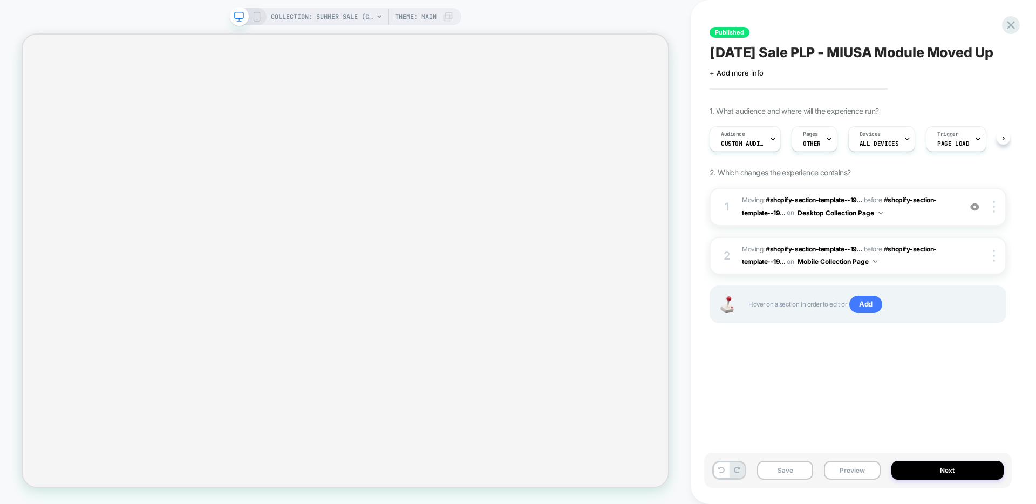
scroll to position [0, 1]
click at [764, 148] on div "Audience Custom Audience" at bounding box center [742, 139] width 65 height 24
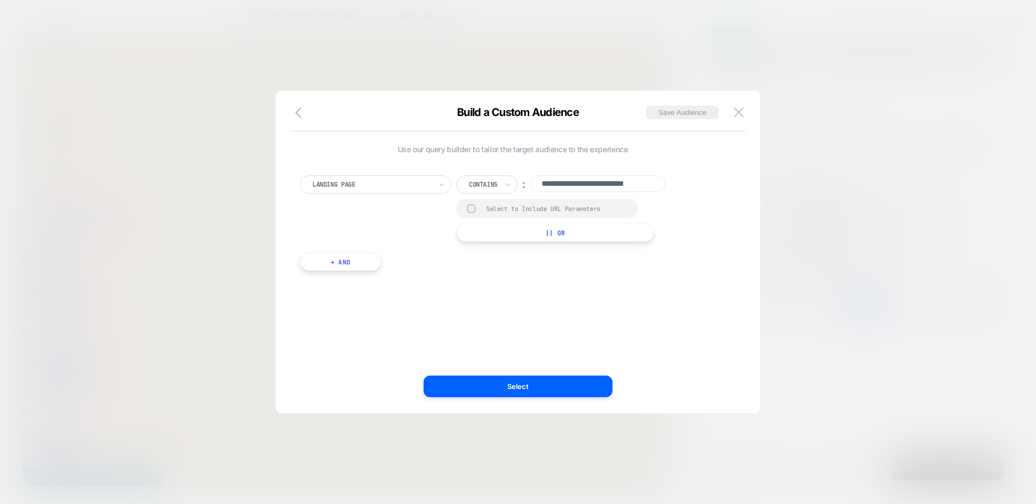
scroll to position [0, 0]
type input "**********"
click at [572, 384] on button "Select" at bounding box center [518, 387] width 189 height 22
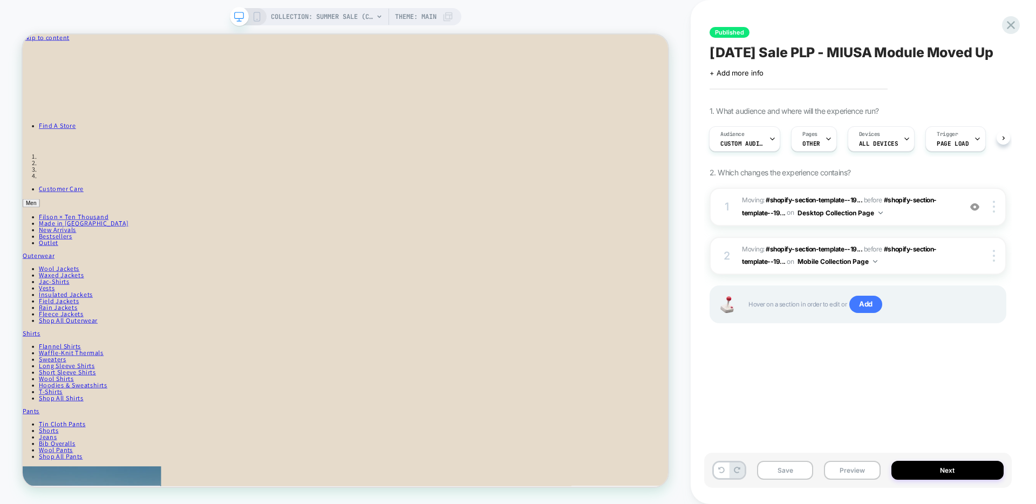
click at [924, 442] on div "Published Labor Day Sale PLP - MIUSA Module Moved Up Click to edit experience d…" at bounding box center [858, 252] width 308 height 483
click at [924, 471] on button "Next" at bounding box center [948, 470] width 113 height 19
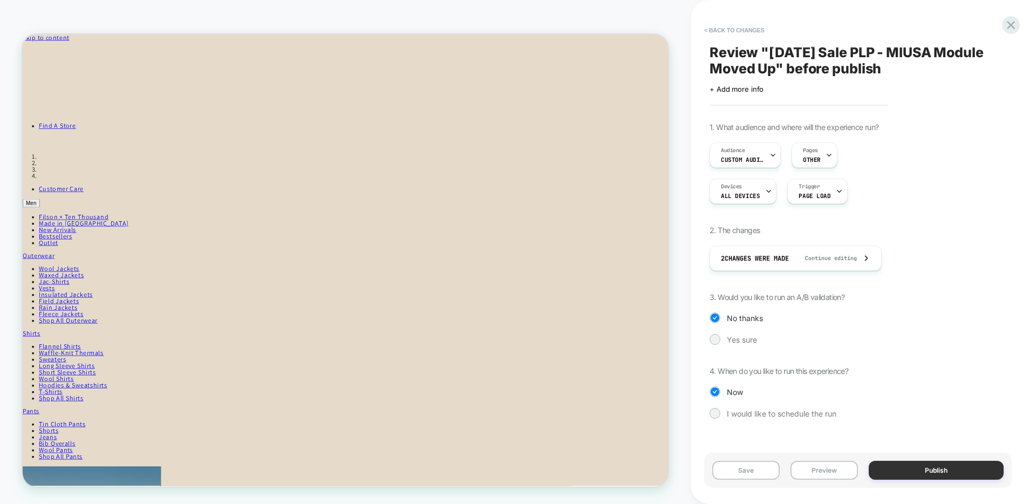
click at [910, 470] on button "Publish" at bounding box center [936, 470] width 135 height 19
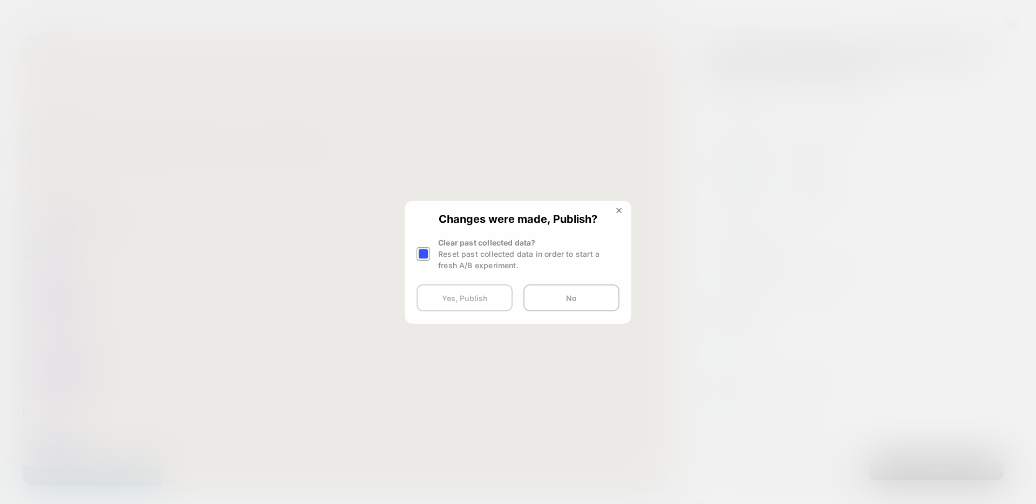
click at [456, 293] on button "Yes, Publish" at bounding box center [465, 297] width 96 height 27
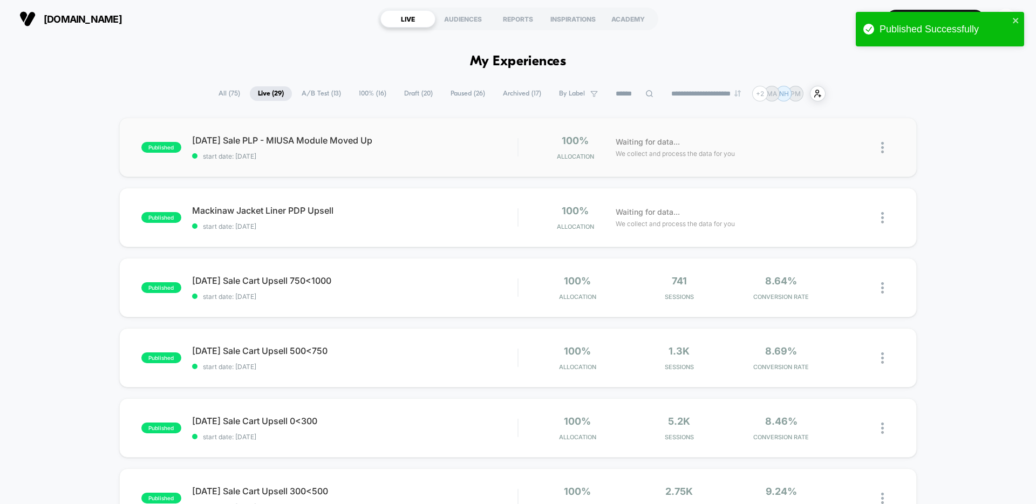
click at [433, 162] on div "published Labor Day Sale PLP - MIUSA Module Moved Up start date: 8/28/2025 100%…" at bounding box center [518, 147] width 798 height 59
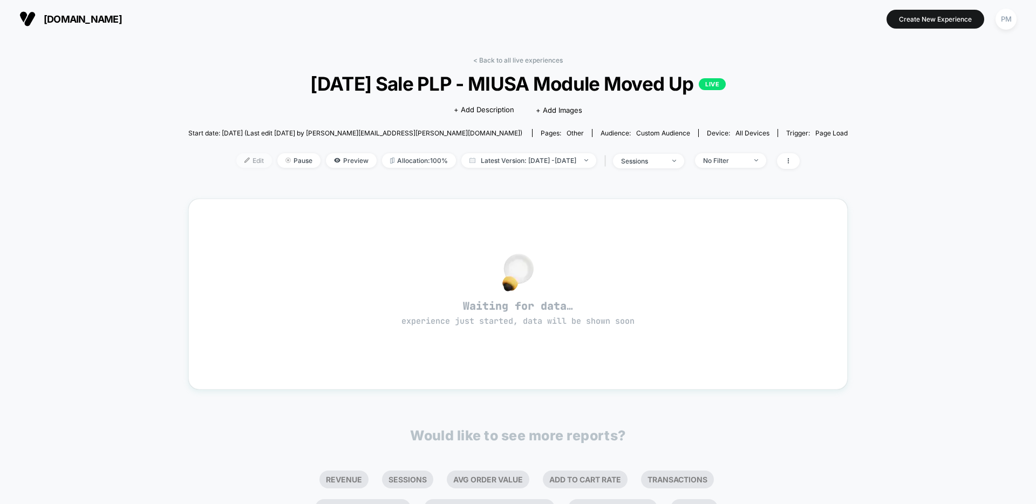
click at [236, 161] on span "Edit" at bounding box center [254, 160] width 36 height 15
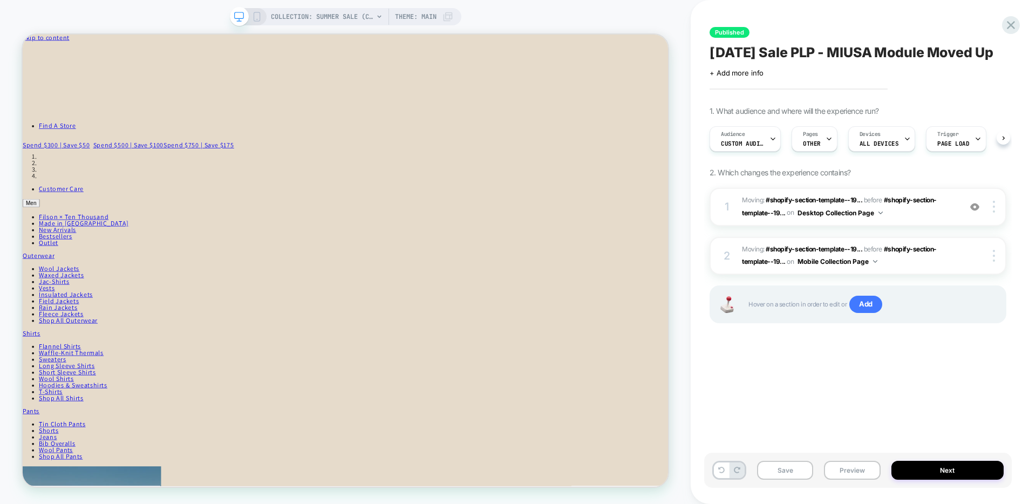
scroll to position [0, 1]
click at [753, 140] on div "Audience Custom Audience Pages OTHER Devices ALL DEVICES Trigger Page Load" at bounding box center [852, 139] width 297 height 36
click at [753, 148] on div "Audience Custom Audience" at bounding box center [742, 139] width 65 height 24
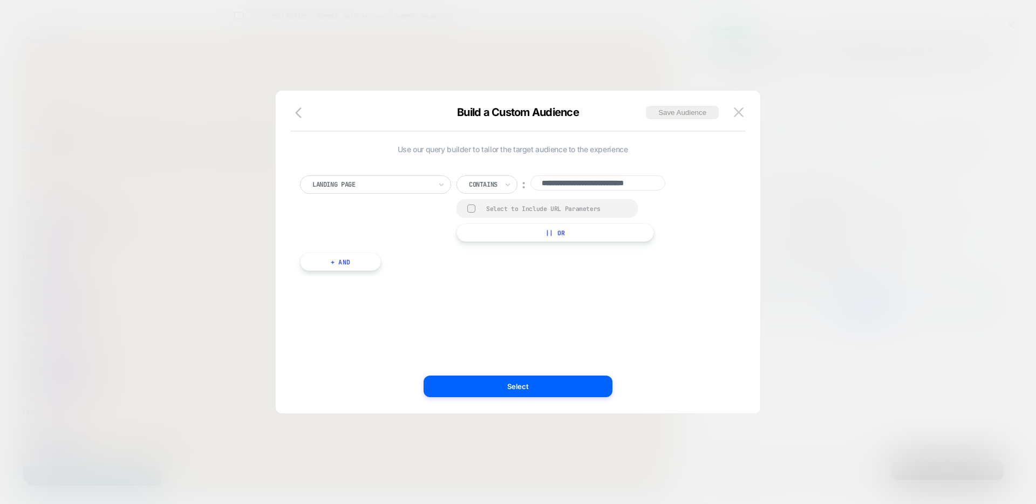
scroll to position [0, 24]
click at [398, 181] on div at bounding box center [372, 185] width 119 height 10
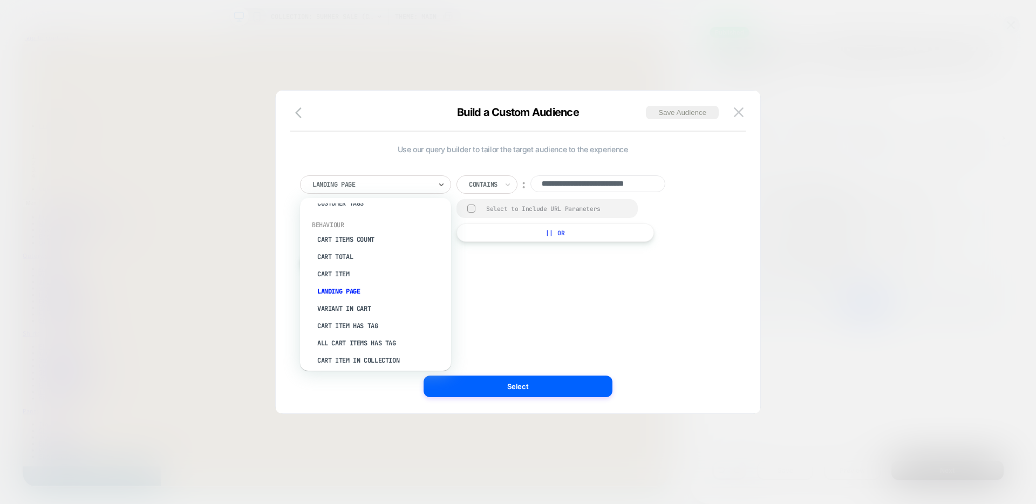
scroll to position [111, 0]
click at [567, 285] on div "**********" at bounding box center [513, 252] width 452 height 280
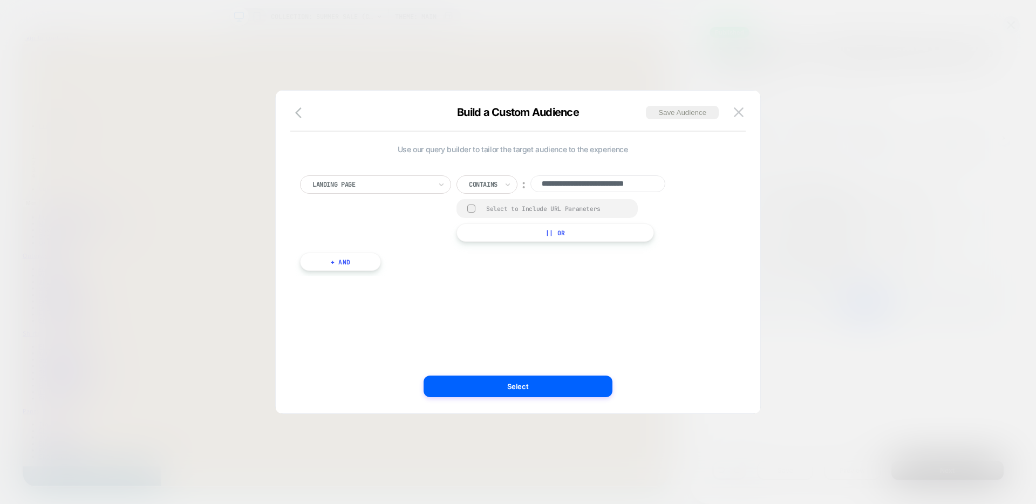
click at [575, 182] on input "**********" at bounding box center [598, 183] width 135 height 17
type input "*******"
click at [552, 390] on button "Select" at bounding box center [518, 387] width 189 height 22
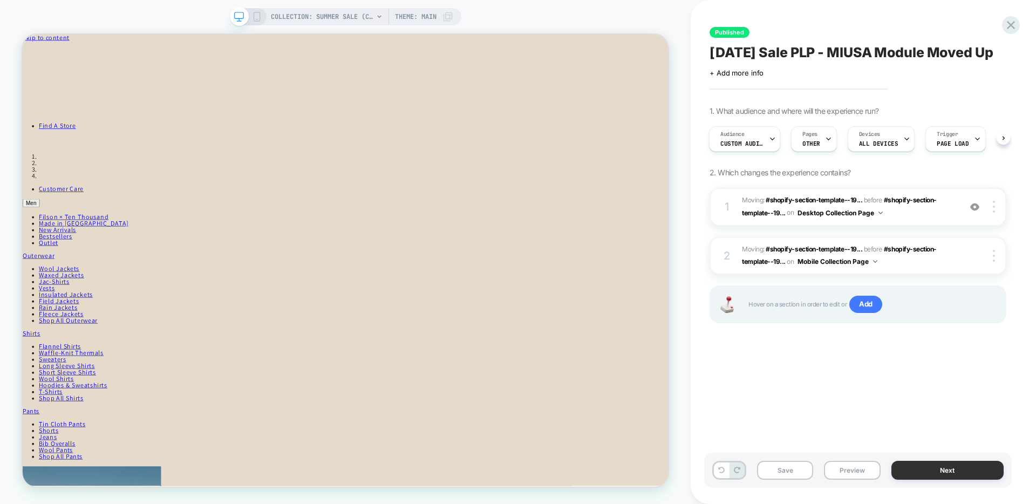
click at [957, 464] on button "Next" at bounding box center [948, 470] width 113 height 19
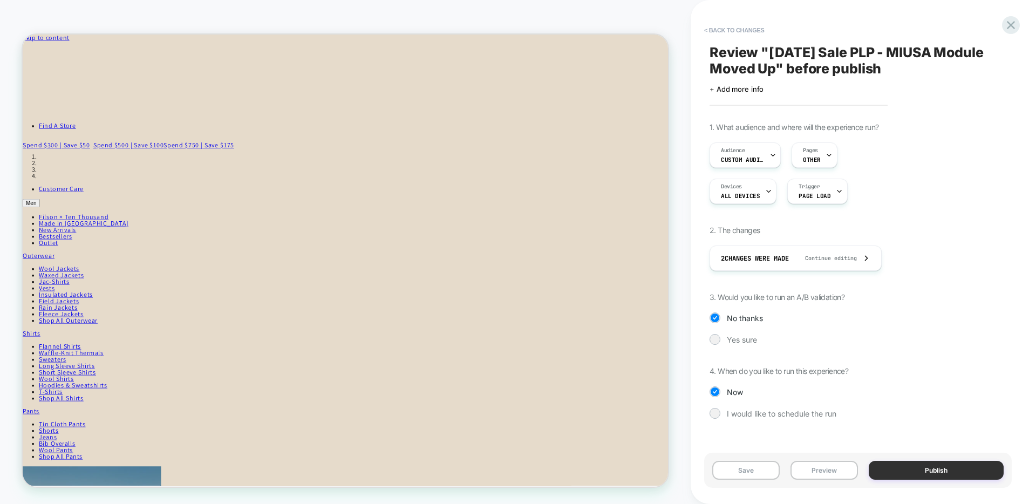
click at [938, 468] on button "Publish" at bounding box center [936, 470] width 135 height 19
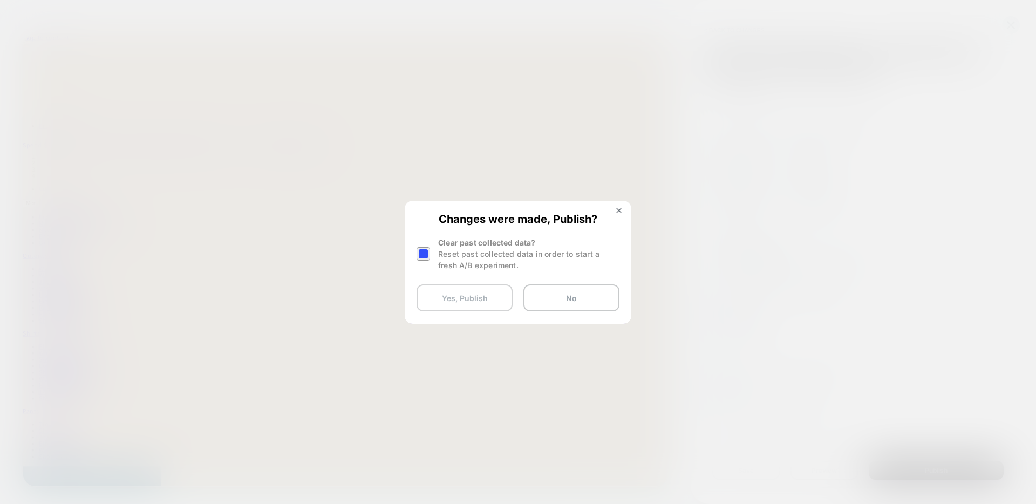
click at [475, 300] on button "Yes, Publish" at bounding box center [465, 297] width 96 height 27
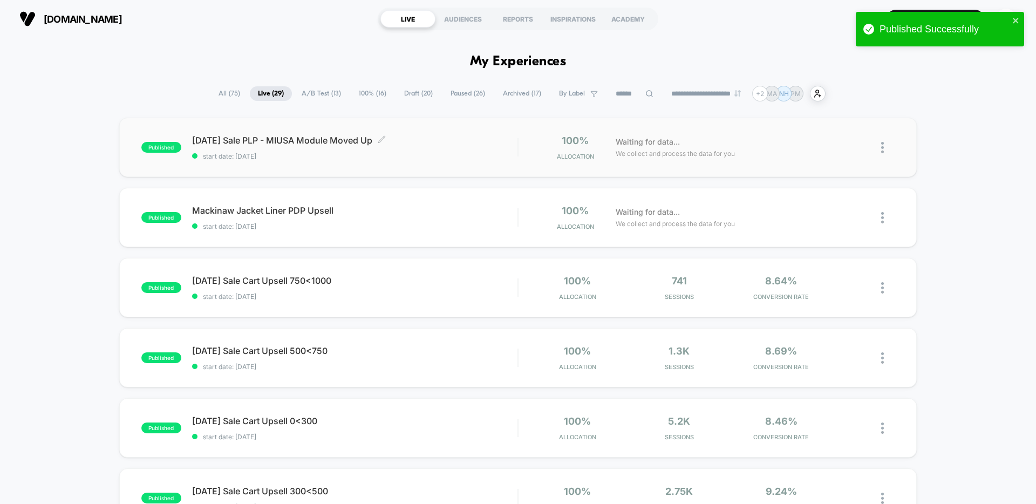
click at [429, 155] on span "start date: 8/28/2025" at bounding box center [354, 156] width 325 height 8
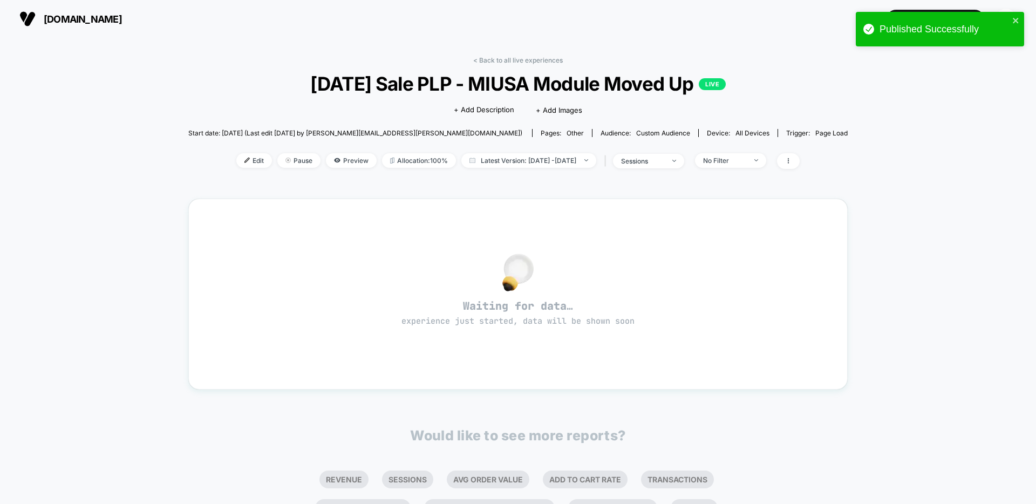
click at [189, 150] on div at bounding box center [188, 147] width 1 height 11
click at [236, 156] on span "Edit" at bounding box center [254, 160] width 36 height 15
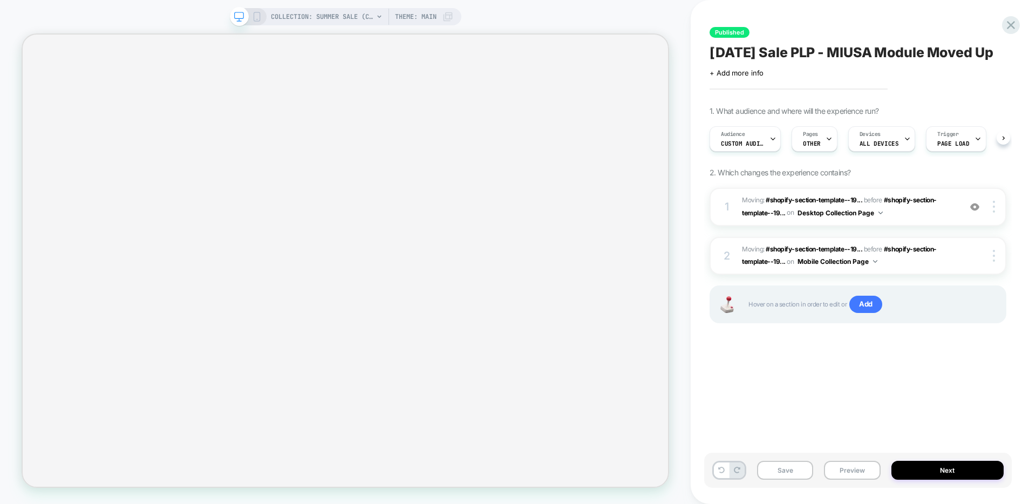
scroll to position [0, 1]
click at [256, 16] on icon at bounding box center [257, 17] width 10 height 10
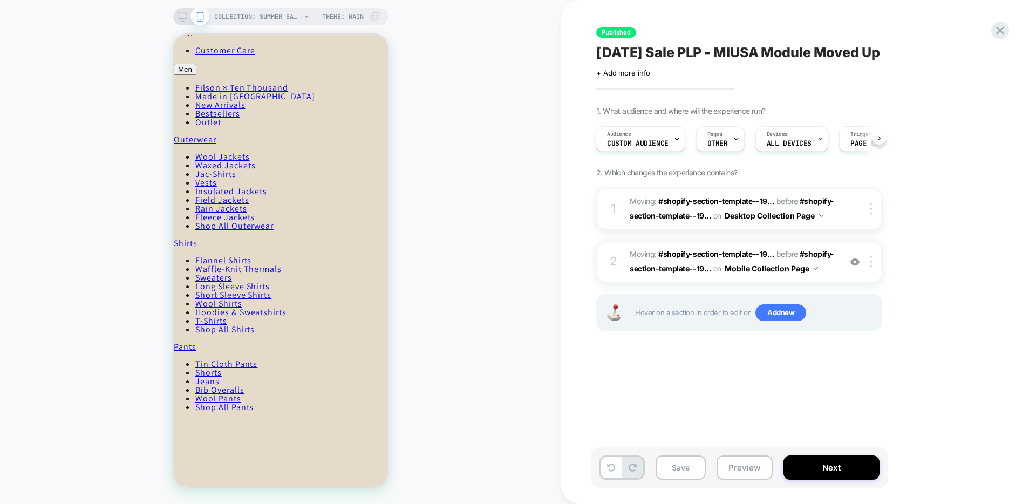
scroll to position [0, 1]
click at [182, 18] on icon at bounding box center [183, 17] width 10 height 10
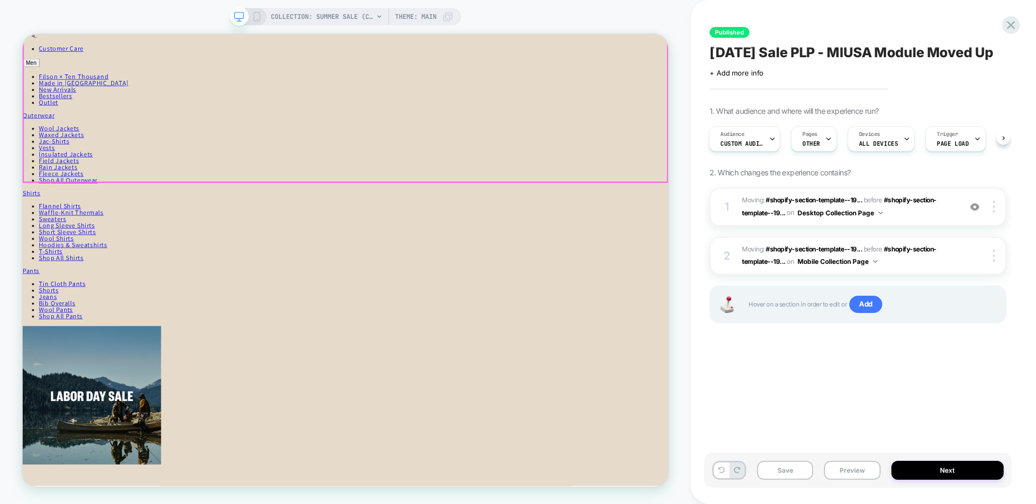
scroll to position [187, 0]
click at [736, 147] on span "Custom Audience" at bounding box center [742, 144] width 43 height 8
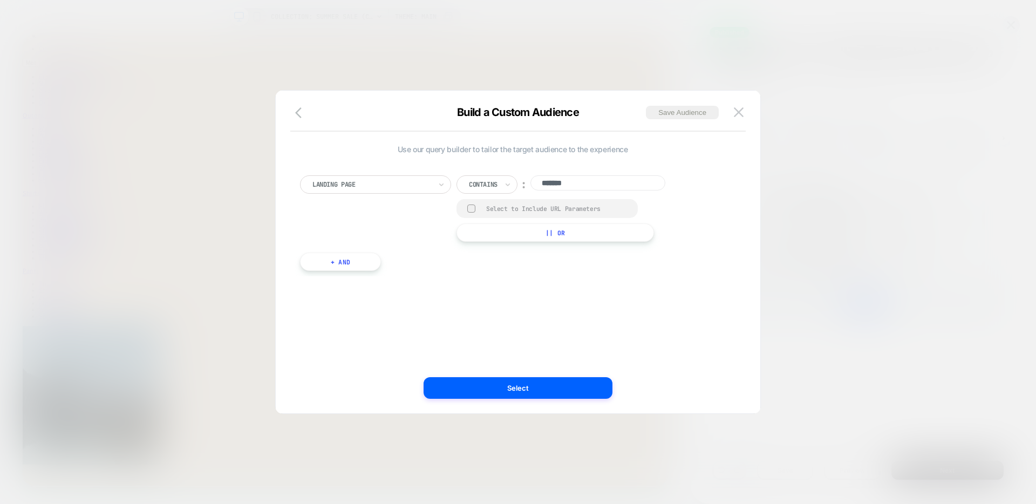
click at [397, 187] on div at bounding box center [372, 185] width 119 height 10
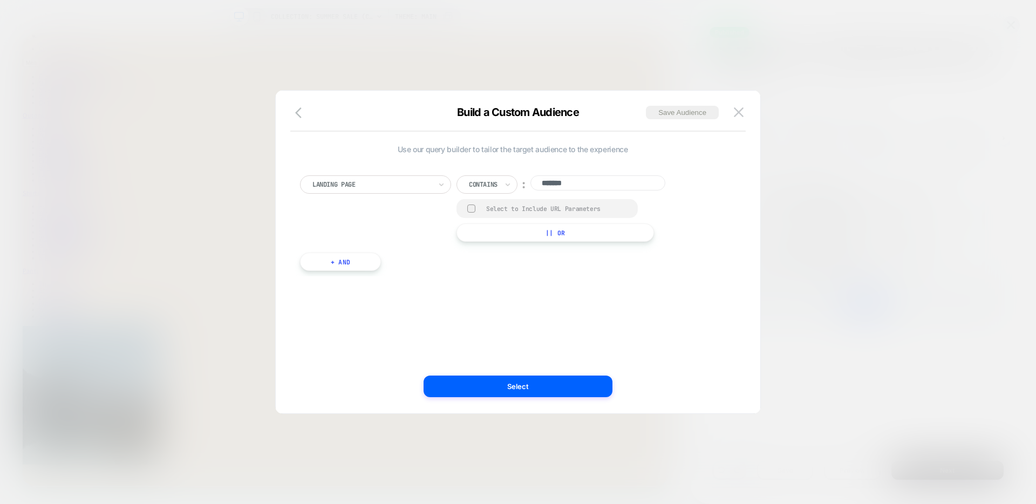
click at [356, 180] on div at bounding box center [372, 185] width 119 height 10
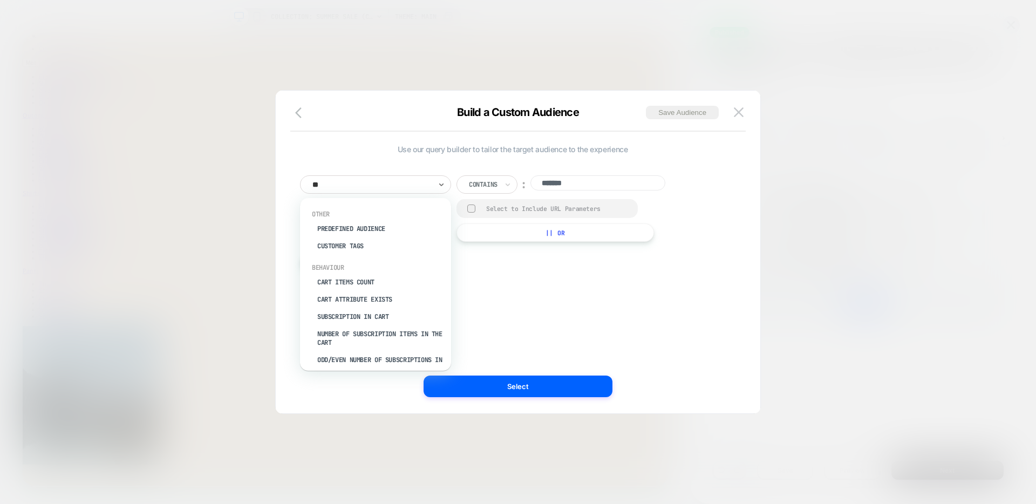
type input "***"
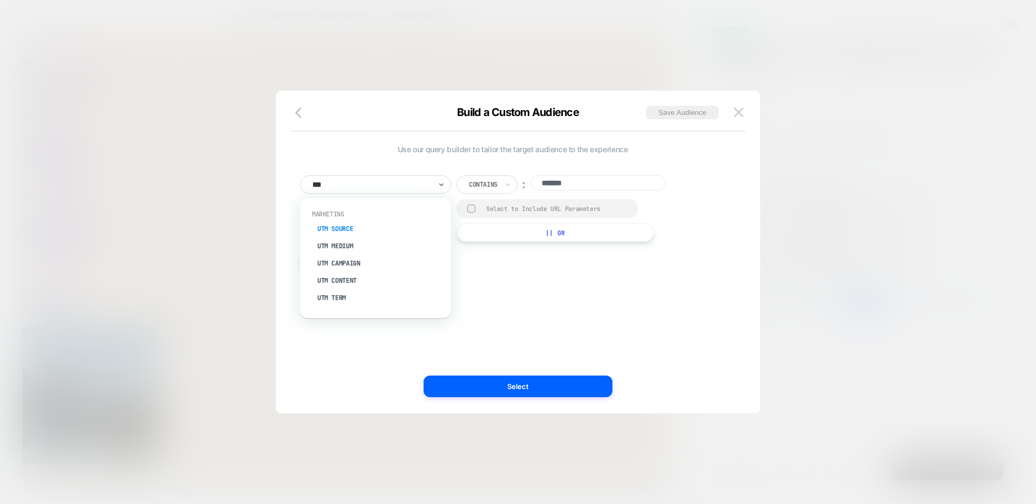
click at [345, 226] on div "UTM Source" at bounding box center [381, 228] width 140 height 17
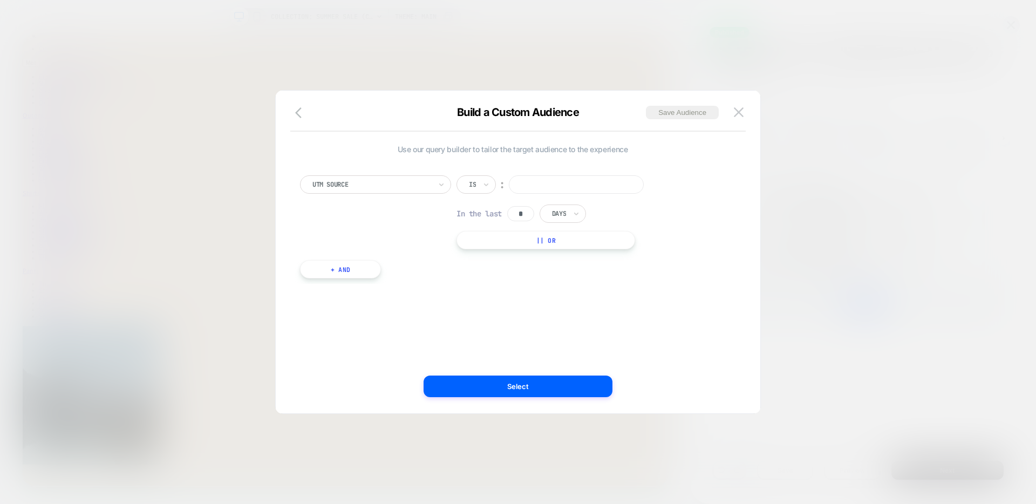
click at [542, 188] on input at bounding box center [576, 184] width 135 height 18
type input "*******"
click at [524, 215] on input "*" at bounding box center [520, 213] width 27 height 15
type input "*"
click at [579, 212] on icon at bounding box center [577, 213] width 8 height 11
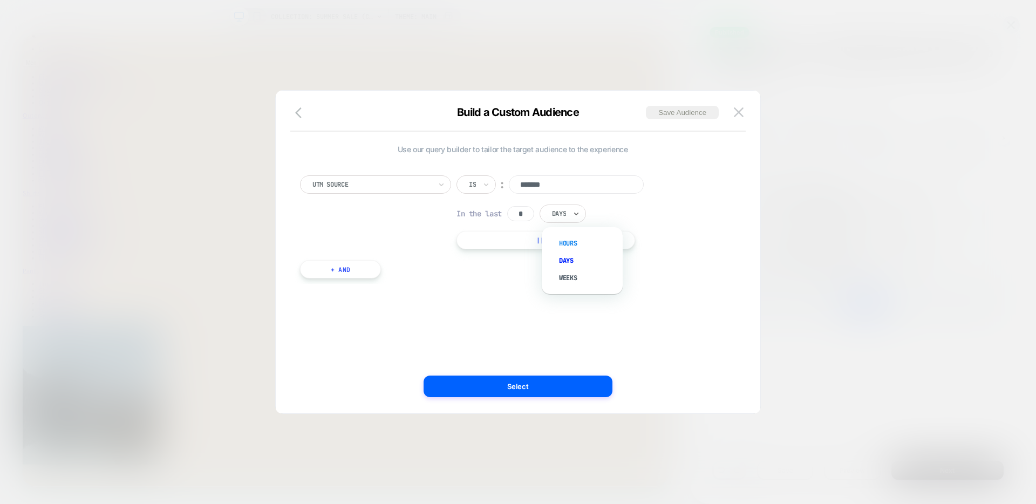
click at [566, 240] on div "Hours" at bounding box center [588, 243] width 70 height 17
click at [523, 389] on button "Select" at bounding box center [518, 387] width 189 height 22
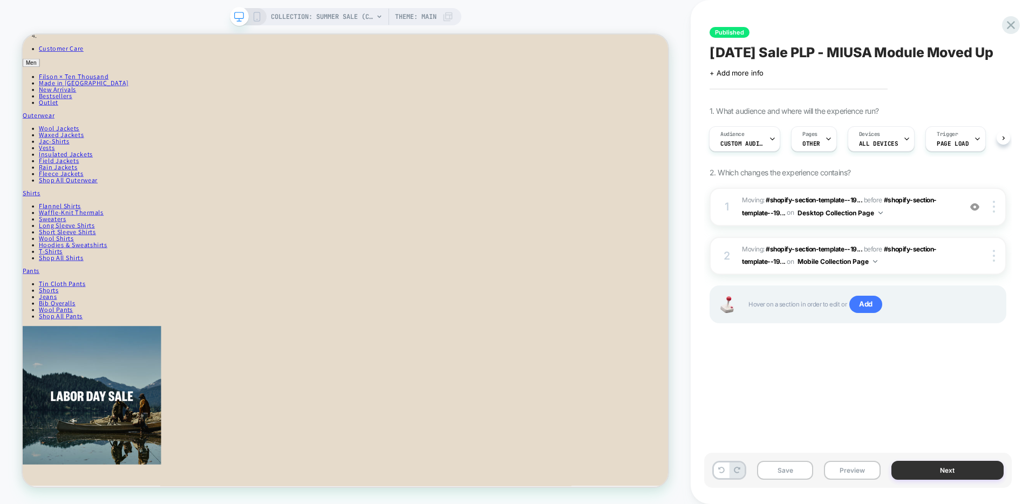
click at [905, 464] on button "Next" at bounding box center [948, 470] width 113 height 19
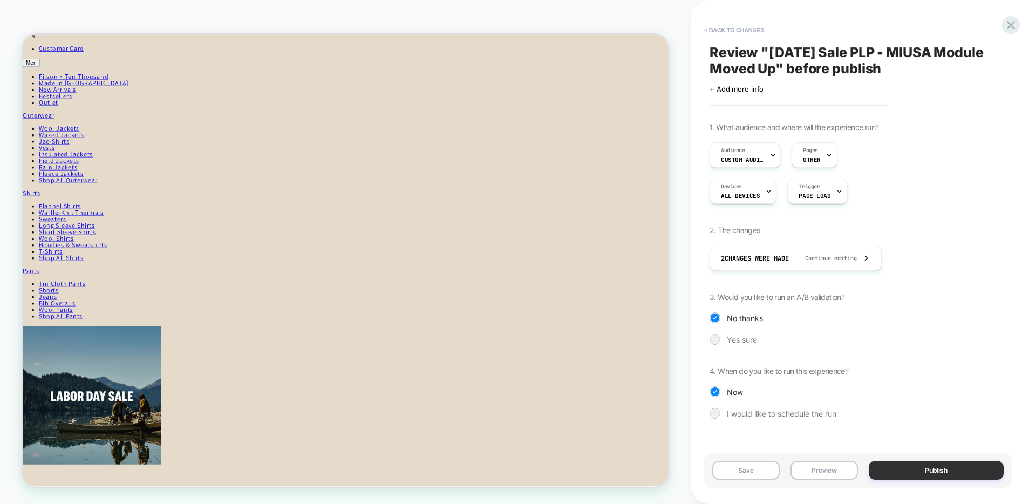
click at [893, 469] on button "Publish" at bounding box center [936, 470] width 135 height 19
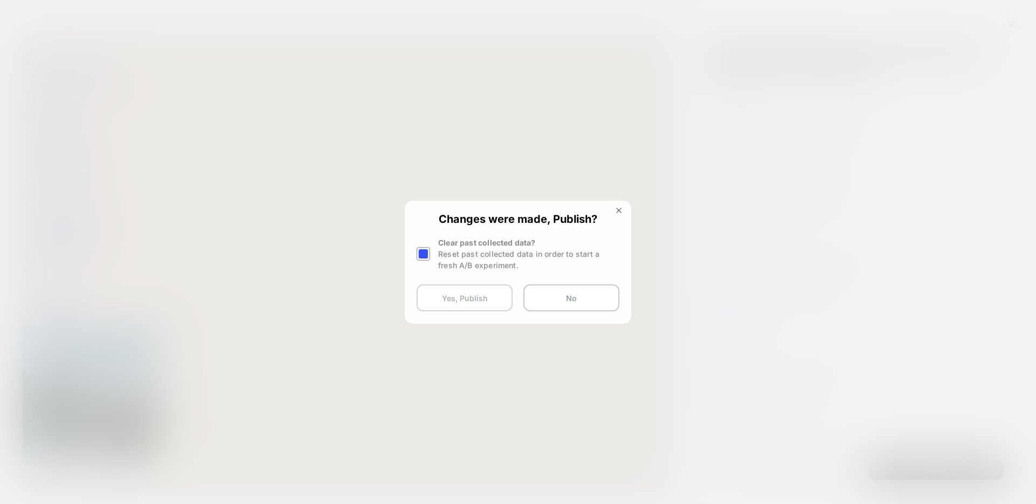
click at [462, 298] on button "Yes, Publish" at bounding box center [465, 297] width 96 height 27
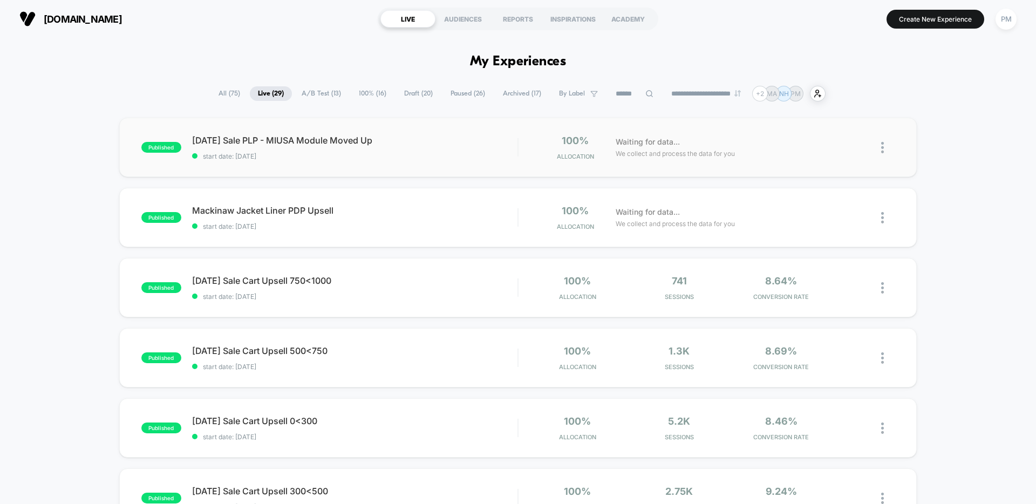
click at [881, 150] on img at bounding box center [882, 147] width 3 height 11
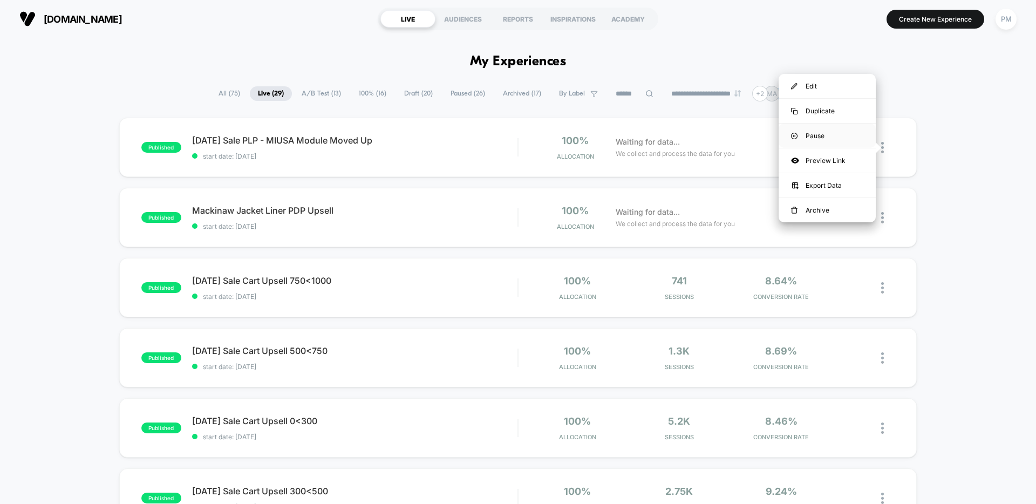
click at [823, 134] on div "Pause" at bounding box center [827, 136] width 97 height 24
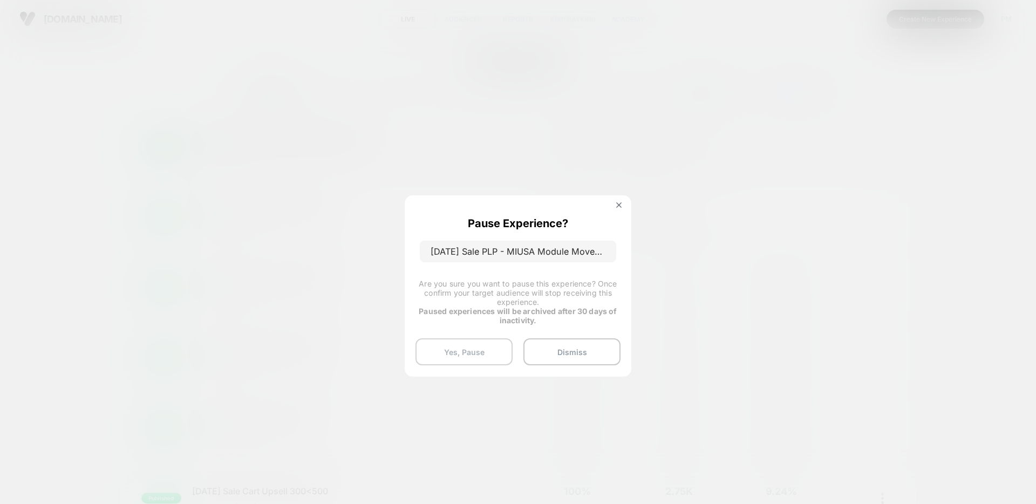
click at [452, 344] on button "Yes, Pause" at bounding box center [464, 351] width 97 height 27
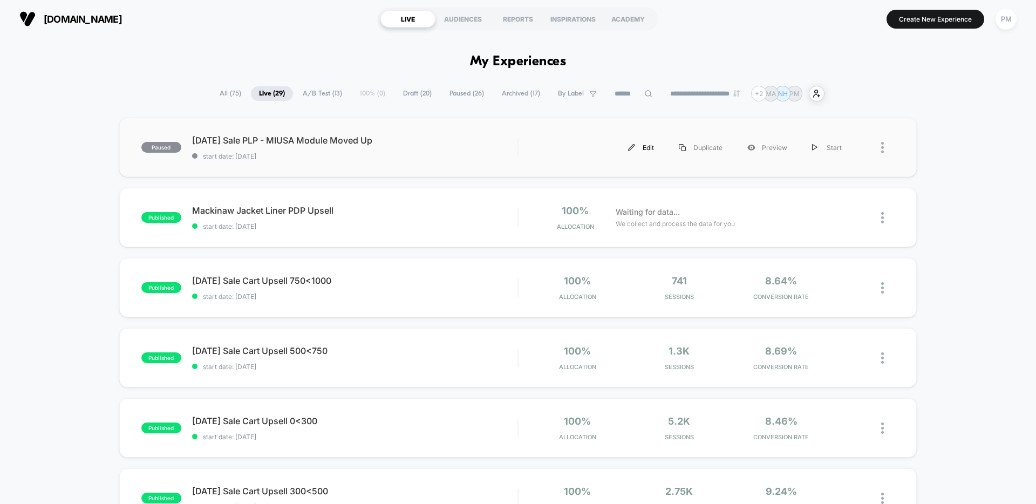
click at [635, 144] on div "Edit" at bounding box center [641, 147] width 51 height 24
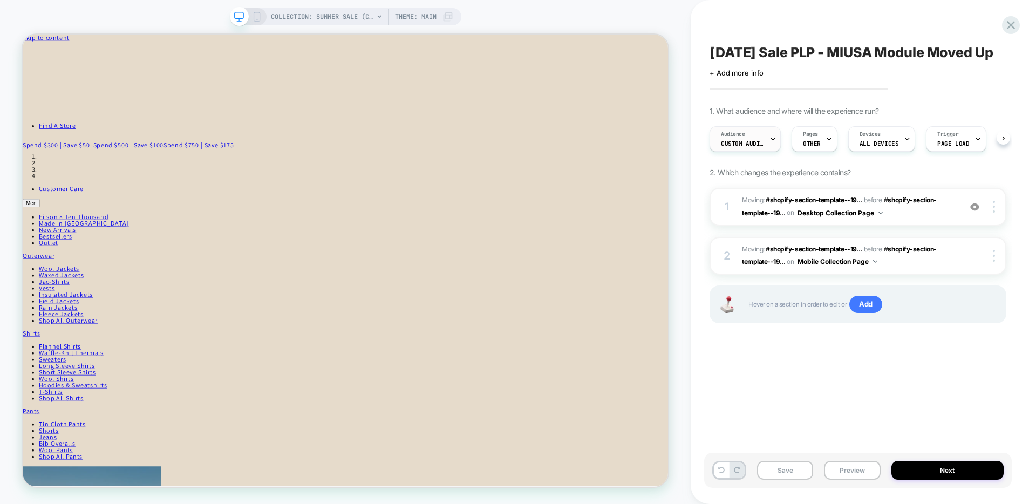
scroll to position [0, 1]
click at [747, 151] on div "Audience Custom Audience" at bounding box center [742, 139] width 65 height 24
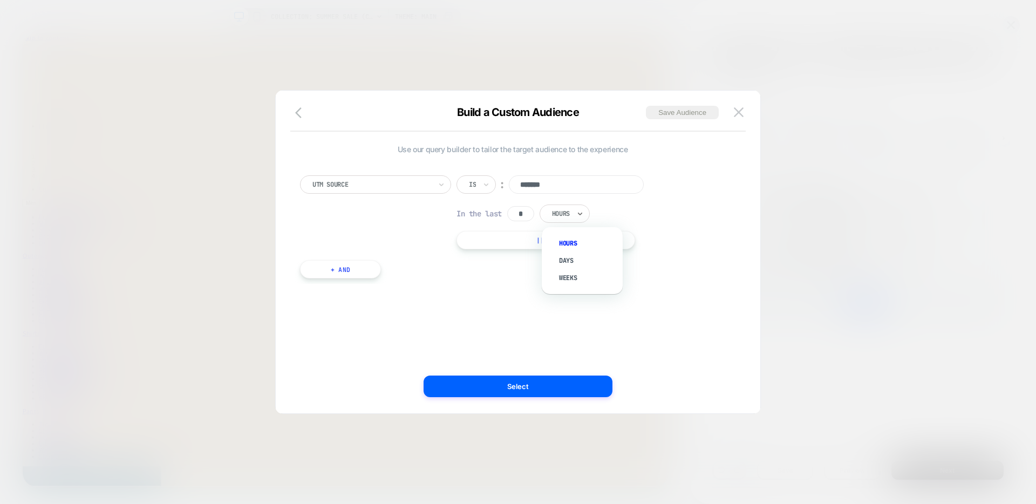
click at [566, 215] on div at bounding box center [561, 214] width 18 height 10
click at [564, 263] on div "Days" at bounding box center [588, 260] width 70 height 17
click at [519, 383] on button "Select" at bounding box center [518, 387] width 189 height 22
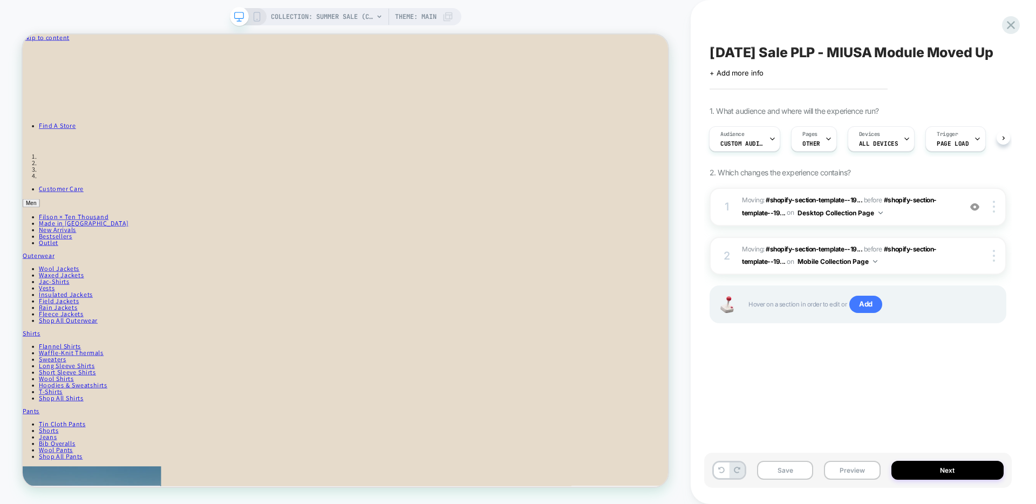
click at [794, 481] on div "Save Preview Next" at bounding box center [858, 470] width 308 height 35
click at [794, 467] on button "Save" at bounding box center [785, 470] width 56 height 19
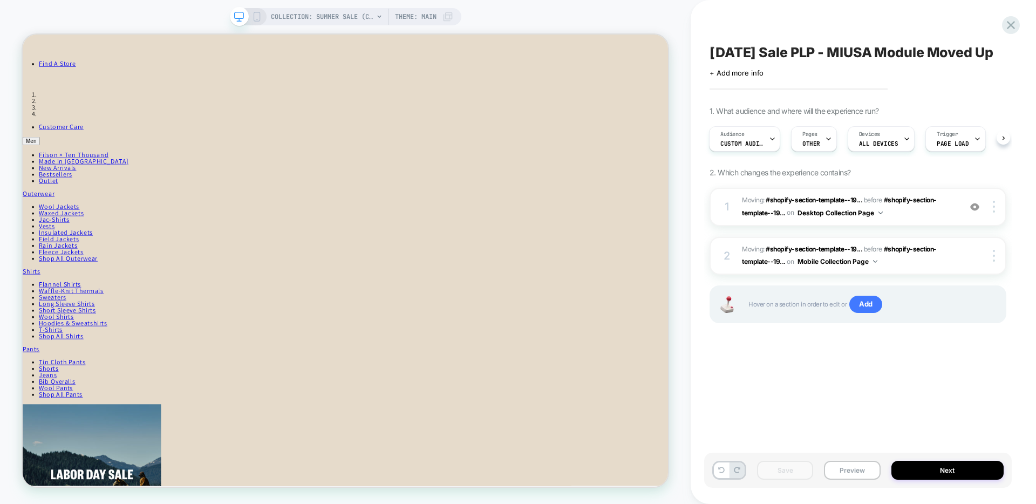
scroll to position [0, 0]
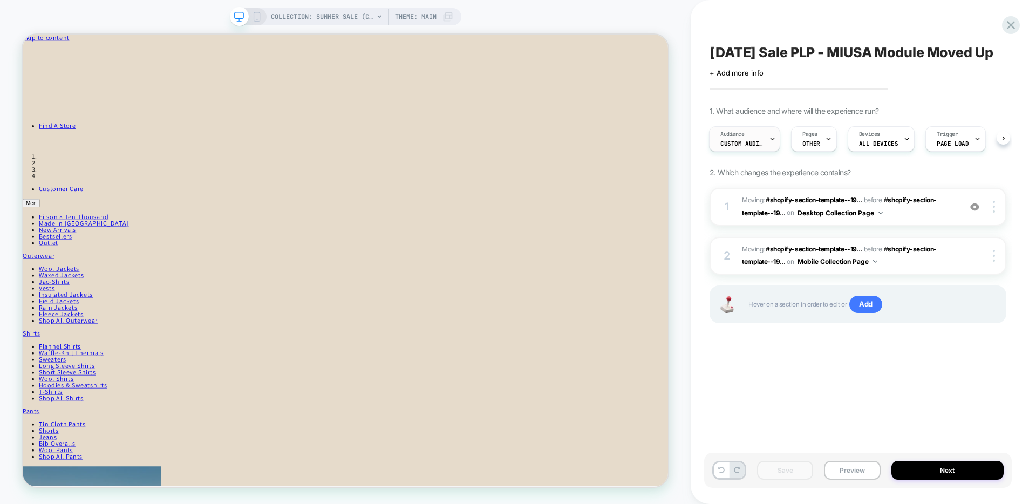
click at [743, 147] on span "Custom Audience" at bounding box center [742, 144] width 43 height 8
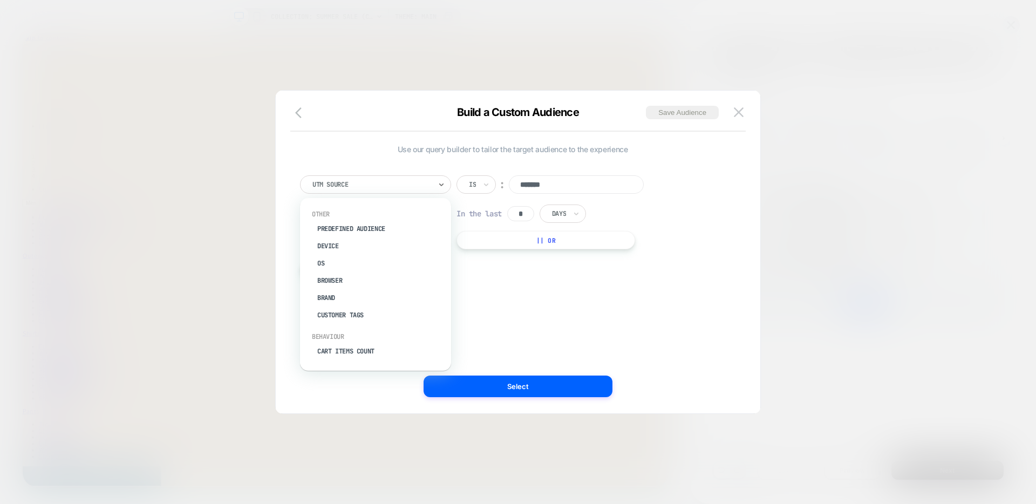
click at [371, 185] on div at bounding box center [372, 185] width 119 height 10
click at [566, 310] on div "Use our query builder to tailor the target audience to the experience UTM Sourc…" at bounding box center [513, 252] width 452 height 280
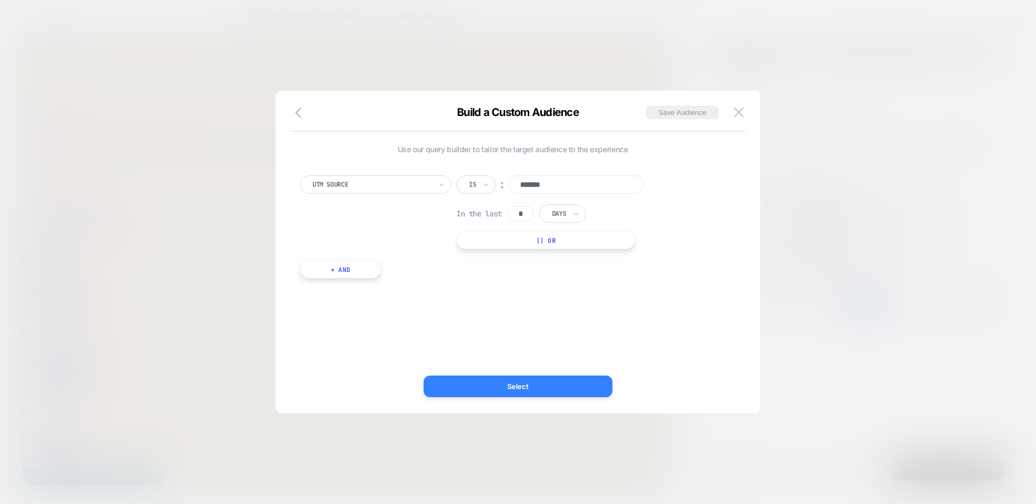
click at [478, 386] on button "Select" at bounding box center [518, 387] width 189 height 22
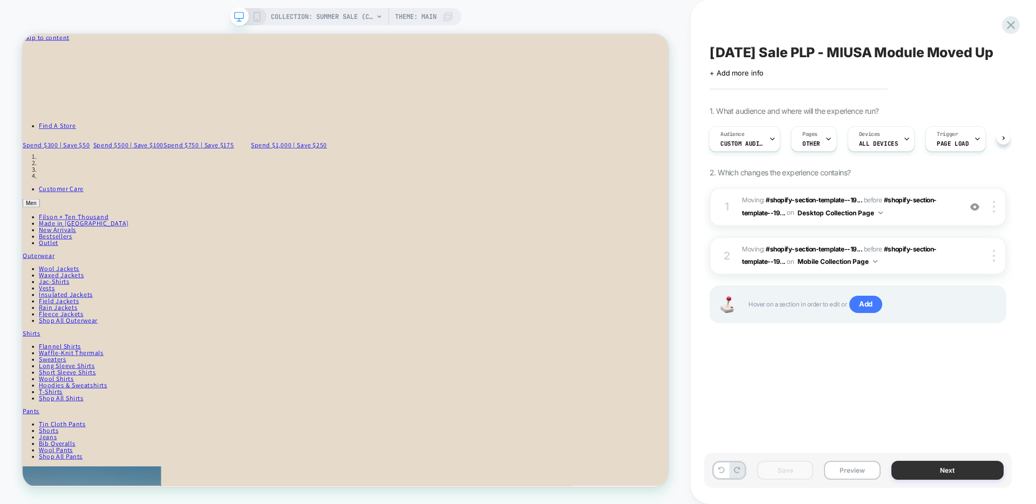
click at [909, 472] on button "Next" at bounding box center [948, 470] width 113 height 19
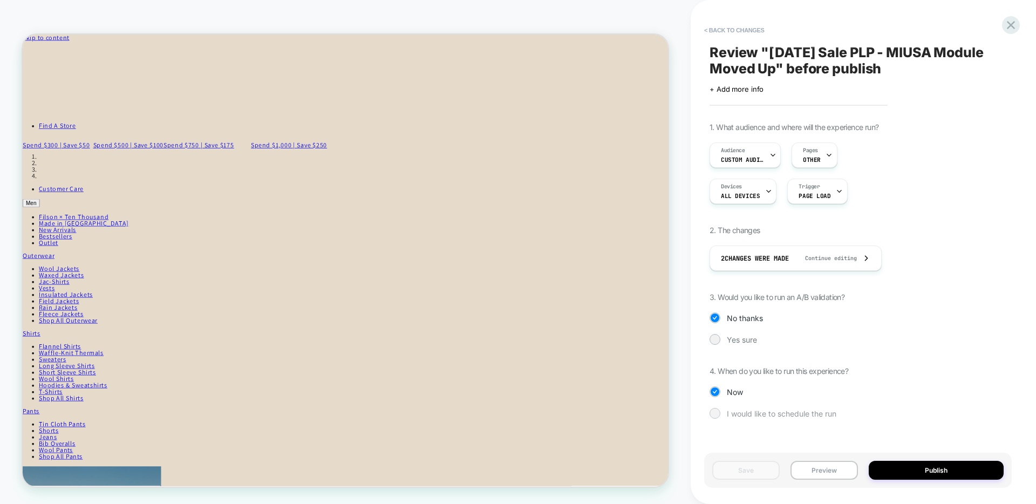
click at [793, 413] on span "I would like to schedule the run" at bounding box center [782, 413] width 110 height 9
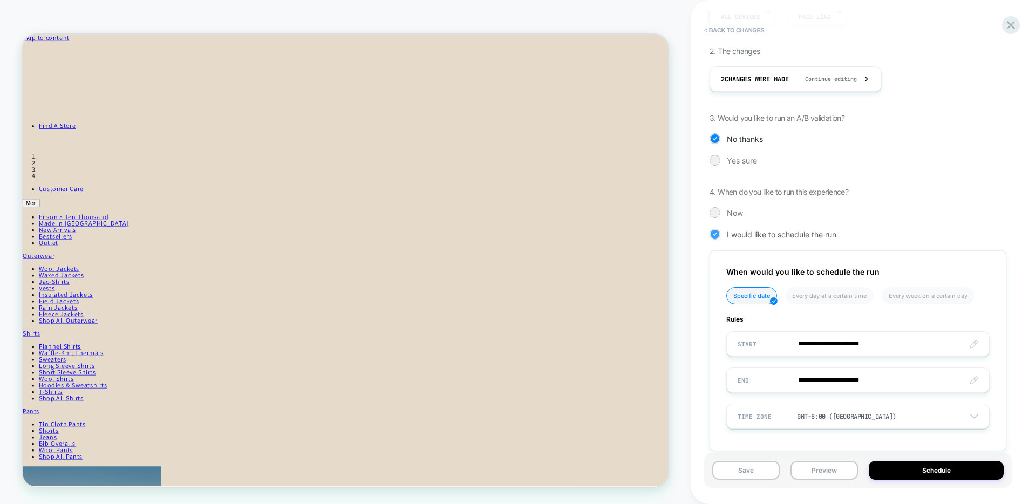
scroll to position [196, 0]
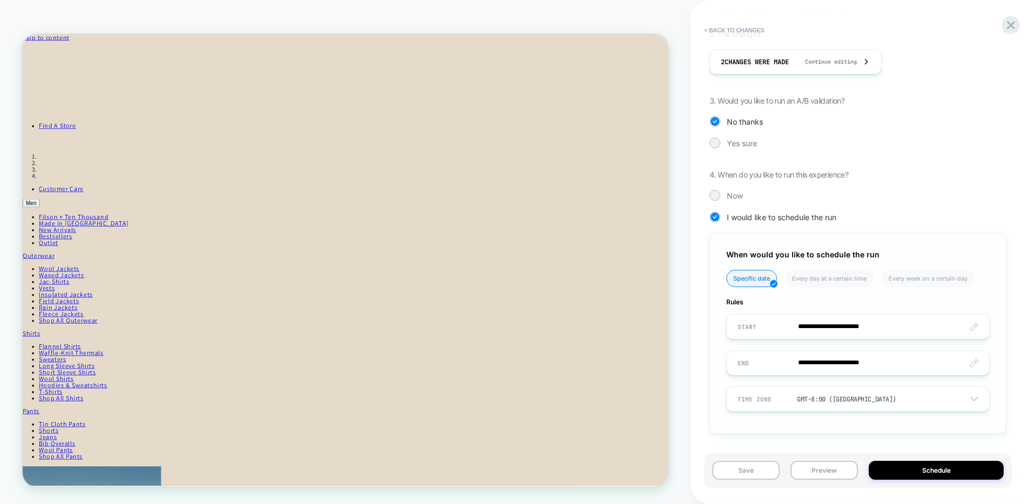
click at [823, 323] on input "**********" at bounding box center [858, 326] width 262 height 25
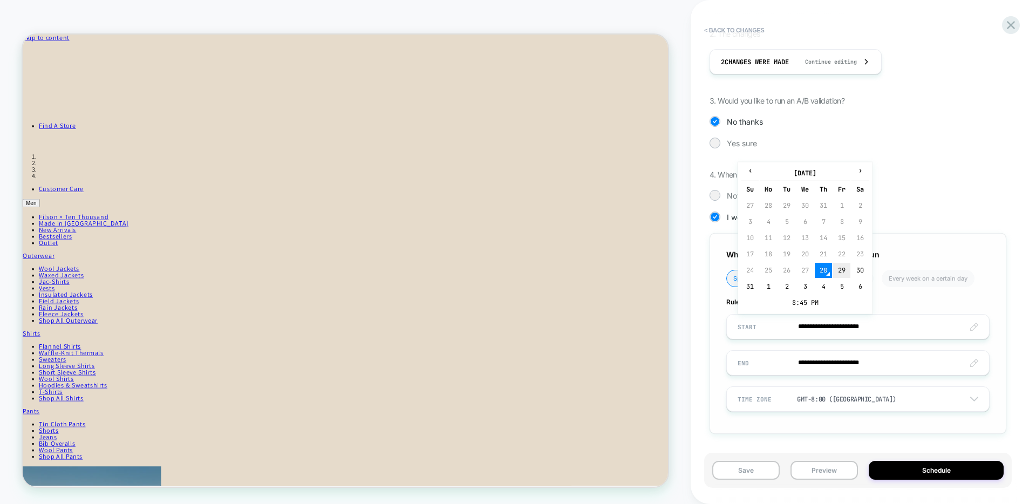
click at [837, 268] on td "29" at bounding box center [841, 270] width 17 height 15
type input "**********"
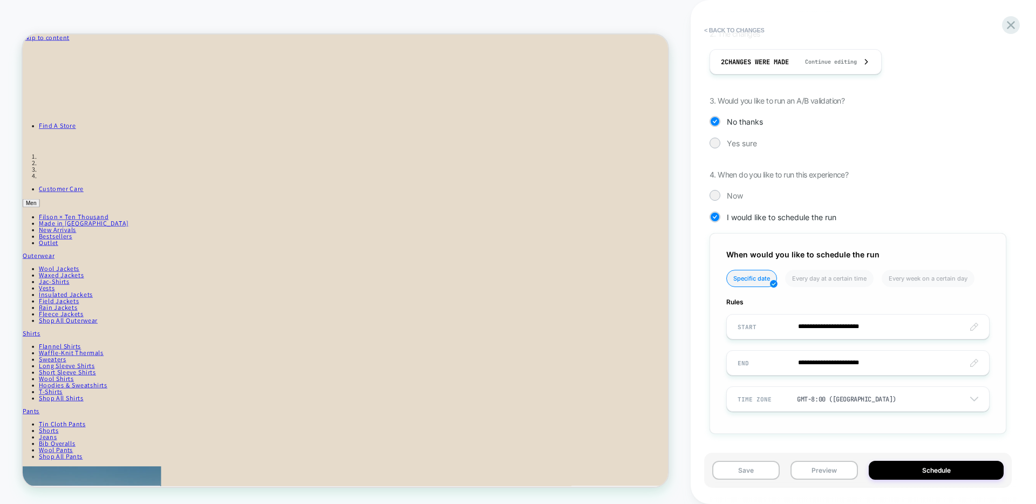
click at [867, 323] on input "**********" at bounding box center [858, 326] width 262 height 25
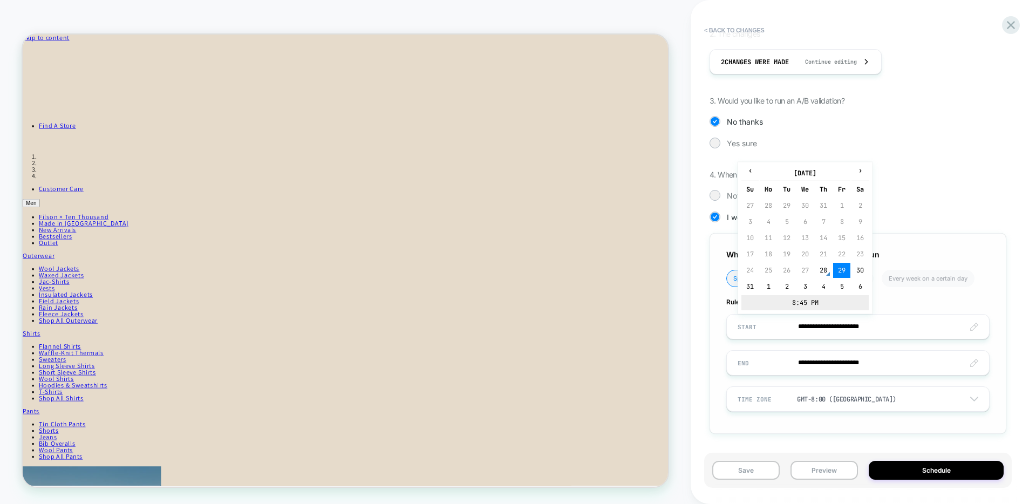
click at [801, 298] on td "8:45 PM" at bounding box center [805, 302] width 127 height 15
click at [781, 300] on span "▼" at bounding box center [782, 297] width 22 height 22
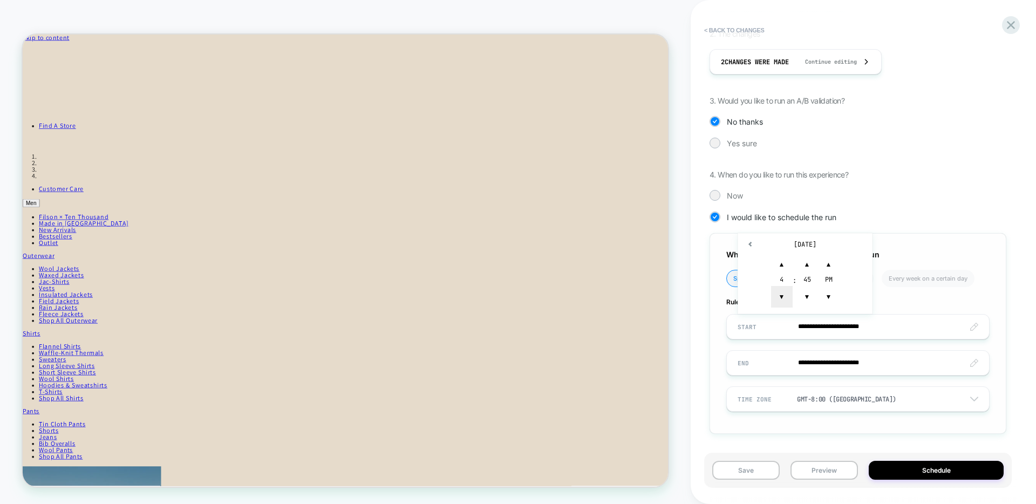
click at [781, 300] on span "▼" at bounding box center [782, 297] width 22 height 22
click at [782, 260] on span "▲" at bounding box center [782, 265] width 22 height 22
click at [810, 267] on span "▲" at bounding box center [808, 265] width 22 height 22
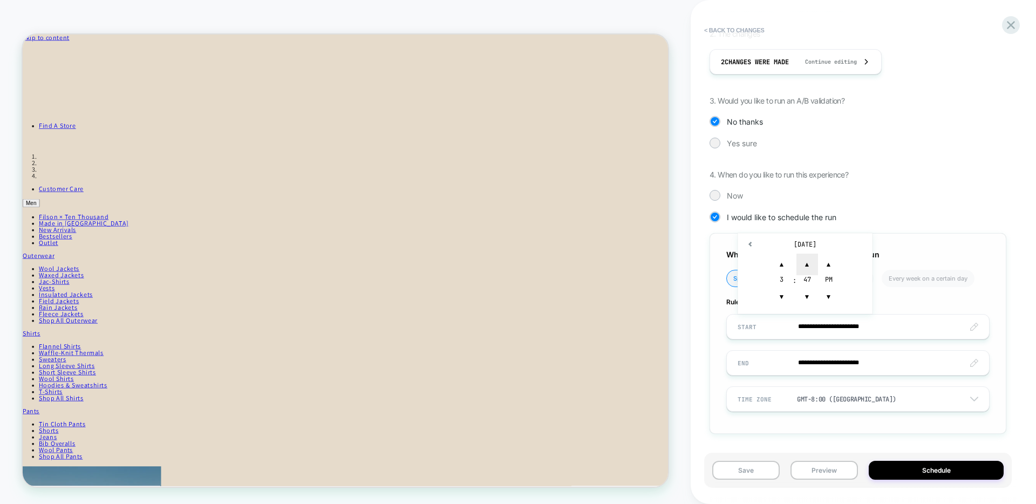
click at [810, 267] on span "▲" at bounding box center [808, 265] width 22 height 22
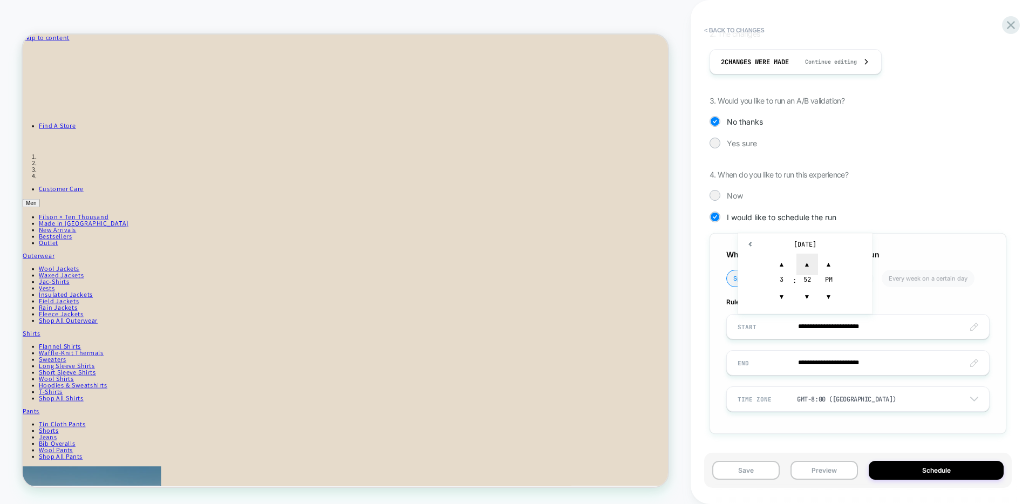
click at [810, 267] on span "▲" at bounding box center [808, 265] width 22 height 22
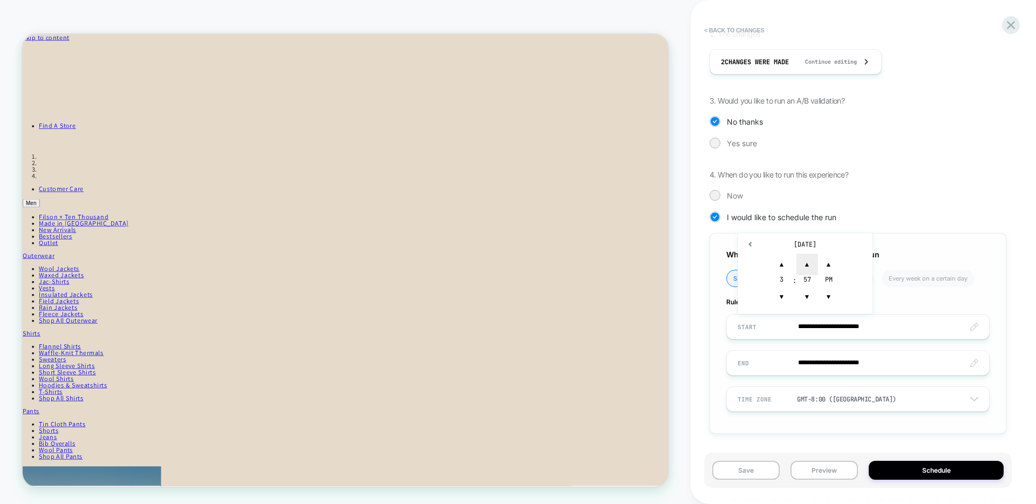
click at [810, 267] on span "▲" at bounding box center [808, 265] width 22 height 22
type input "**********"
click at [837, 300] on span "▼" at bounding box center [829, 297] width 22 height 22
click at [882, 279] on li "Every week on a certain day" at bounding box center [928, 278] width 93 height 17
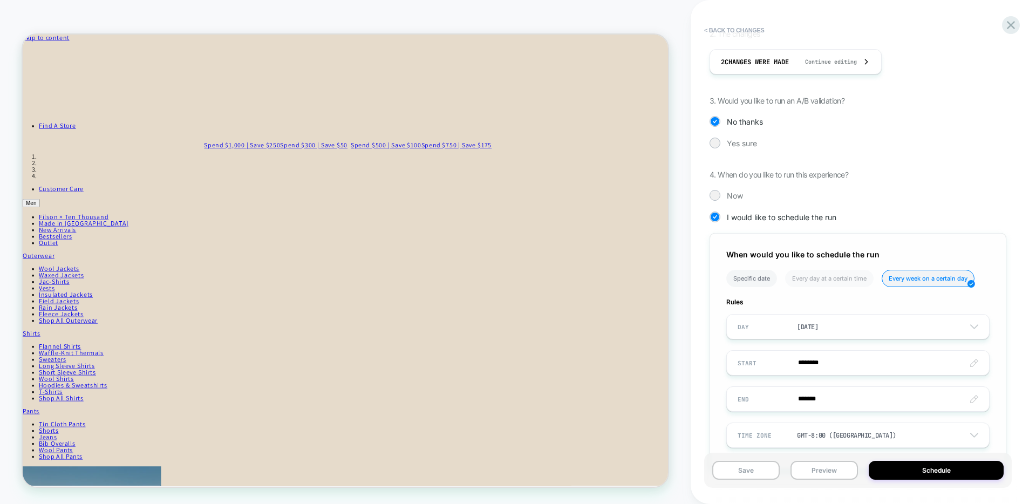
click at [751, 275] on li "Specific date" at bounding box center [751, 278] width 51 height 17
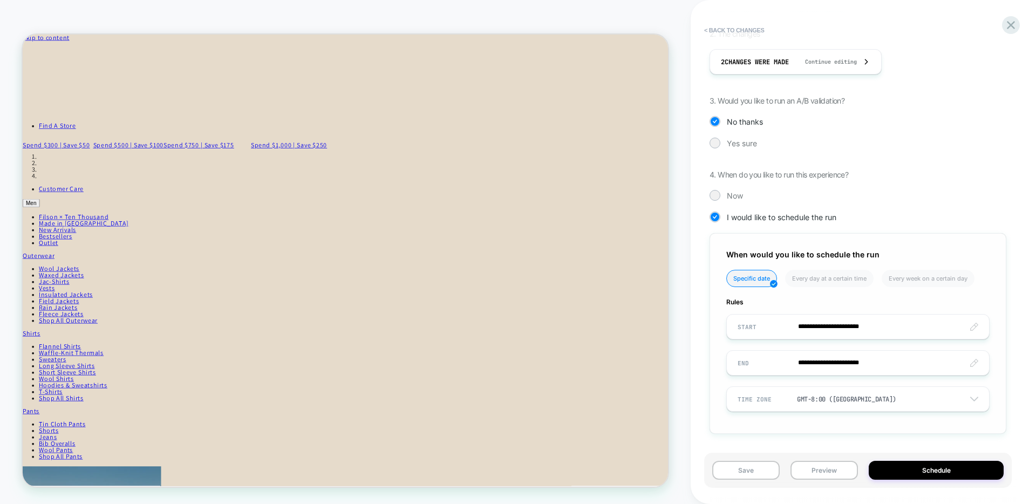
click at [848, 368] on input "**********" at bounding box center [858, 362] width 262 height 25
click at [916, 311] on div "**********" at bounding box center [858, 333] width 297 height 201
click at [927, 473] on button "Schedule" at bounding box center [936, 470] width 135 height 19
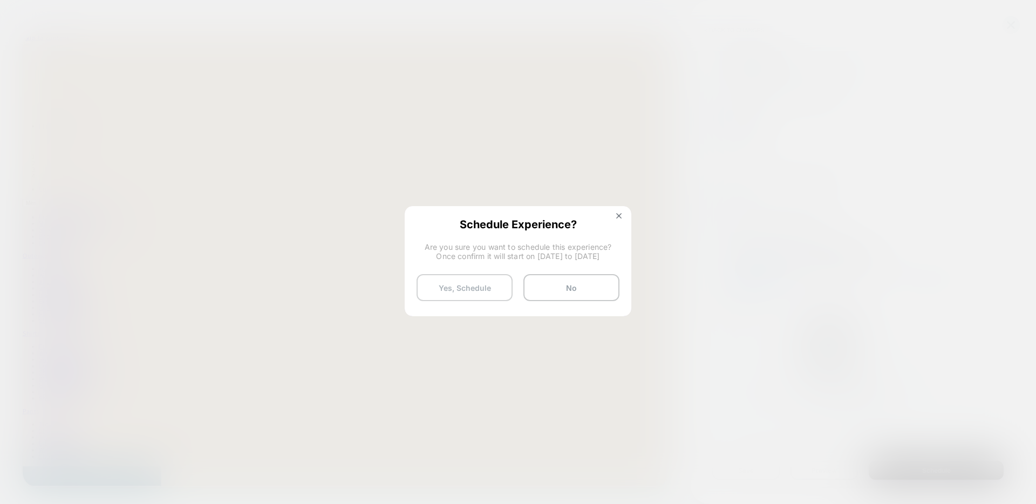
click at [488, 291] on button "Yes, Schedule" at bounding box center [465, 287] width 96 height 27
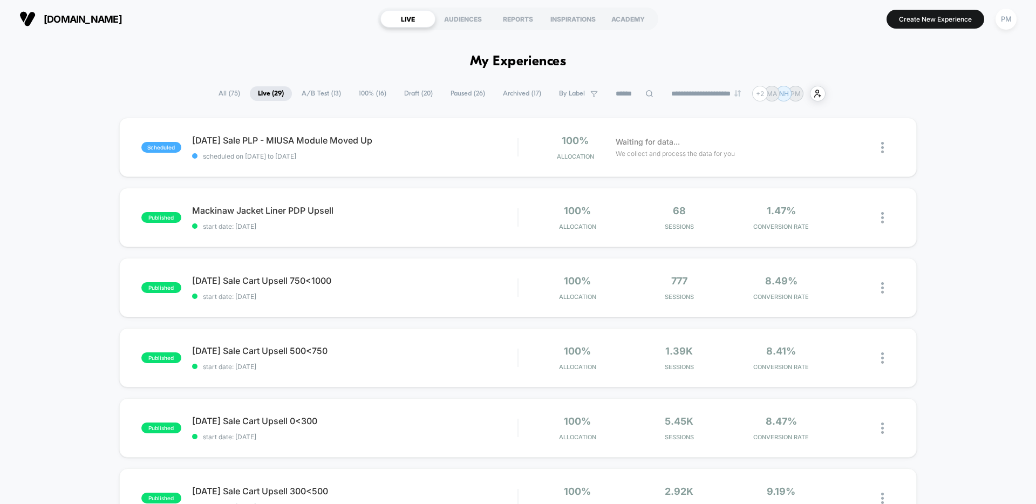
click at [511, 23] on div "REPORTS" at bounding box center [518, 18] width 55 height 17
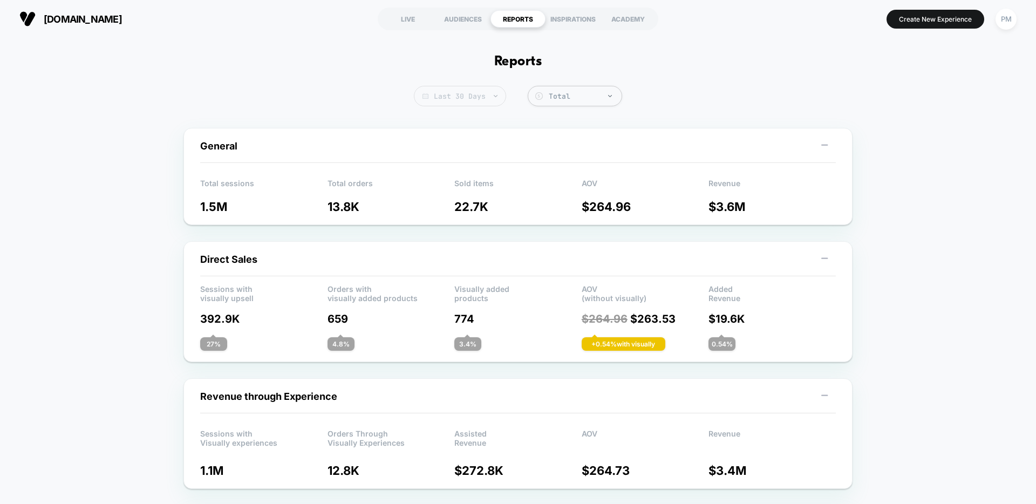
click at [469, 92] on span "Last 30 Days" at bounding box center [460, 96] width 92 height 21
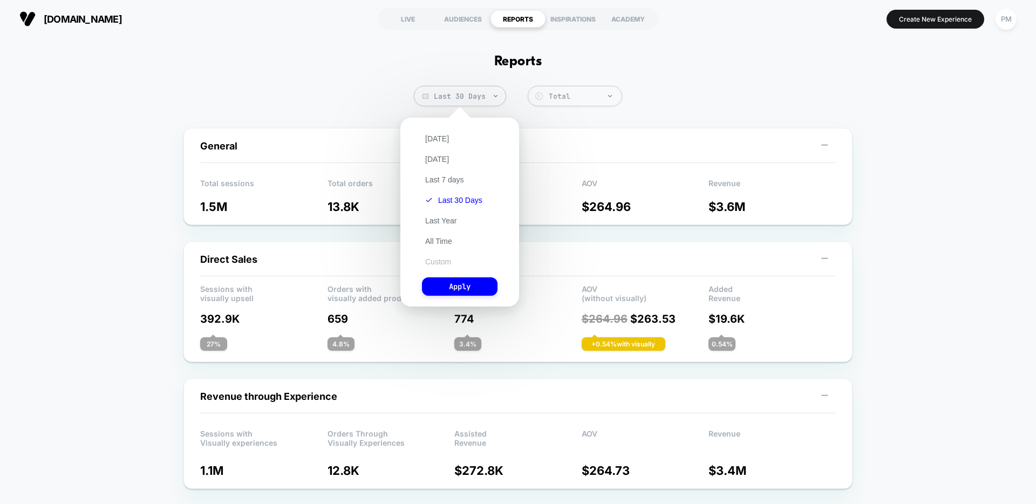
click at [434, 257] on button "Custom" at bounding box center [438, 262] width 32 height 10
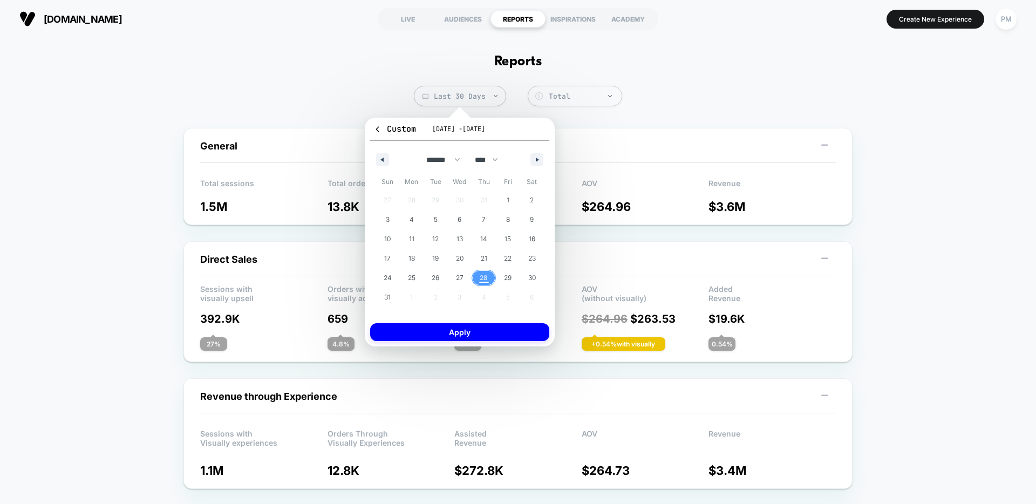
click at [464, 280] on span "27" at bounding box center [460, 278] width 24 height 14
click at [485, 280] on span "28" at bounding box center [484, 277] width 8 height 19
click at [477, 335] on button "Apply" at bounding box center [459, 332] width 179 height 18
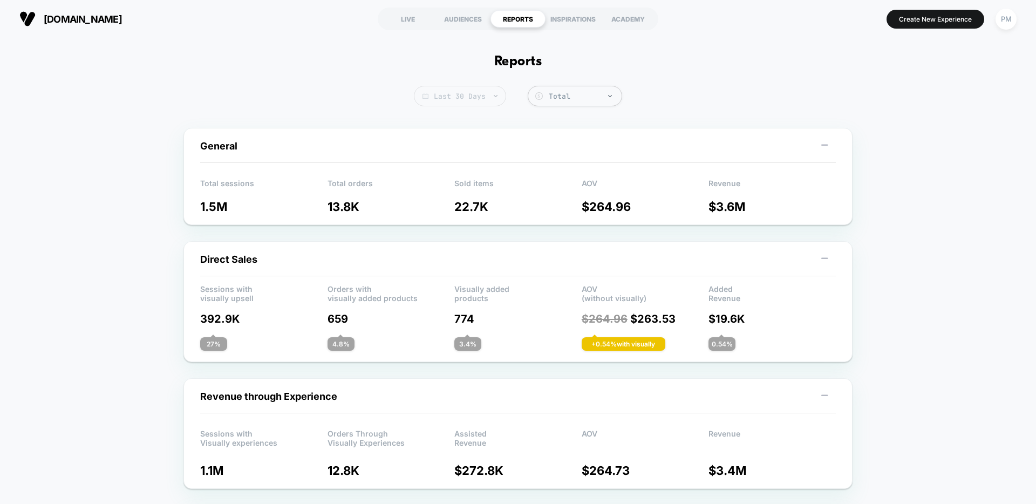
click at [467, 93] on span "Last 30 Days" at bounding box center [460, 96] width 92 height 21
select select "*"
select select "****"
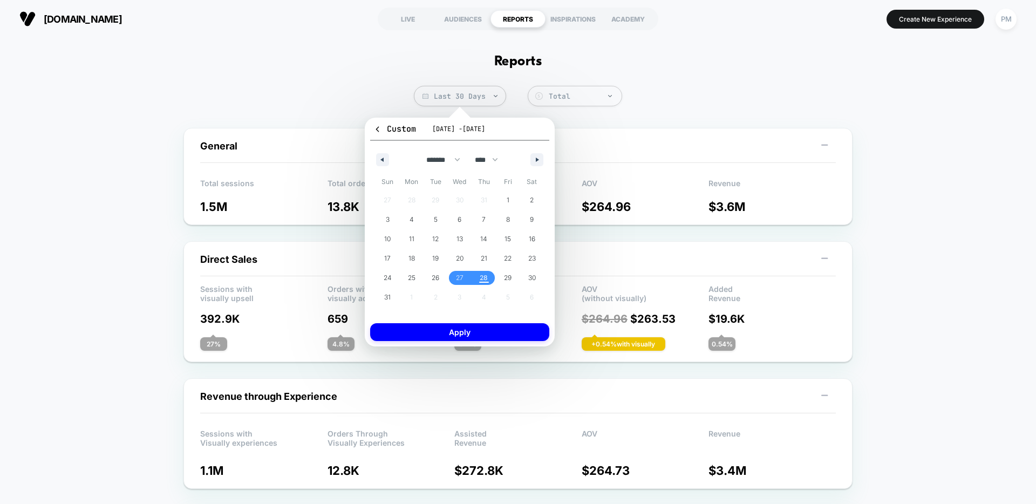
click at [487, 344] on div "Custom Aug 27, 2025 - Aug 28, 2025 ******* ******** ***** ***** *** **** **** *…" at bounding box center [460, 232] width 190 height 229
click at [487, 332] on button "Apply" at bounding box center [459, 332] width 179 height 18
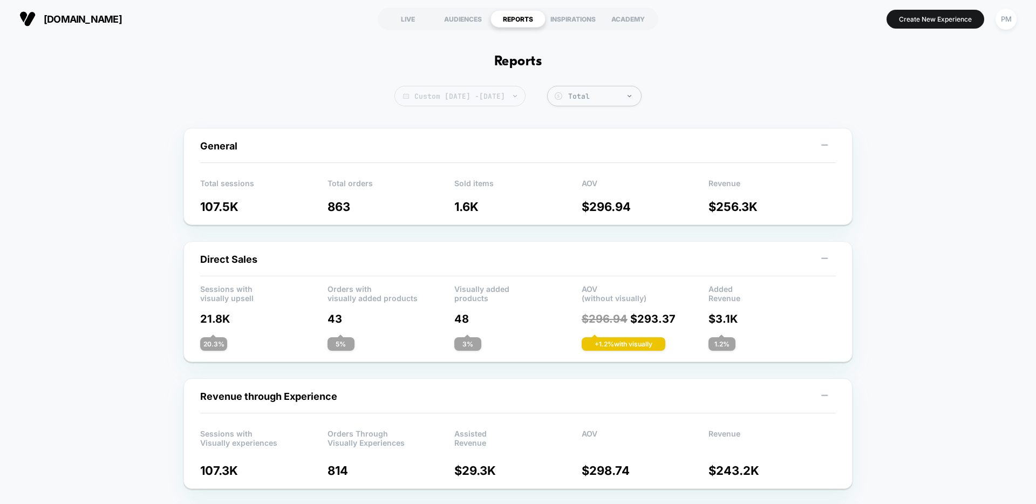
click at [495, 98] on span "Custom Aug 27, 2025 - Aug 28, 2025" at bounding box center [460, 96] width 131 height 21
select select "*"
select select "****"
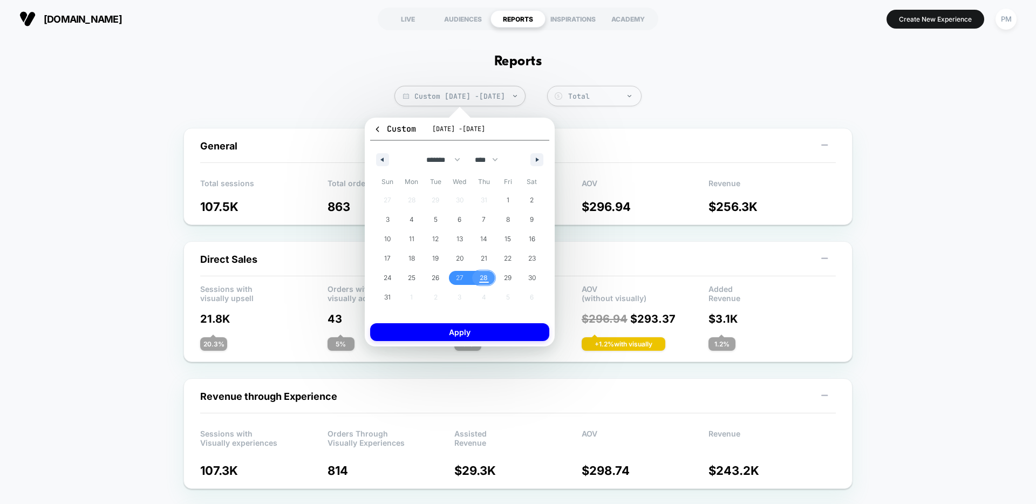
click at [485, 277] on span "28" at bounding box center [484, 277] width 8 height 19
click at [502, 332] on button "Apply" at bounding box center [459, 332] width 179 height 18
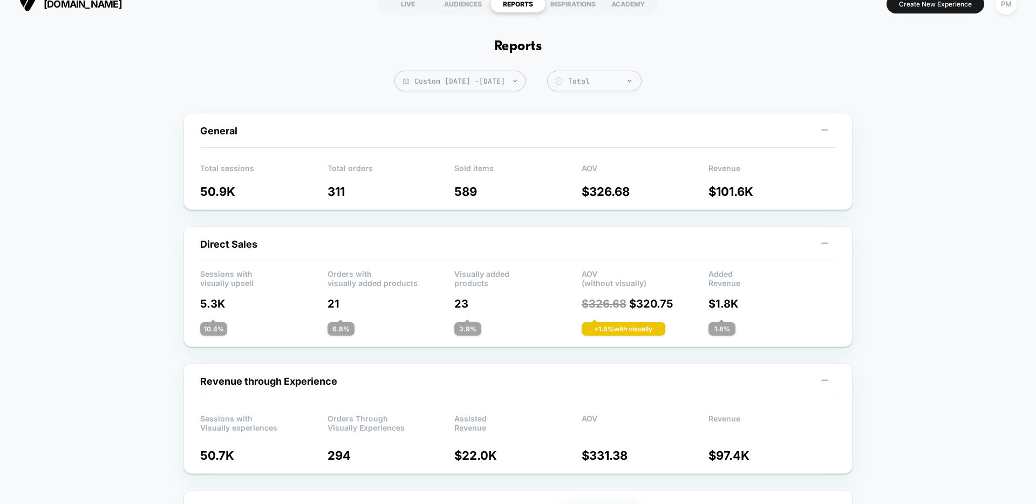
scroll to position [16, 0]
click at [469, 79] on span "Custom Aug 28, 2025 - Aug 28, 2025" at bounding box center [460, 80] width 131 height 21
select select "*"
select select "****"
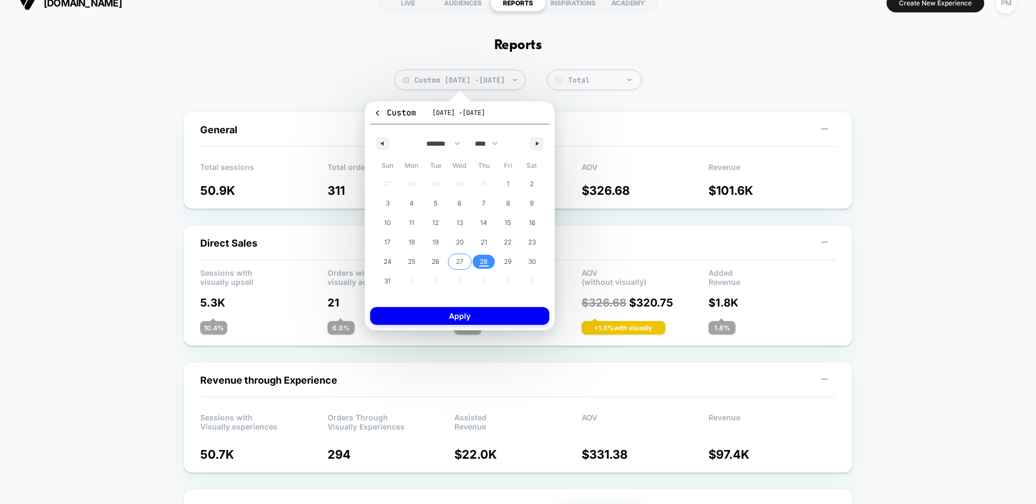
click at [459, 259] on span "27" at bounding box center [460, 261] width 8 height 19
click at [471, 310] on button "Apply" at bounding box center [459, 316] width 179 height 18
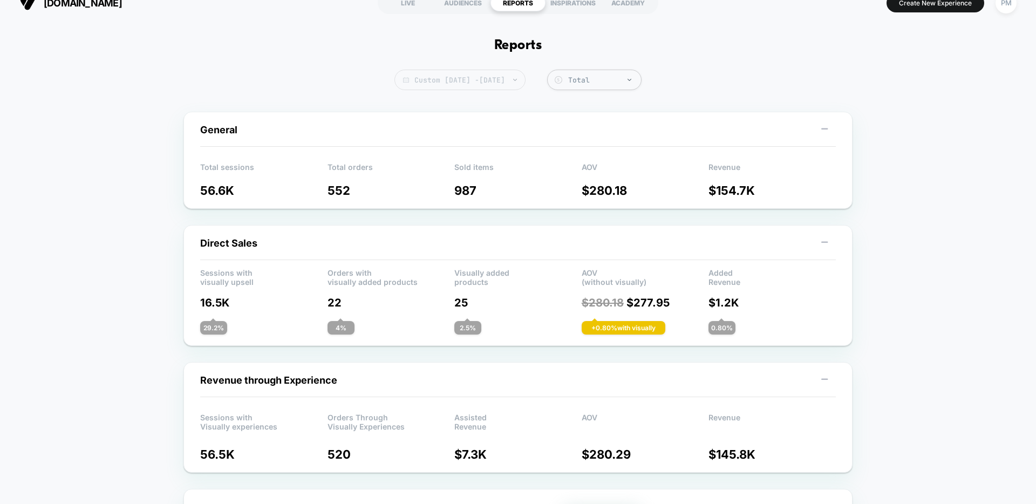
click at [490, 78] on span "Custom Aug 27, 2025 - Aug 27, 2025" at bounding box center [460, 80] width 131 height 21
select select "*"
select select "****"
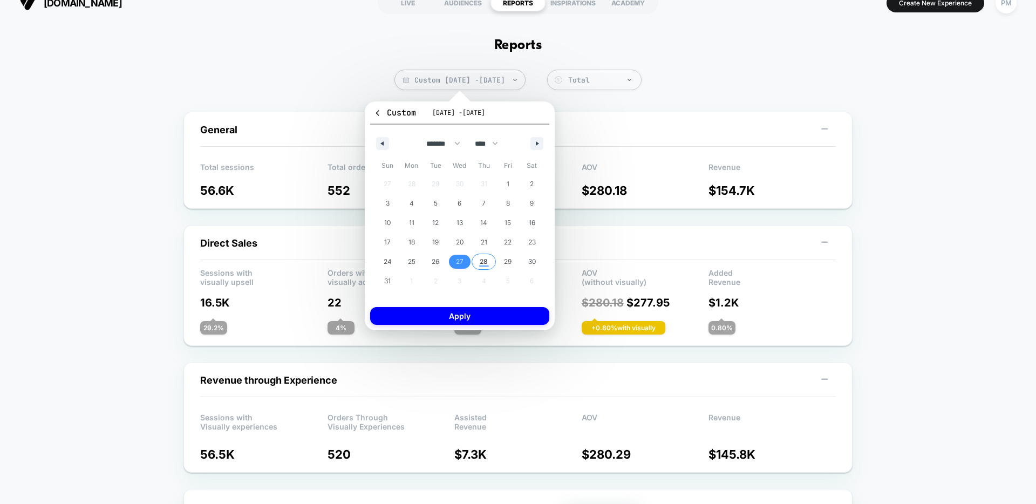
click at [486, 262] on span "28" at bounding box center [484, 261] width 8 height 19
click at [485, 323] on button "Apply" at bounding box center [459, 316] width 179 height 18
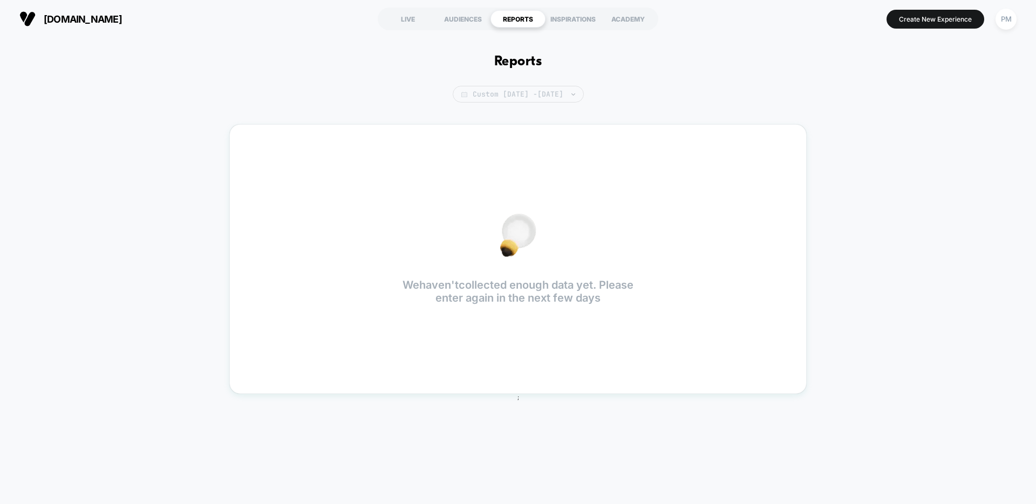
click at [477, 100] on span "Custom Aug 28, 2025 - Aug 27, 2025" at bounding box center [518, 94] width 131 height 17
select select "*"
select select "****"
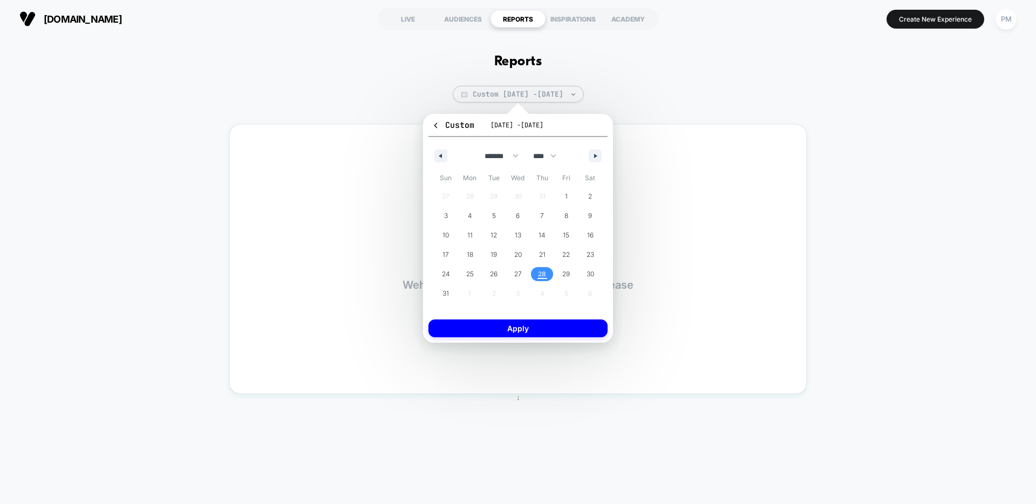
click at [545, 274] on span "28" at bounding box center [542, 273] width 8 height 19
click at [544, 334] on button "Apply" at bounding box center [518, 329] width 179 height 18
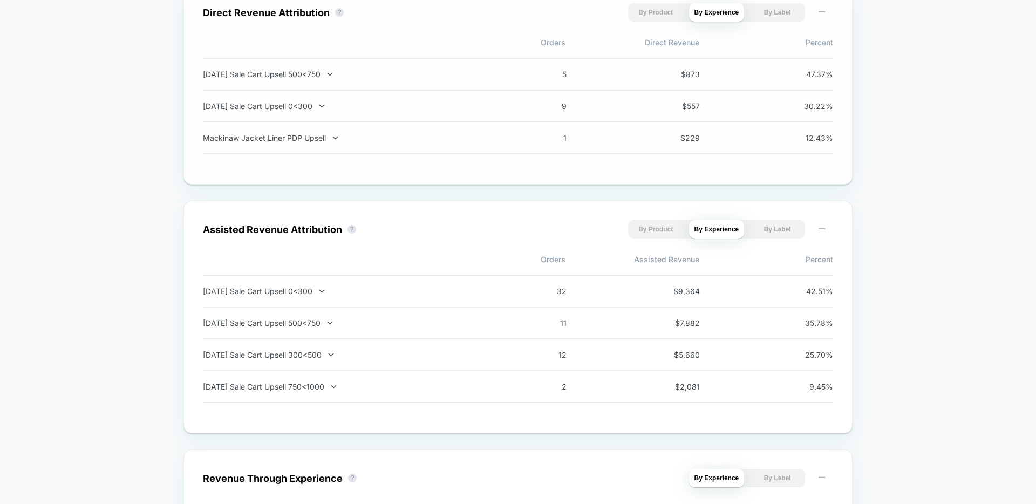
scroll to position [897, 0]
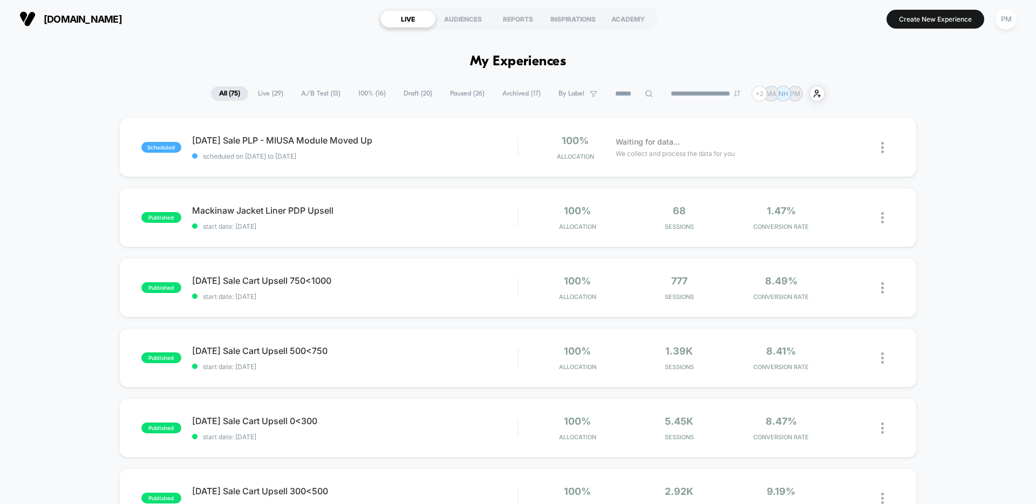
click at [456, 100] on span "Paused ( 26 )" at bounding box center [467, 93] width 51 height 15
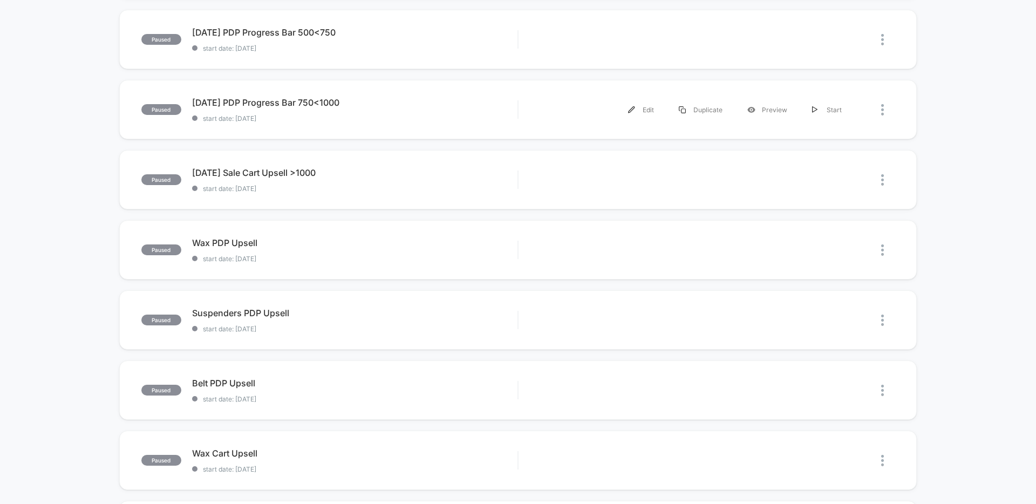
scroll to position [251, 0]
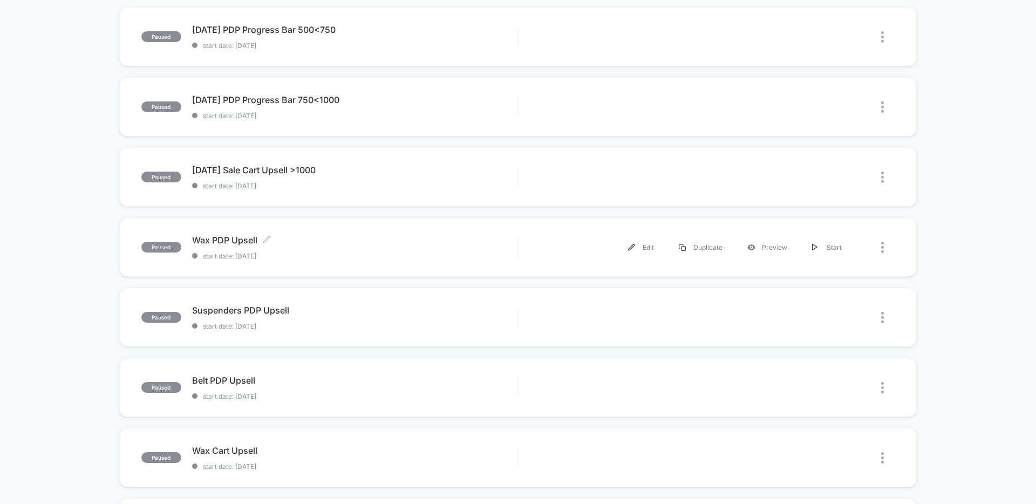
click at [383, 244] on span "Wax PDP Upsell Click to edit experience details" at bounding box center [354, 240] width 325 height 11
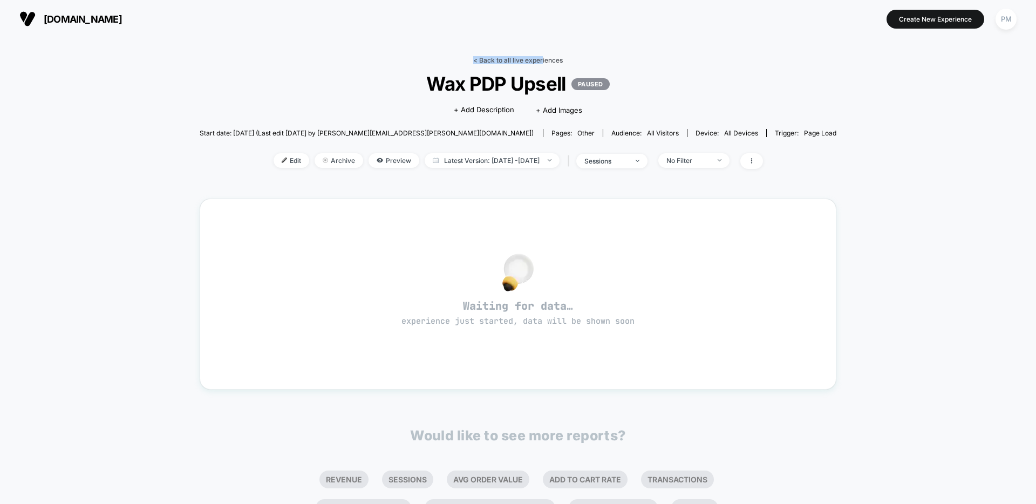
click at [542, 56] on link "< Back to all live experiences" at bounding box center [518, 60] width 90 height 8
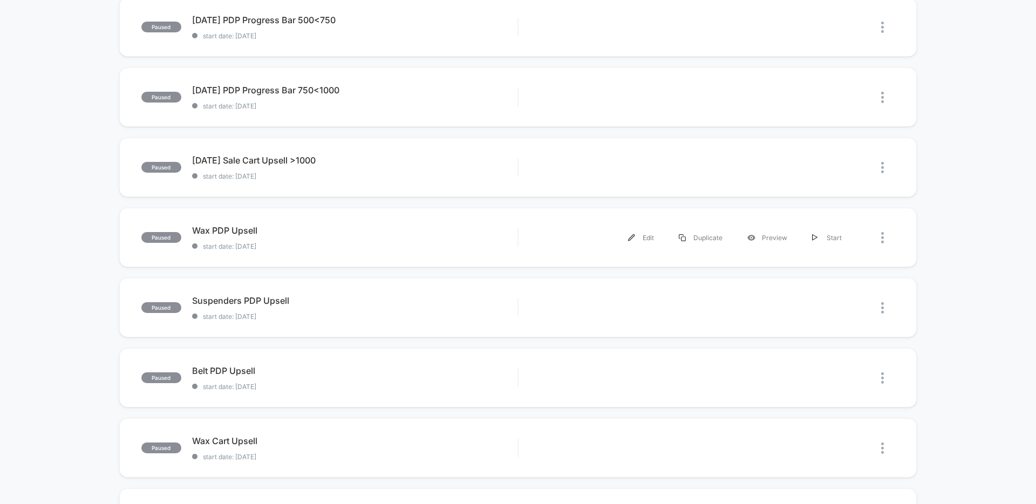
scroll to position [263, 0]
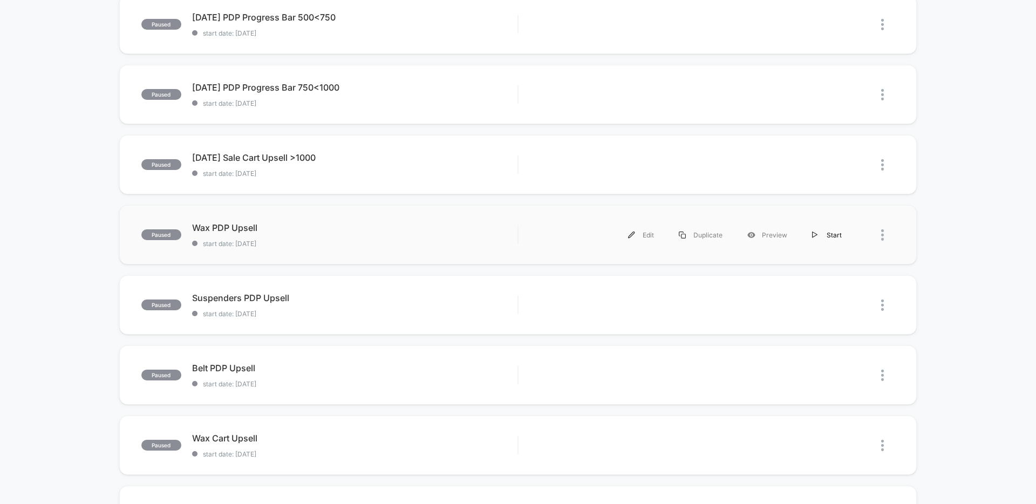
click at [831, 238] on div "Start" at bounding box center [827, 235] width 55 height 24
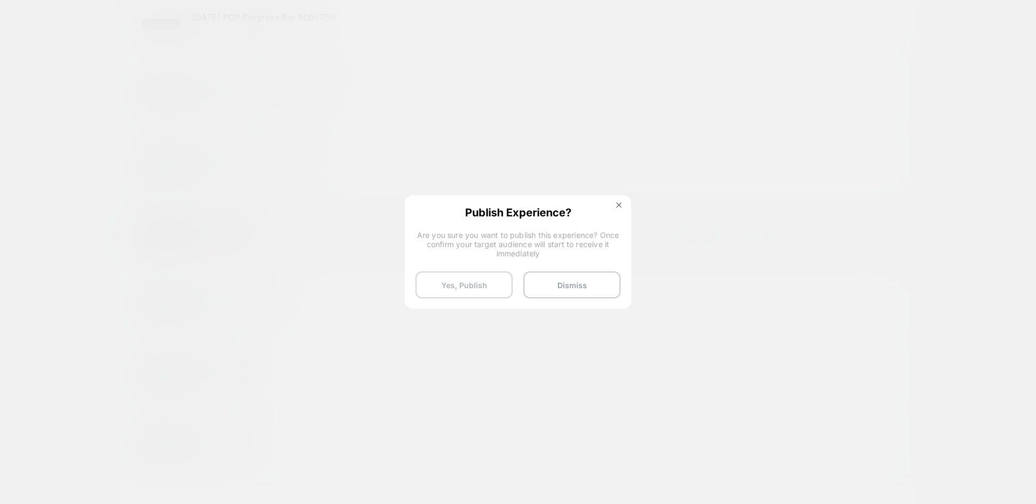
click at [456, 282] on button "Yes, Publish" at bounding box center [464, 284] width 97 height 27
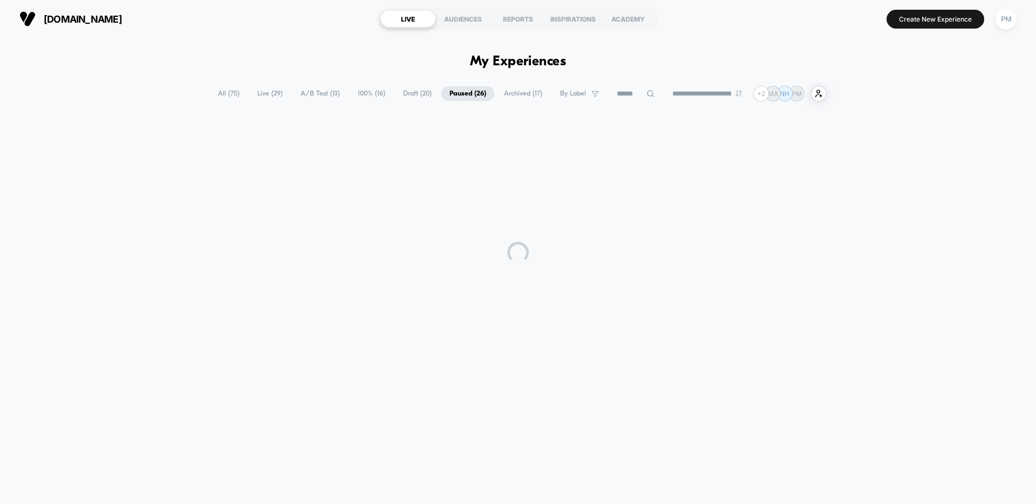
scroll to position [0, 0]
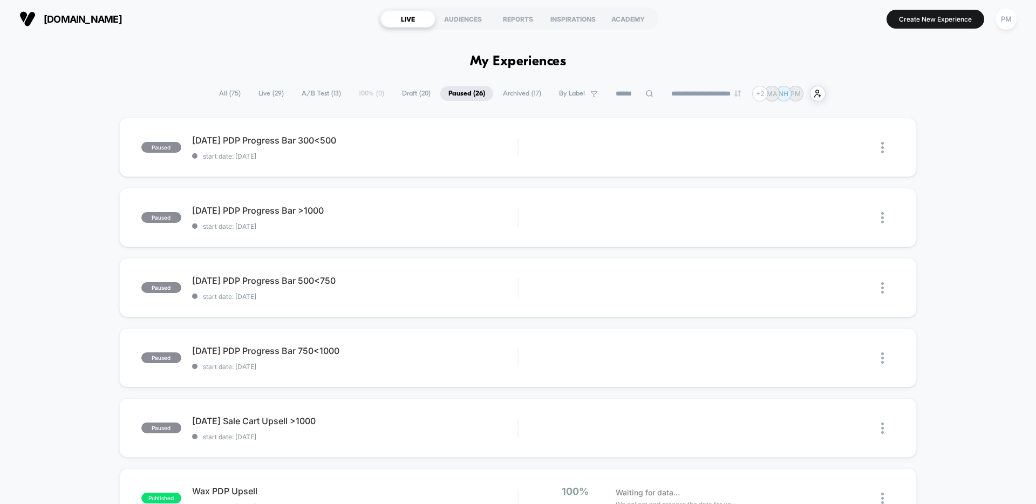
click at [516, 18] on div "REPORTS" at bounding box center [518, 18] width 55 height 17
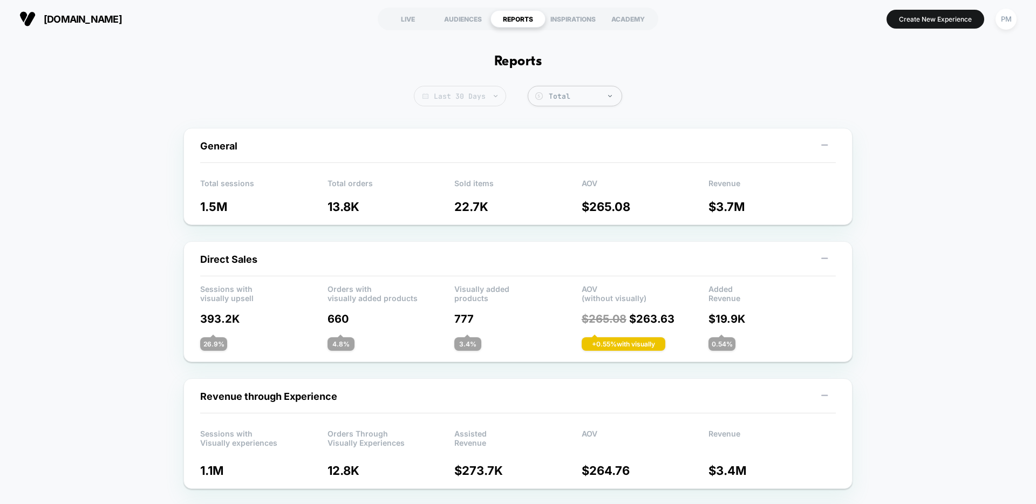
click at [457, 94] on span "Last 30 Days" at bounding box center [460, 96] width 92 height 21
select select "*"
select select "****"
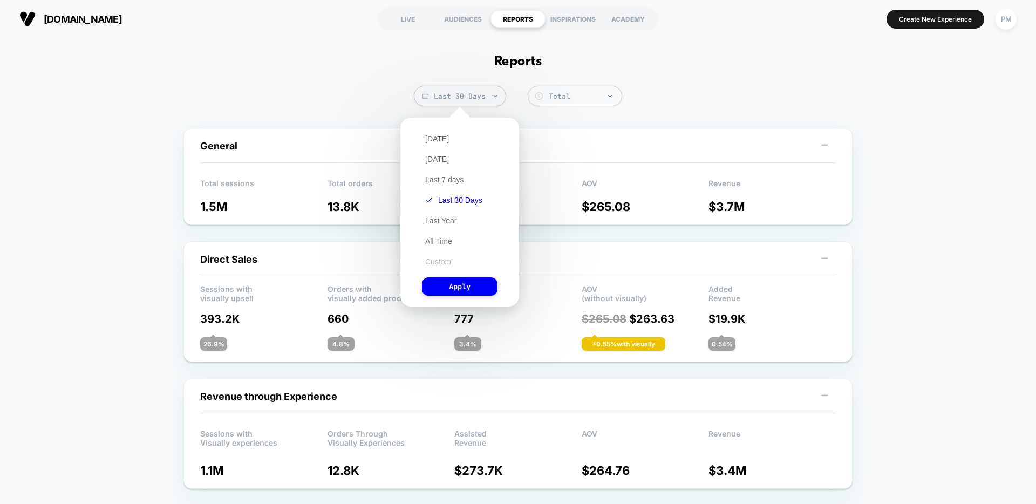
click at [445, 261] on button "Custom" at bounding box center [438, 262] width 32 height 10
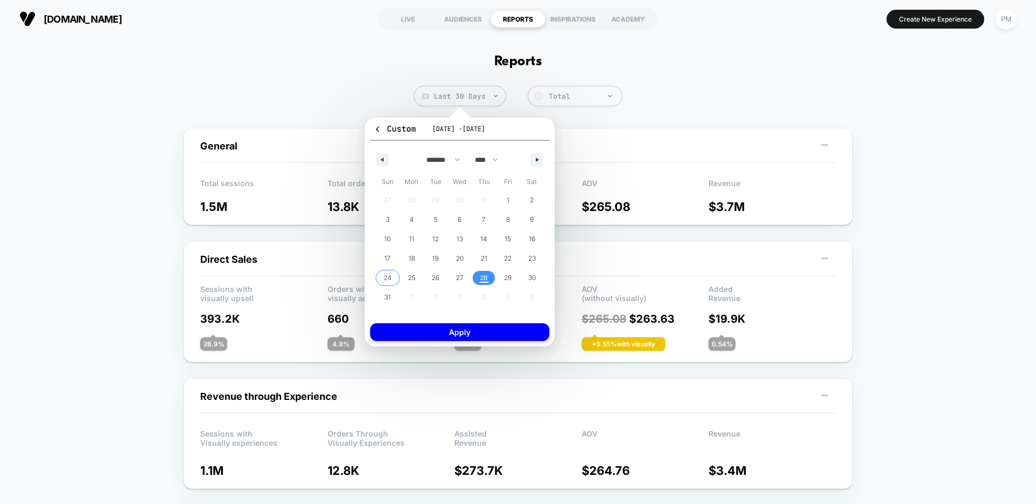
click at [377, 274] on span "24" at bounding box center [388, 278] width 24 height 14
click at [484, 275] on span "28" at bounding box center [484, 277] width 8 height 19
click at [472, 336] on button "Apply" at bounding box center [459, 332] width 179 height 18
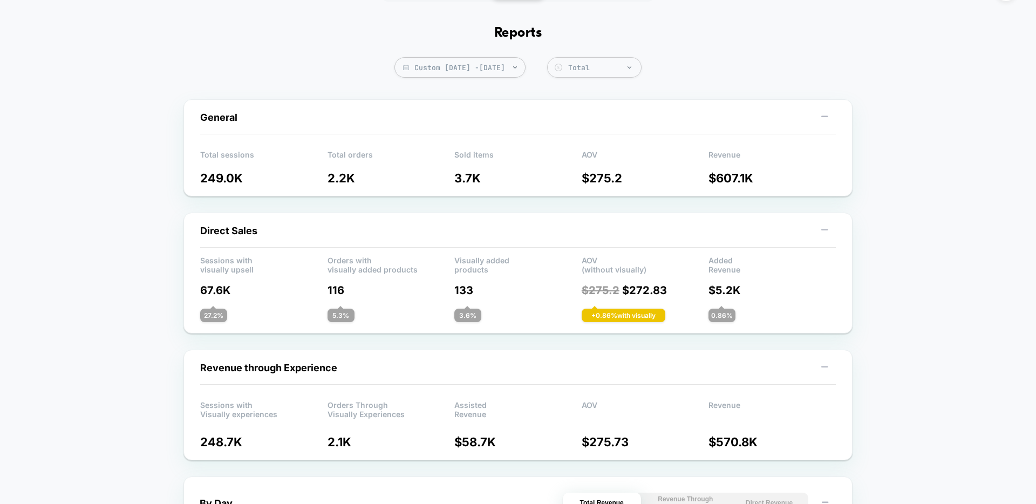
scroll to position [37, 0]
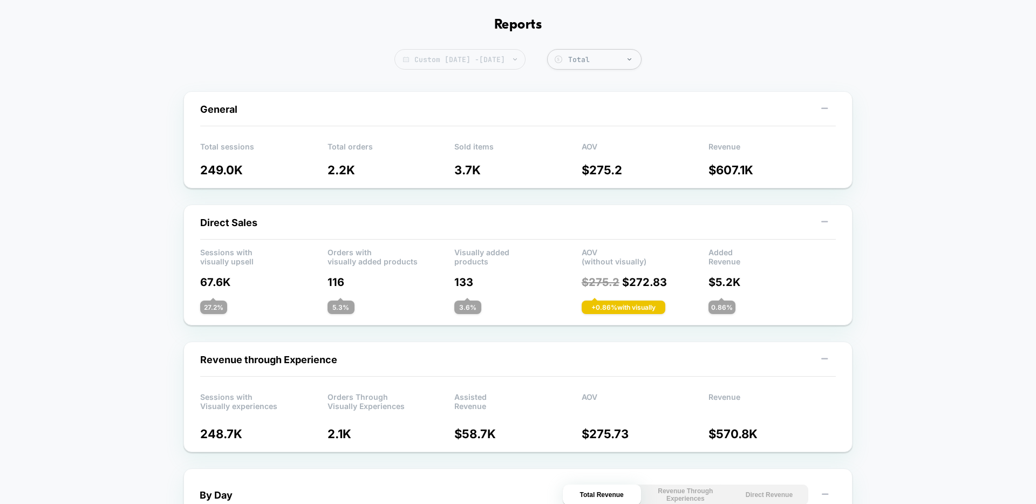
click at [505, 57] on span "Custom Aug 24, 2025 - Aug 28, 2025" at bounding box center [460, 59] width 131 height 21
select select "*"
select select "****"
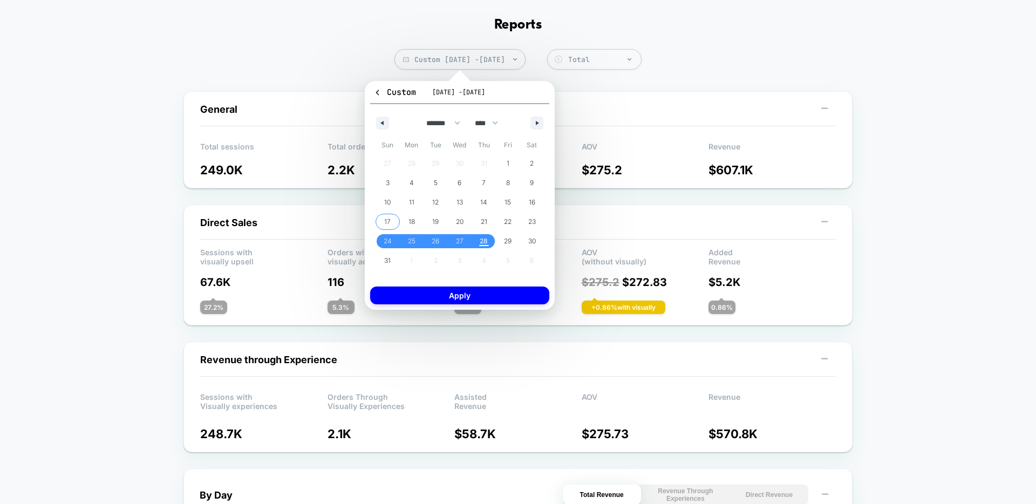
click at [391, 219] on span "17" at bounding box center [388, 222] width 24 height 14
click at [533, 221] on span "23" at bounding box center [532, 221] width 8 height 19
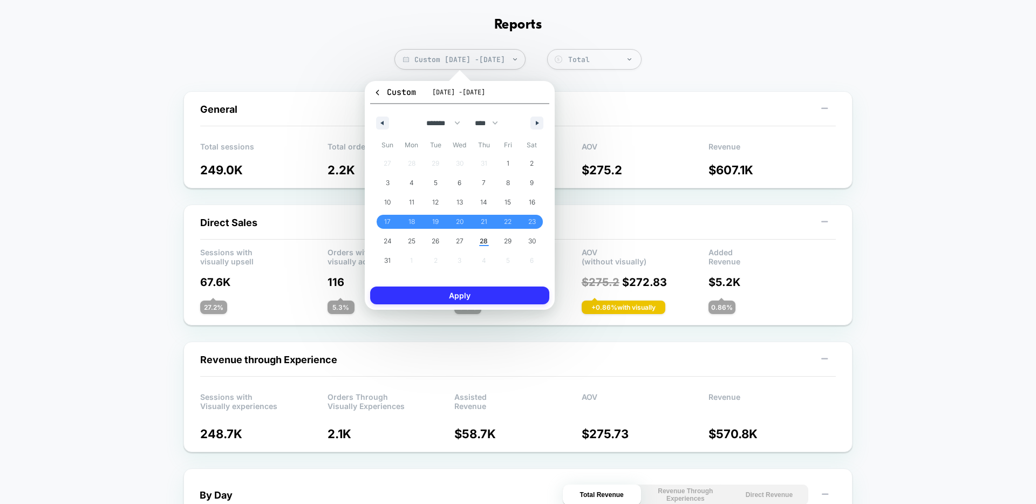
click at [490, 300] on button "Apply" at bounding box center [459, 296] width 179 height 18
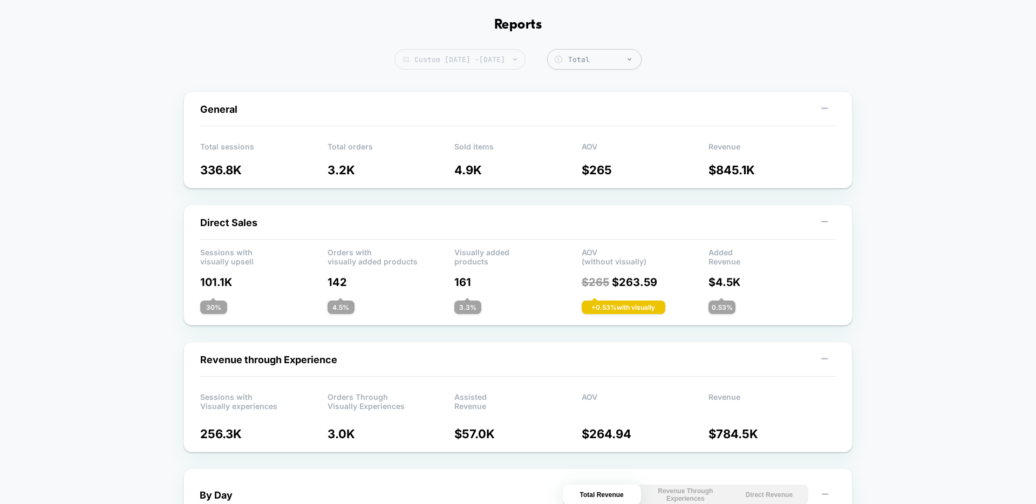
click at [517, 57] on span "Custom Aug 17, 2025 - Aug 23, 2025" at bounding box center [460, 59] width 131 height 21
select select "*"
select select "****"
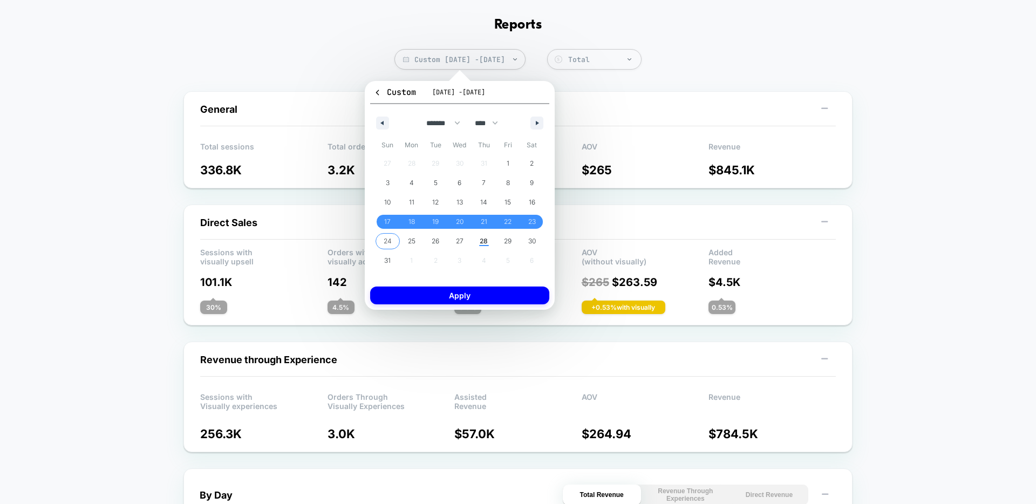
click at [384, 242] on span "24" at bounding box center [388, 241] width 8 height 19
click at [484, 244] on span "28" at bounding box center [484, 241] width 8 height 19
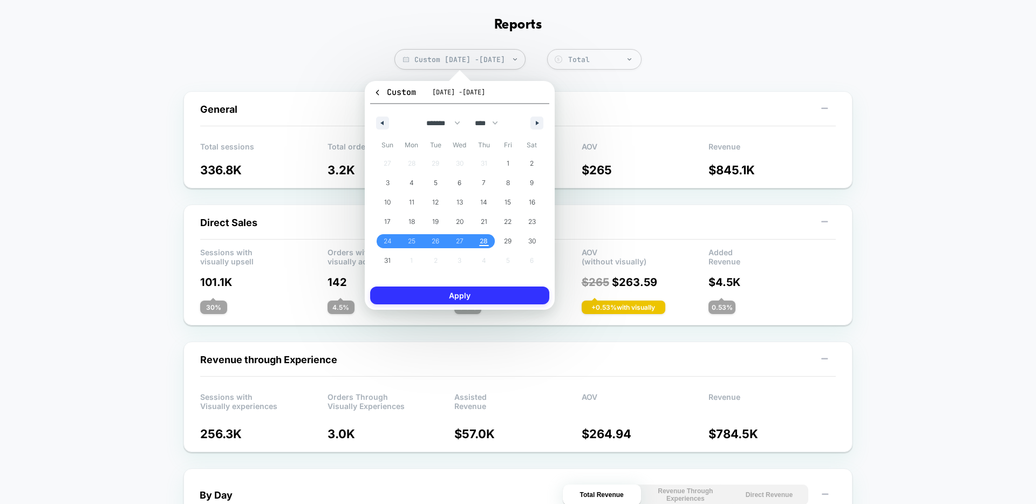
click at [525, 296] on button "Apply" at bounding box center [459, 296] width 179 height 18
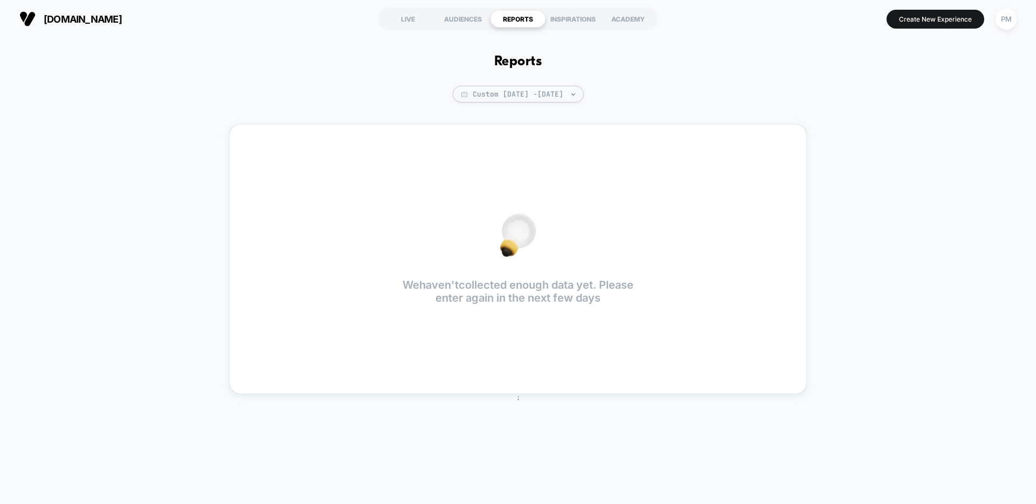
click at [527, 81] on div "Reports Custom Aug 24, 2025 - Aug 23, 2025 We haven't collected enough data yet…" at bounding box center [518, 266] width 1036 height 456
click at [527, 97] on span "Custom Aug 24, 2025 - Aug 23, 2025" at bounding box center [518, 94] width 131 height 17
select select "*"
select select "****"
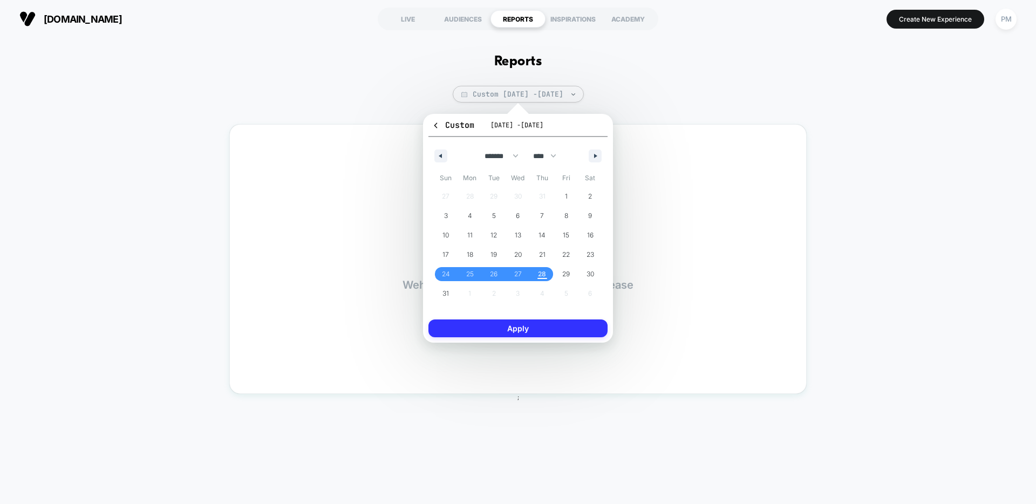
click at [488, 323] on button "Apply" at bounding box center [518, 329] width 179 height 18
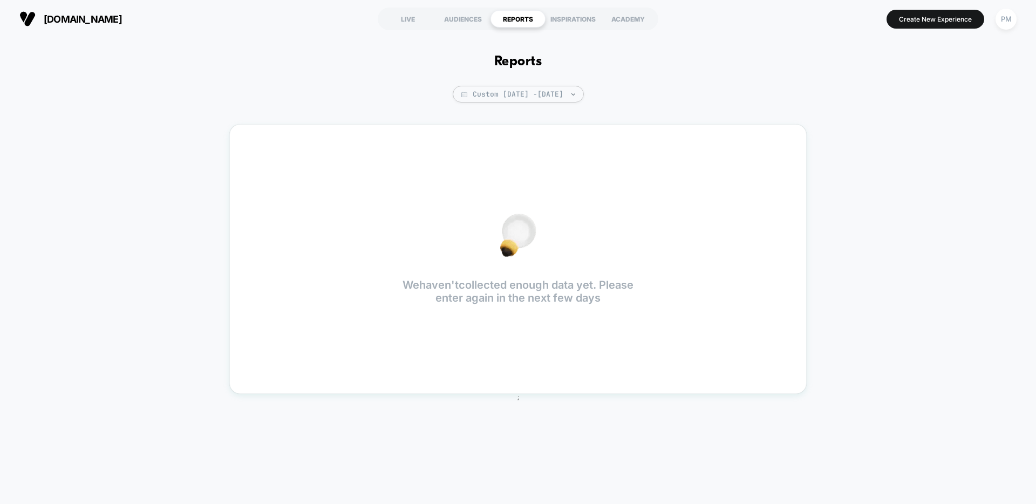
click at [492, 85] on div "Reports Custom Aug 24, 2025 - Aug 23, 2025 We haven't collected enough data yet…" at bounding box center [518, 266] width 1036 height 456
click at [486, 94] on span "Custom Aug 24, 2025 - Aug 23, 2025" at bounding box center [518, 94] width 131 height 17
select select "*"
select select "****"
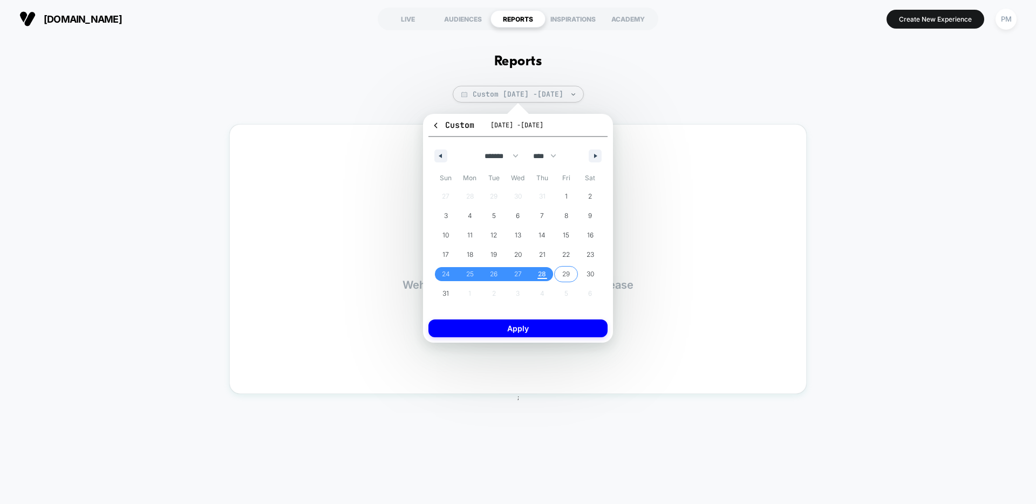
click at [554, 274] on span "29" at bounding box center [566, 274] width 24 height 14
click at [549, 274] on span "28" at bounding box center [542, 274] width 24 height 14
click at [539, 274] on span "28" at bounding box center [542, 273] width 8 height 19
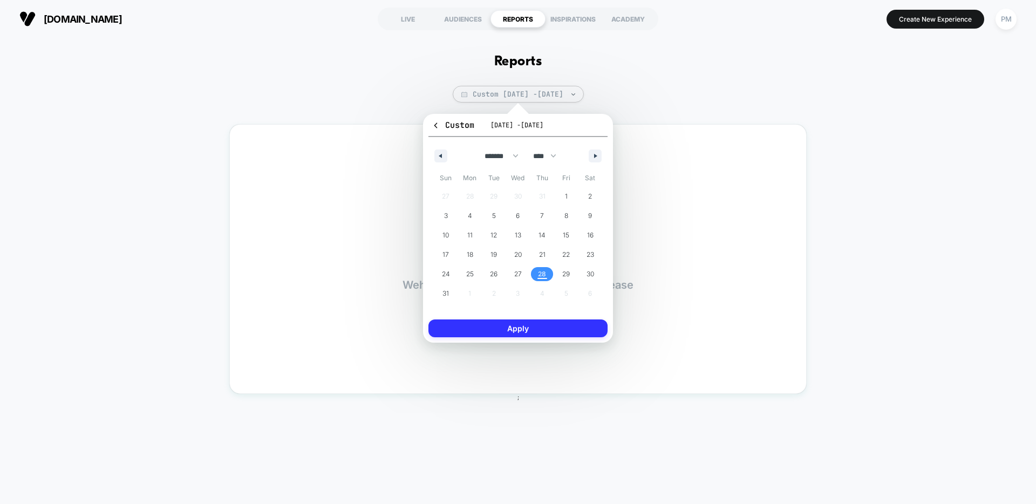
click at [554, 324] on button "Apply" at bounding box center [518, 329] width 179 height 18
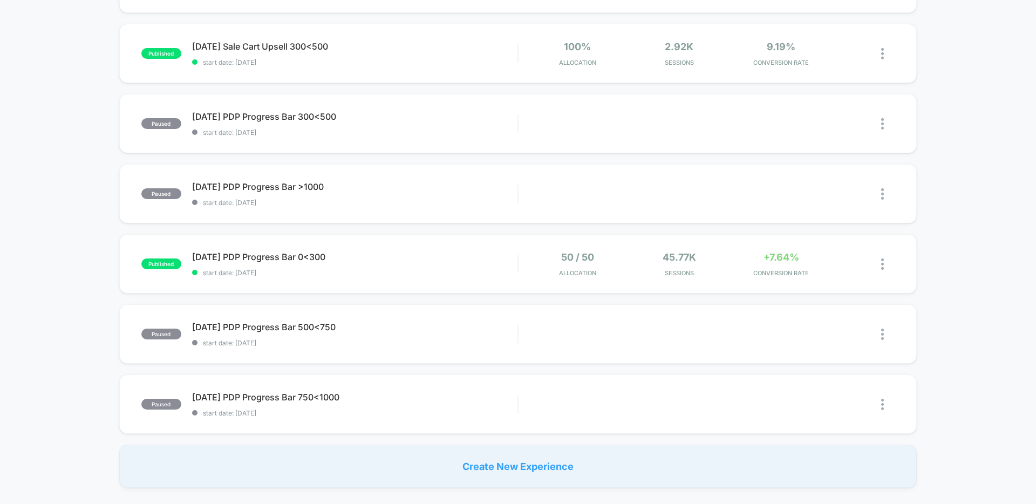
scroll to position [527, 0]
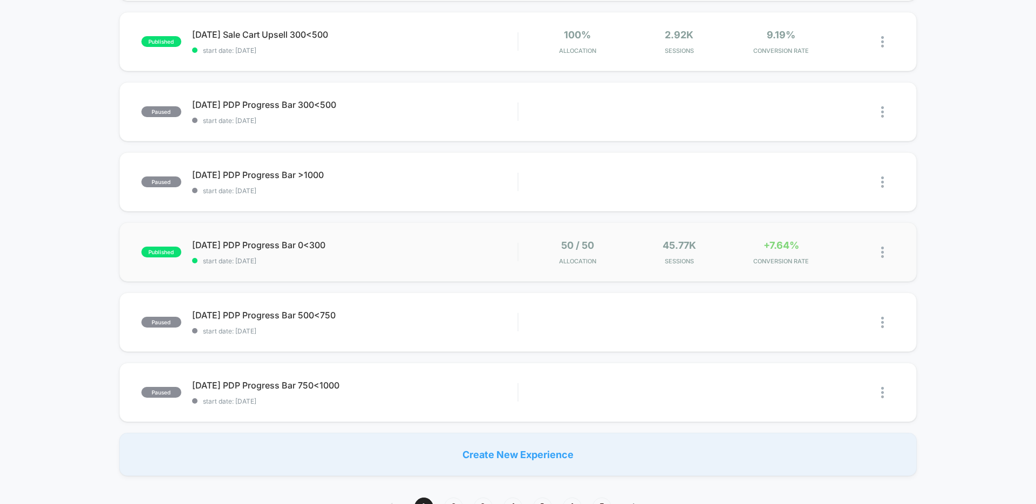
click at [394, 266] on div "published [DATE] PDP Progress Bar 0<300 start date: [DATE] 50 / 50 Allocation 4…" at bounding box center [518, 251] width 798 height 59
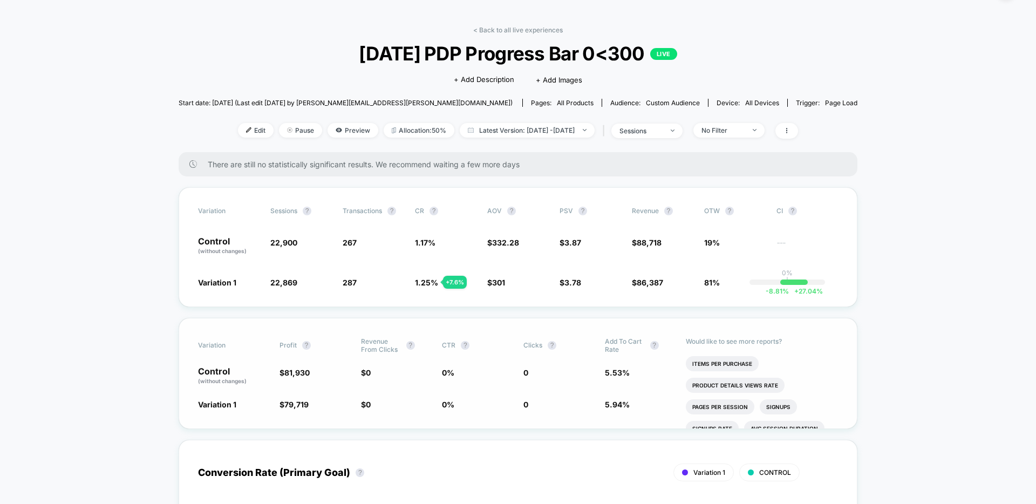
scroll to position [31, 0]
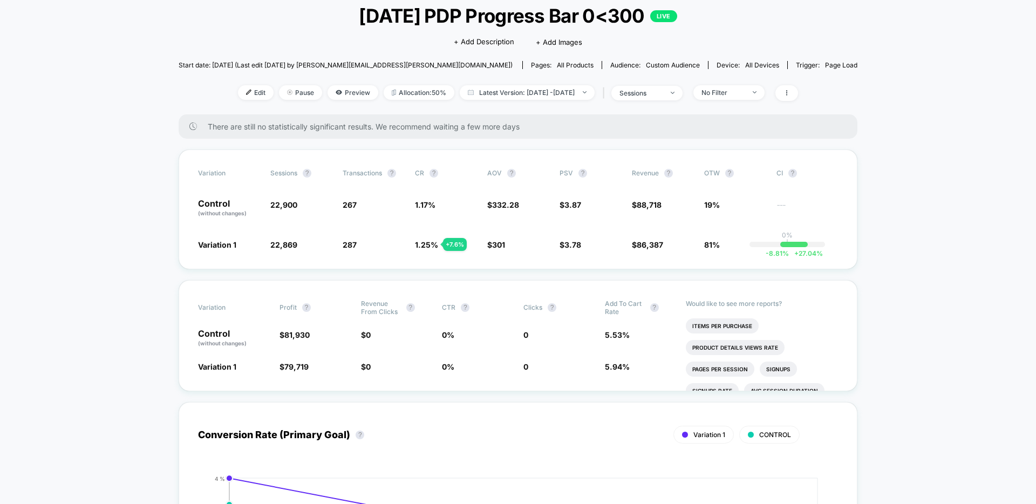
scroll to position [74, 0]
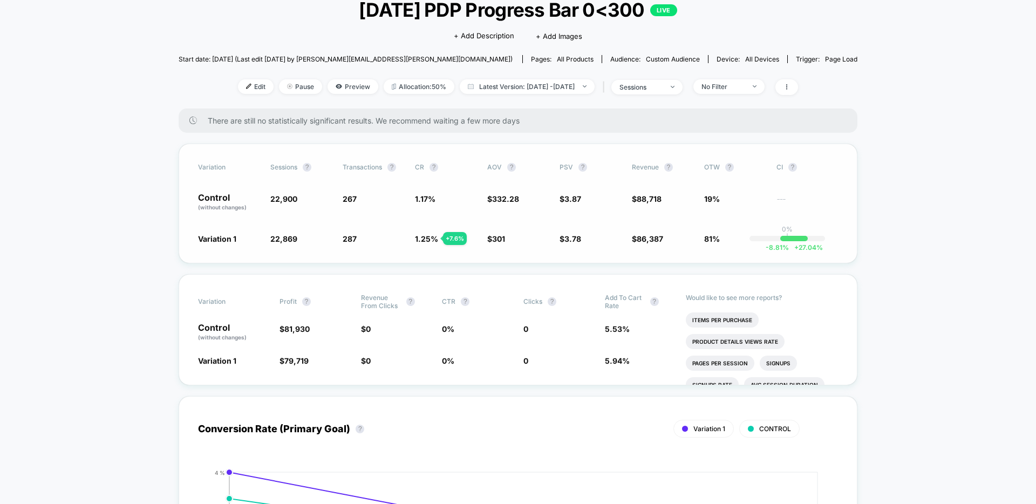
click at [786, 184] on div "Variation Sessions ? Transactions ? CR ? AOV ? PSV ? Revenue ? OTW ? CI ? Contr…" at bounding box center [518, 204] width 679 height 120
click at [476, 224] on div "Variation Sessions ? Transactions ? CR ? AOV ? PSV ? Revenue ? OTW ? CI ? Contr…" at bounding box center [518, 204] width 679 height 120
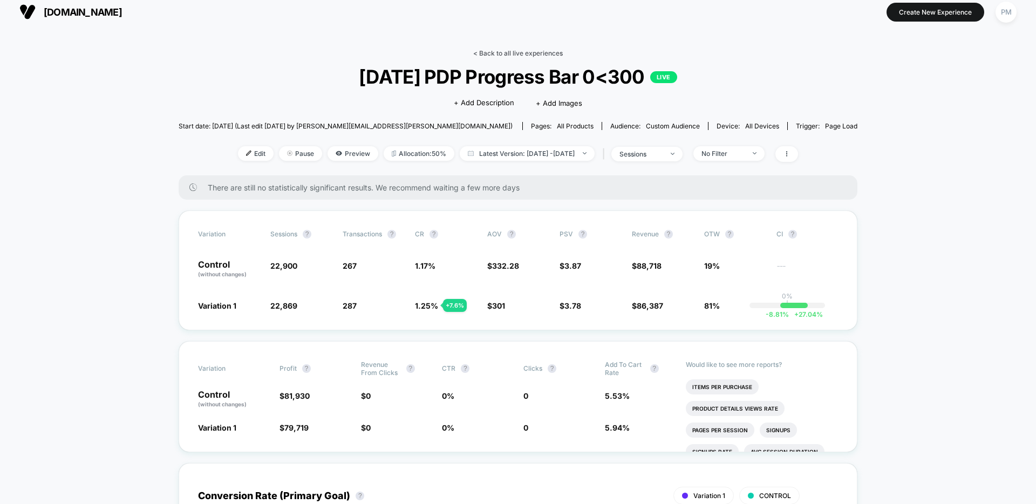
click at [503, 52] on link "< Back to all live experiences" at bounding box center [518, 53] width 90 height 8
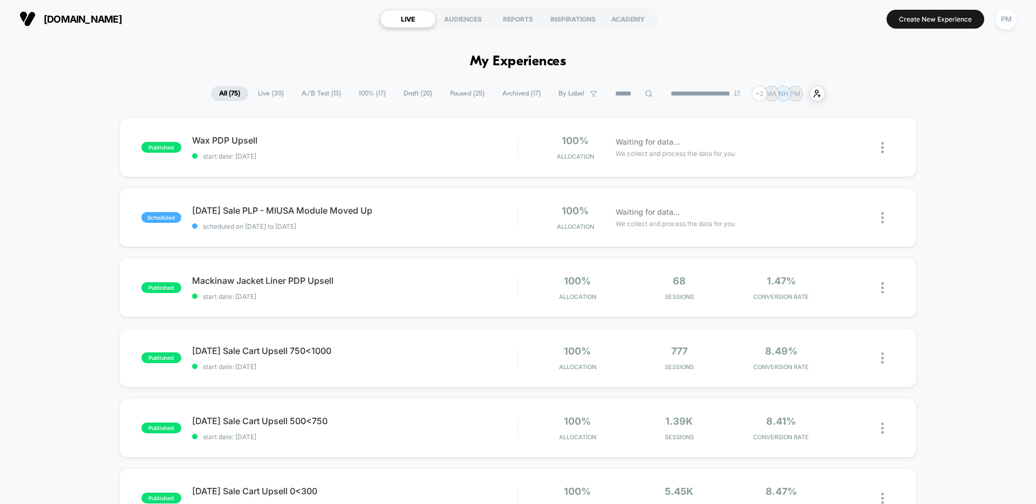
click at [308, 98] on span "A/B Test ( 13 )" at bounding box center [322, 93] width 56 height 15
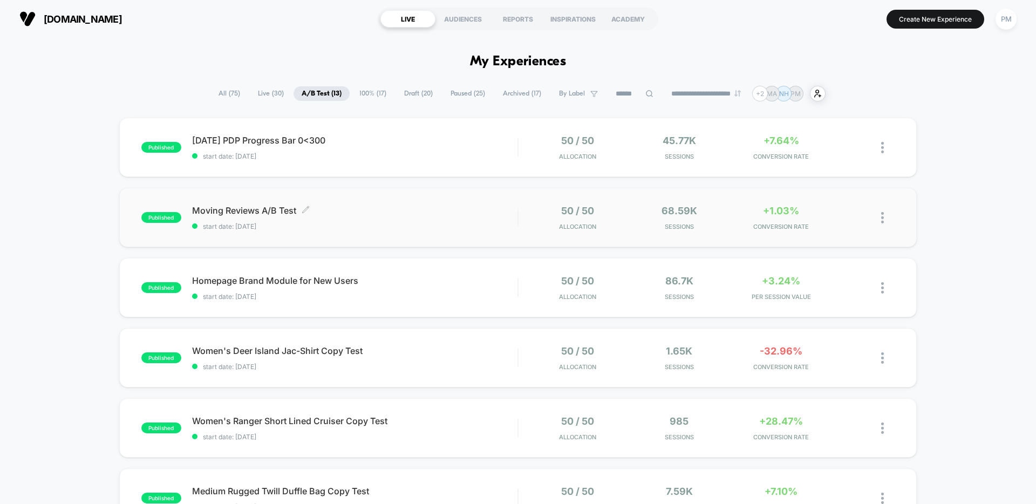
click at [406, 222] on span "start date: [DATE]" at bounding box center [354, 226] width 325 height 8
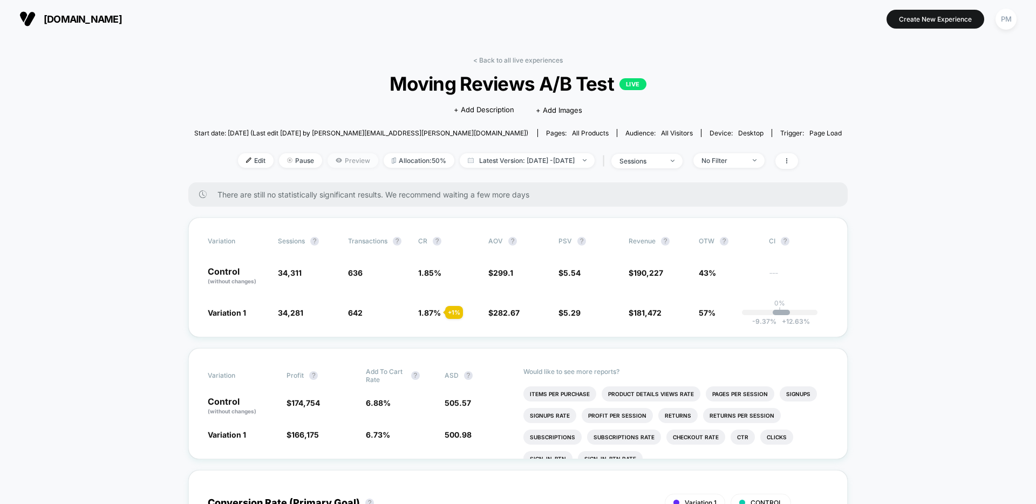
click at [332, 158] on span "Preview" at bounding box center [353, 160] width 51 height 15
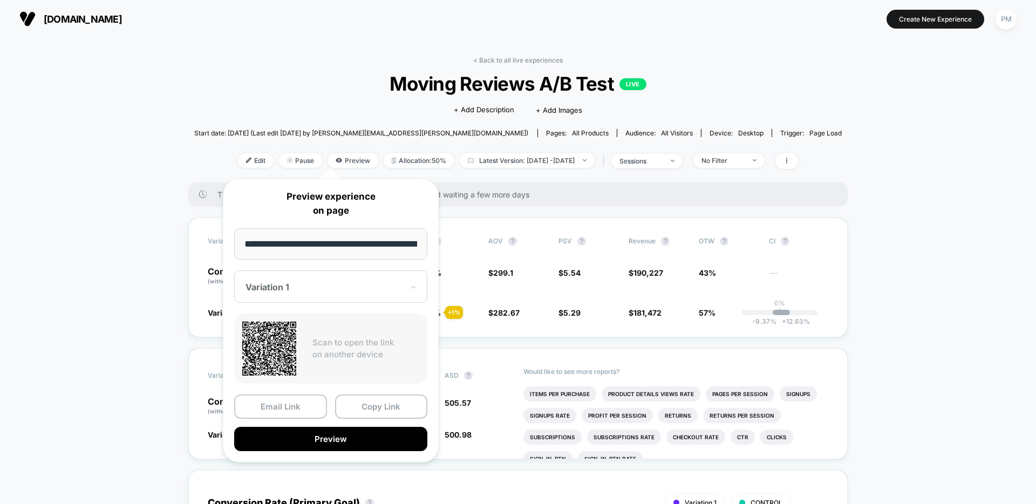
scroll to position [0, 69]
click at [323, 441] on button "Preview" at bounding box center [330, 439] width 193 height 24
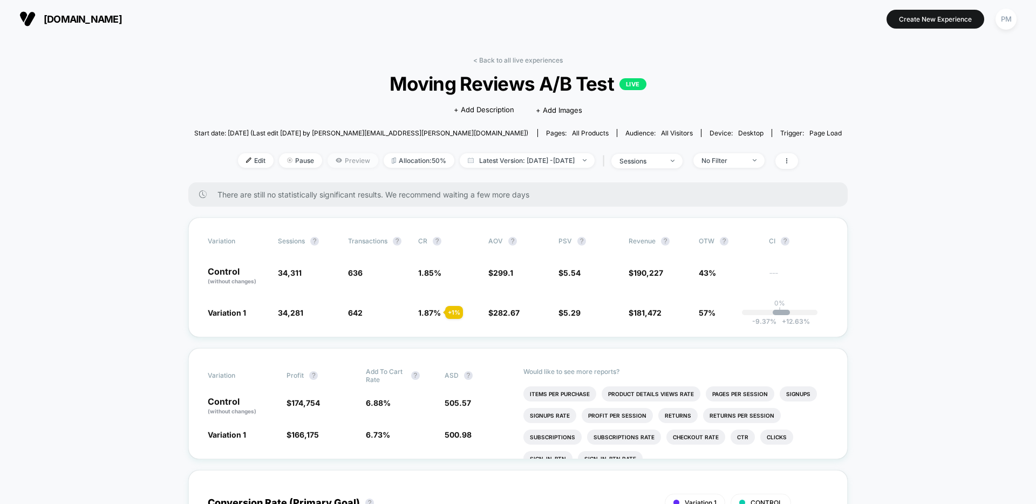
click at [343, 155] on span "Preview" at bounding box center [353, 160] width 51 height 15
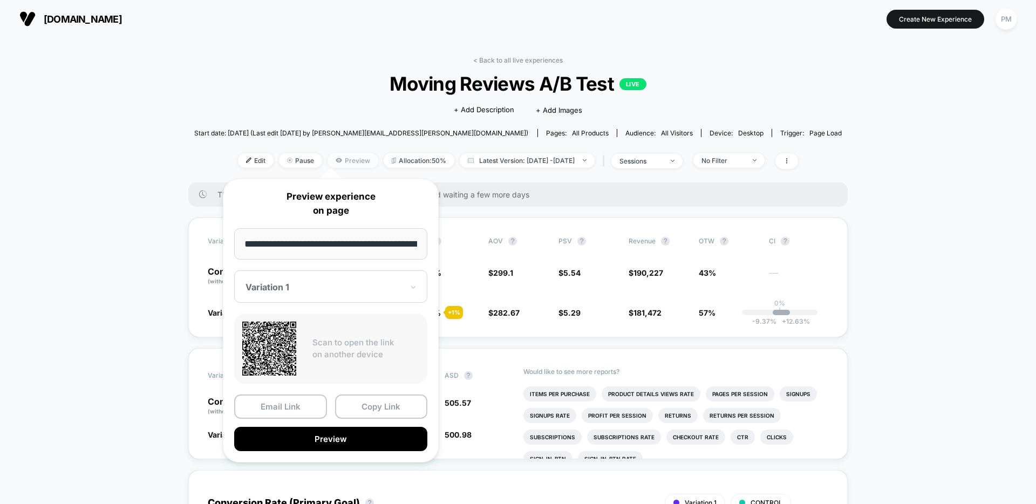
scroll to position [0, 69]
click at [327, 437] on button "Preview" at bounding box center [330, 439] width 193 height 24
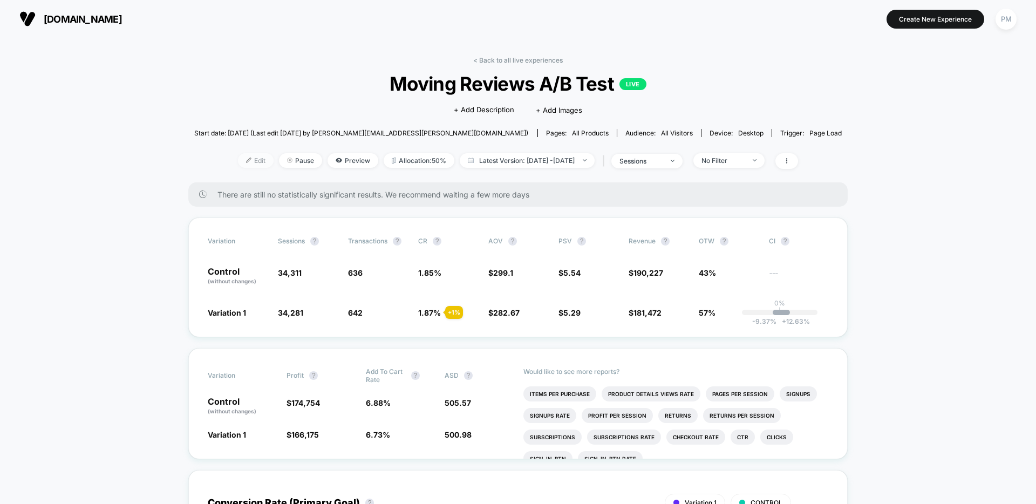
click at [238, 157] on span "Edit" at bounding box center [256, 160] width 36 height 15
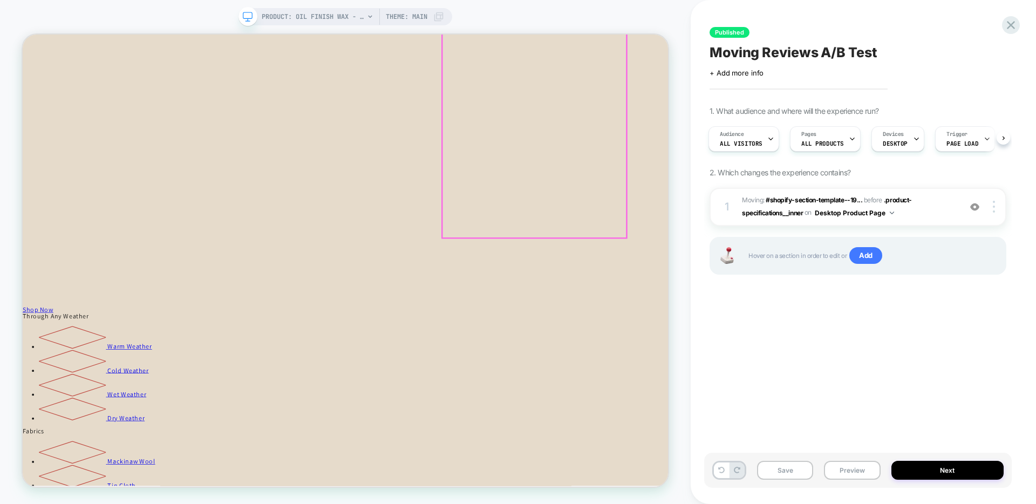
scroll to position [827, 0]
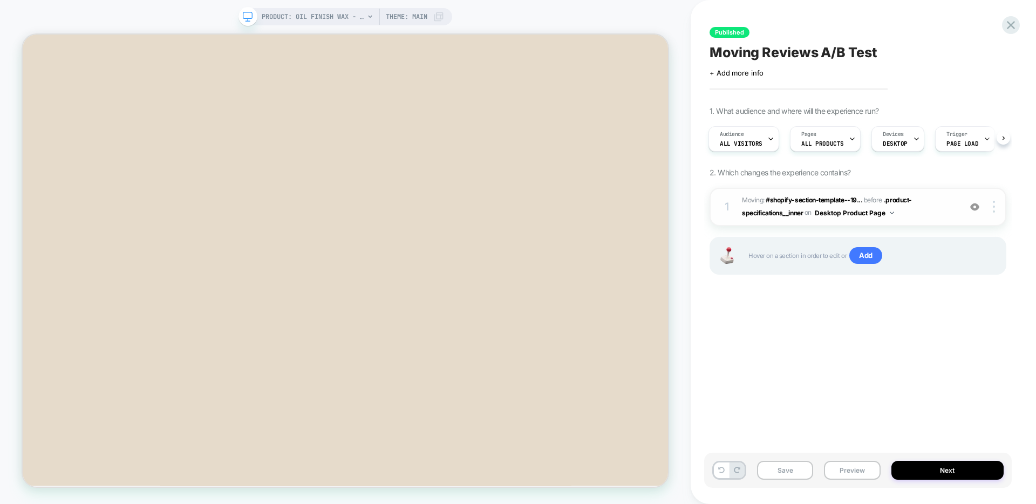
click at [974, 203] on img at bounding box center [974, 206] width 9 height 9
click at [974, 206] on img at bounding box center [974, 206] width 9 height 9
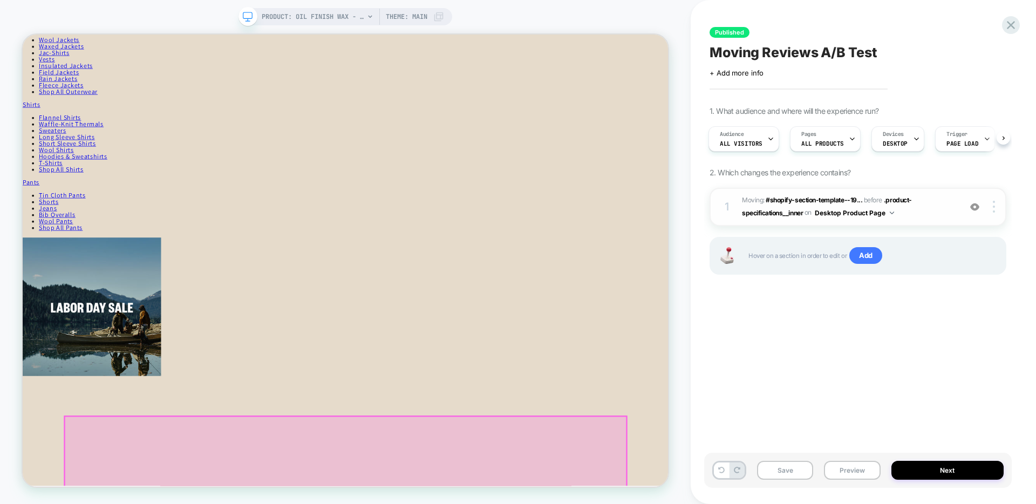
scroll to position [301, 0]
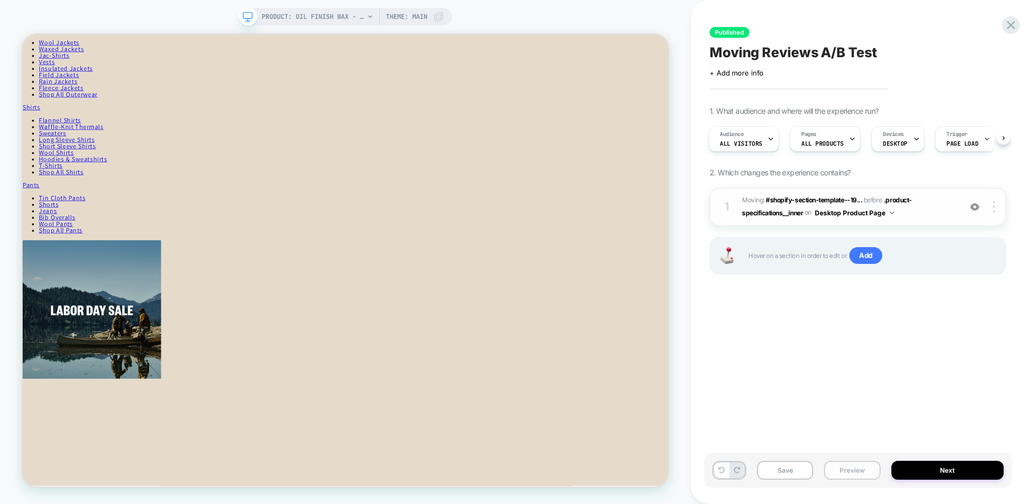
click at [844, 468] on button "Preview" at bounding box center [852, 470] width 56 height 19
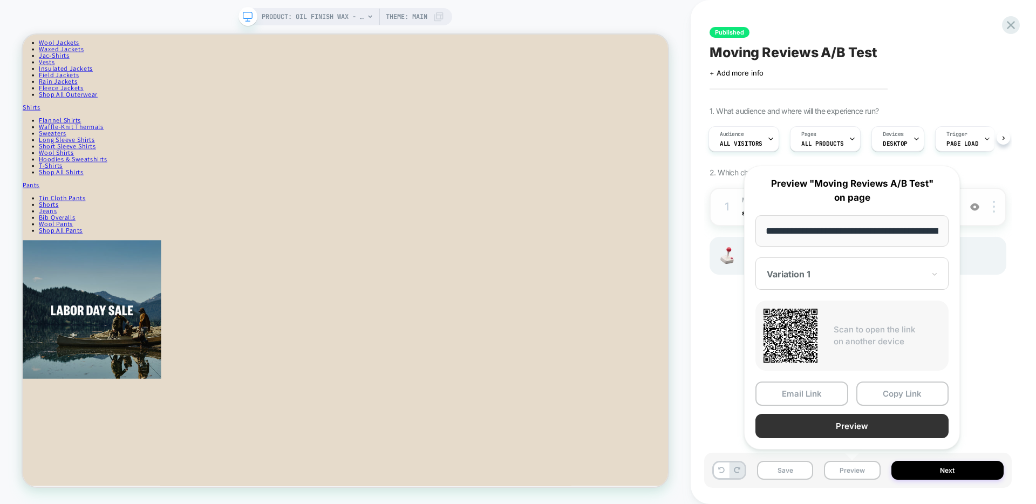
scroll to position [0, 159]
click at [814, 436] on button "Preview" at bounding box center [852, 427] width 193 height 24
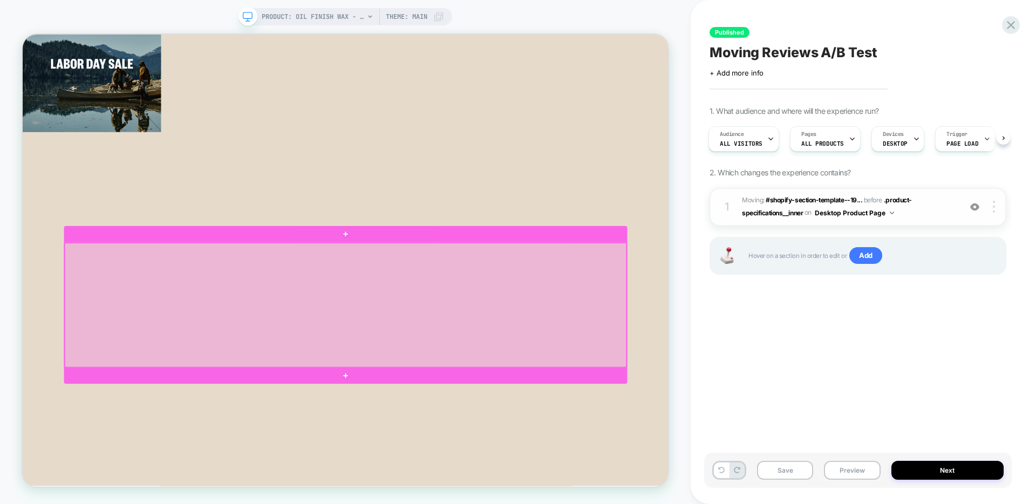
scroll to position [649, 0]
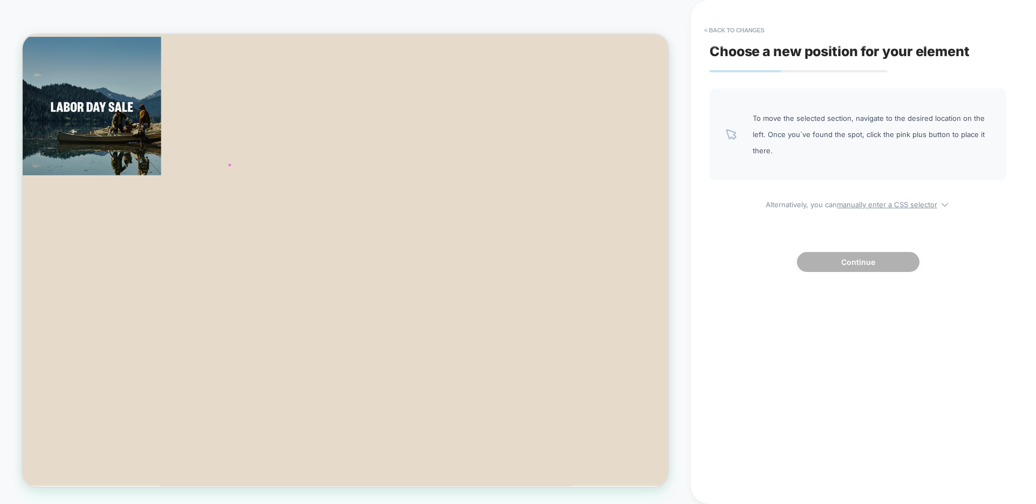
scroll to position [572, 0]
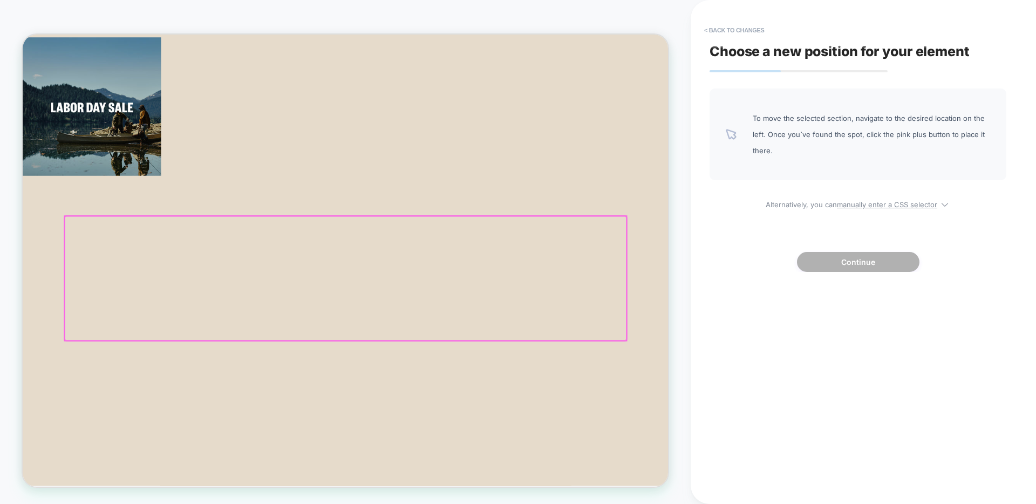
click at [491, 296] on div at bounding box center [453, 360] width 749 height 166
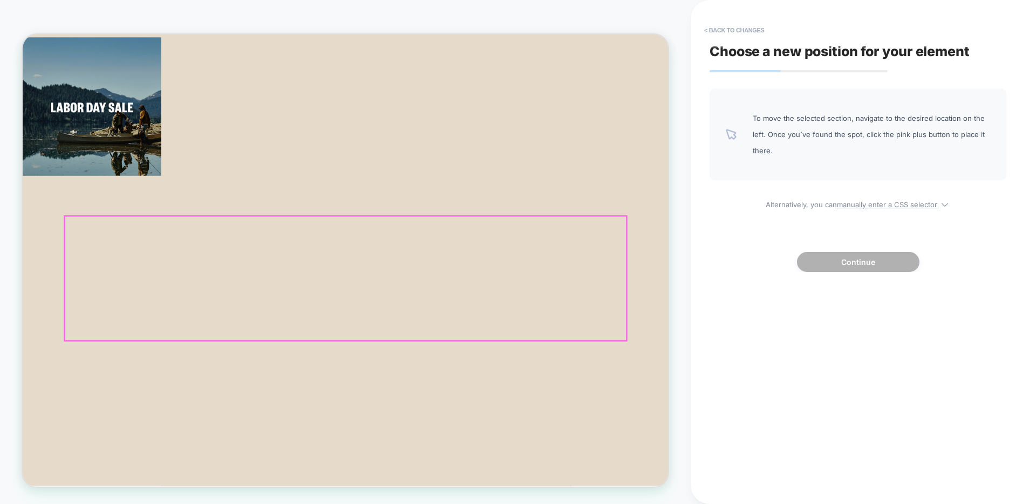
scroll to position [720, 0]
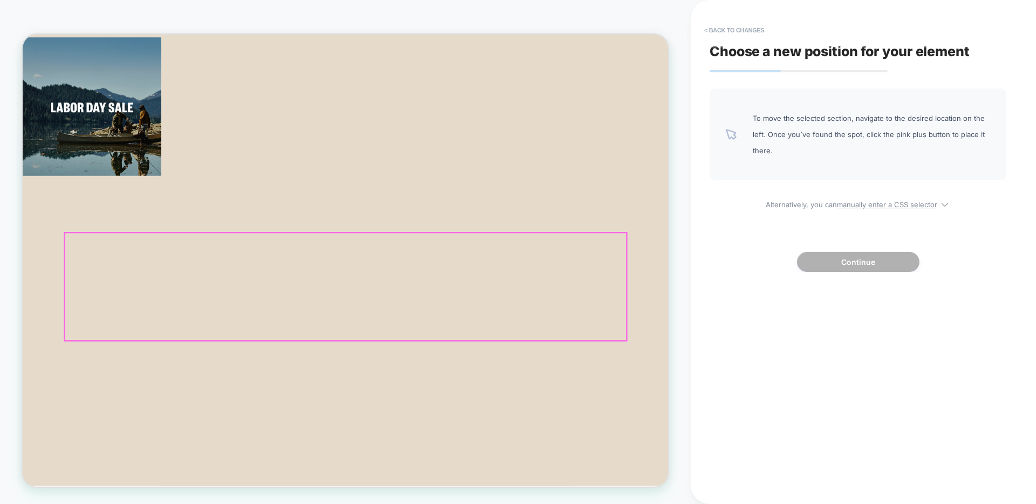
scroll to position [455, 0]
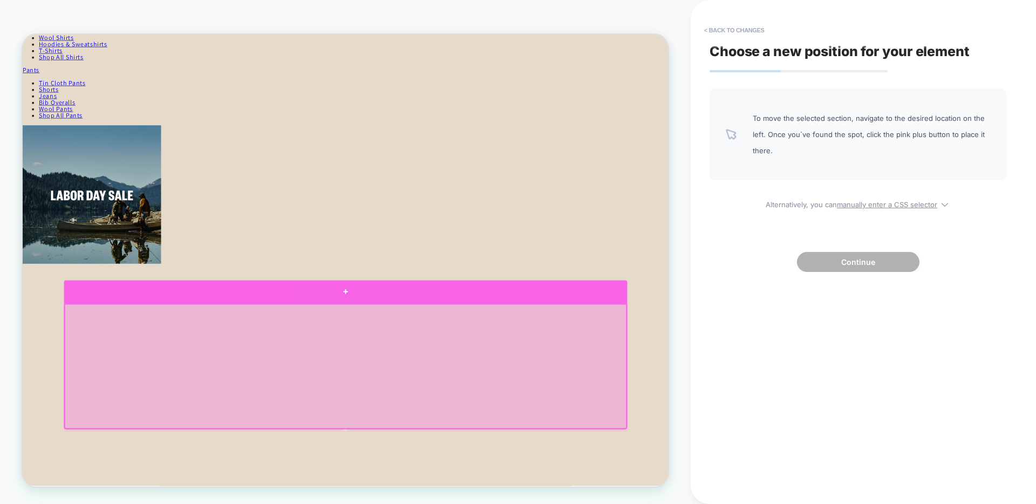
click at [488, 382] on div at bounding box center [453, 377] width 751 height 31
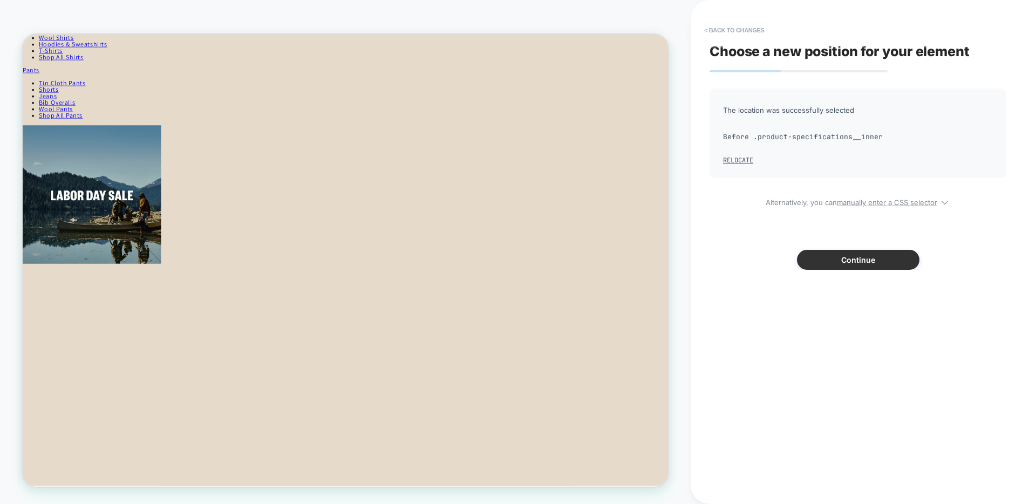
click at [812, 266] on button "Continue" at bounding box center [858, 260] width 123 height 20
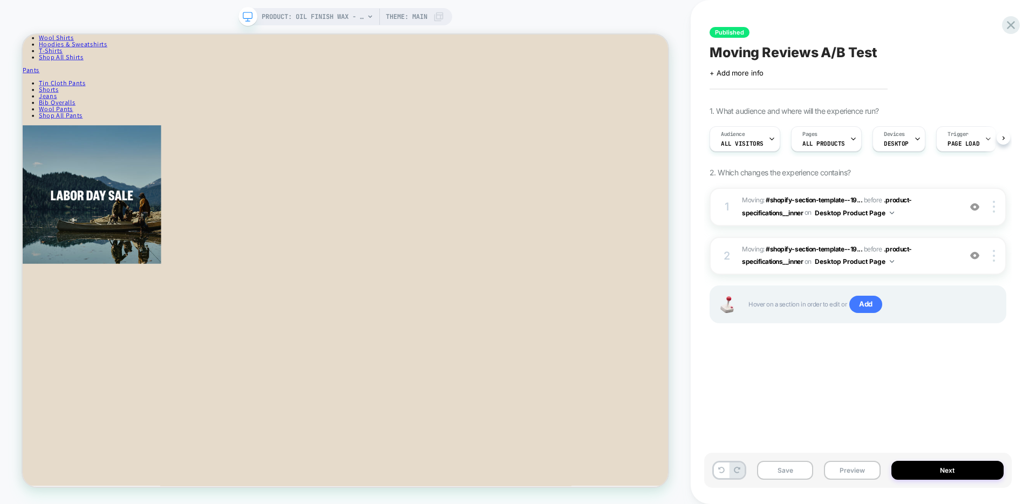
scroll to position [0, 1]
click at [845, 471] on button "Preview" at bounding box center [852, 470] width 56 height 19
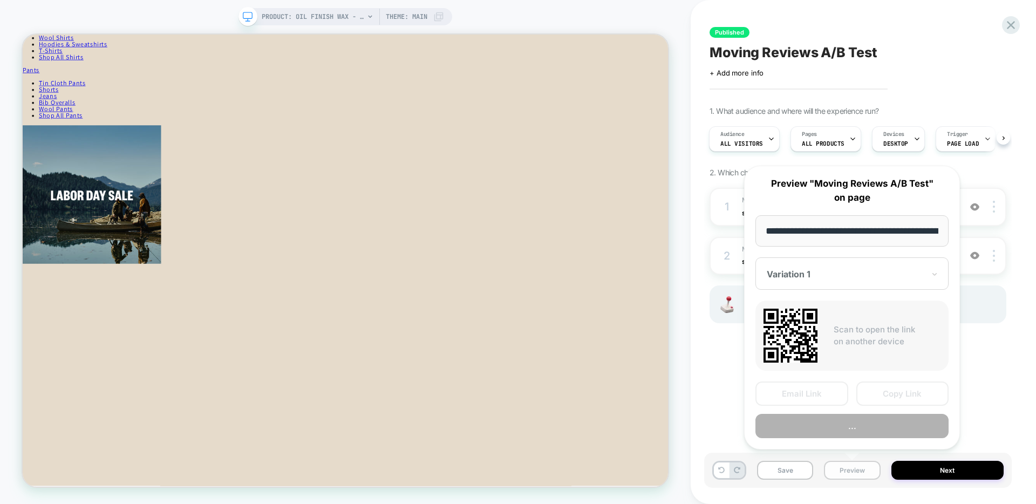
scroll to position [0, 159]
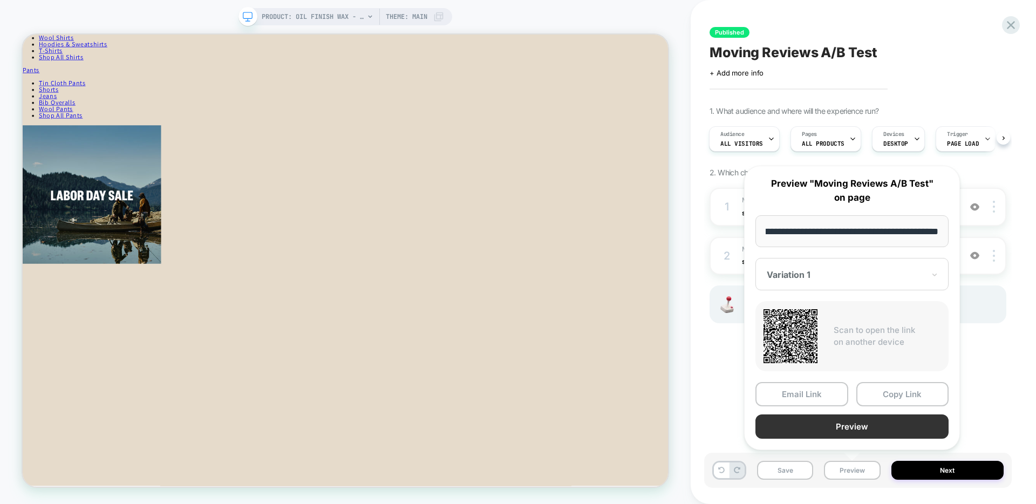
click at [830, 424] on button "Preview" at bounding box center [852, 427] width 193 height 24
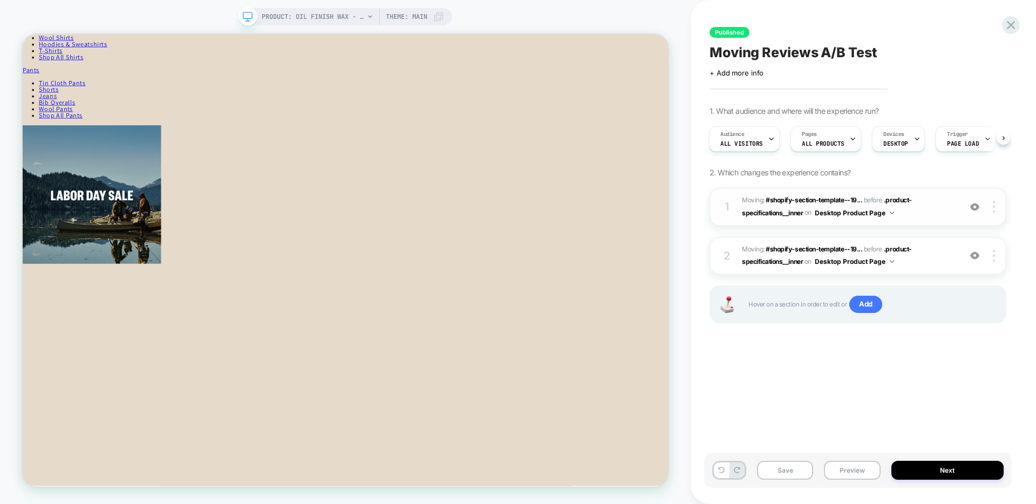
click at [977, 206] on img at bounding box center [974, 206] width 9 height 9
click at [859, 468] on button "Preview" at bounding box center [852, 470] width 56 height 19
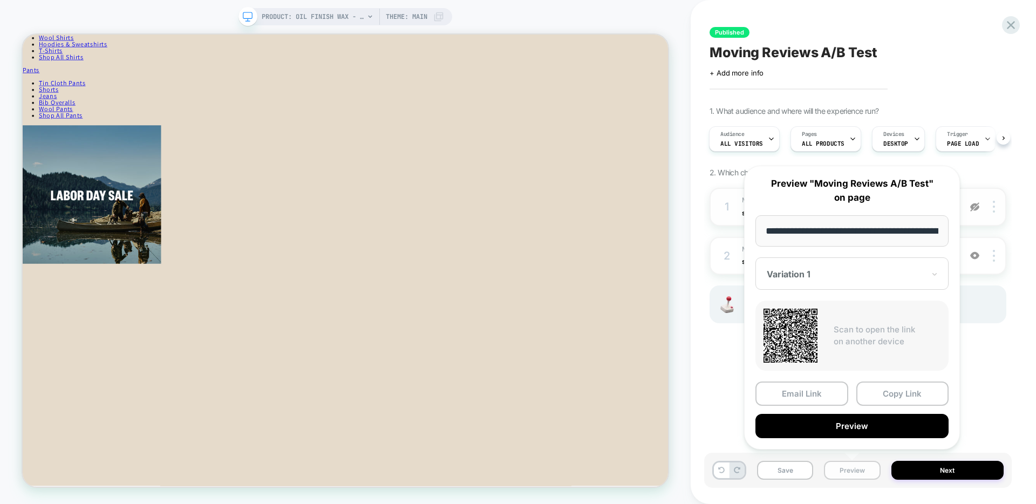
scroll to position [0, 159]
click at [829, 423] on button "Preview" at bounding box center [852, 427] width 193 height 24
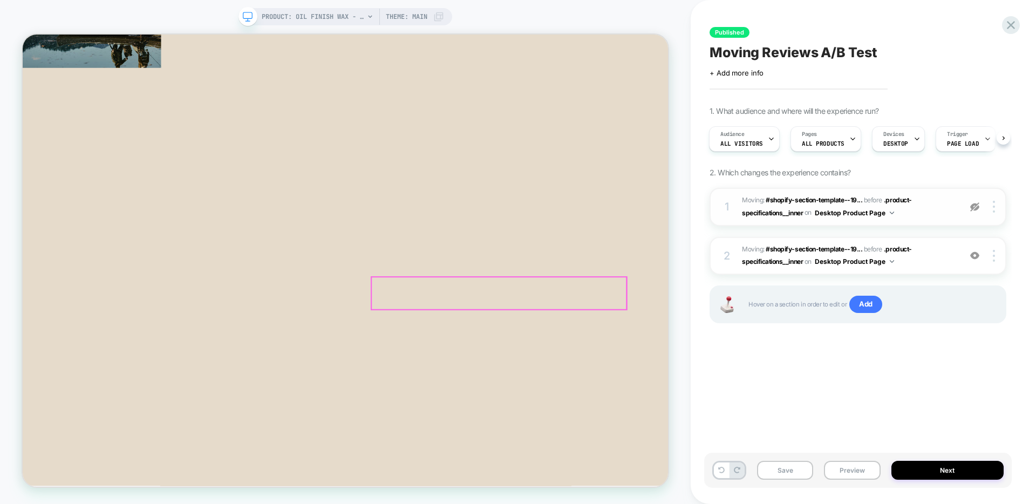
scroll to position [923, 0]
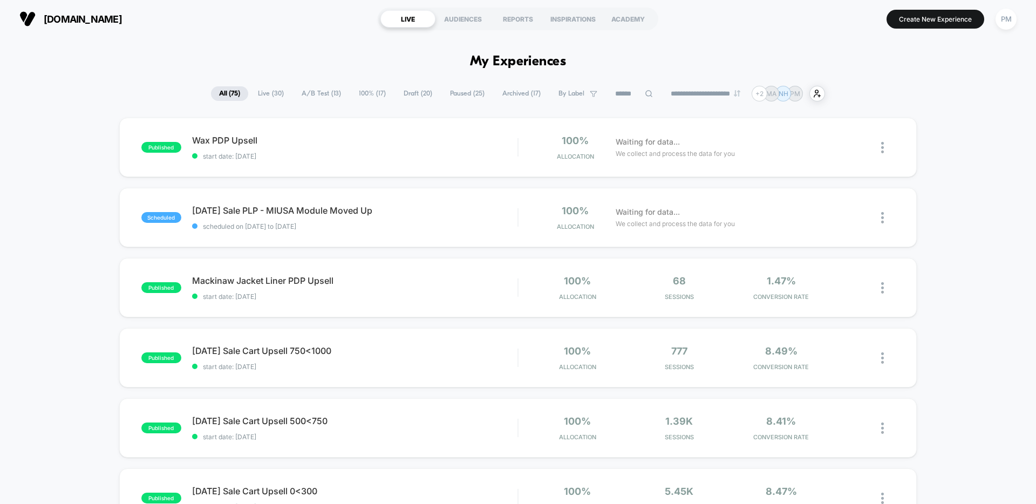
click at [311, 101] on span "A/B Test ( 13 )" at bounding box center [322, 93] width 56 height 15
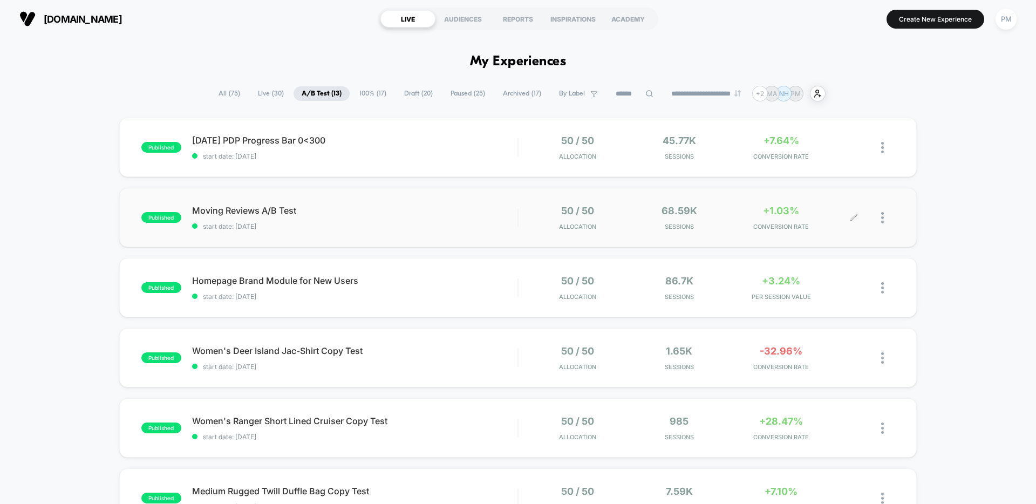
click at [885, 218] on div at bounding box center [887, 217] width 13 height 25
click at [834, 228] on div "Preview Link" at bounding box center [827, 231] width 97 height 24
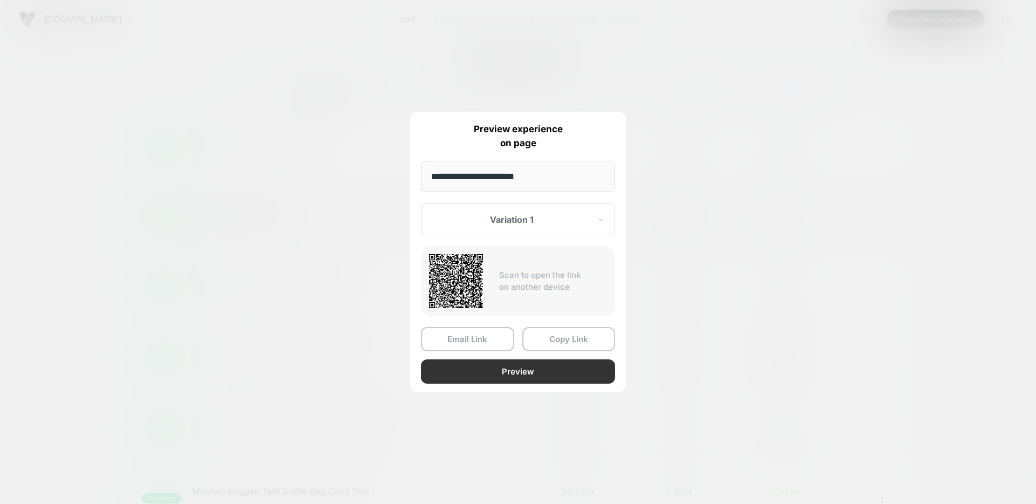
click at [515, 374] on button "Preview" at bounding box center [518, 371] width 194 height 24
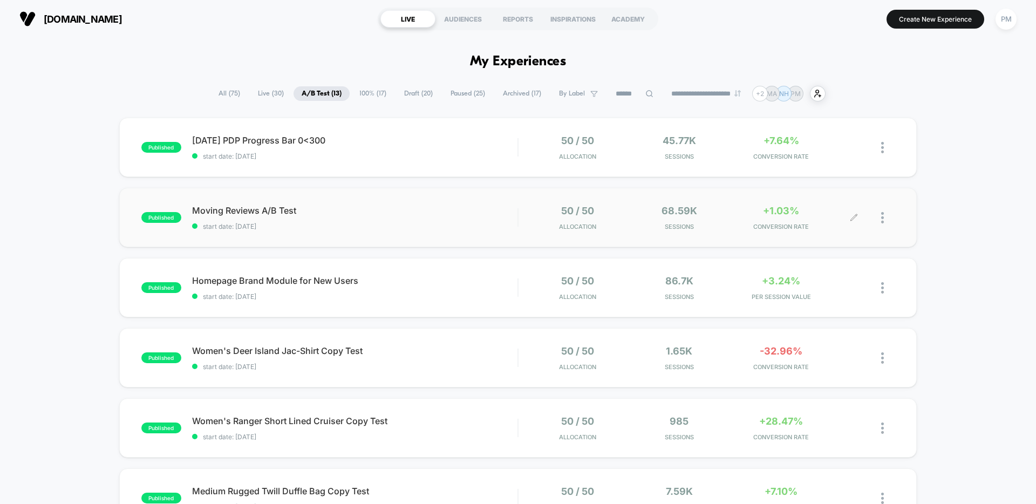
click at [882, 218] on img at bounding box center [882, 217] width 3 height 11
click at [839, 231] on div "Preview Link" at bounding box center [827, 231] width 97 height 24
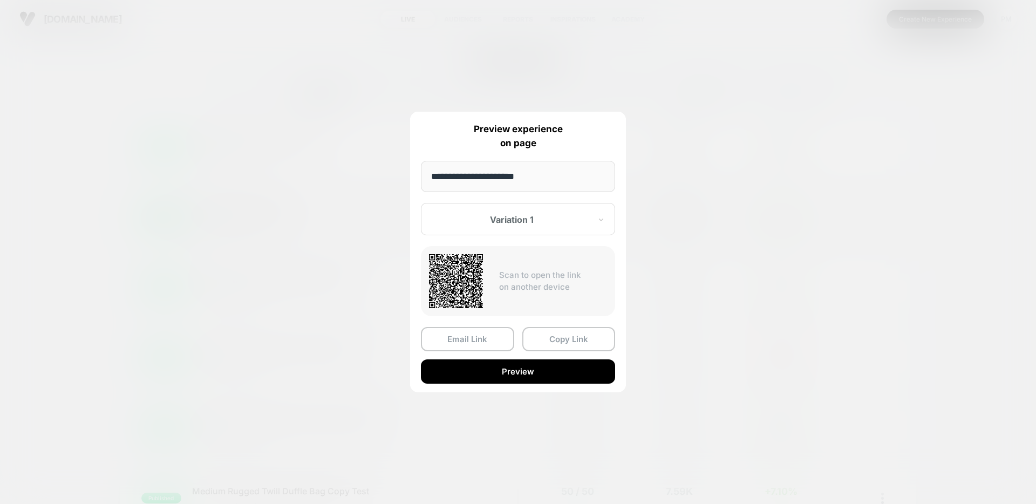
click at [503, 222] on div at bounding box center [511, 219] width 159 height 11
click at [479, 279] on div "Control" at bounding box center [518, 276] width 184 height 19
click at [504, 375] on button "Preview" at bounding box center [518, 371] width 194 height 24
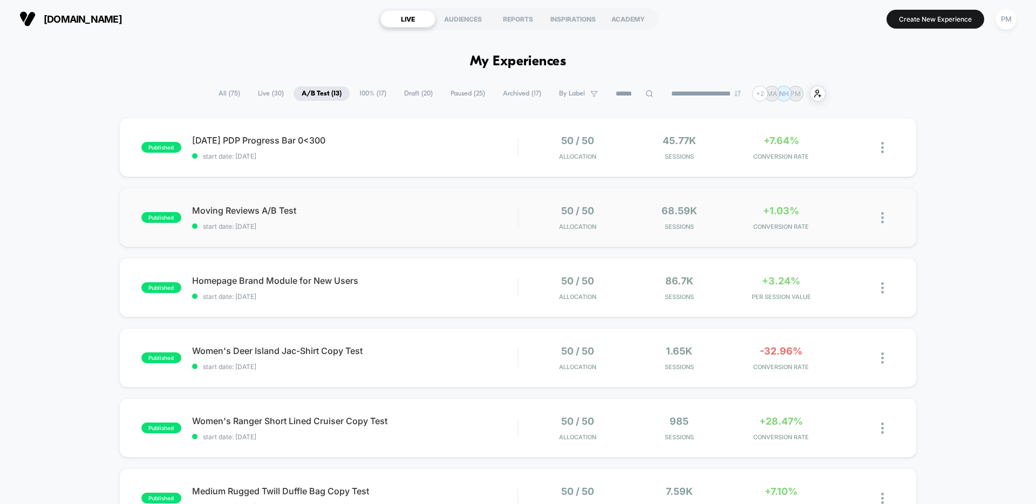
click at [882, 216] on img at bounding box center [882, 217] width 3 height 11
click at [818, 235] on div "Preview Link" at bounding box center [827, 231] width 97 height 24
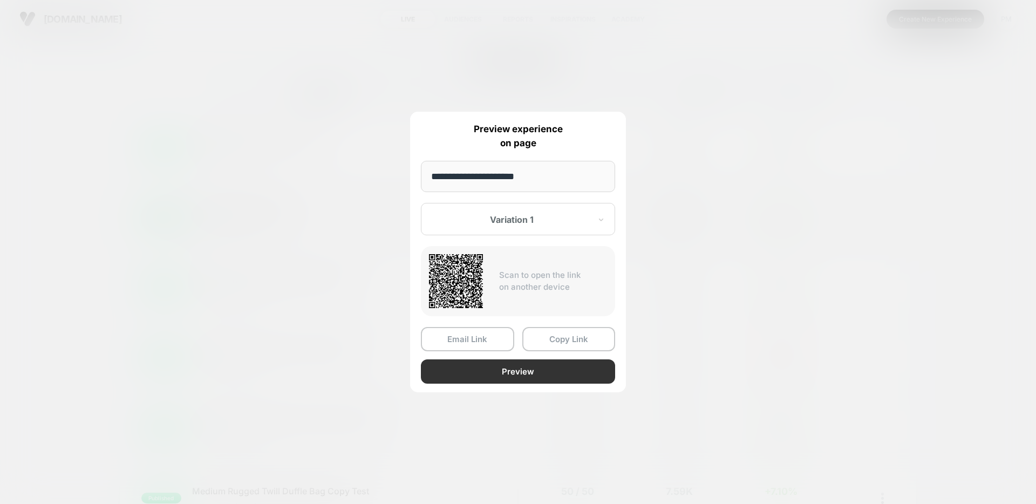
click at [495, 373] on button "Preview" at bounding box center [518, 371] width 194 height 24
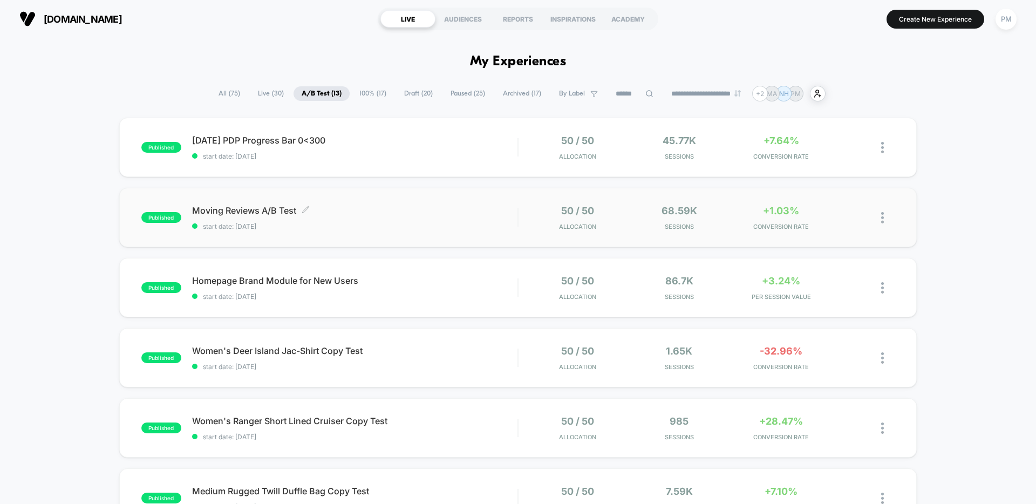
click at [420, 222] on span "start date: 8/20/2025" at bounding box center [354, 226] width 325 height 8
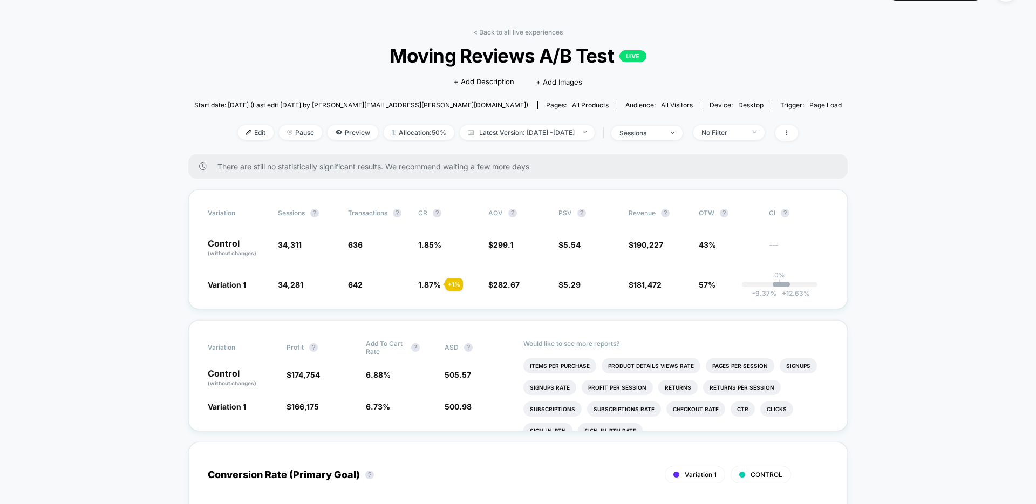
scroll to position [33, 0]
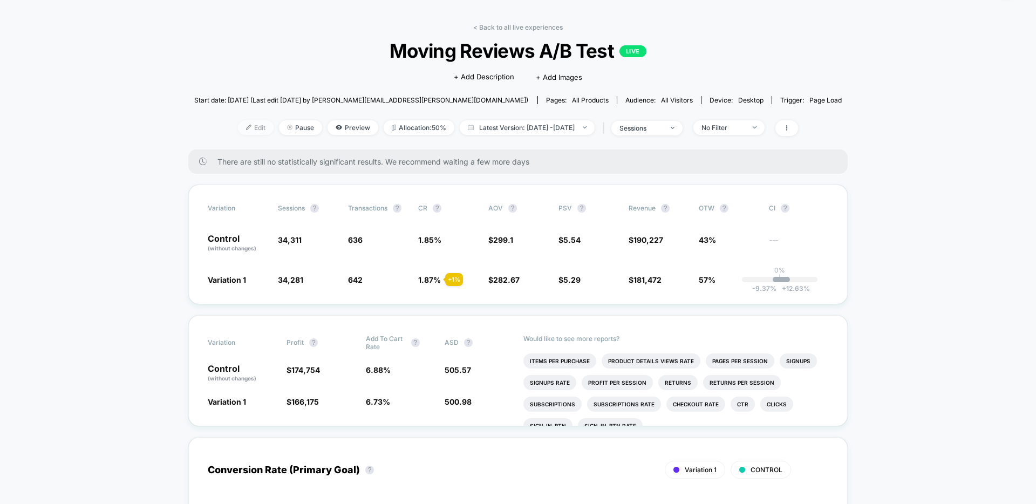
click at [239, 130] on span "Edit" at bounding box center [256, 127] width 36 height 15
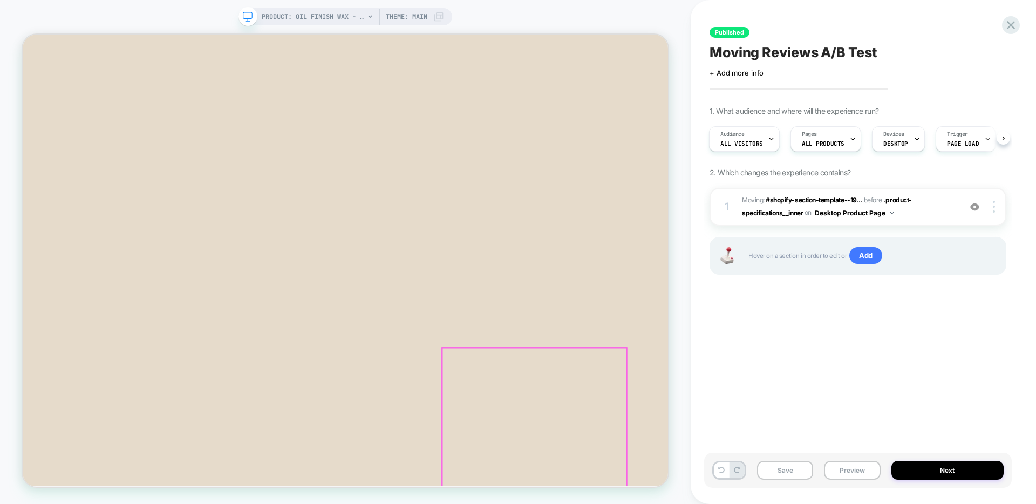
scroll to position [788, 0]
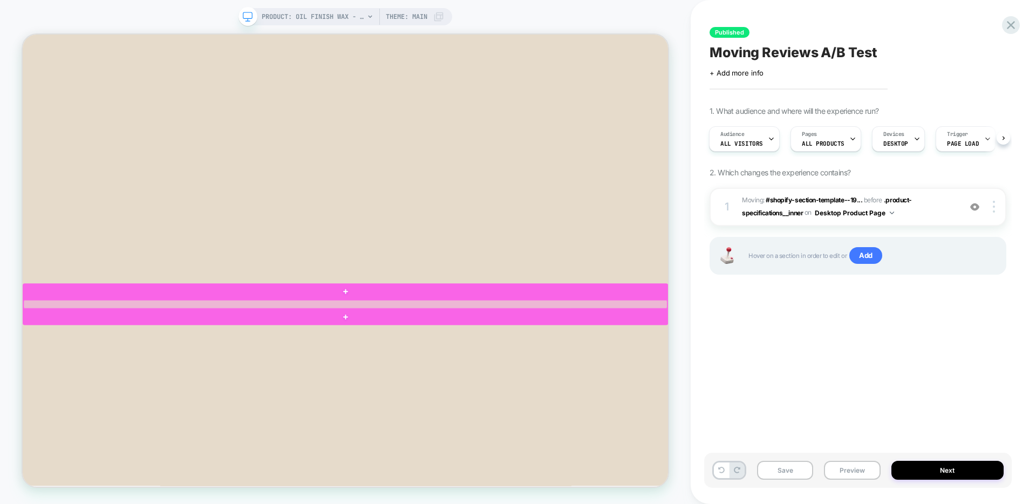
click at [329, 391] on div at bounding box center [453, 394] width 859 height 11
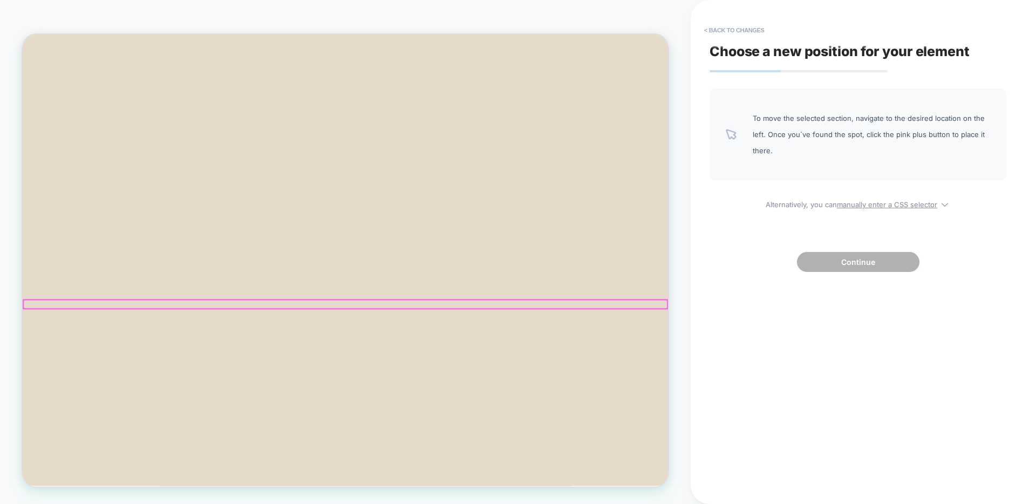
scroll to position [484, 0]
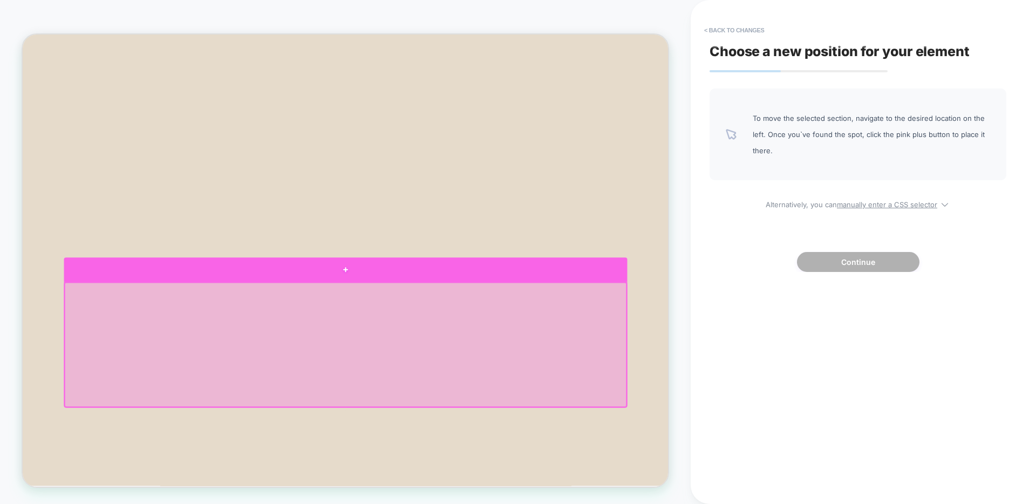
click at [388, 354] on div at bounding box center [453, 348] width 751 height 32
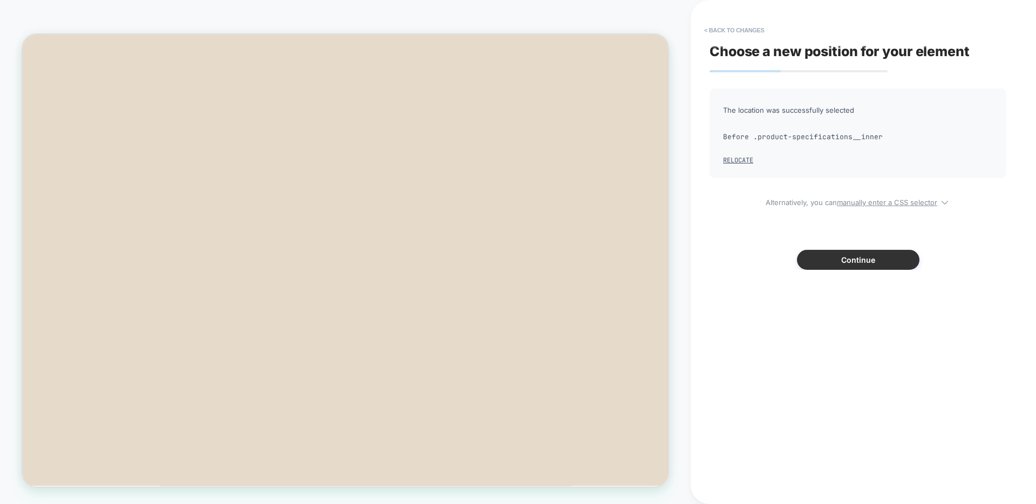
click at [0, 0] on button "Continue" at bounding box center [0, 0] width 0 height 0
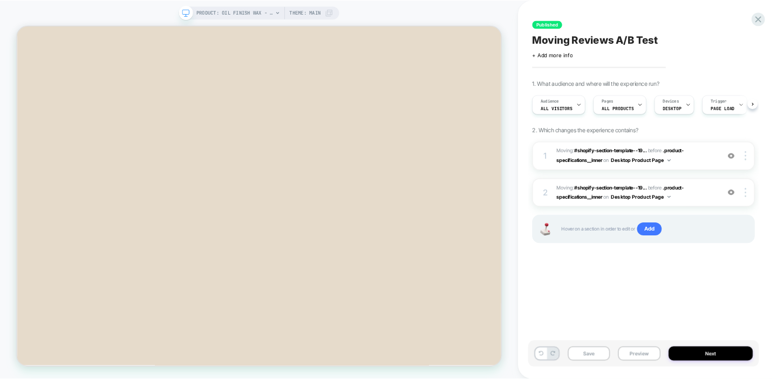
scroll to position [0, 1]
click at [0, 0] on div at bounding box center [0, 0] width 0 height 0
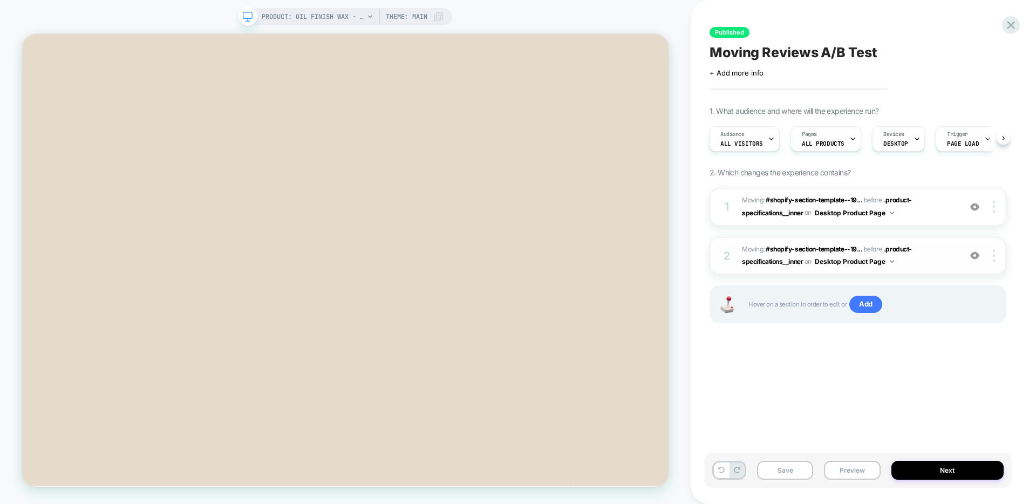
click at [0, 0] on img at bounding box center [0, 0] width 0 height 0
click at [976, 204] on img at bounding box center [974, 206] width 9 height 9
click at [974, 209] on img at bounding box center [974, 206] width 9 height 9
click at [0, 0] on img at bounding box center [0, 0] width 0 height 0
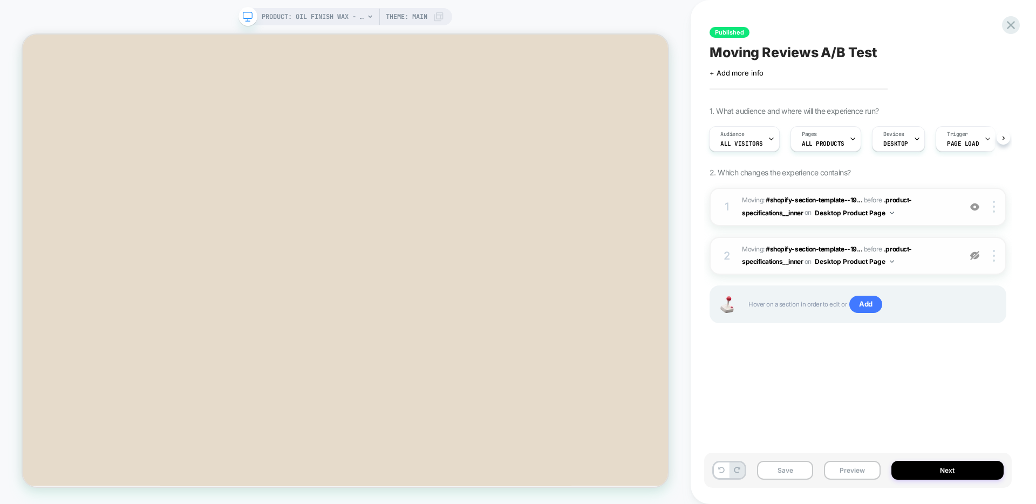
click at [0, 0] on img at bounding box center [0, 0] width 0 height 0
click at [1009, 32] on icon at bounding box center [1011, 25] width 15 height 15
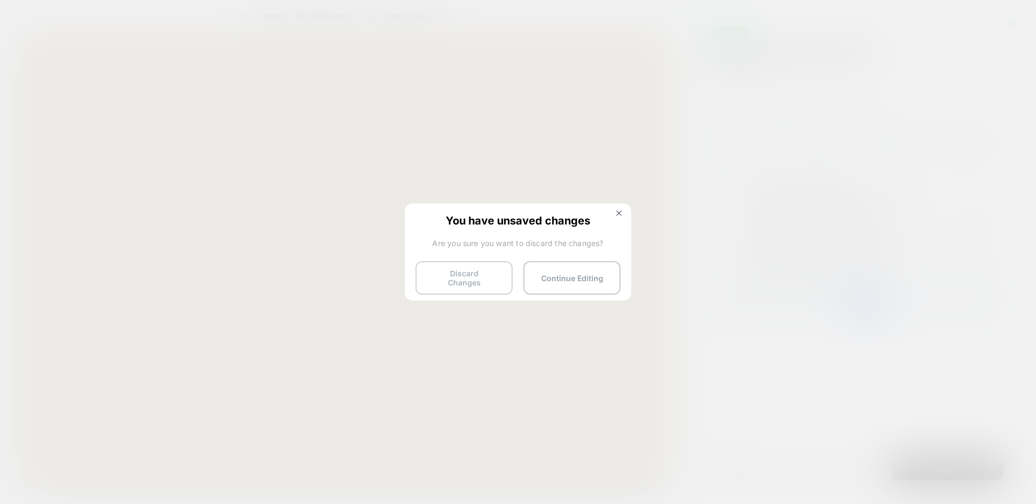
click at [0, 0] on button "Discard Changes" at bounding box center [0, 0] width 0 height 0
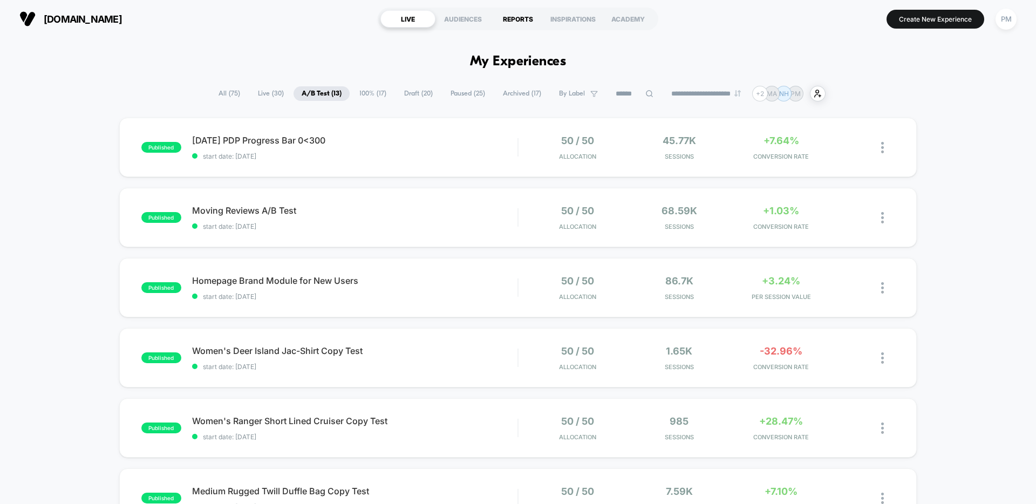
click at [510, 21] on div "REPORTS" at bounding box center [518, 18] width 55 height 17
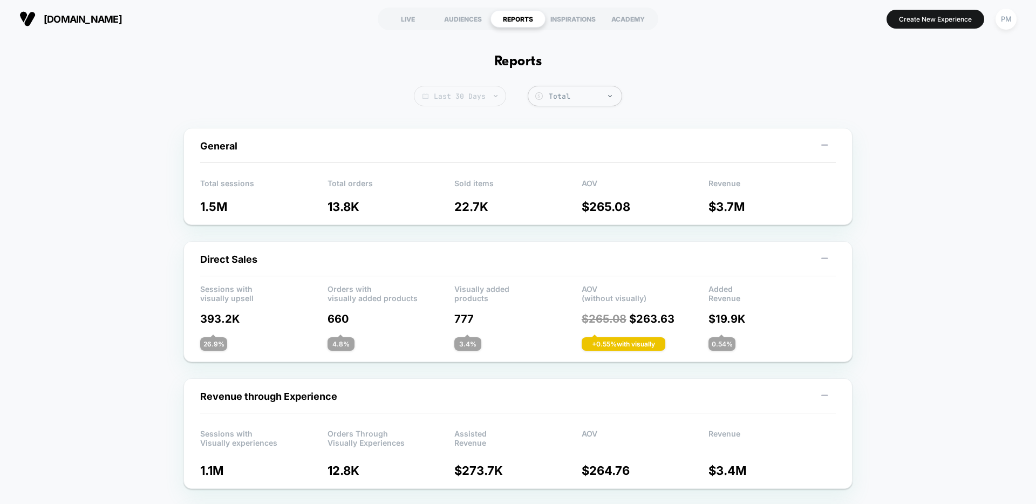
click at [460, 94] on span "Last 30 Days" at bounding box center [460, 96] width 92 height 21
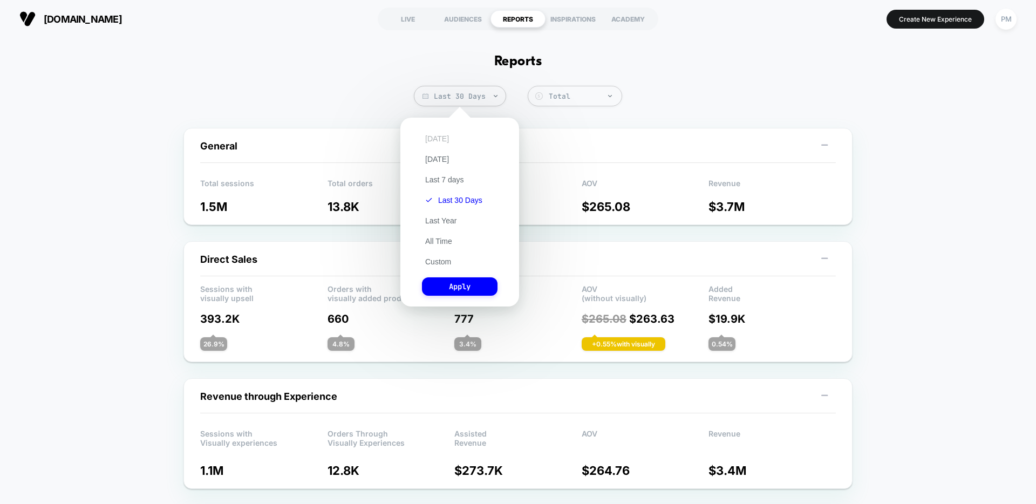
click at [432, 139] on button "[DATE]" at bounding box center [437, 139] width 30 height 10
click at [461, 286] on button "Apply" at bounding box center [460, 286] width 76 height 18
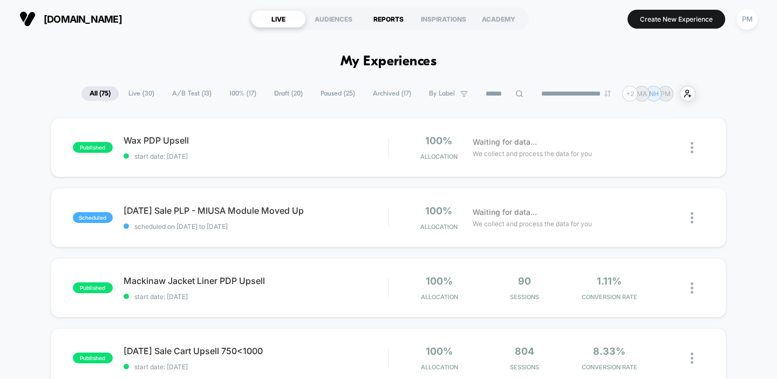
click at [386, 18] on div "REPORTS" at bounding box center [388, 18] width 55 height 17
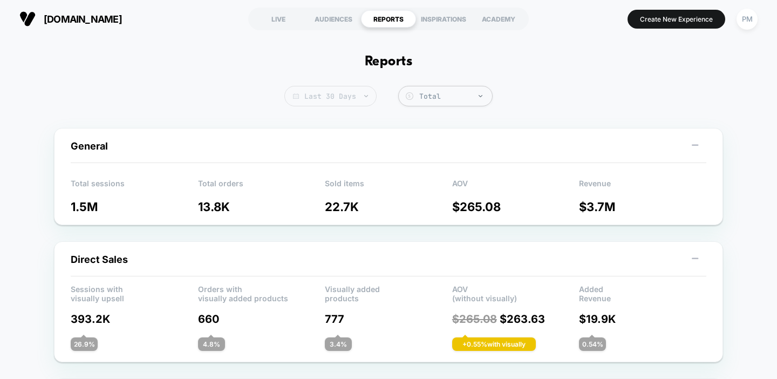
click at [346, 94] on span "Last 30 Days" at bounding box center [330, 96] width 92 height 21
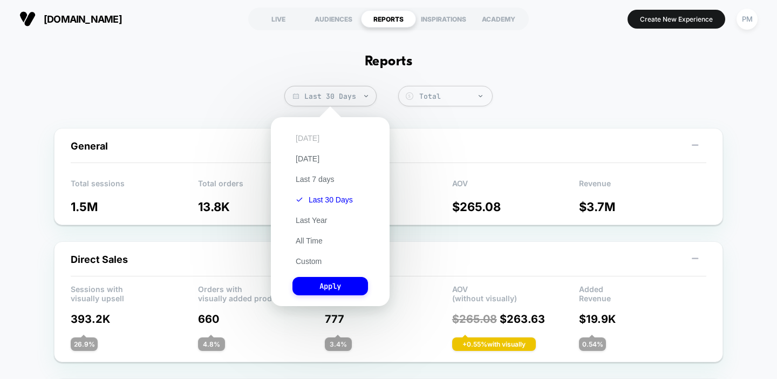
click at [309, 136] on button "[DATE]" at bounding box center [308, 138] width 30 height 10
click at [329, 284] on button "Apply" at bounding box center [331, 286] width 76 height 18
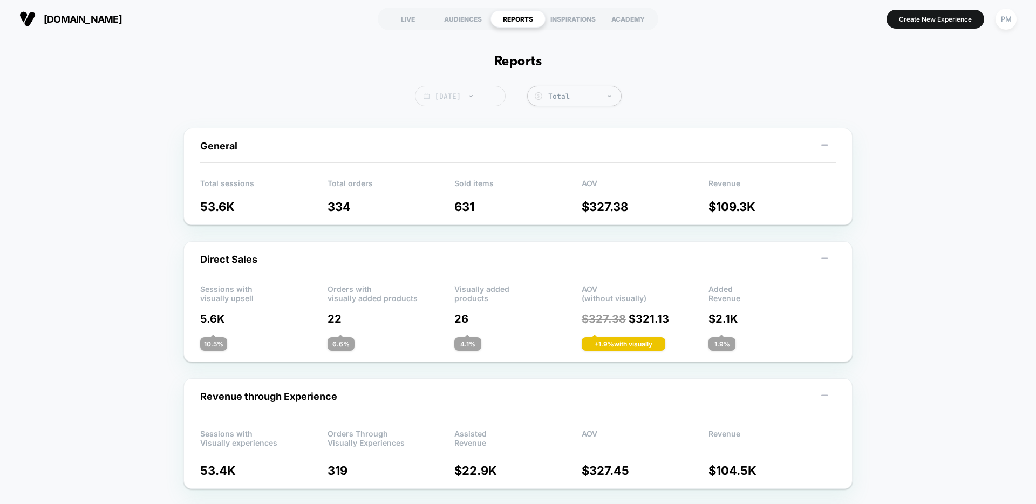
click at [479, 92] on span "[DATE]" at bounding box center [460, 96] width 91 height 21
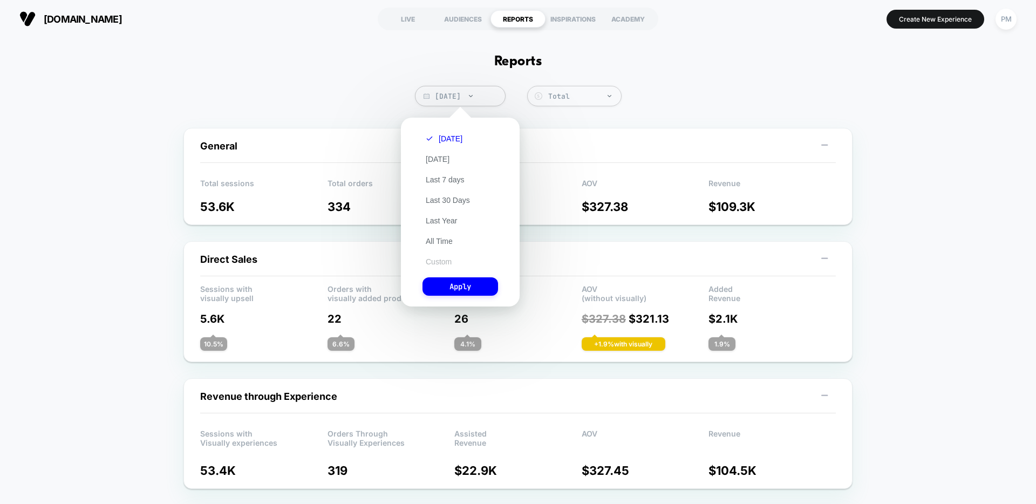
click at [436, 264] on button "Custom" at bounding box center [439, 262] width 32 height 10
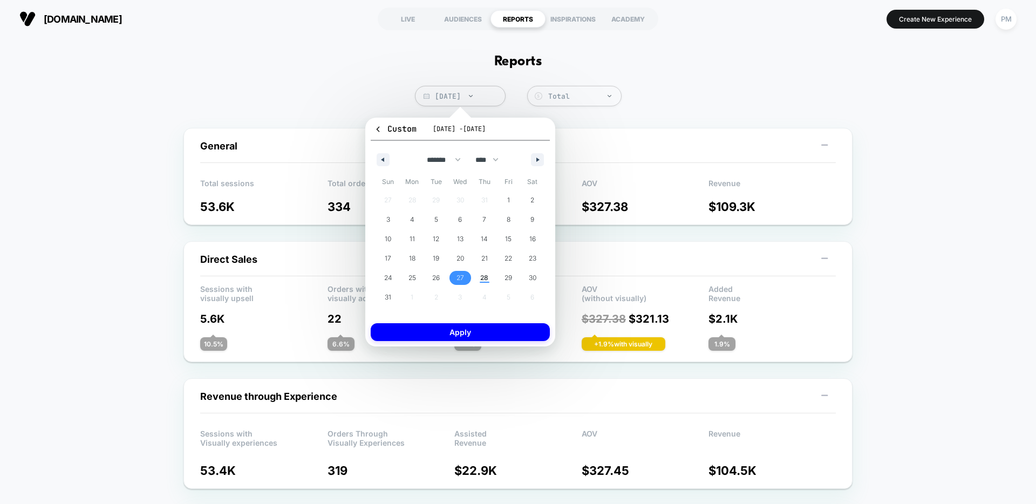
click at [465, 276] on span "27" at bounding box center [461, 278] width 24 height 14
click at [486, 276] on span "28" at bounding box center [484, 277] width 8 height 19
click at [466, 323] on button "Apply" at bounding box center [460, 332] width 179 height 18
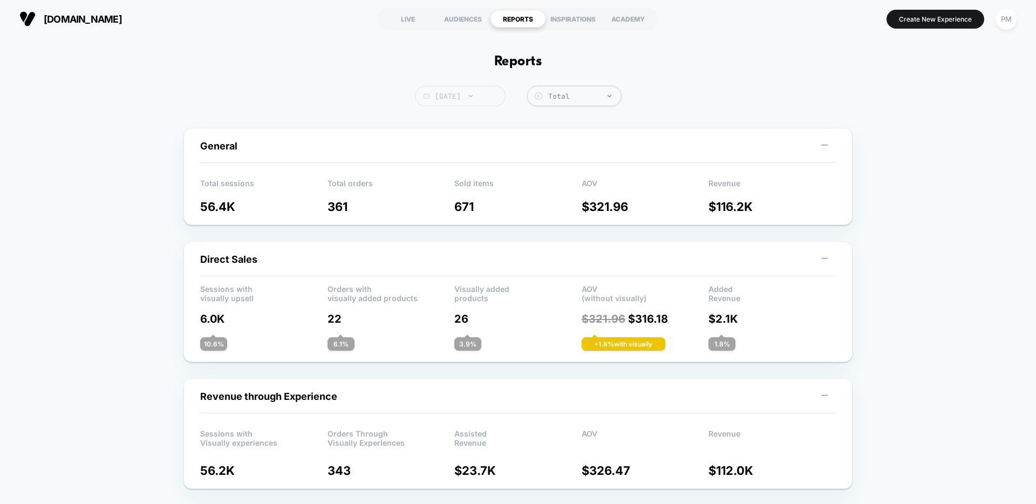
click at [464, 102] on span "[DATE]" at bounding box center [460, 96] width 91 height 21
select select "*"
select select "****"
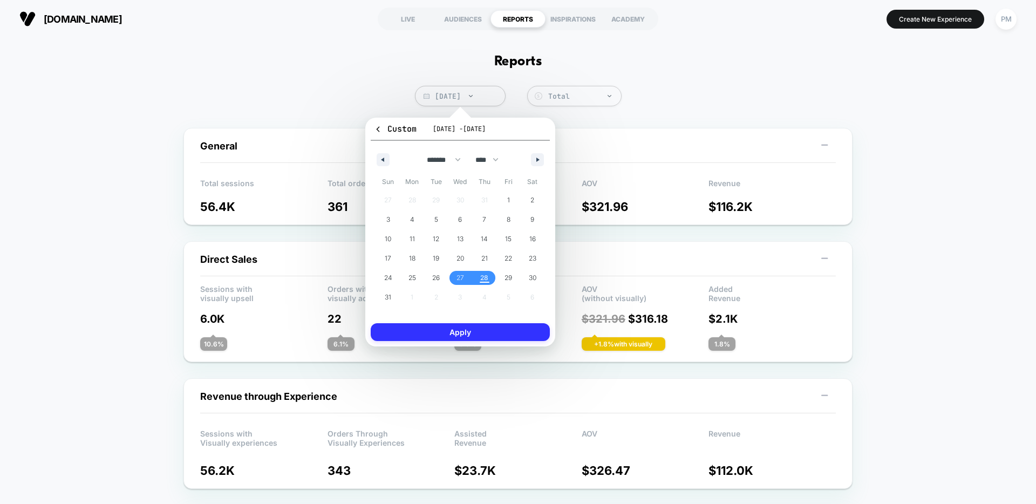
click at [476, 333] on button "Apply" at bounding box center [460, 332] width 179 height 18
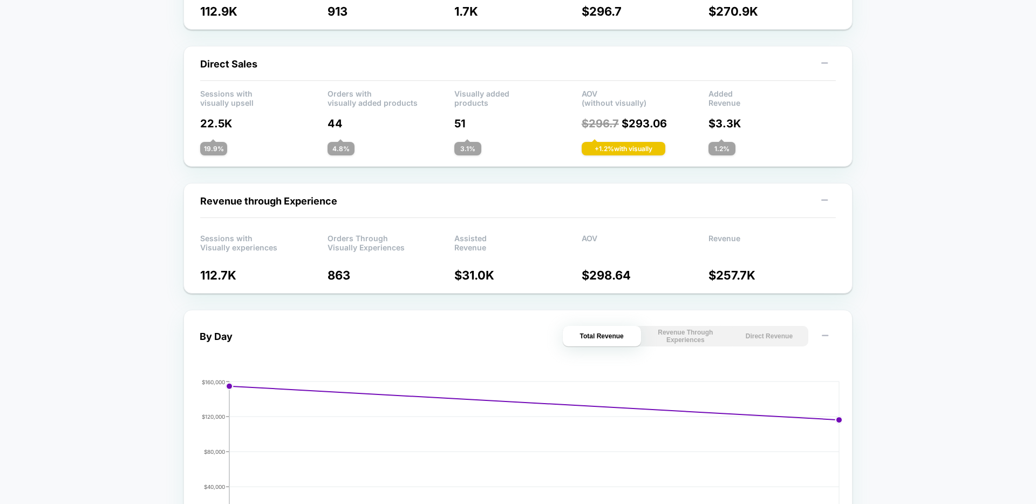
scroll to position [403, 0]
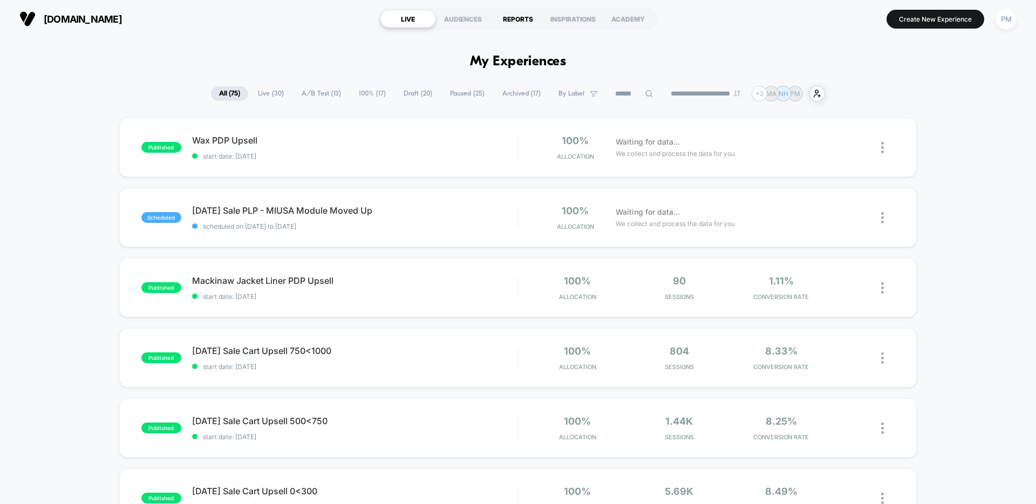
click at [524, 18] on div "REPORTS" at bounding box center [518, 18] width 55 height 17
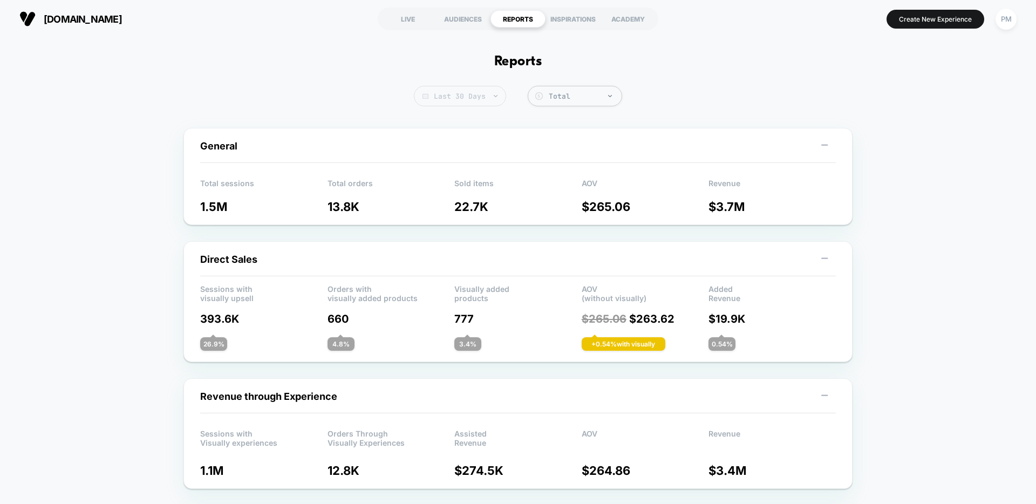
click at [474, 103] on span "Last 30 Days" at bounding box center [460, 96] width 92 height 21
select select "*"
select select "****"
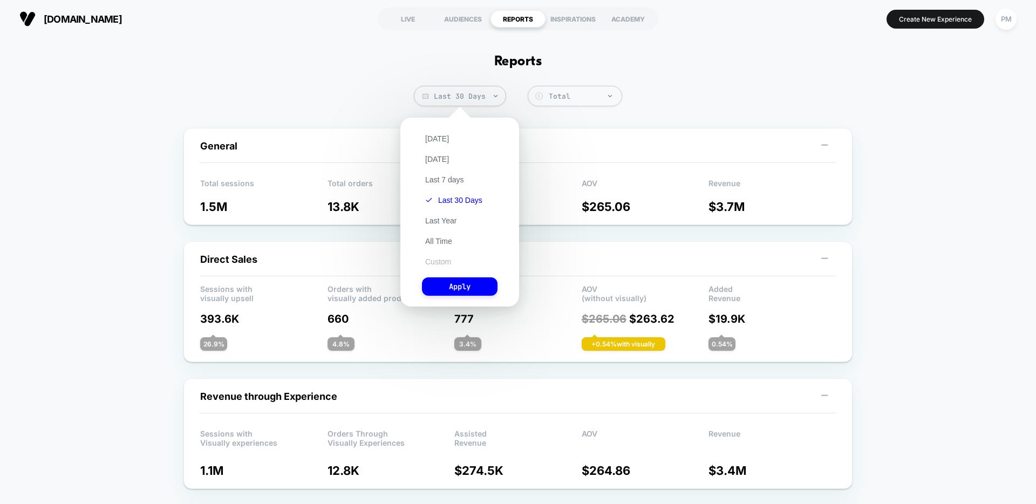
click at [444, 261] on button "Custom" at bounding box center [438, 262] width 32 height 10
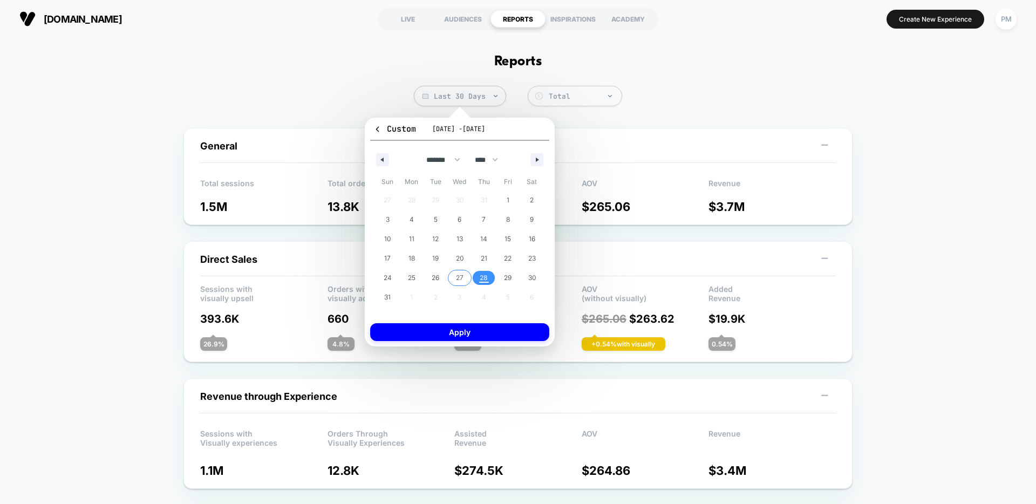
click at [448, 279] on span "27" at bounding box center [460, 278] width 24 height 14
click at [487, 276] on span "28" at bounding box center [484, 277] width 8 height 19
click at [486, 327] on button "Apply" at bounding box center [459, 332] width 179 height 18
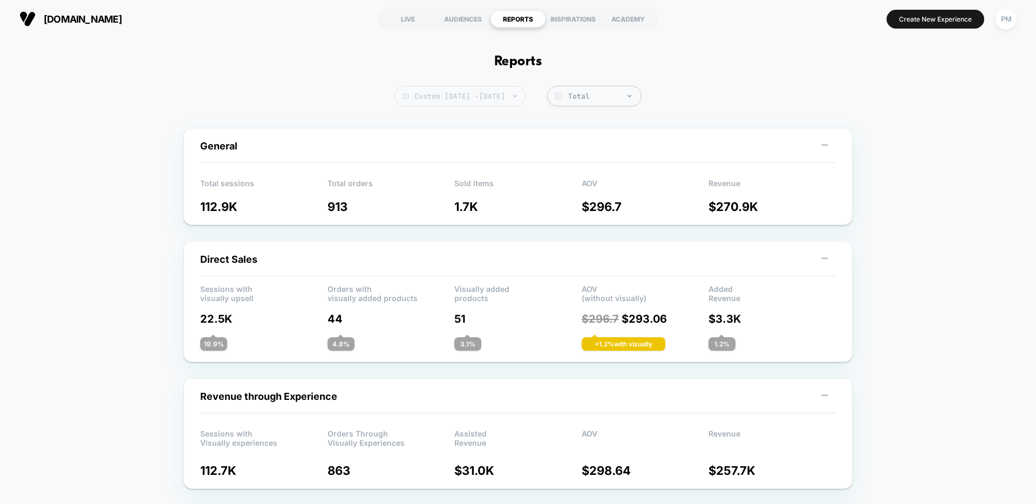
click at [519, 90] on span "Custom [DATE] - [DATE]" at bounding box center [460, 96] width 131 height 21
select select "*"
select select "****"
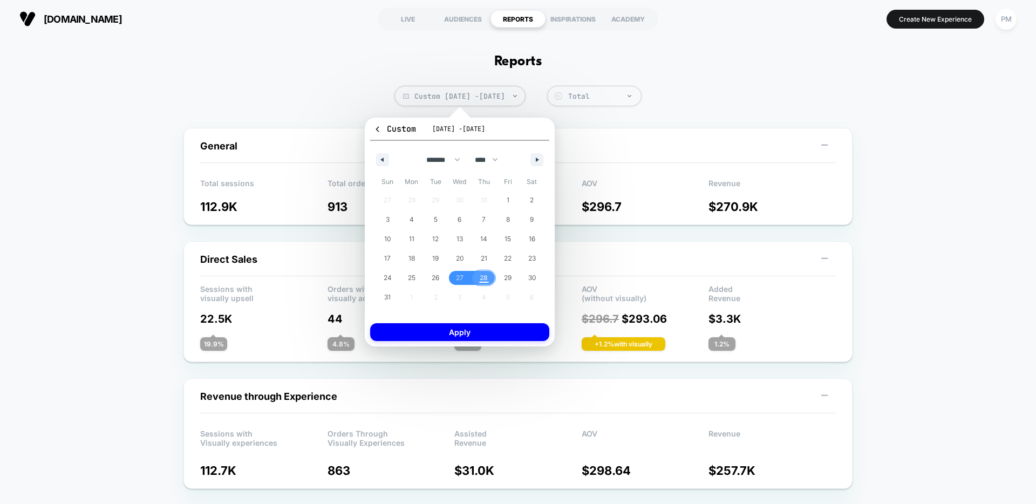
click at [482, 278] on span "28" at bounding box center [484, 277] width 8 height 19
click at [491, 334] on button "Apply" at bounding box center [459, 332] width 179 height 18
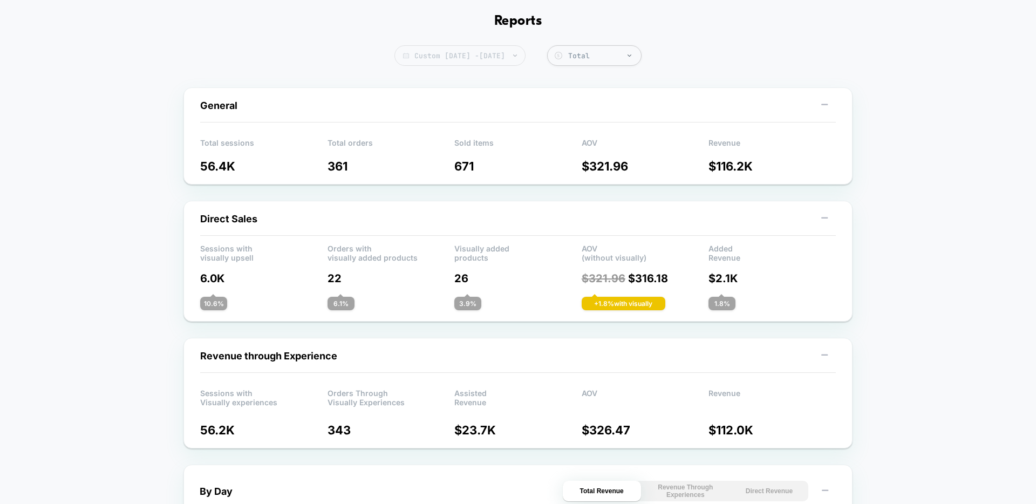
click at [506, 63] on span "Custom [DATE] - [DATE]" at bounding box center [460, 55] width 131 height 21
select select "*"
select select "****"
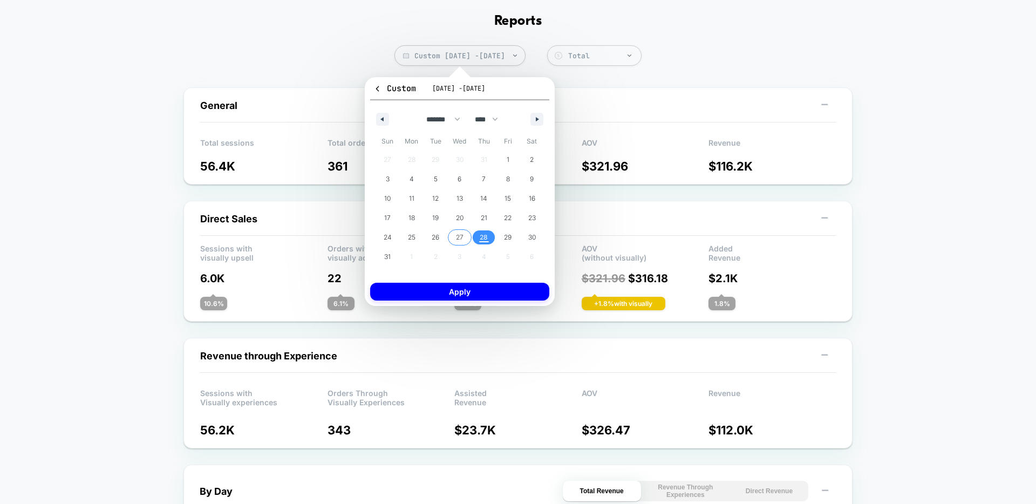
click at [464, 236] on span "27" at bounding box center [460, 237] width 24 height 14
click at [473, 293] on button "Apply" at bounding box center [459, 292] width 179 height 18
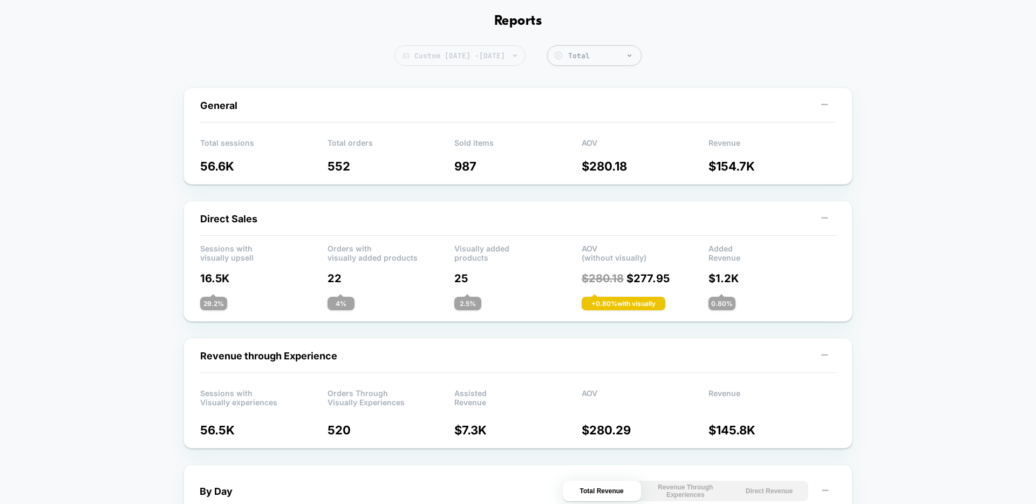
click at [475, 56] on span "Custom [DATE] - [DATE]" at bounding box center [460, 55] width 131 height 21
select select "*"
select select "****"
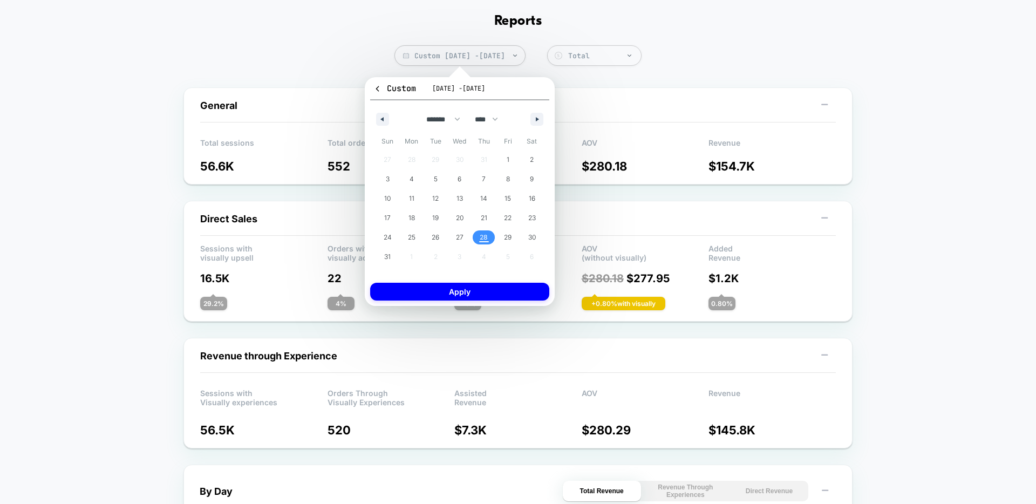
click at [487, 236] on span "28" at bounding box center [484, 237] width 8 height 19
click at [490, 296] on button "Apply" at bounding box center [459, 292] width 179 height 18
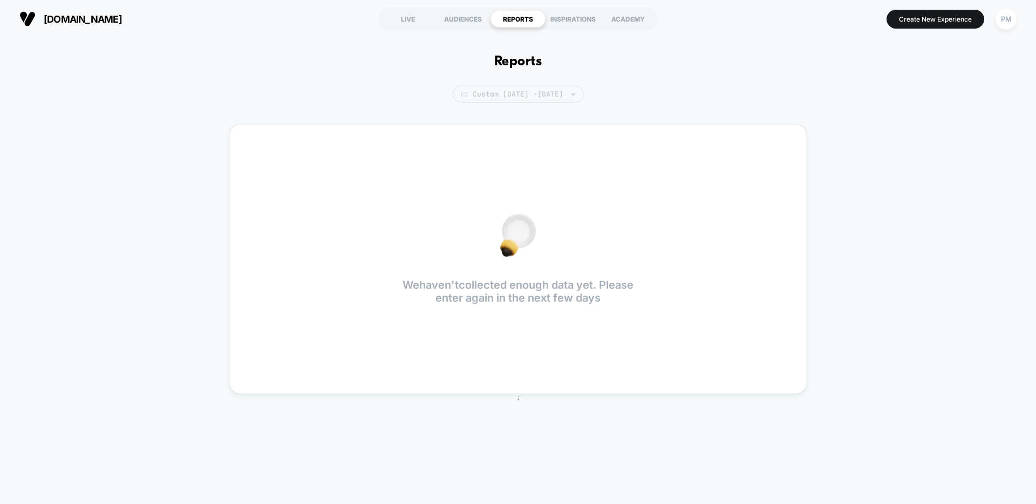
click at [517, 94] on span "Custom [DATE] - [DATE]" at bounding box center [518, 94] width 131 height 17
select select "*"
select select "****"
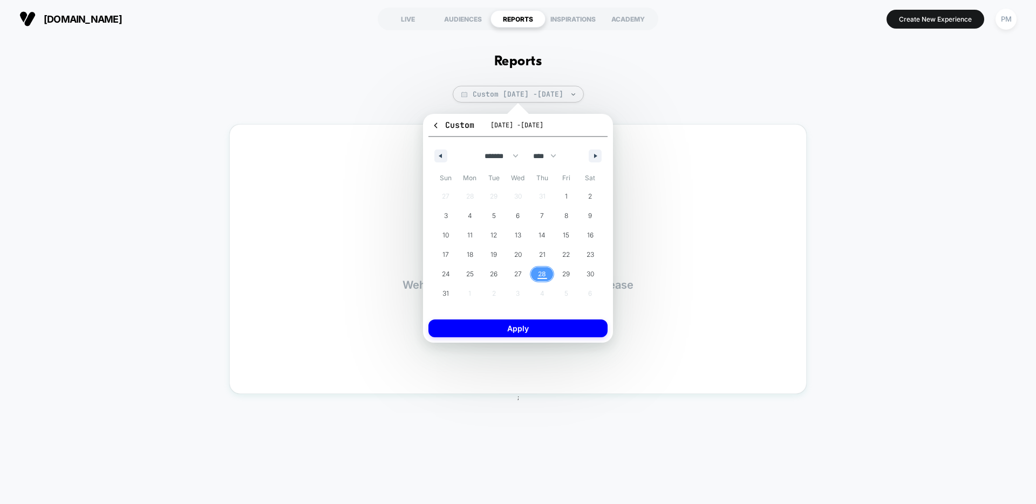
click at [519, 279] on span "27" at bounding box center [518, 273] width 8 height 19
click at [540, 279] on span "28" at bounding box center [542, 273] width 8 height 19
click at [539, 321] on button "Apply" at bounding box center [518, 329] width 179 height 18
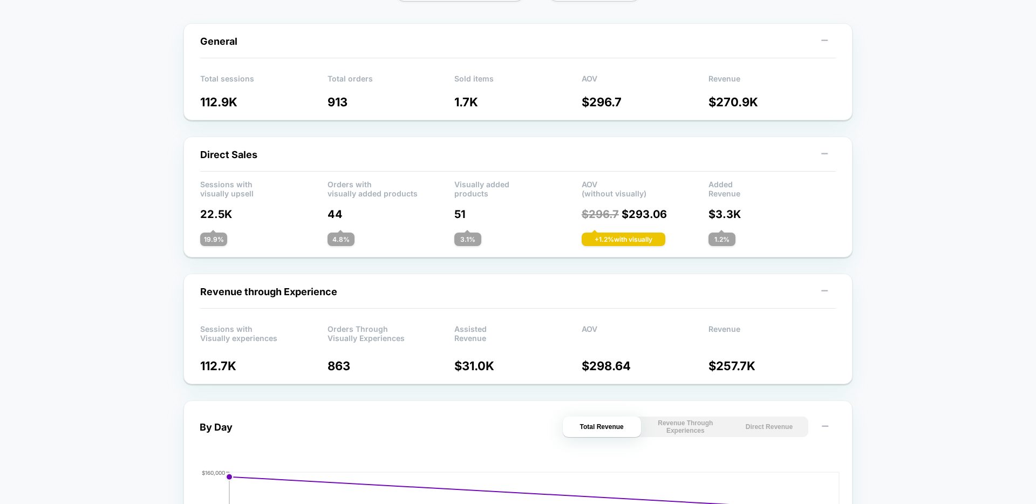
scroll to position [252, 0]
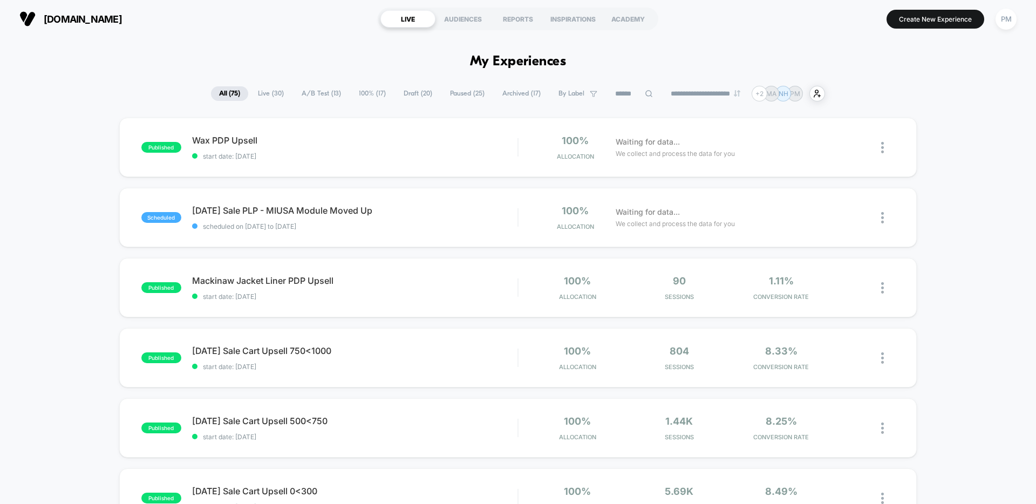
click at [317, 89] on span "A/B Test ( 13 )" at bounding box center [322, 93] width 56 height 15
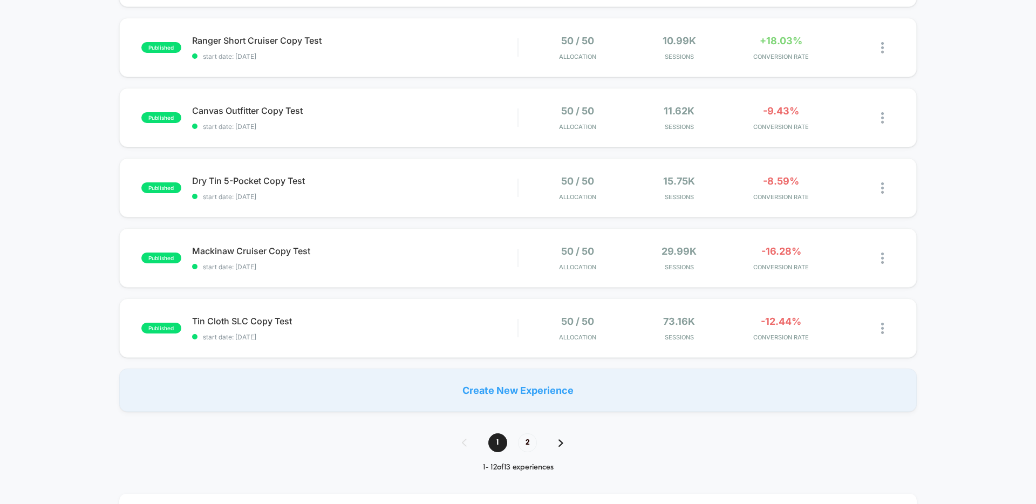
scroll to position [610, 0]
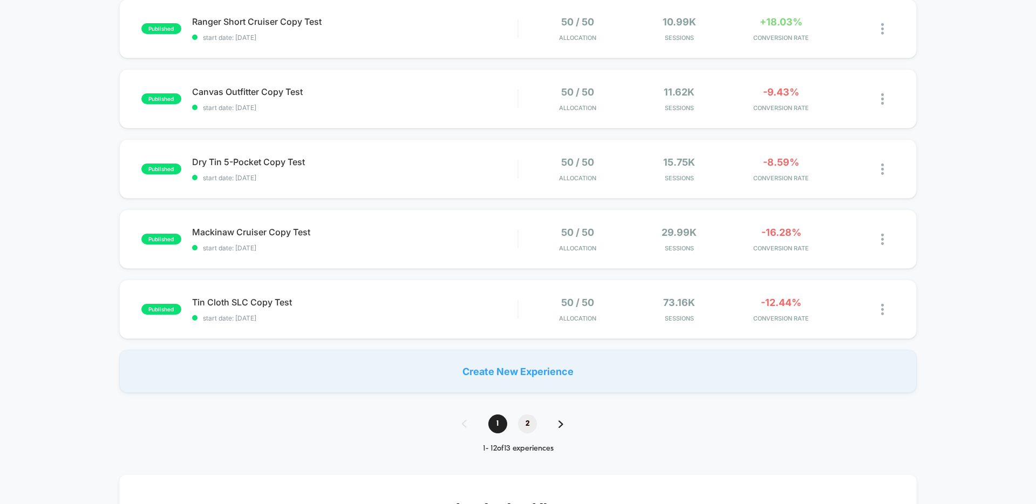
click at [531, 431] on span "2" at bounding box center [527, 424] width 19 height 19
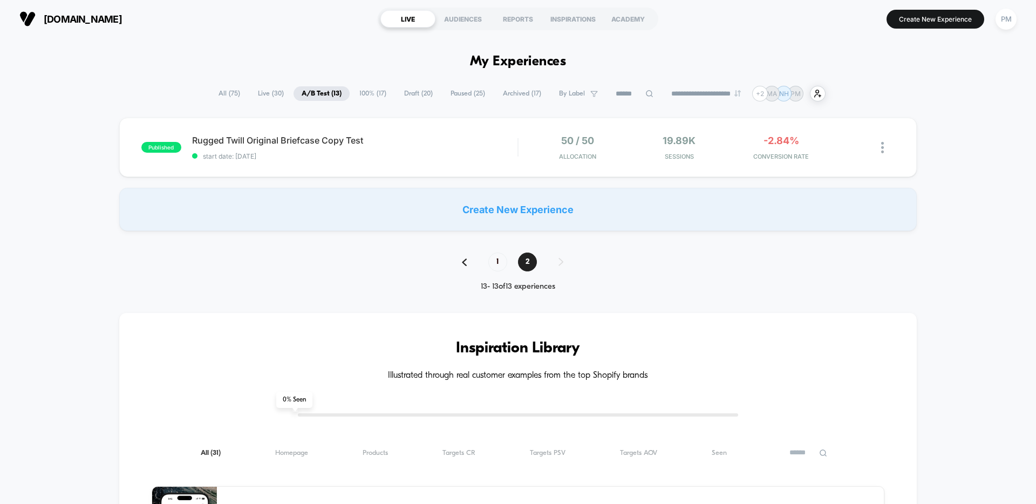
click at [456, 90] on span "Paused ( 25 )" at bounding box center [468, 93] width 51 height 15
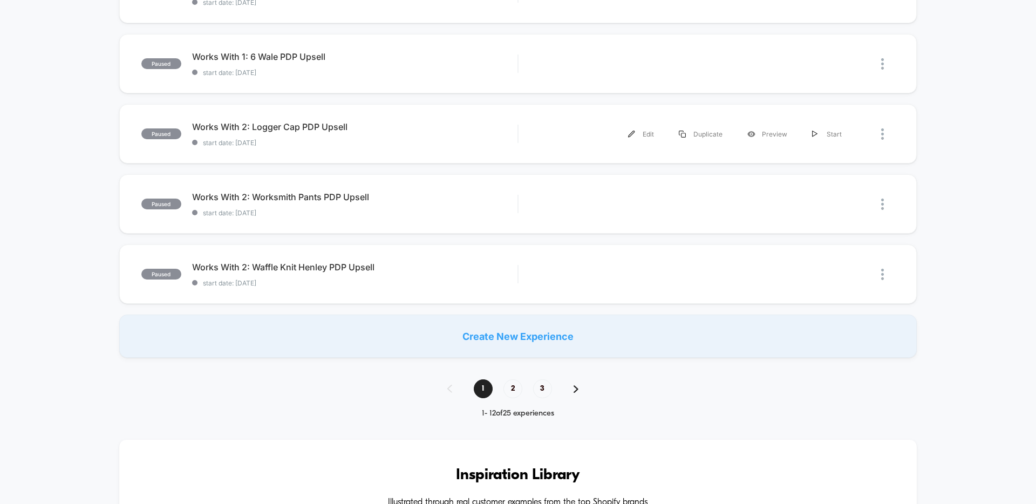
scroll to position [651, 0]
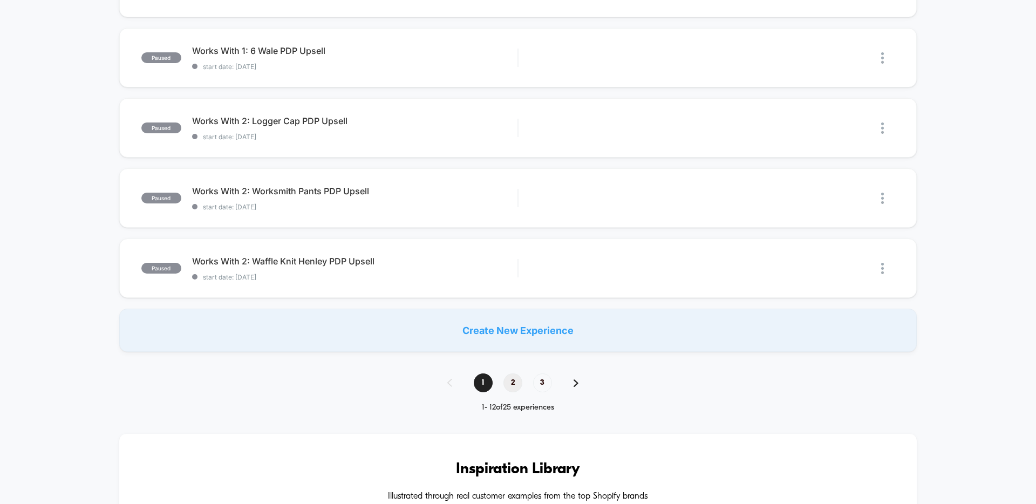
click at [513, 381] on span "2" at bounding box center [513, 382] width 19 height 19
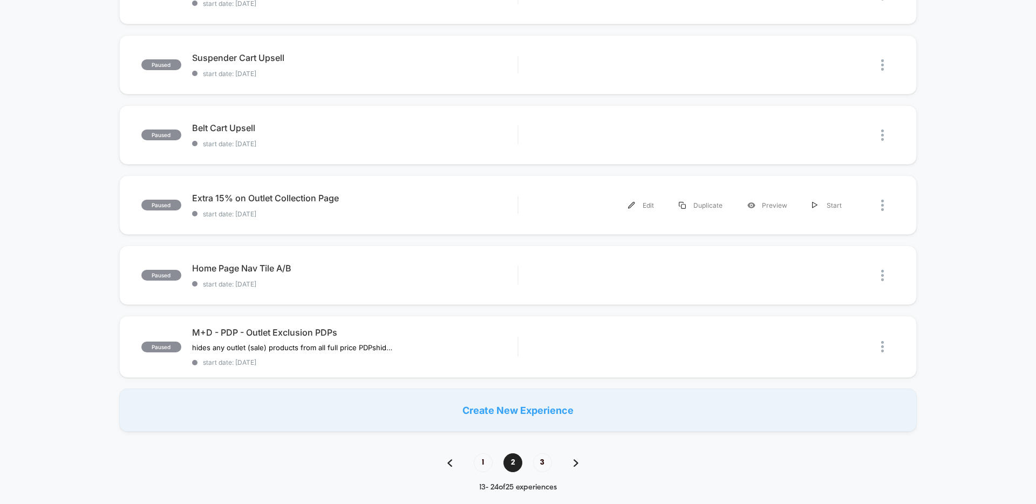
scroll to position [575, 0]
click at [540, 460] on span "3" at bounding box center [542, 461] width 19 height 19
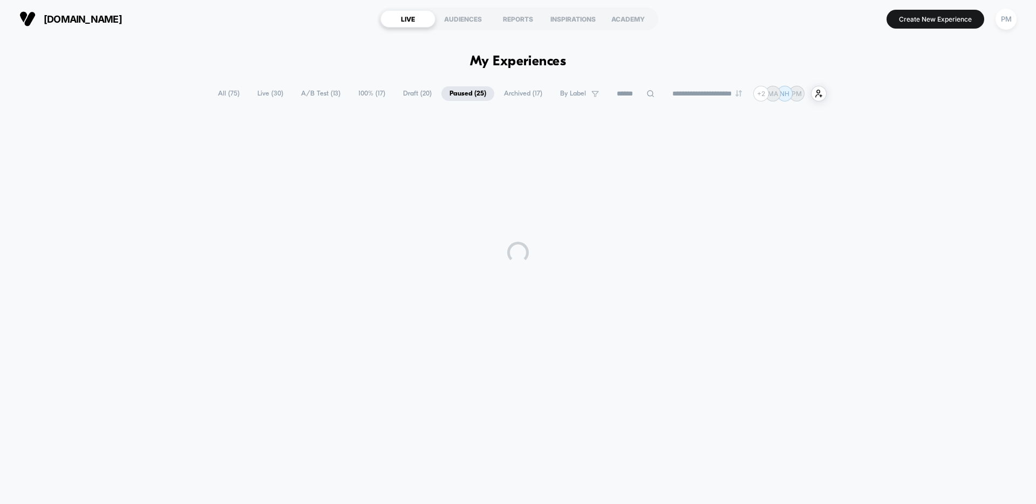
scroll to position [0, 0]
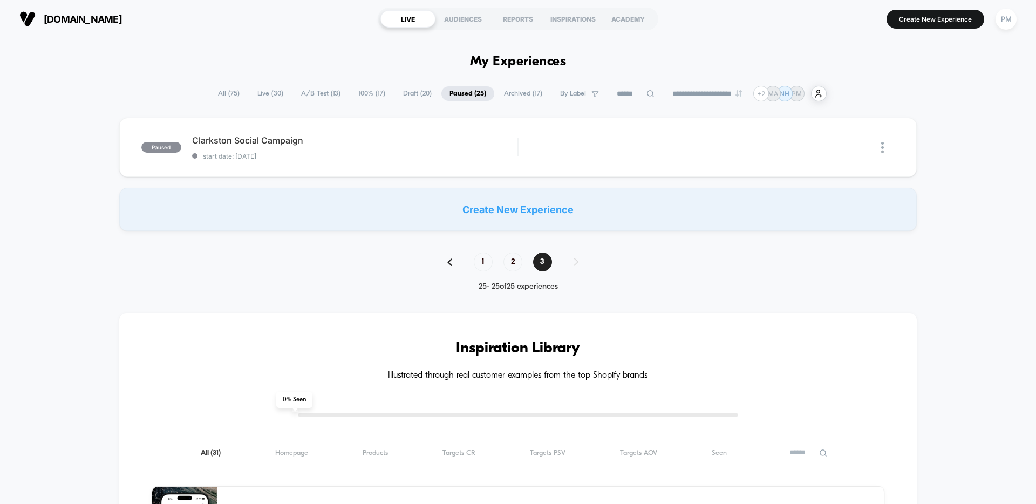
click at [523, 91] on span "Archived ( 17 )" at bounding box center [523, 93] width 55 height 15
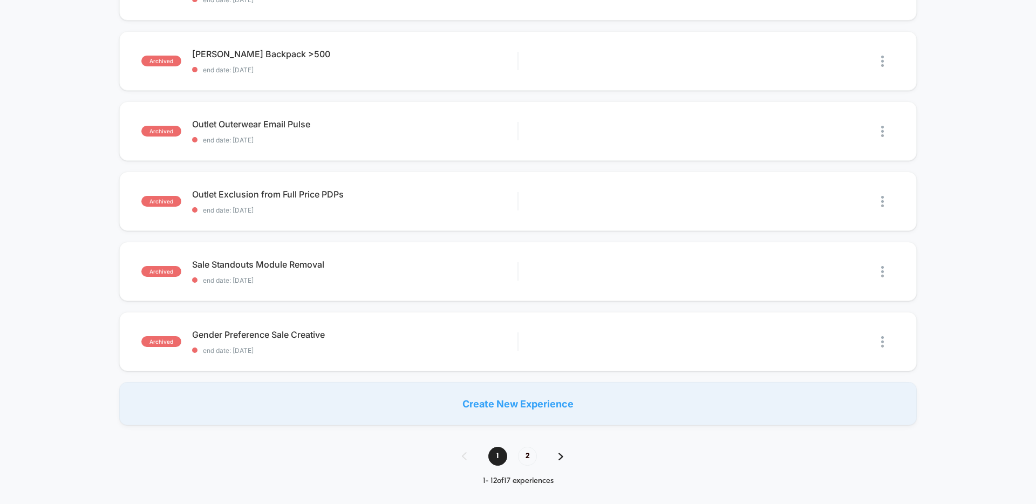
scroll to position [593, 0]
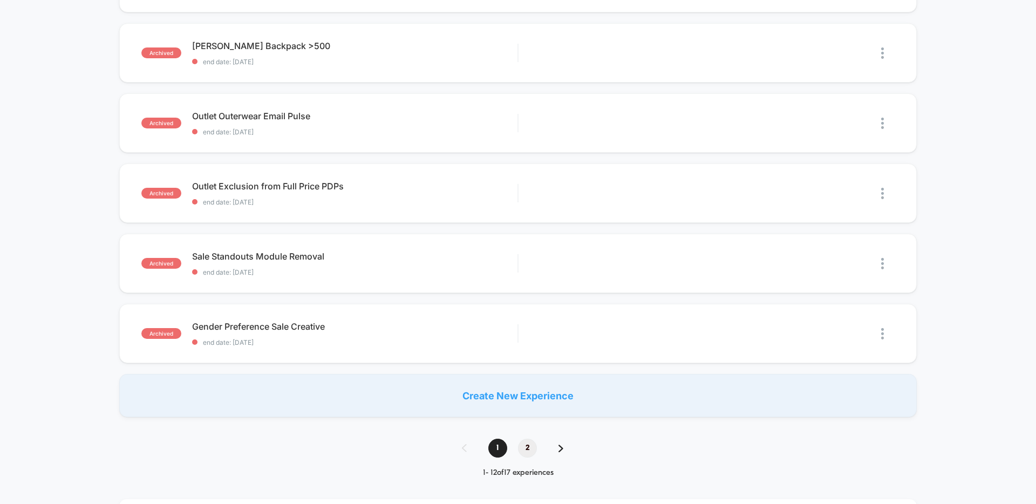
click at [529, 446] on span "2" at bounding box center [527, 448] width 19 height 19
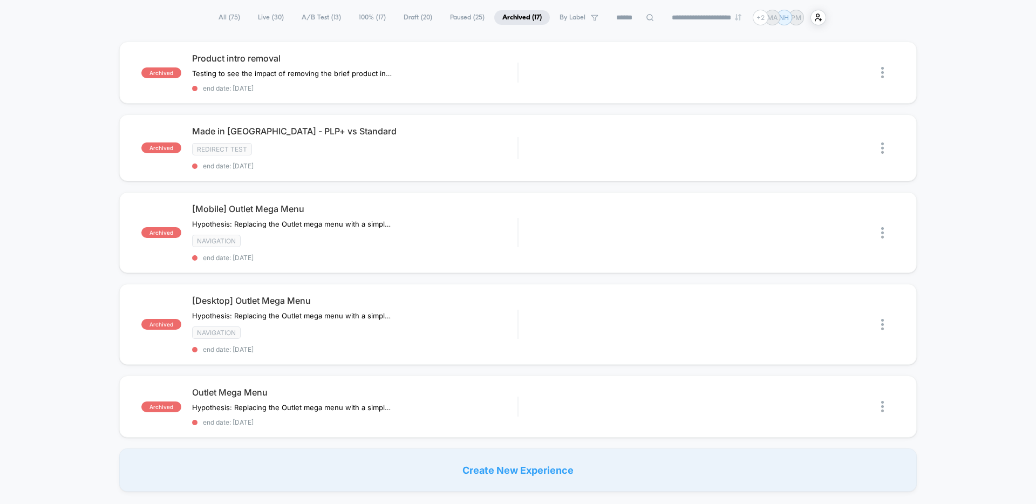
scroll to position [84, 0]
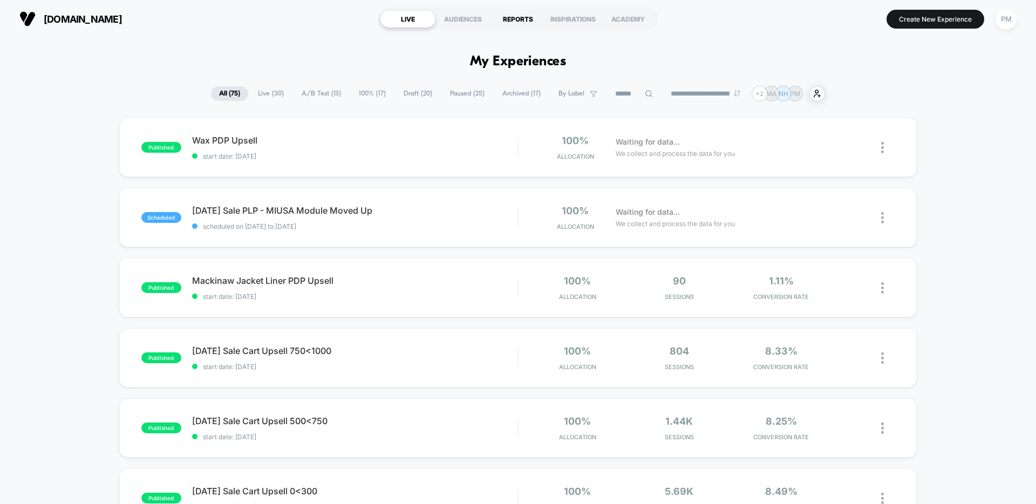
click at [516, 16] on div "REPORTS" at bounding box center [518, 18] width 55 height 17
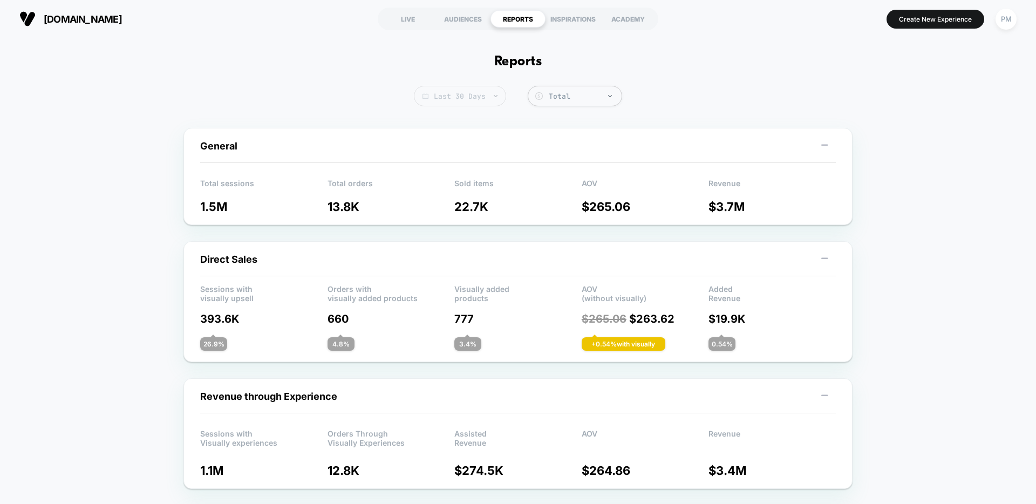
click at [467, 92] on span "Last 30 Days" at bounding box center [460, 96] width 92 height 21
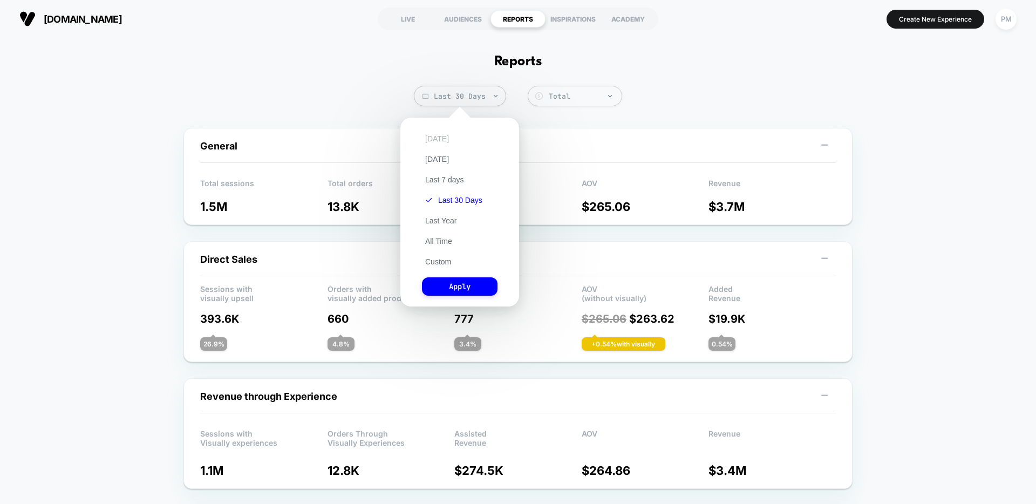
click at [435, 136] on button "[DATE]" at bounding box center [437, 139] width 30 height 10
click at [457, 282] on button "Apply" at bounding box center [460, 286] width 76 height 18
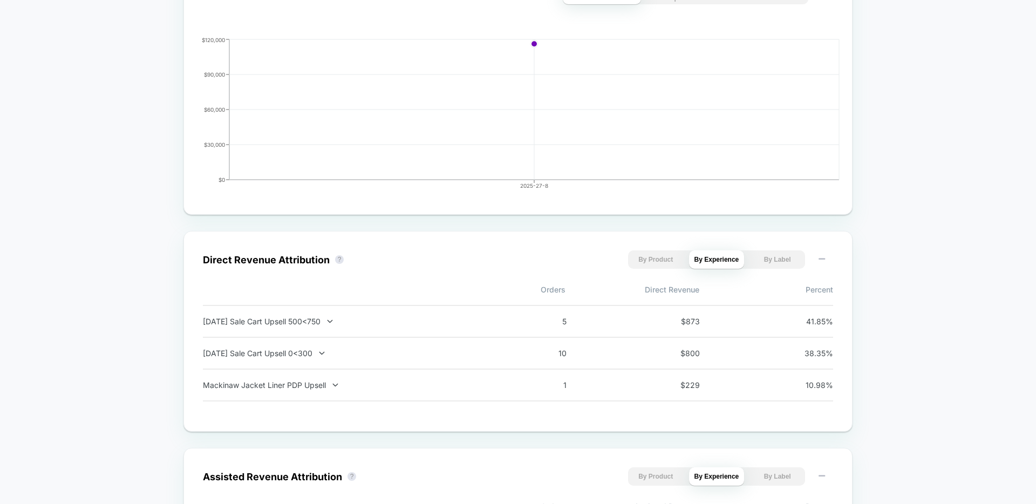
scroll to position [509, 0]
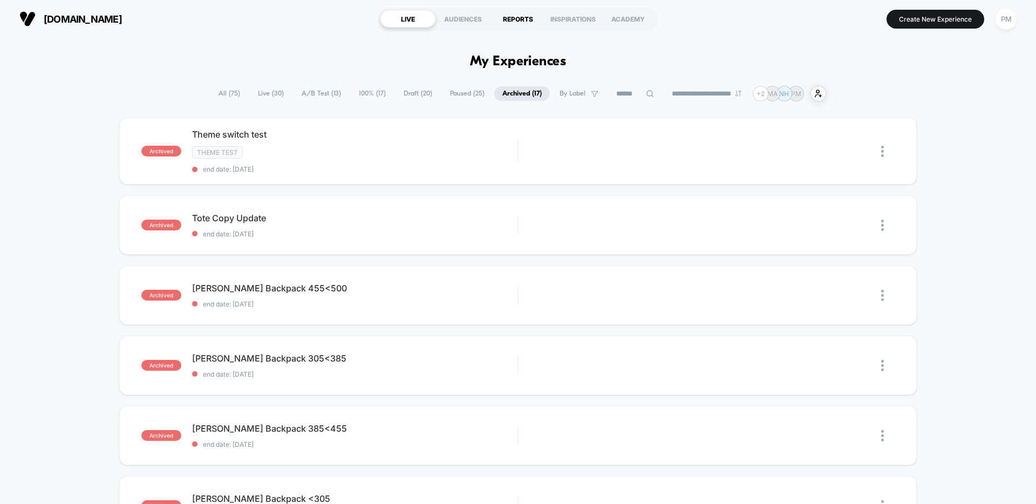
click at [519, 19] on div "REPORTS" at bounding box center [518, 18] width 55 height 17
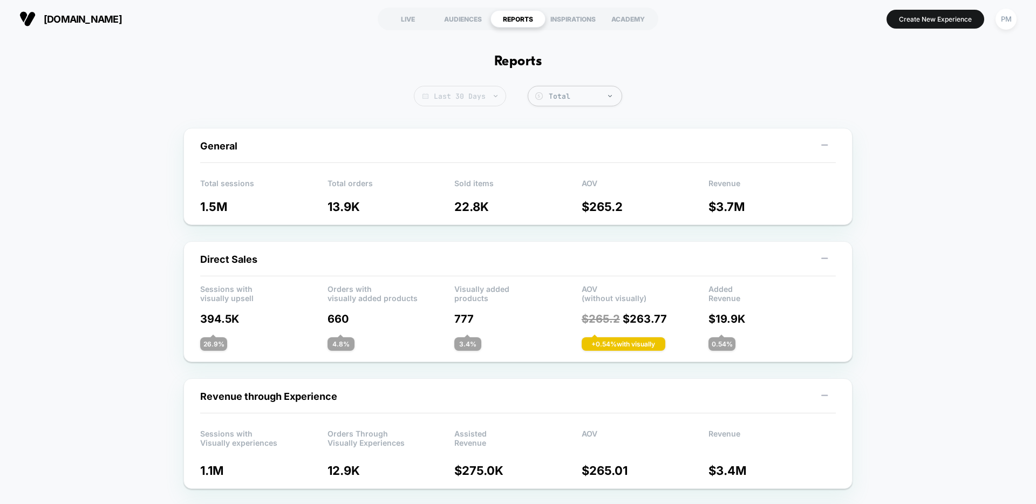
click at [468, 98] on span "Last 30 Days" at bounding box center [460, 96] width 92 height 21
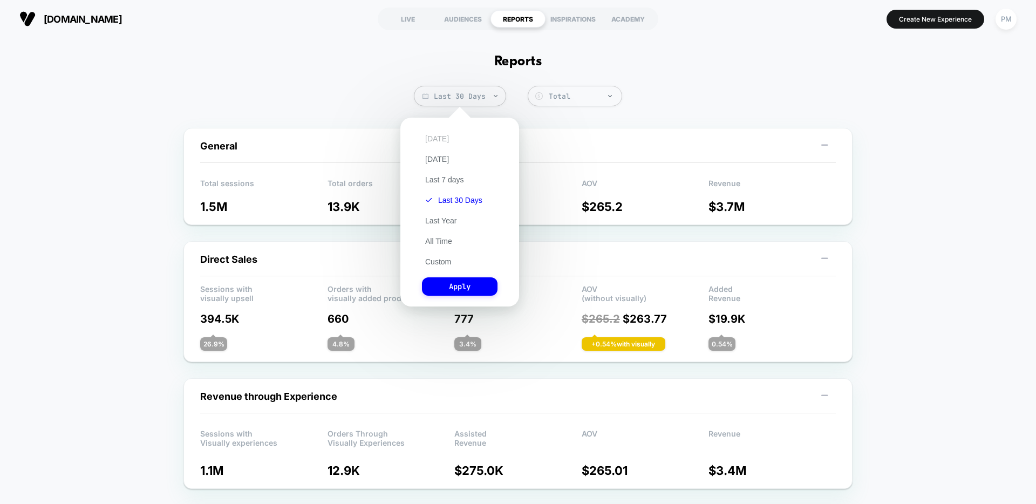
click at [437, 135] on button "[DATE]" at bounding box center [437, 139] width 30 height 10
click at [451, 269] on div "[DATE] [DATE] Last 7 days Last 30 Days Last Year All Time Custom Apply" at bounding box center [460, 212] width 108 height 178
click at [451, 282] on button "Apply" at bounding box center [460, 286] width 76 height 18
